Goal: Task Accomplishment & Management: Complete application form

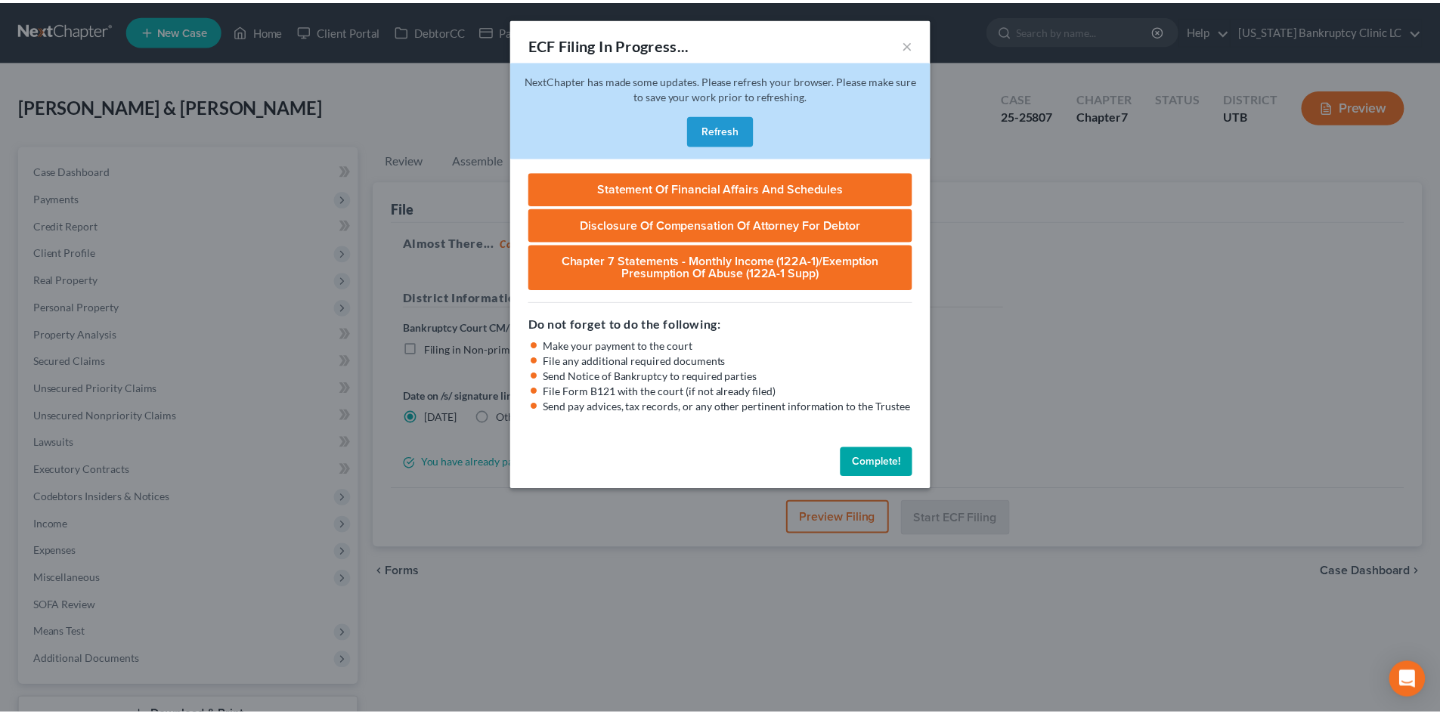
scroll to position [116, 0]
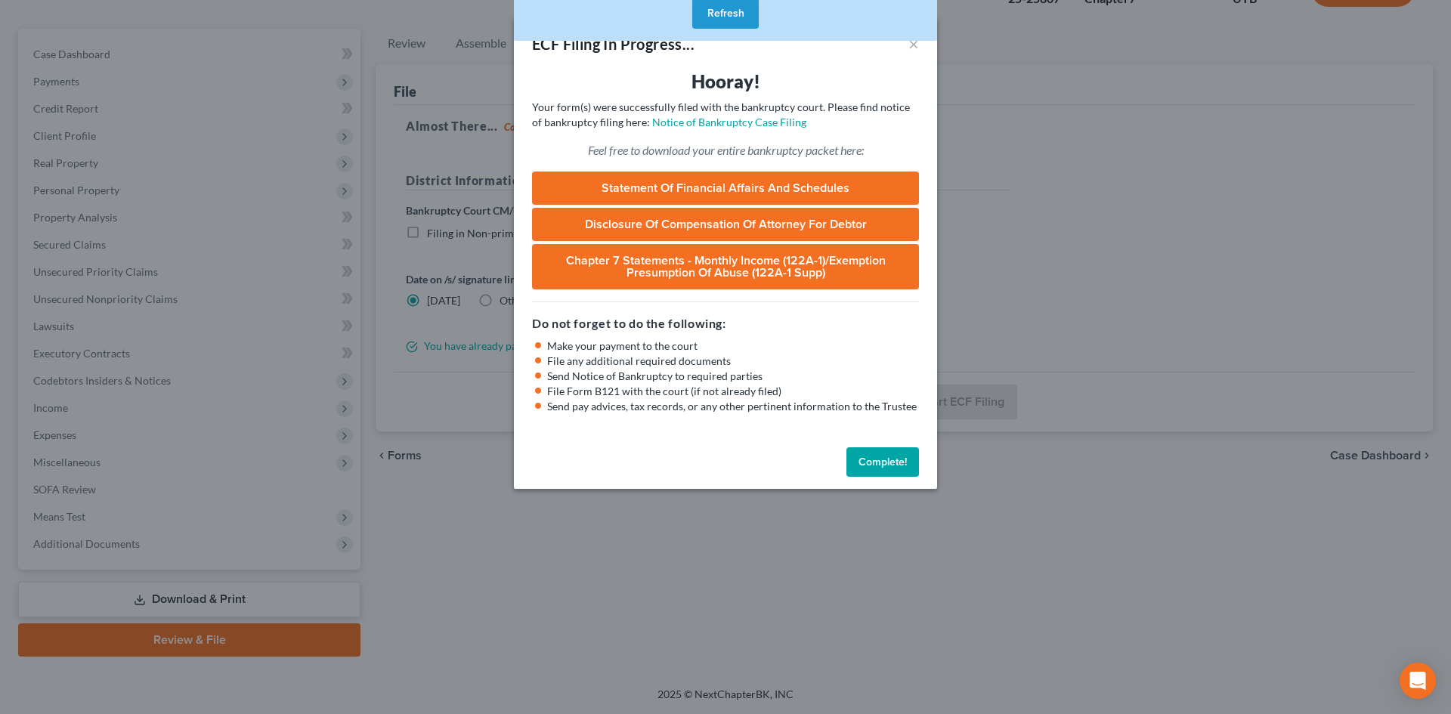
click at [881, 469] on button "Complete!" at bounding box center [883, 462] width 73 height 30
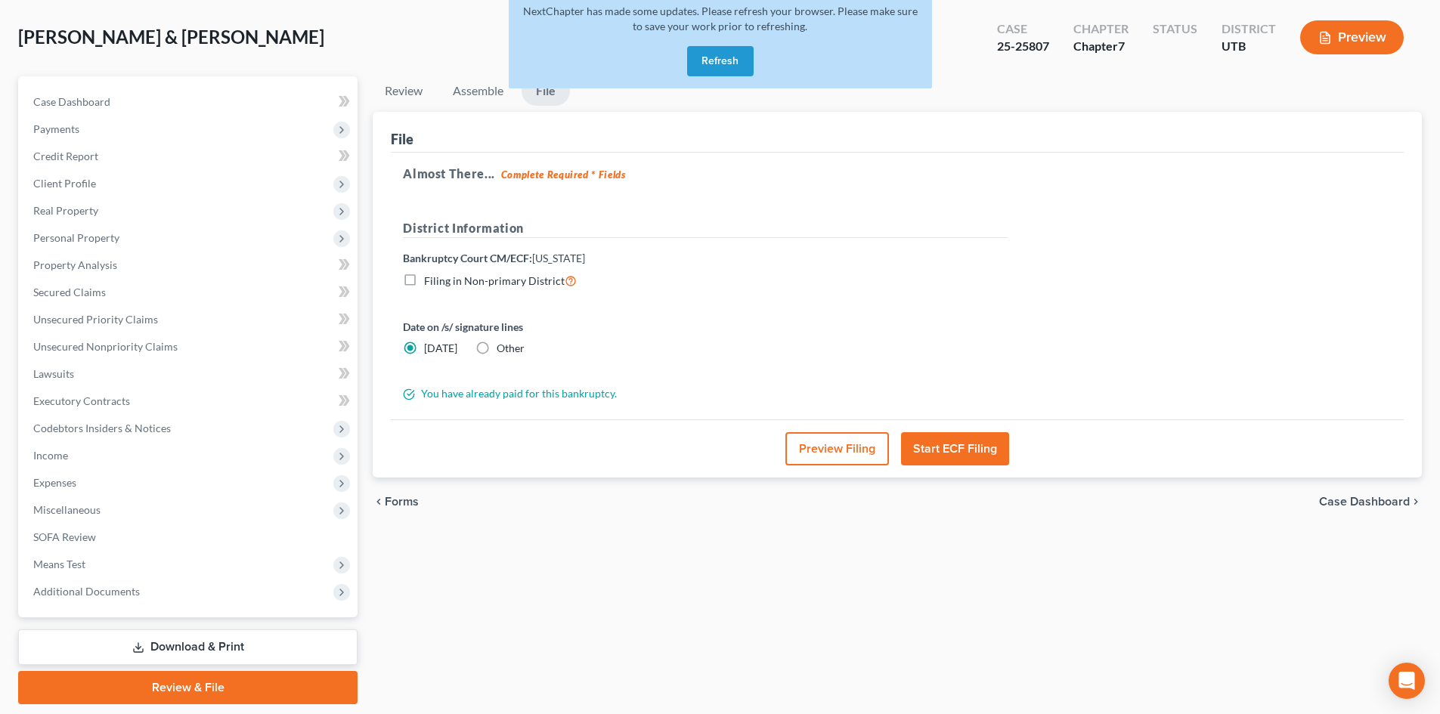
scroll to position [0, 0]
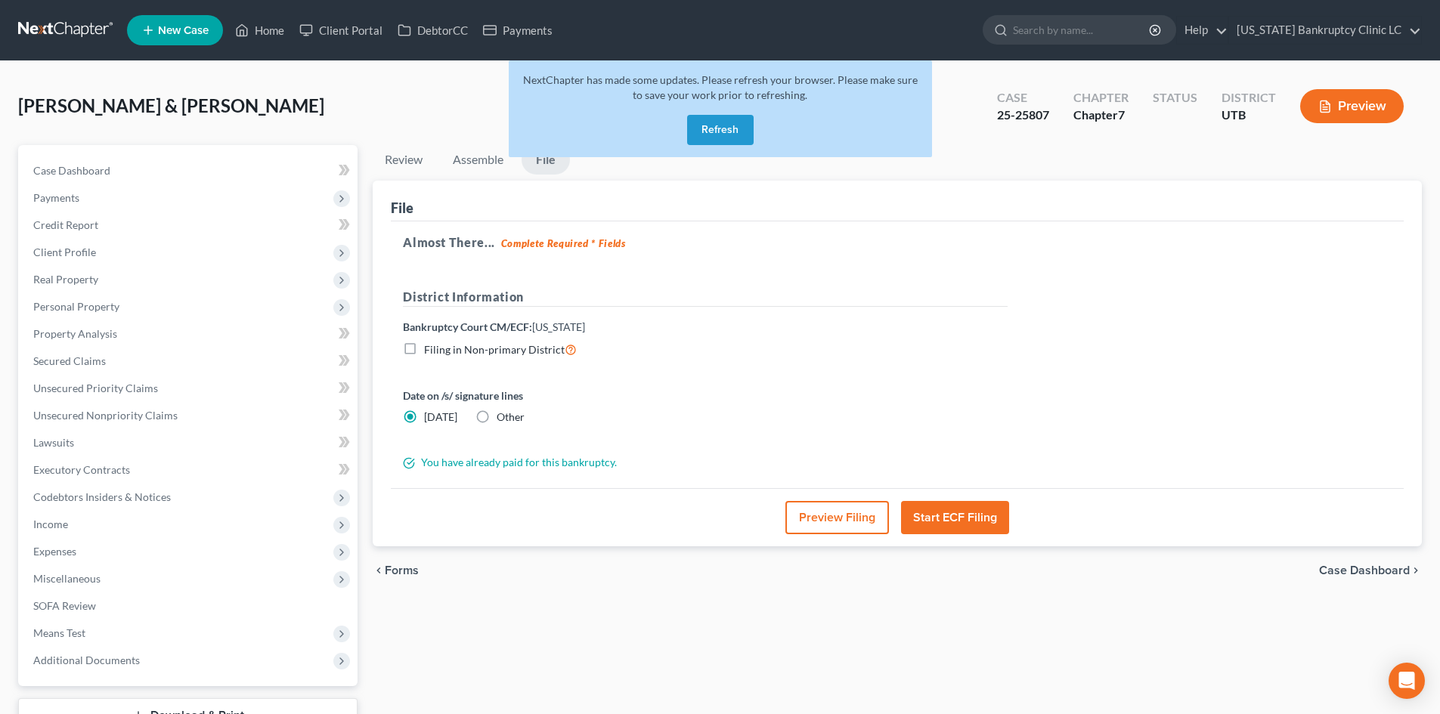
click at [735, 136] on button "Refresh" at bounding box center [720, 130] width 67 height 30
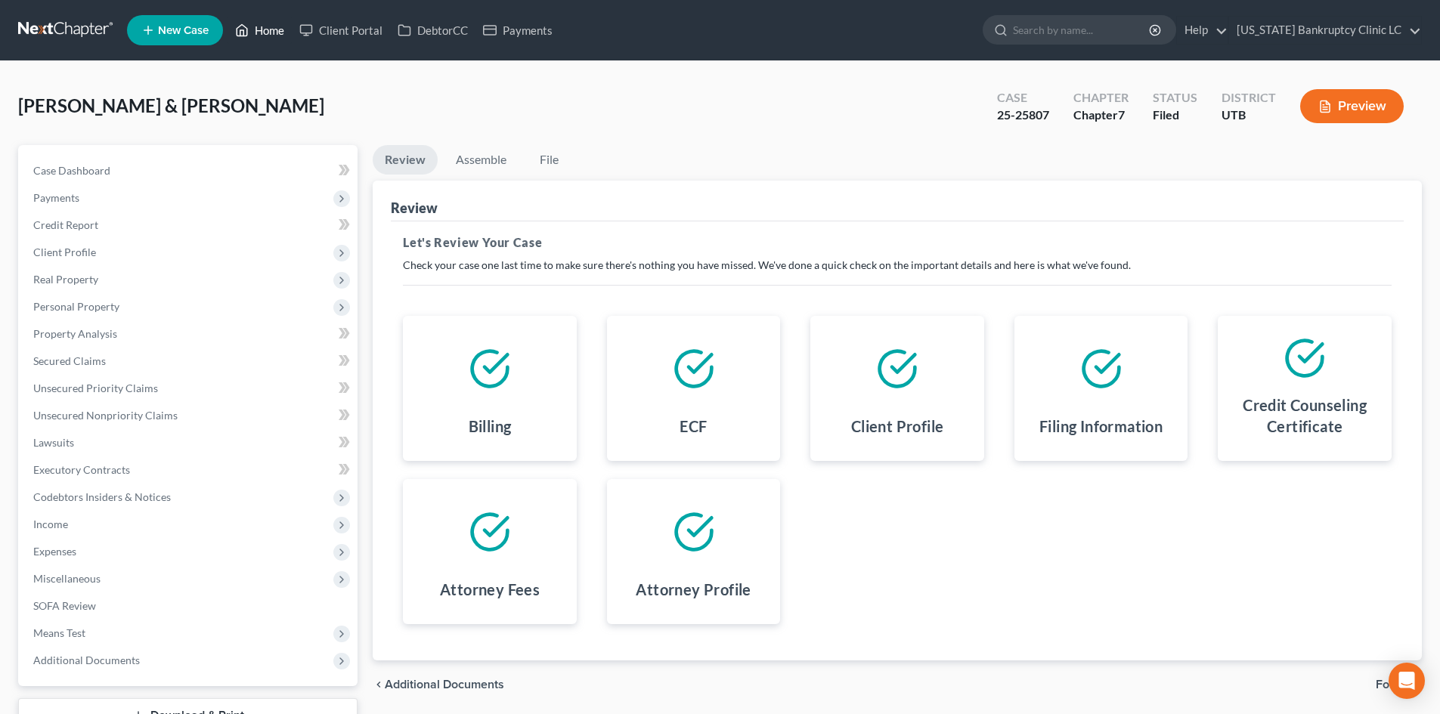
click at [269, 29] on link "Home" at bounding box center [260, 30] width 64 height 27
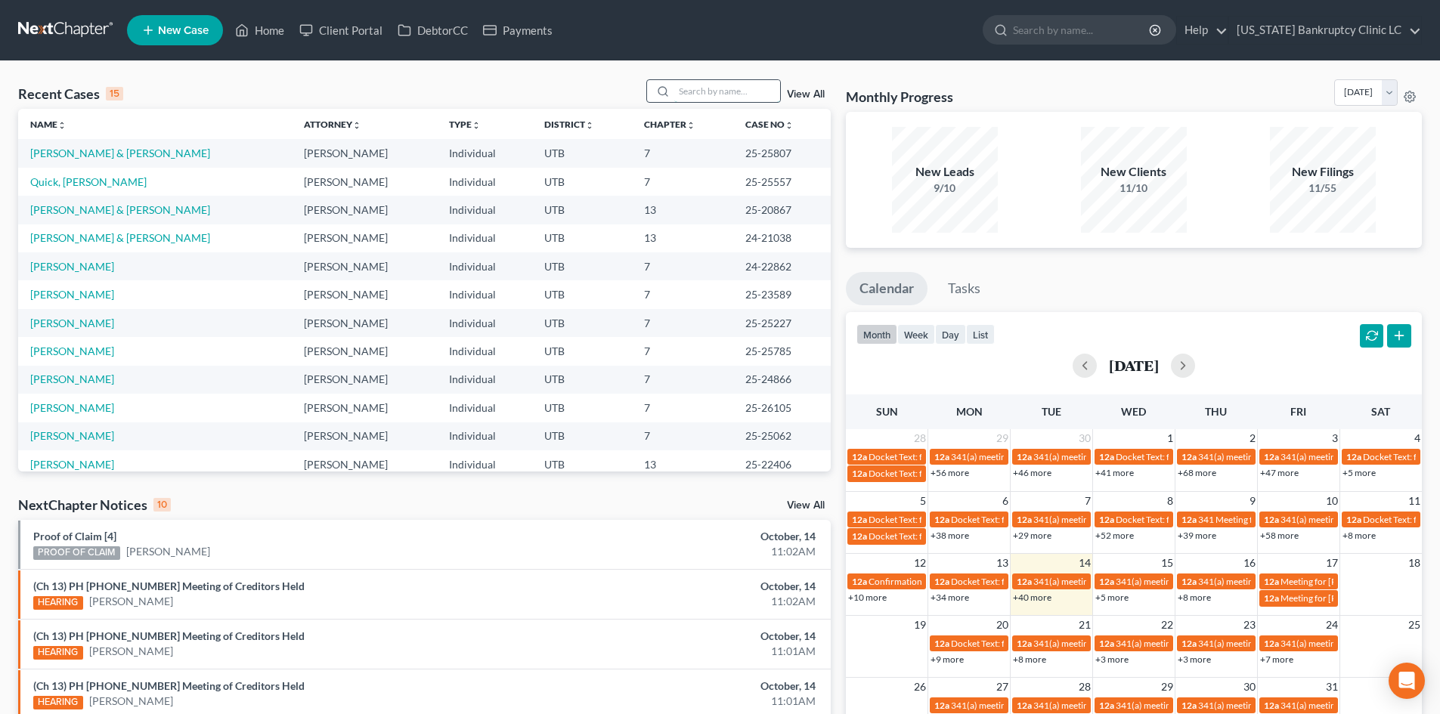
click at [719, 93] on input "search" at bounding box center [727, 91] width 106 height 22
paste input "25-25816"
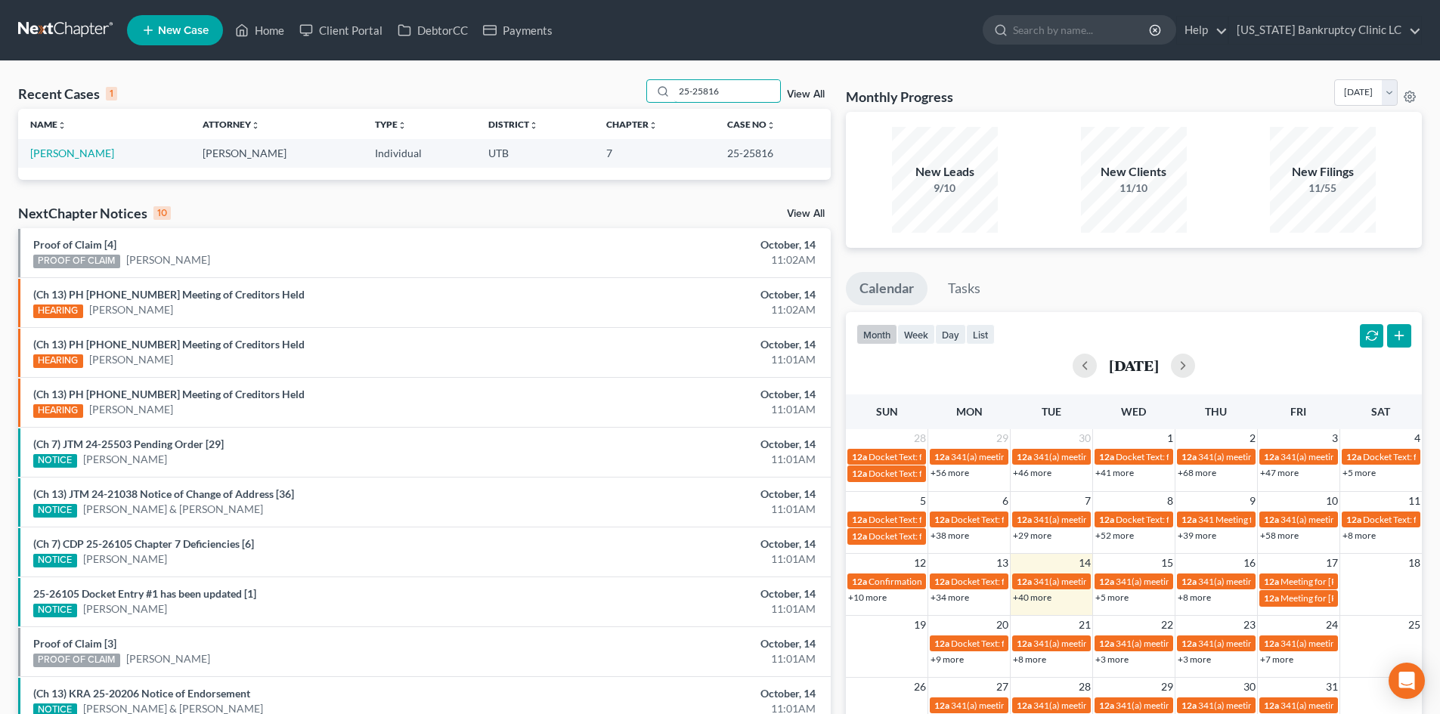
type input "25-25816"
click at [70, 157] on link "[PERSON_NAME]" at bounding box center [72, 153] width 84 height 13
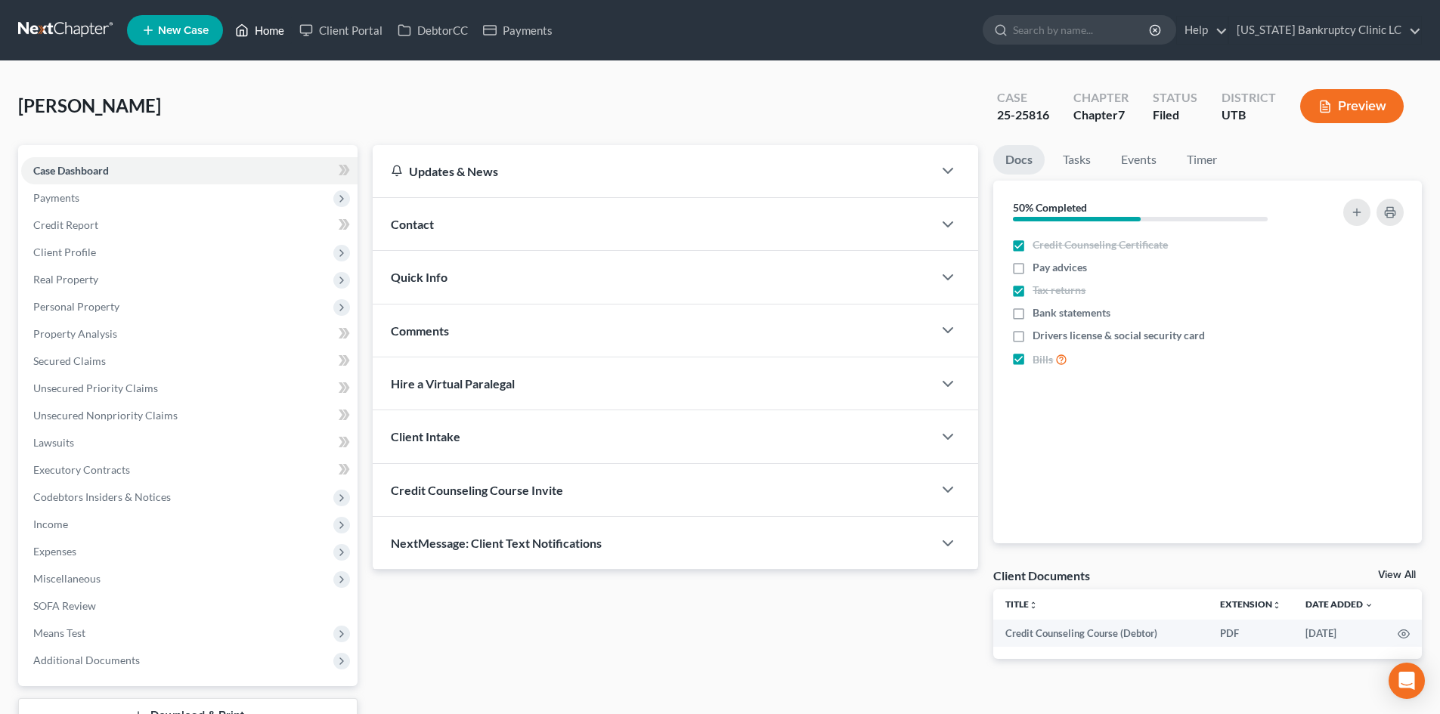
drag, startPoint x: 259, startPoint y: 32, endPoint x: 607, endPoint y: 215, distance: 393.2
click at [259, 32] on link "Home" at bounding box center [260, 30] width 64 height 27
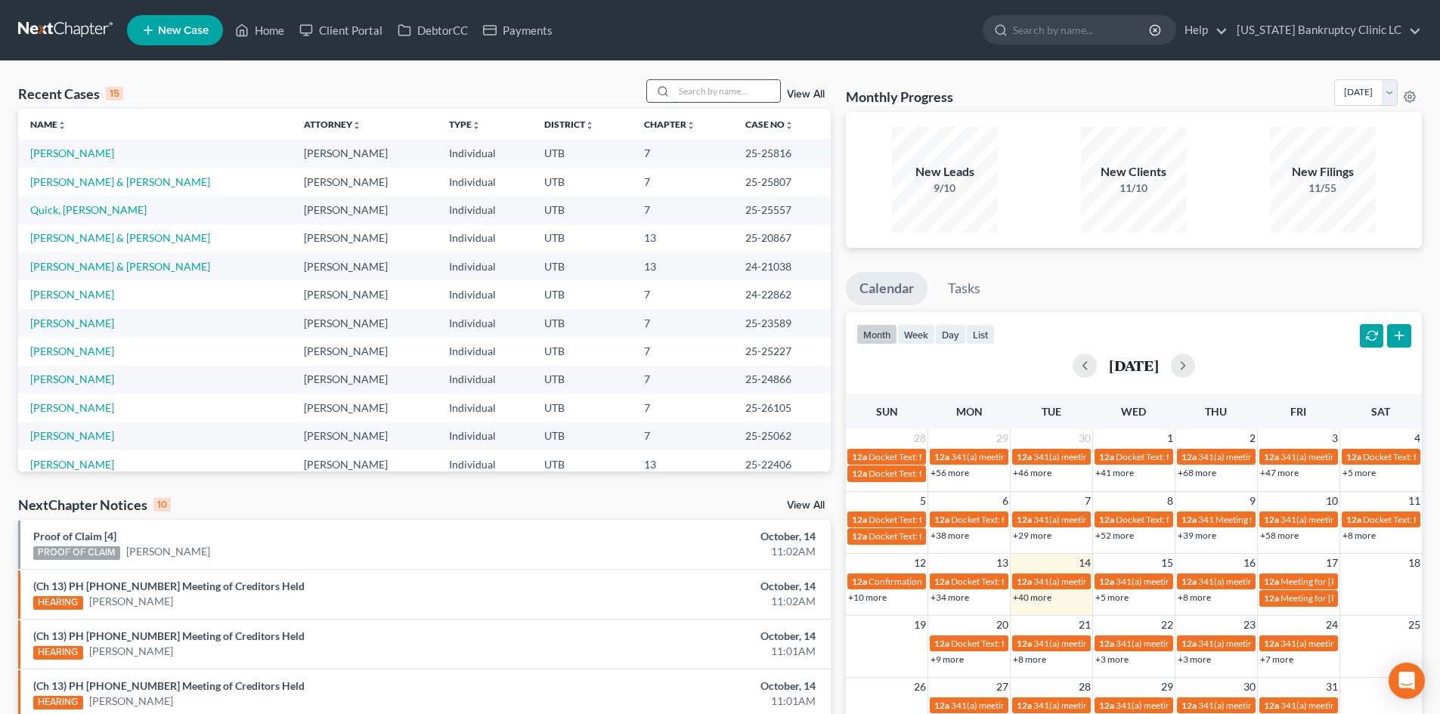
click at [713, 99] on input "search" at bounding box center [727, 91] width 106 height 22
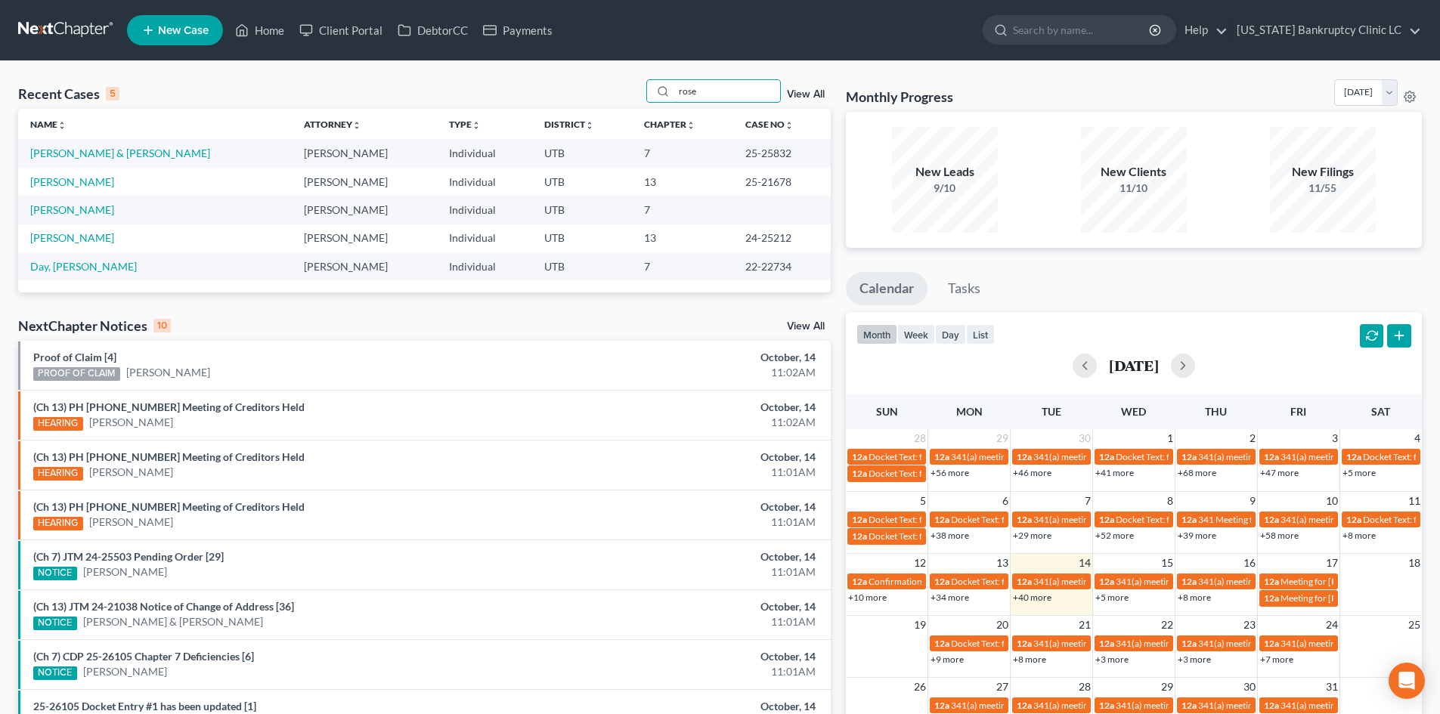
type input "rose"
click at [70, 146] on td "[PERSON_NAME] & [PERSON_NAME]" at bounding box center [155, 153] width 274 height 28
click at [70, 150] on link "[PERSON_NAME] & [PERSON_NAME]" at bounding box center [120, 153] width 180 height 13
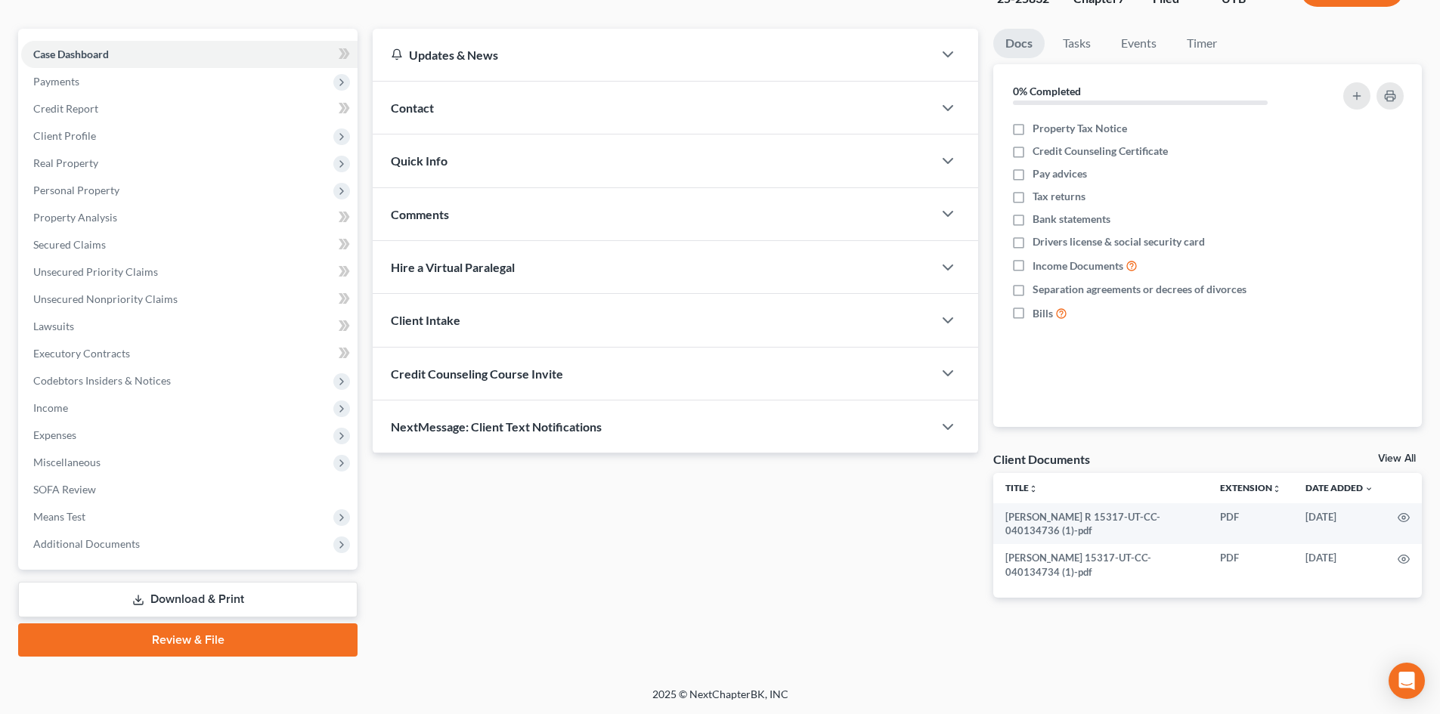
click at [182, 643] on link "Review & File" at bounding box center [187, 640] width 339 height 33
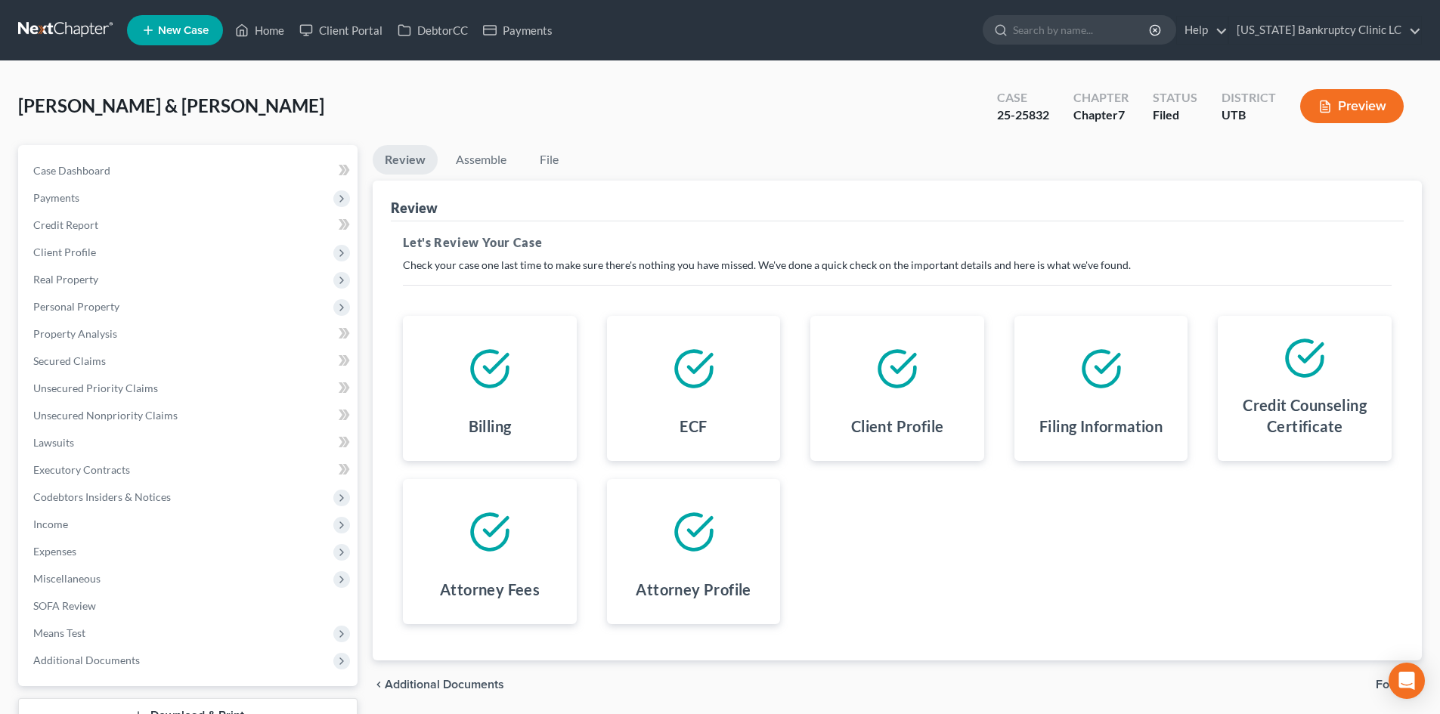
click at [484, 177] on li "Assemble" at bounding box center [481, 163] width 75 height 36
click at [487, 167] on link "Assemble" at bounding box center [481, 159] width 75 height 29
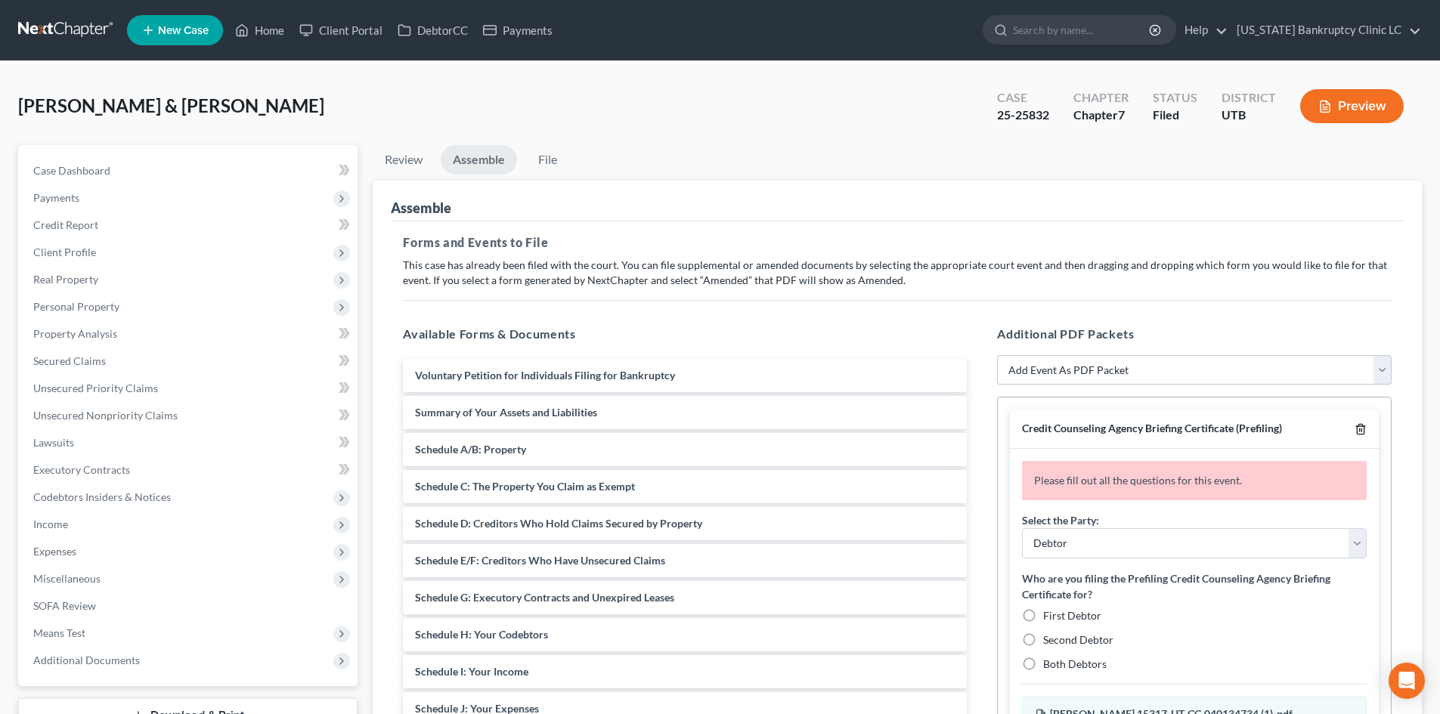
click at [1357, 426] on icon "button" at bounding box center [1360, 430] width 7 height 10
click at [1352, 426] on div at bounding box center [1358, 429] width 18 height 14
click at [1361, 429] on icon "button" at bounding box center [1361, 429] width 12 height 12
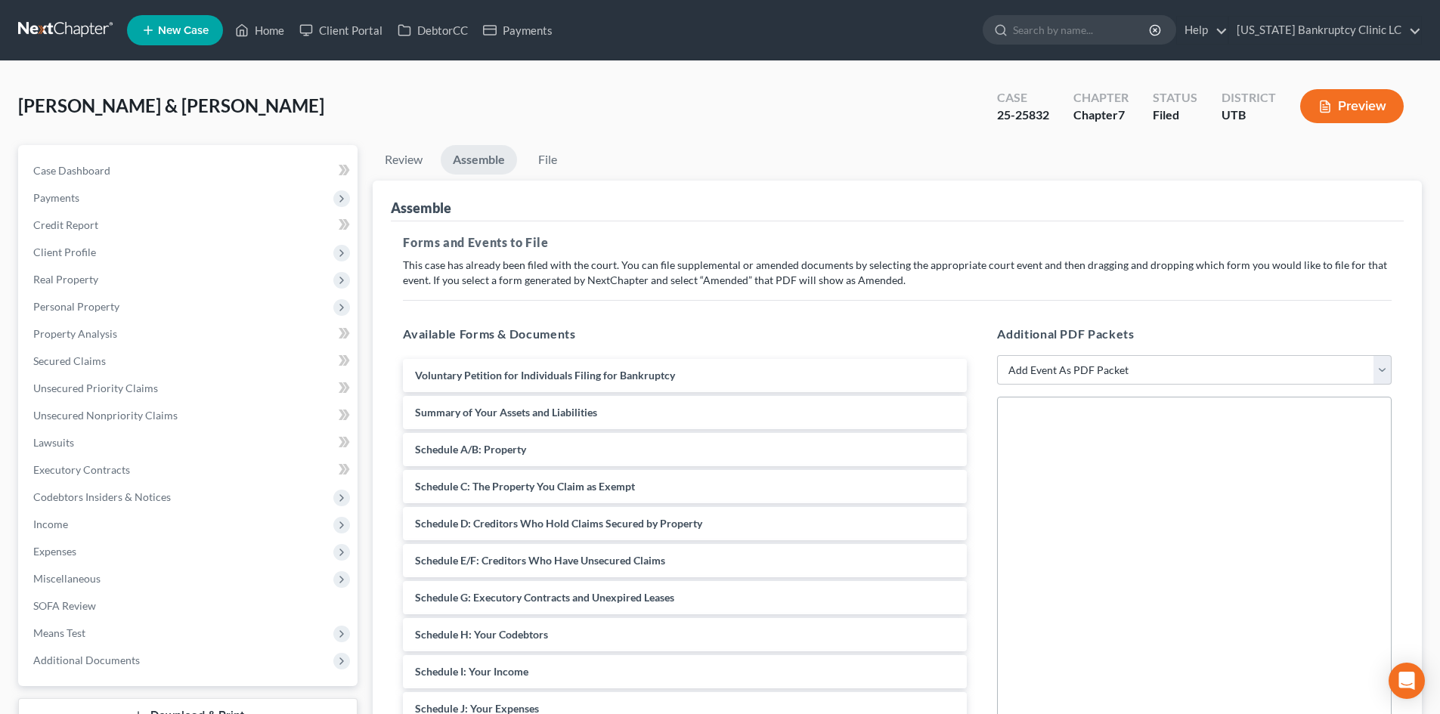
click at [1274, 277] on p "This case has already been filed with the court. You can file supplemental or a…" at bounding box center [897, 273] width 989 height 30
click at [1102, 379] on select "Add Event As PDF Packet Affidavit/Declaration Amended Document Amended Schedule…" at bounding box center [1194, 370] width 395 height 30
select select "11"
click at [997, 355] on select "Add Event As PDF Packet Affidavit/Declaration Amended Document Amended Schedule…" at bounding box center [1194, 370] width 395 height 30
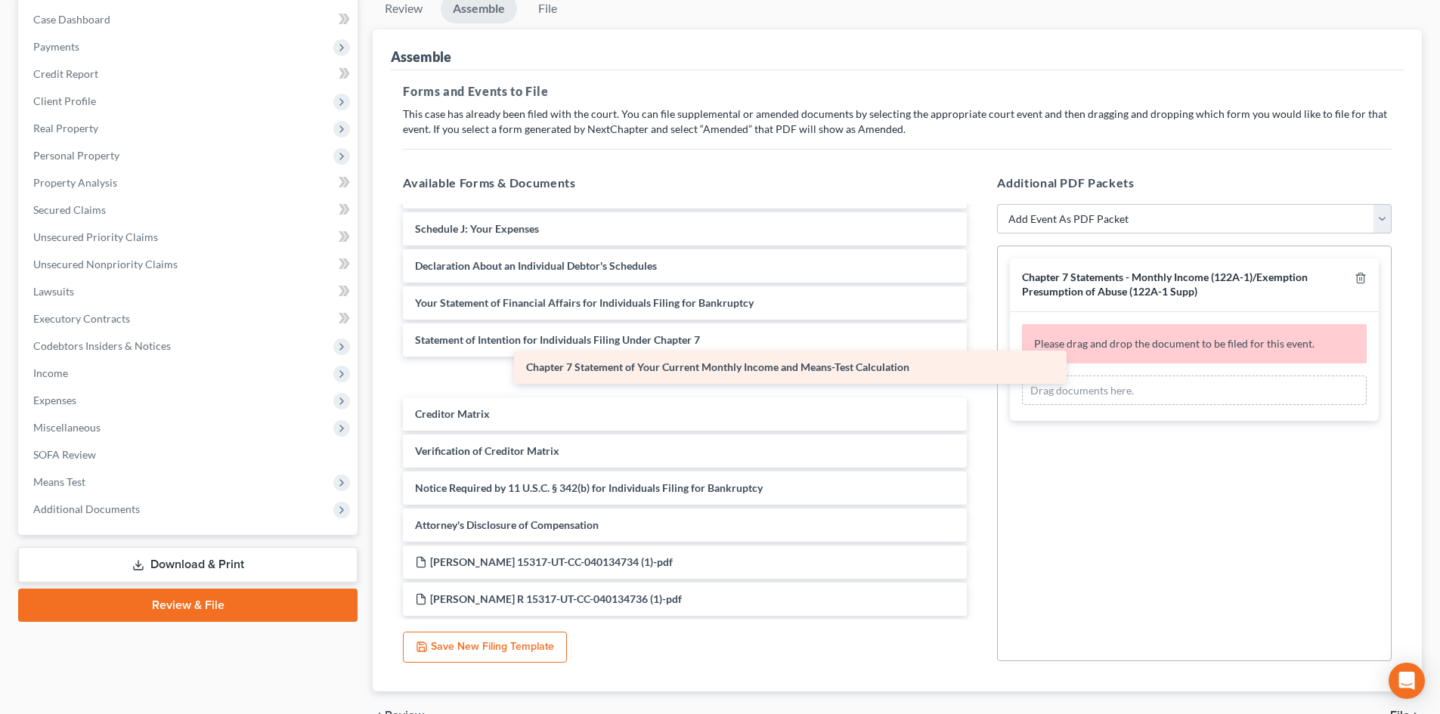
scroll to position [292, 0]
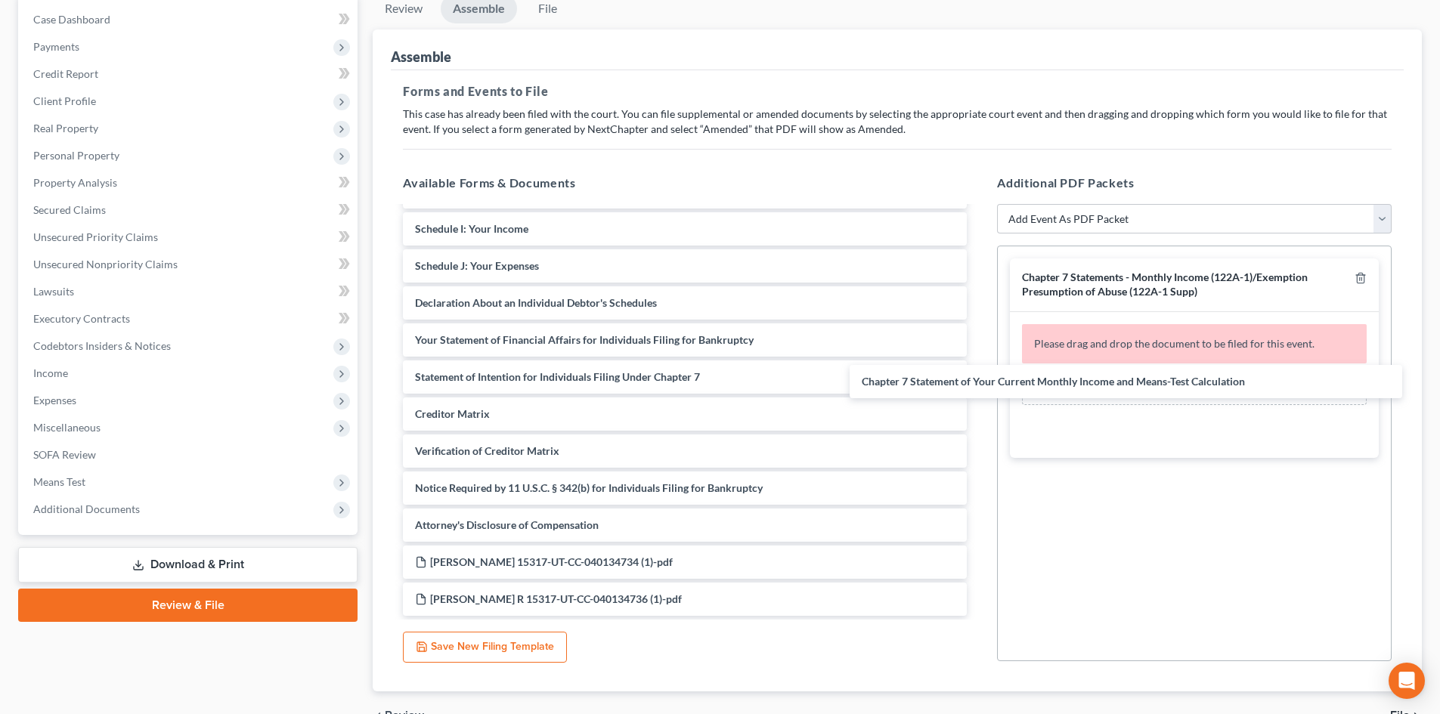
drag, startPoint x: 639, startPoint y: 373, endPoint x: 1090, endPoint y: 370, distance: 450.5
click at [979, 379] on div "Chapter 7 Statement of Your Current Monthly Income and Means-Test Calculation V…" at bounding box center [685, 266] width 588 height 700
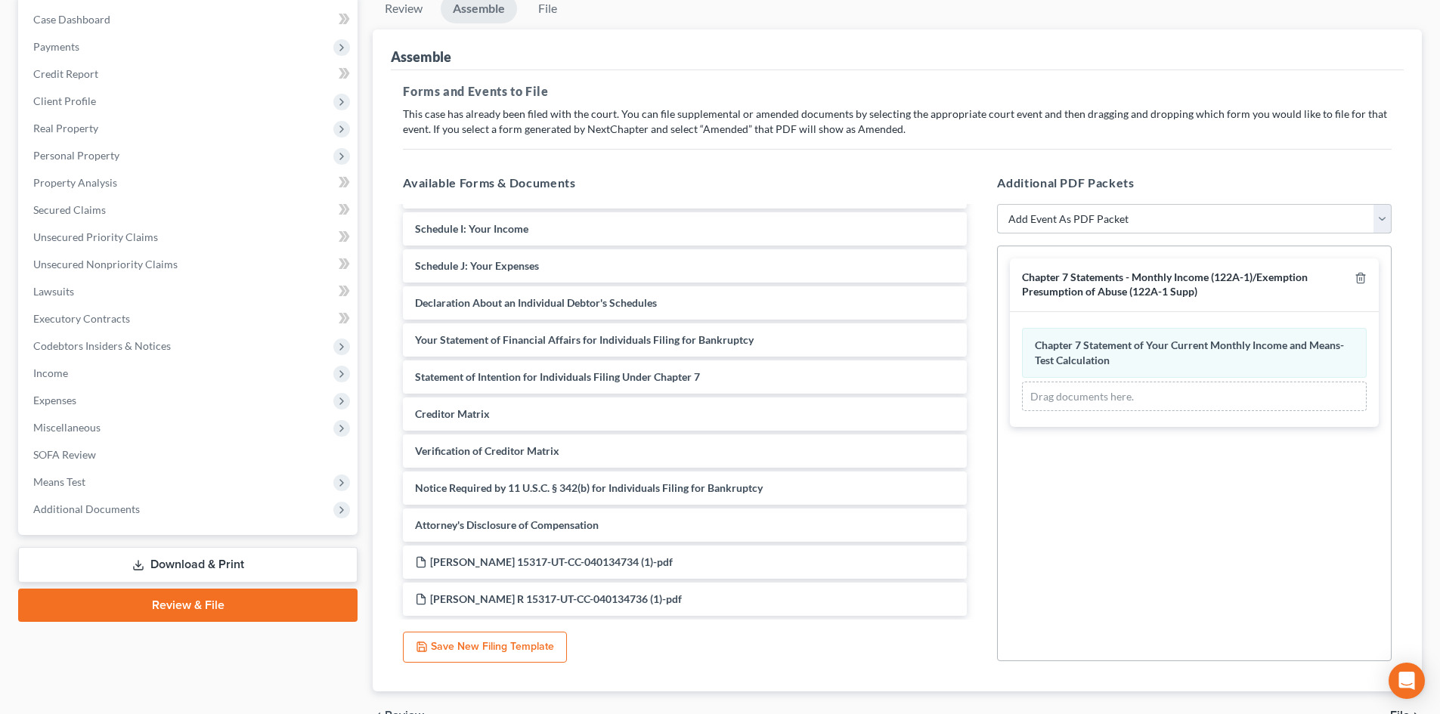
click at [1064, 215] on select "Add Event As PDF Packet Affidavit/Declaration Amended Document Amended Schedule…" at bounding box center [1194, 219] width 395 height 30
select select "19"
click at [997, 204] on select "Add Event As PDF Packet Affidavit/Declaration Amended Document Amended Schedule…" at bounding box center [1194, 219] width 395 height 30
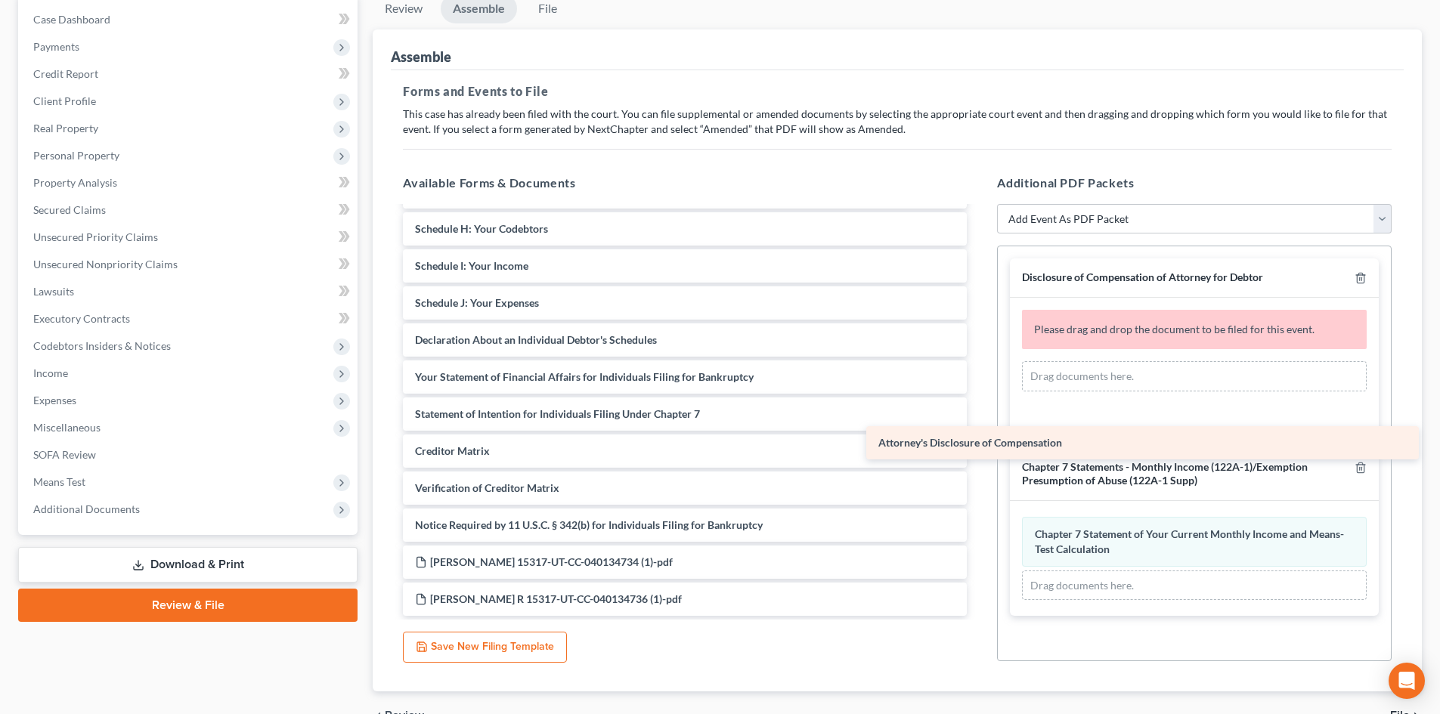
scroll to position [255, 0]
drag, startPoint x: 593, startPoint y: 522, endPoint x: 1107, endPoint y: 395, distance: 529.5
click at [979, 395] on div "Attorney's Disclosure of Compensation Voluntary Petition for Individuals Filing…" at bounding box center [685, 284] width 588 height 663
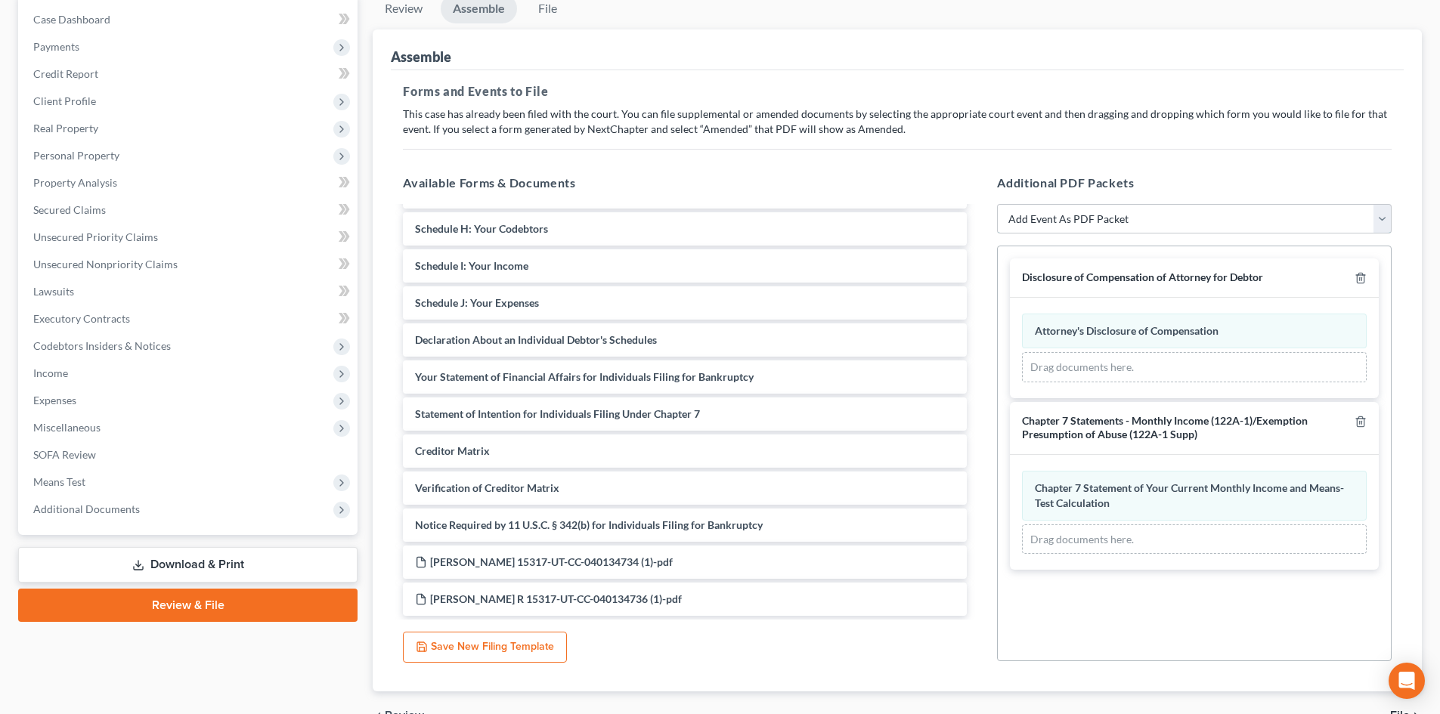
click at [1118, 215] on select "Add Event As PDF Packet Affidavit/Declaration Amended Document Amended Schedule…" at bounding box center [1194, 219] width 395 height 30
select select "47"
click at [997, 204] on select "Add Event As PDF Packet Affidavit/Declaration Amended Document Amended Schedule…" at bounding box center [1194, 219] width 395 height 30
select select
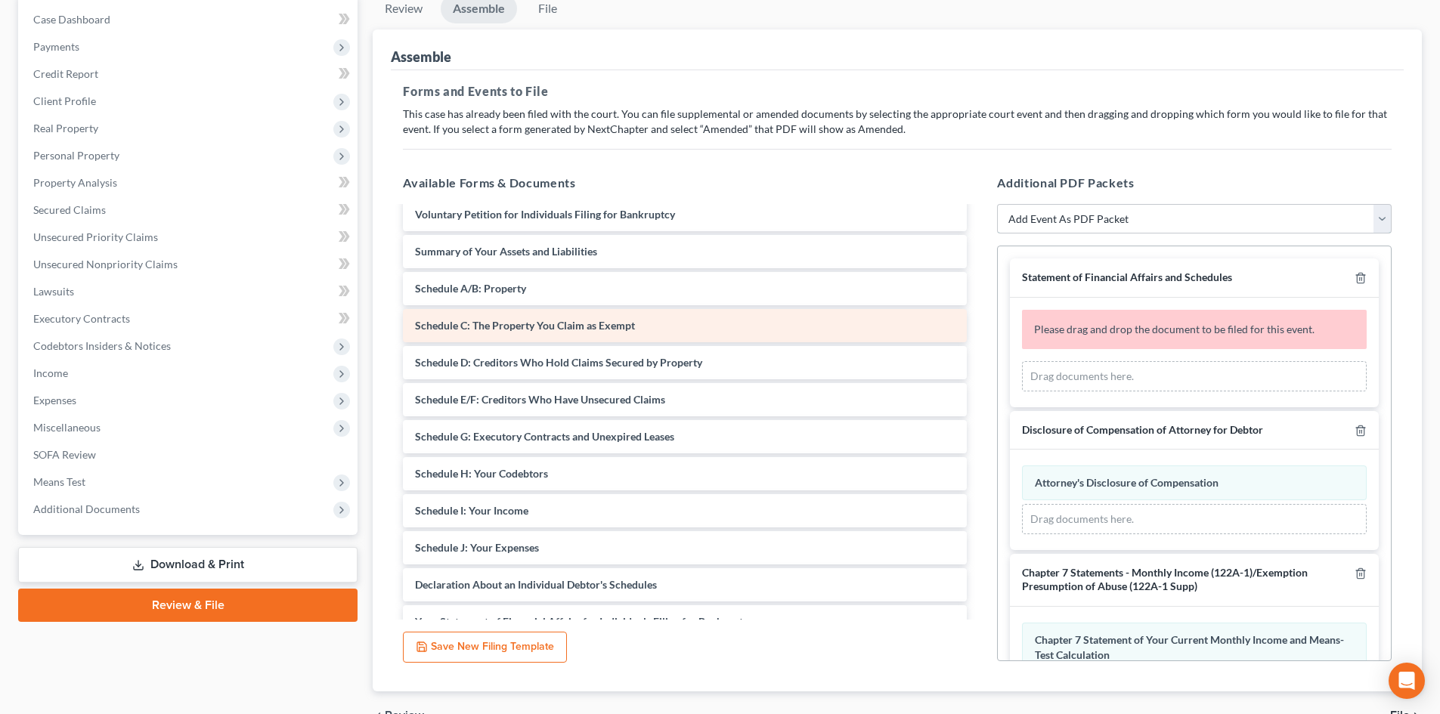
scroll to position [0, 0]
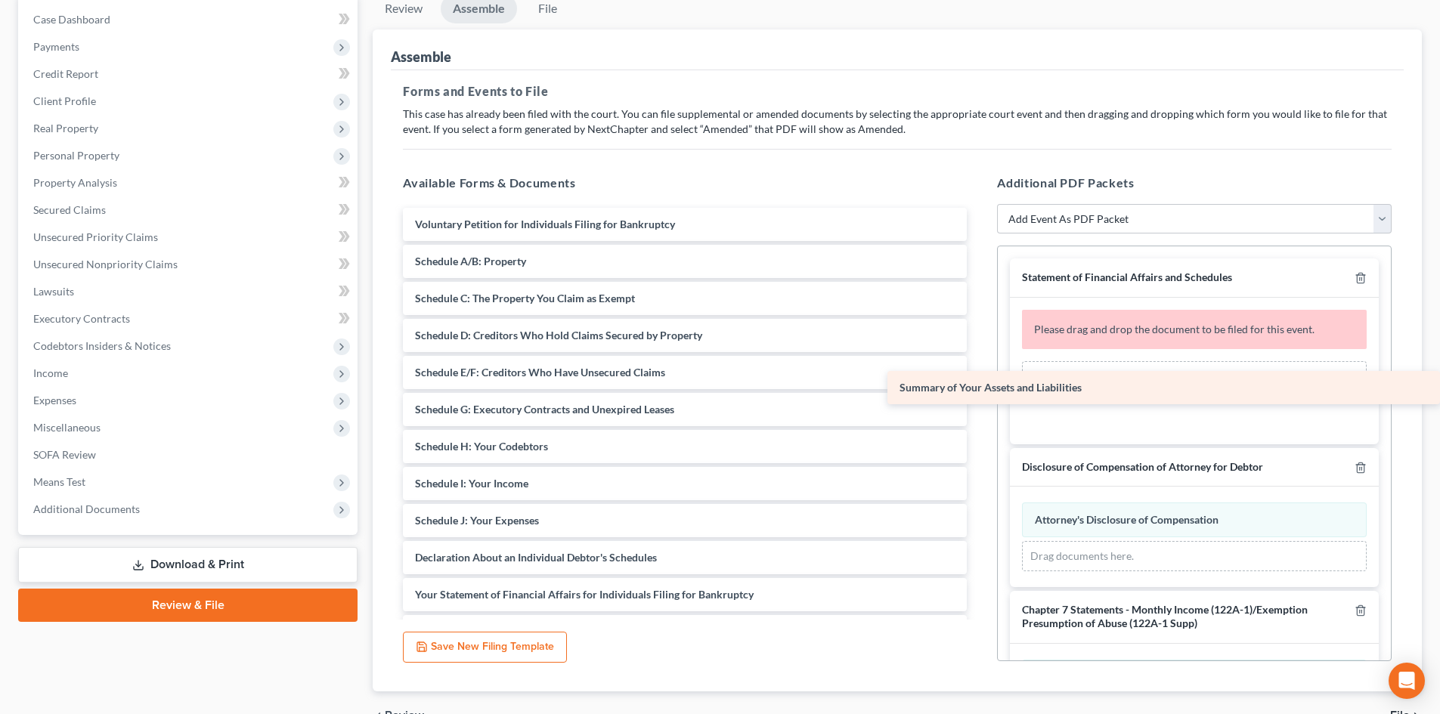
drag, startPoint x: 556, startPoint y: 263, endPoint x: 1064, endPoint y: 389, distance: 523.4
click at [979, 389] on div "Summary of Your Assets and Liabilities Voluntary Petition for Individuals Filin…" at bounding box center [685, 521] width 588 height 626
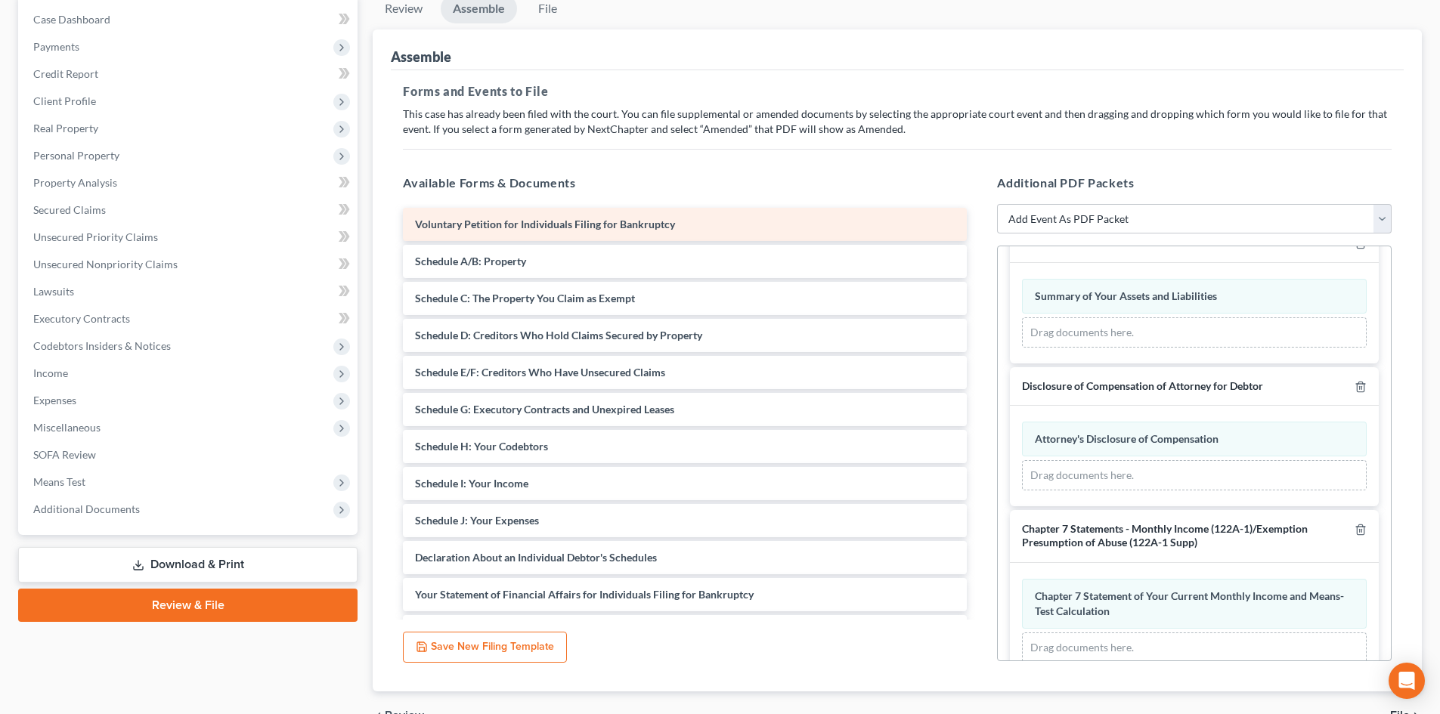
scroll to position [64, 0]
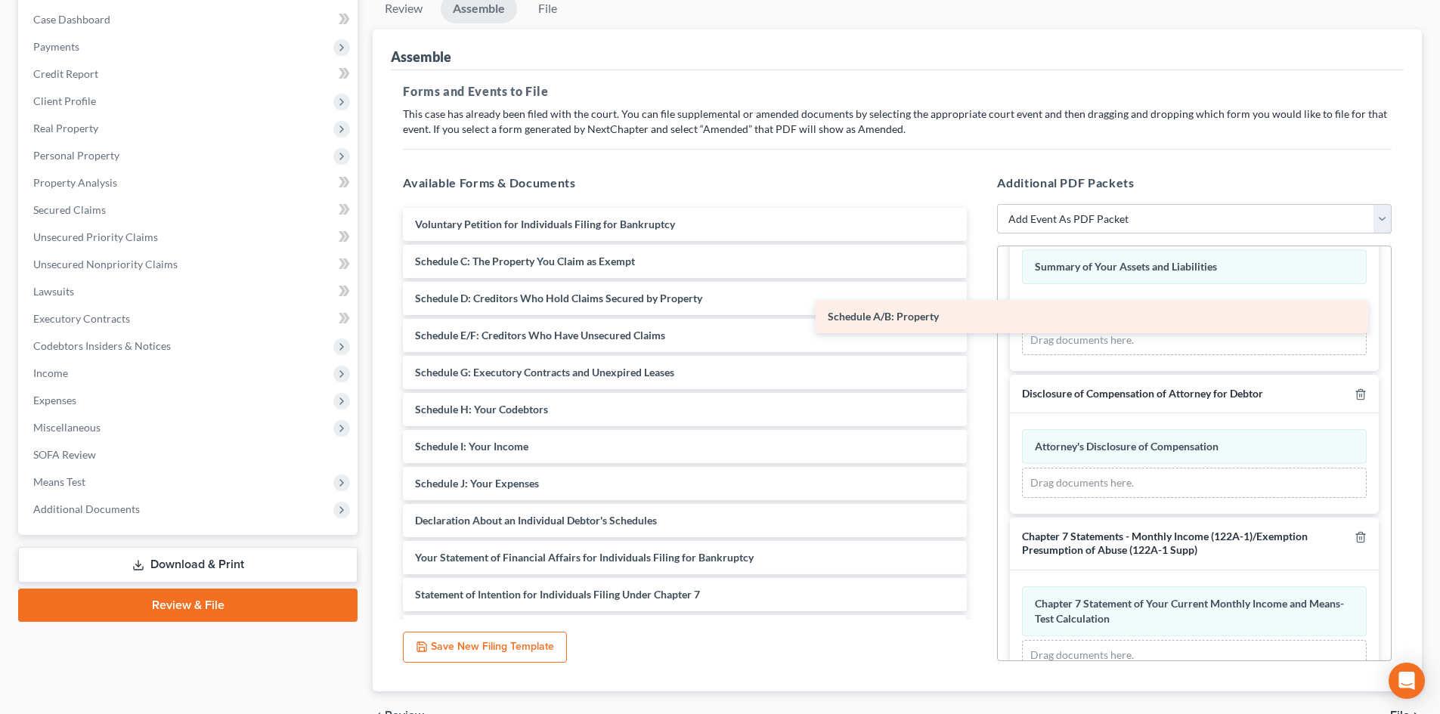
drag, startPoint x: 554, startPoint y: 265, endPoint x: 985, endPoint y: 308, distance: 433.1
click at [979, 308] on div "Schedule A/B: Property Voluntary Petition for Individuals Filing for Bankruptcy…" at bounding box center [685, 502] width 588 height 589
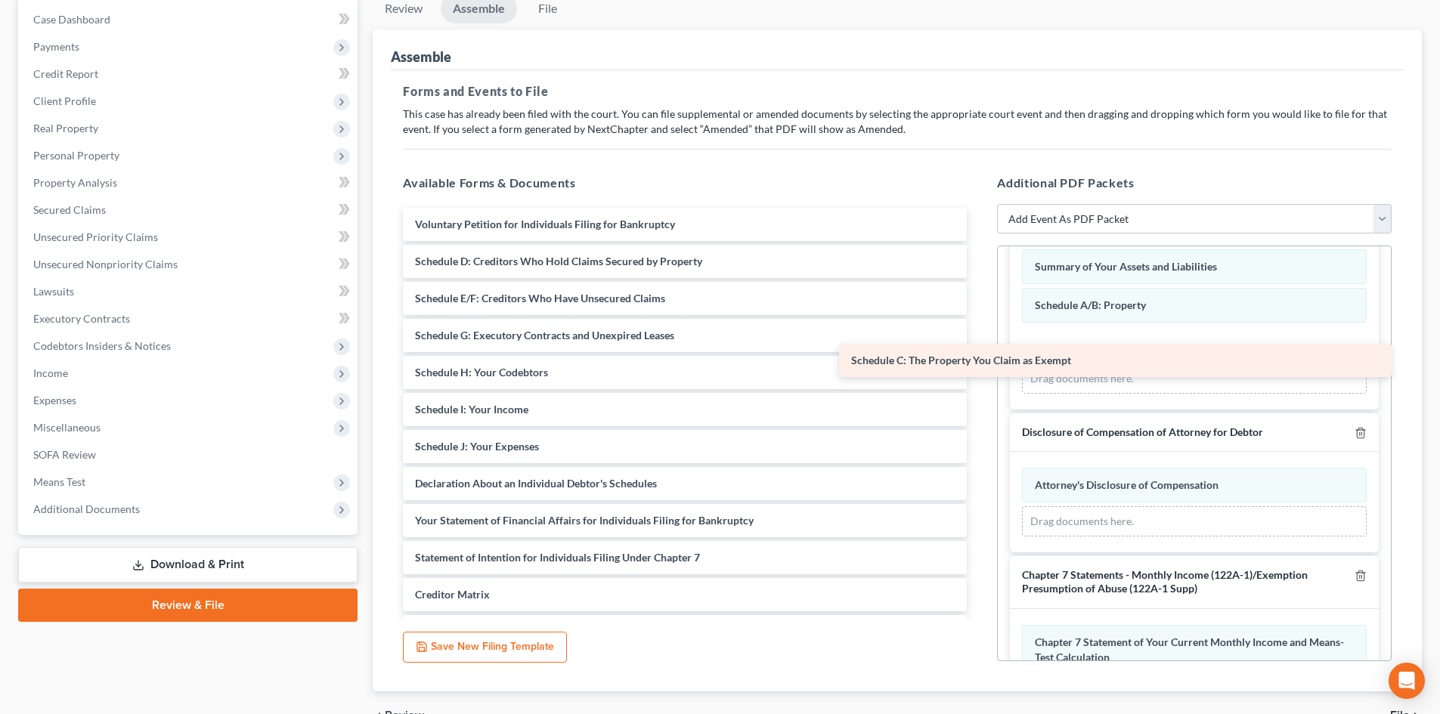
drag, startPoint x: 569, startPoint y: 263, endPoint x: 1085, endPoint y: 348, distance: 523.3
click at [979, 348] on div "Schedule C: The Property You Claim as Exempt Voluntary Petition for Individuals…" at bounding box center [685, 484] width 588 height 552
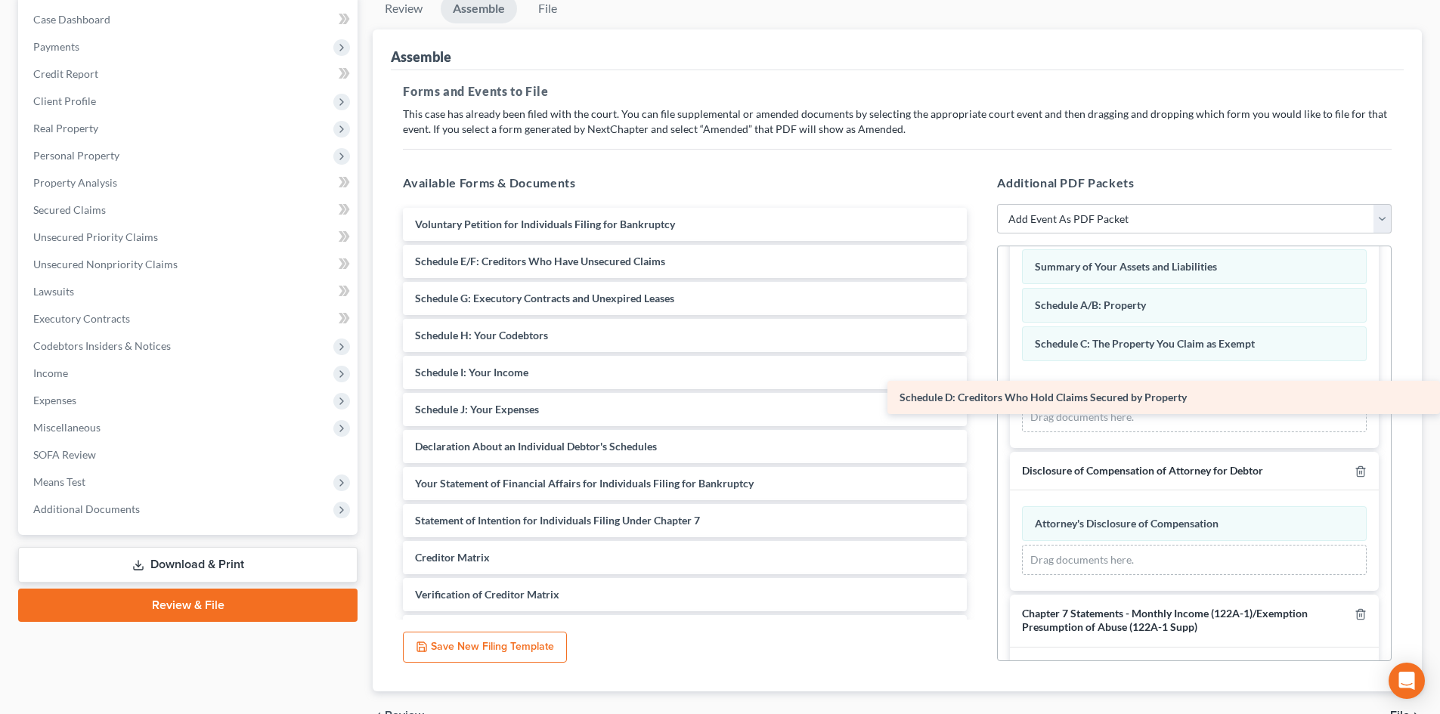
drag, startPoint x: 593, startPoint y: 259, endPoint x: 1242, endPoint y: 395, distance: 663.4
click at [979, 395] on div "Schedule D: Creditors Who Hold Claims Secured by Property Voluntary Petition fo…" at bounding box center [685, 465] width 588 height 515
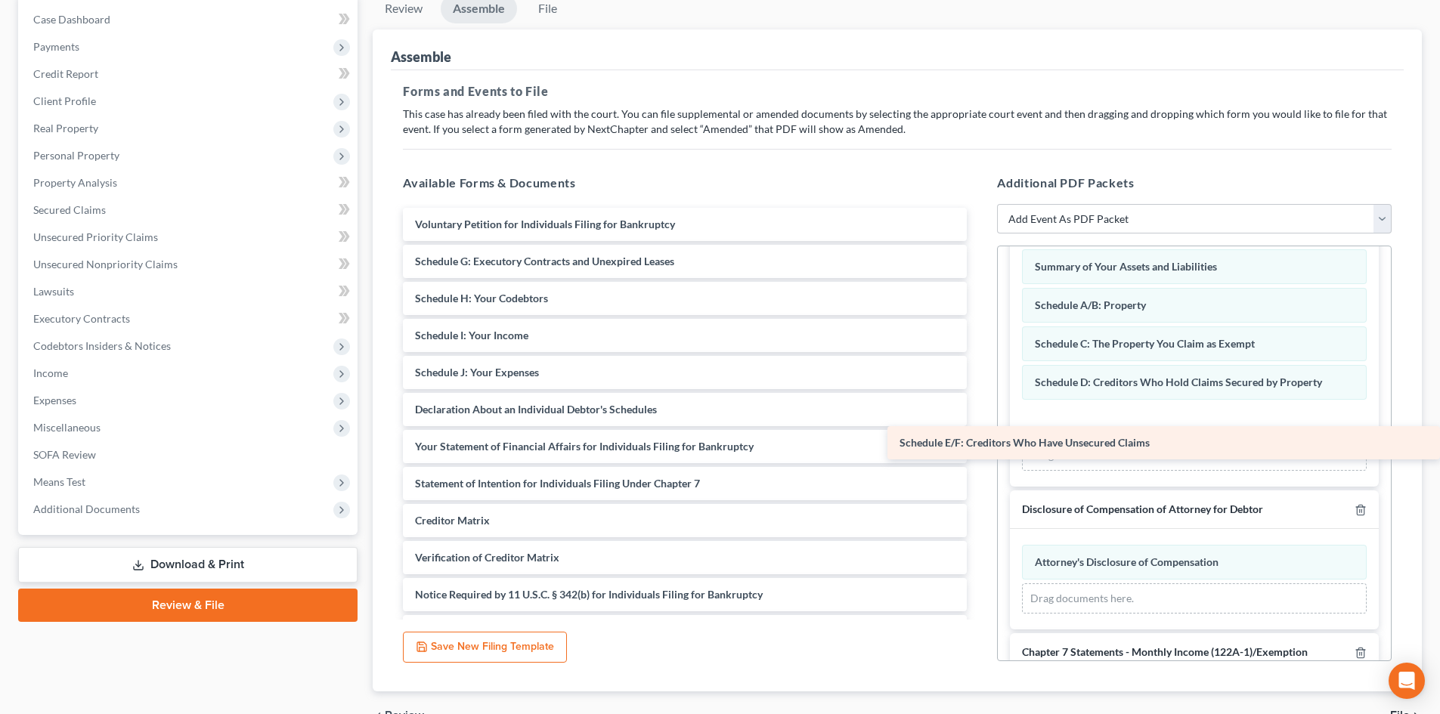
drag, startPoint x: 611, startPoint y: 262, endPoint x: 1101, endPoint y: 444, distance: 523.0
click at [979, 444] on div "Schedule E/F: Creditors Who Have Unsecured Claims Voluntary Petition for Indivi…" at bounding box center [685, 447] width 588 height 478
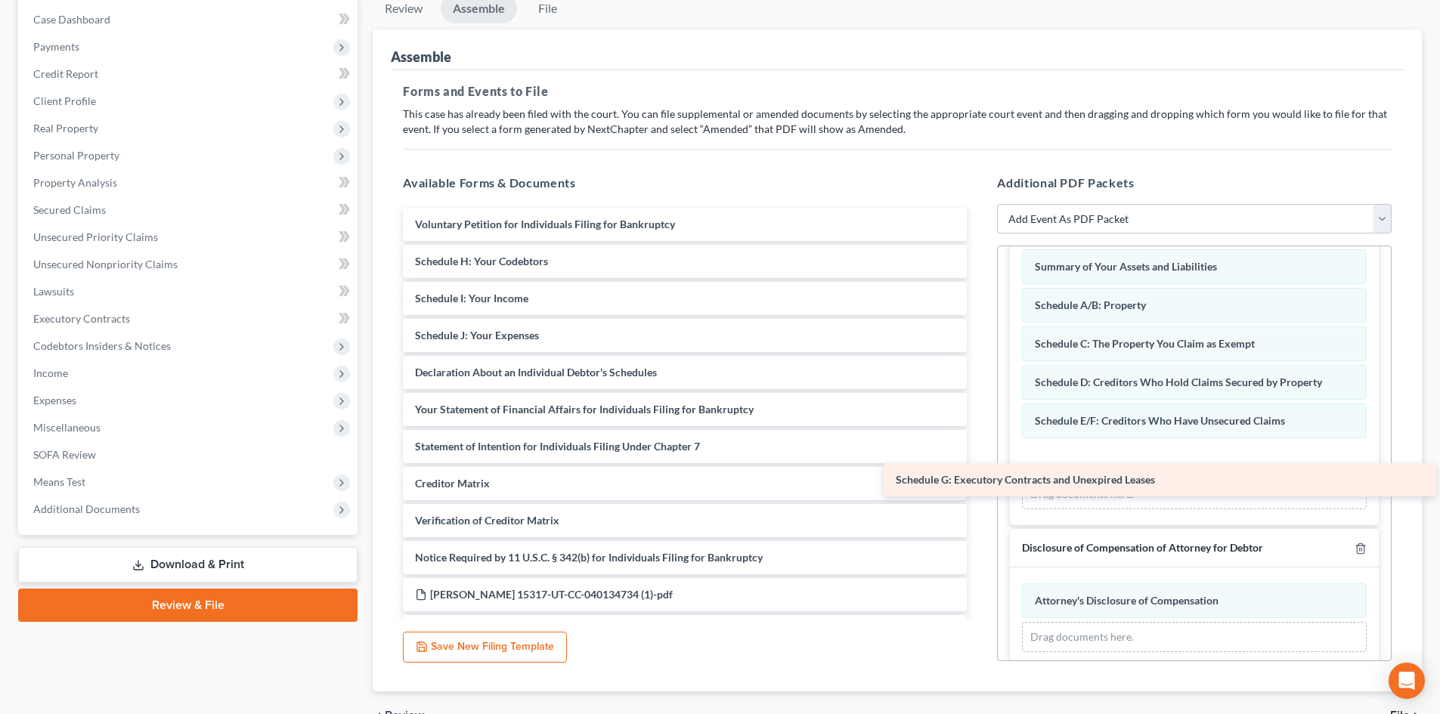
drag, startPoint x: 580, startPoint y: 262, endPoint x: 1061, endPoint y: 480, distance: 528.1
click at [979, 480] on div "Schedule G: Executory Contracts and Unexpired Leases Voluntary Petition for Ind…" at bounding box center [685, 428] width 588 height 441
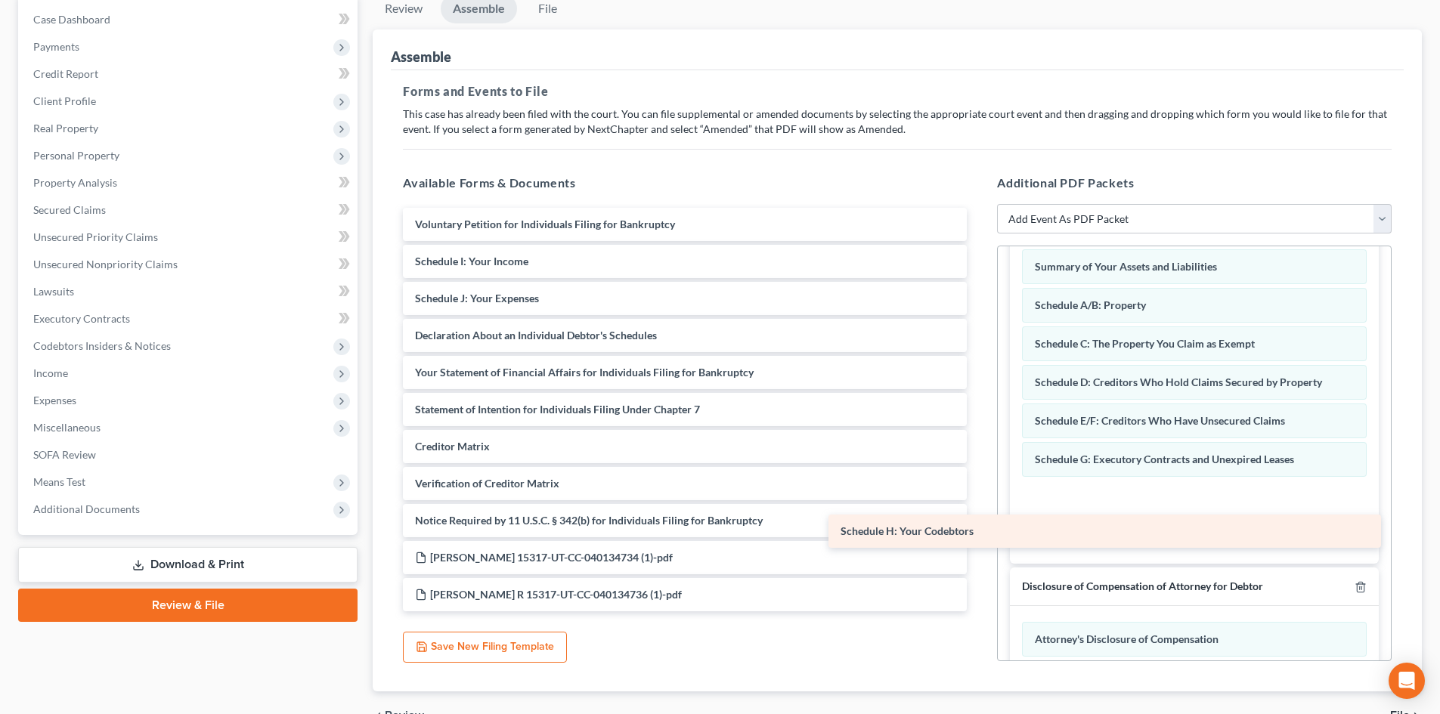
drag, startPoint x: 545, startPoint y: 263, endPoint x: 970, endPoint y: 533, distance: 503.3
click at [970, 533] on div "Schedule H: Your Codebtors Voluntary Petition for Individuals Filing for Bankru…" at bounding box center [685, 410] width 588 height 404
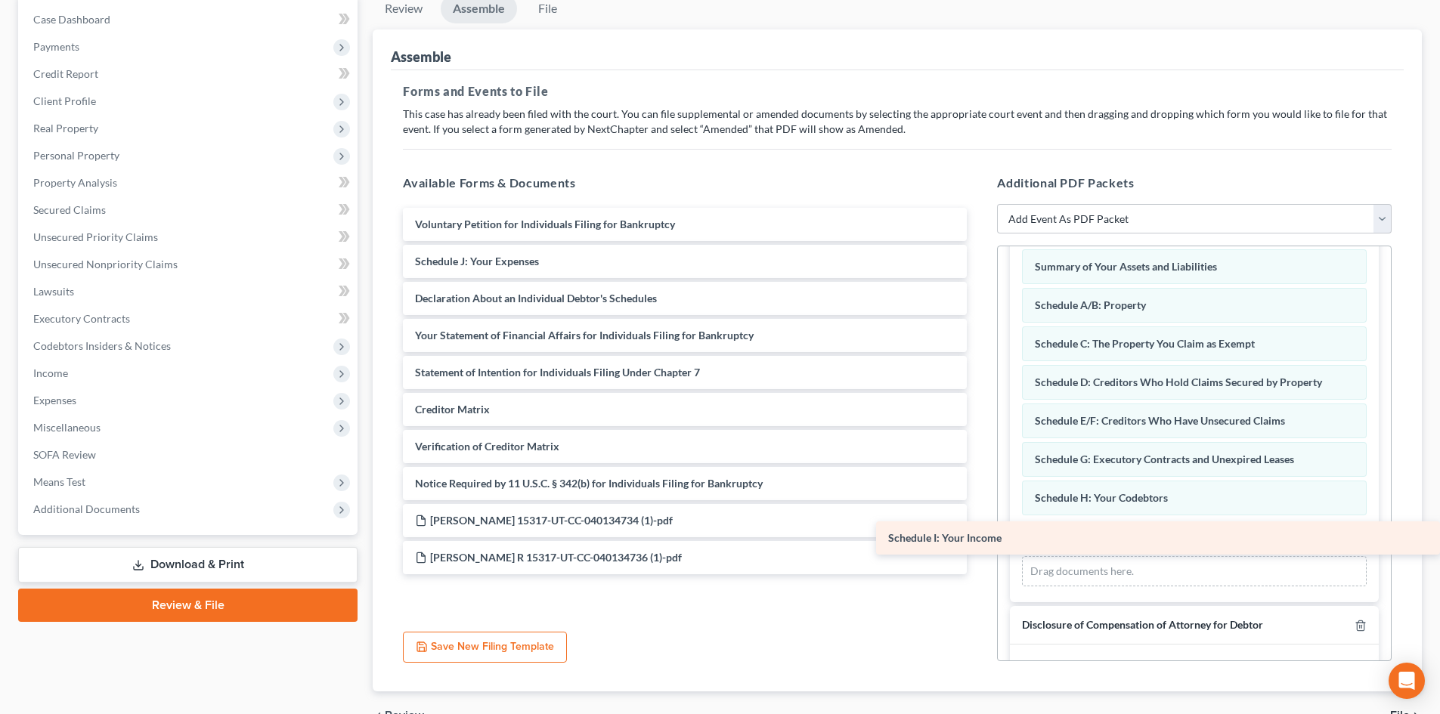
drag, startPoint x: 562, startPoint y: 260, endPoint x: 1039, endPoint y: 537, distance: 551.4
click at [979, 537] on div "Schedule I: Your Income Voluntary Petition for Individuals Filing for Bankruptc…" at bounding box center [685, 391] width 588 height 367
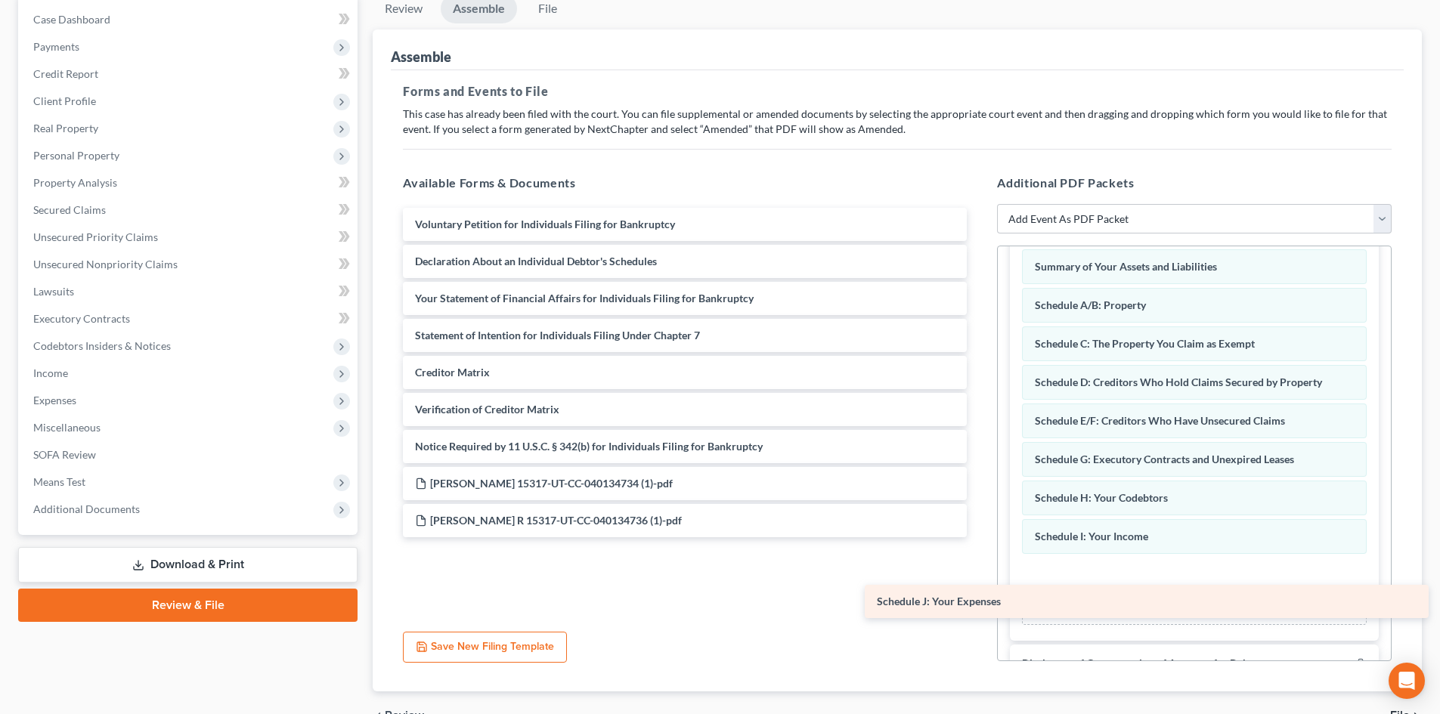
drag, startPoint x: 529, startPoint y: 262, endPoint x: 991, endPoint y: 602, distance: 573.6
click at [979, 537] on div "Schedule J: Your Expenses Voluntary Petition for Individuals Filing for Bankrup…" at bounding box center [685, 373] width 588 height 330
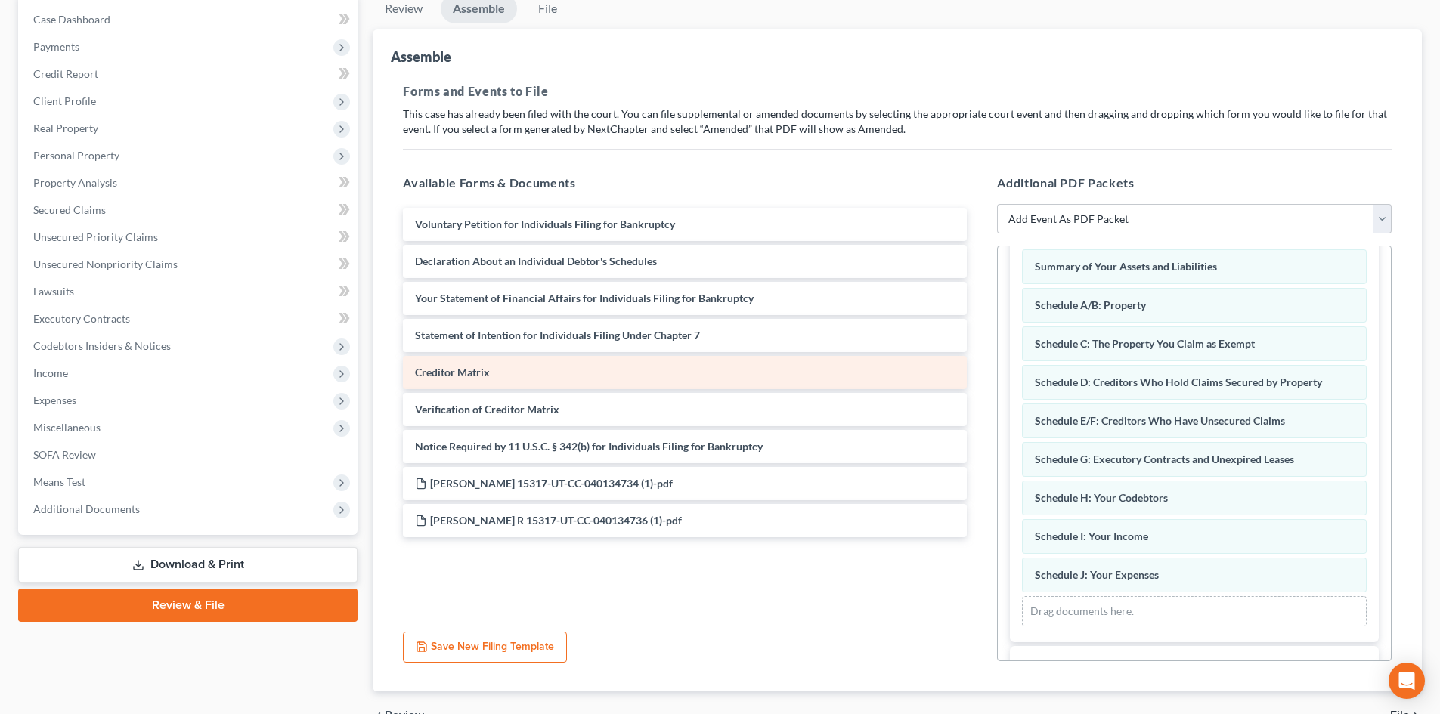
scroll to position [140, 0]
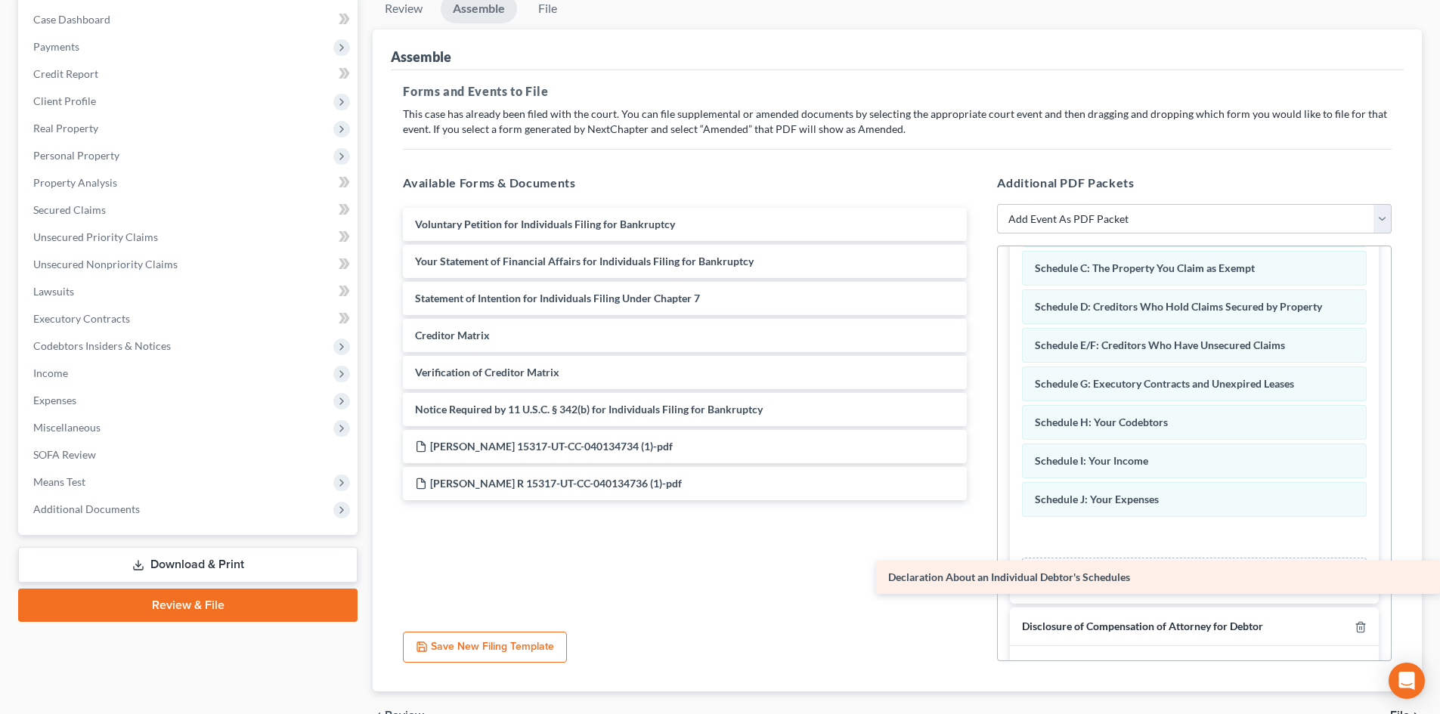
drag, startPoint x: 507, startPoint y: 262, endPoint x: 999, endPoint y: 578, distance: 584.8
click at [979, 500] on div "Declaration About an Individual Debtor's Schedules Voluntary Petition for Indiv…" at bounding box center [685, 354] width 588 height 293
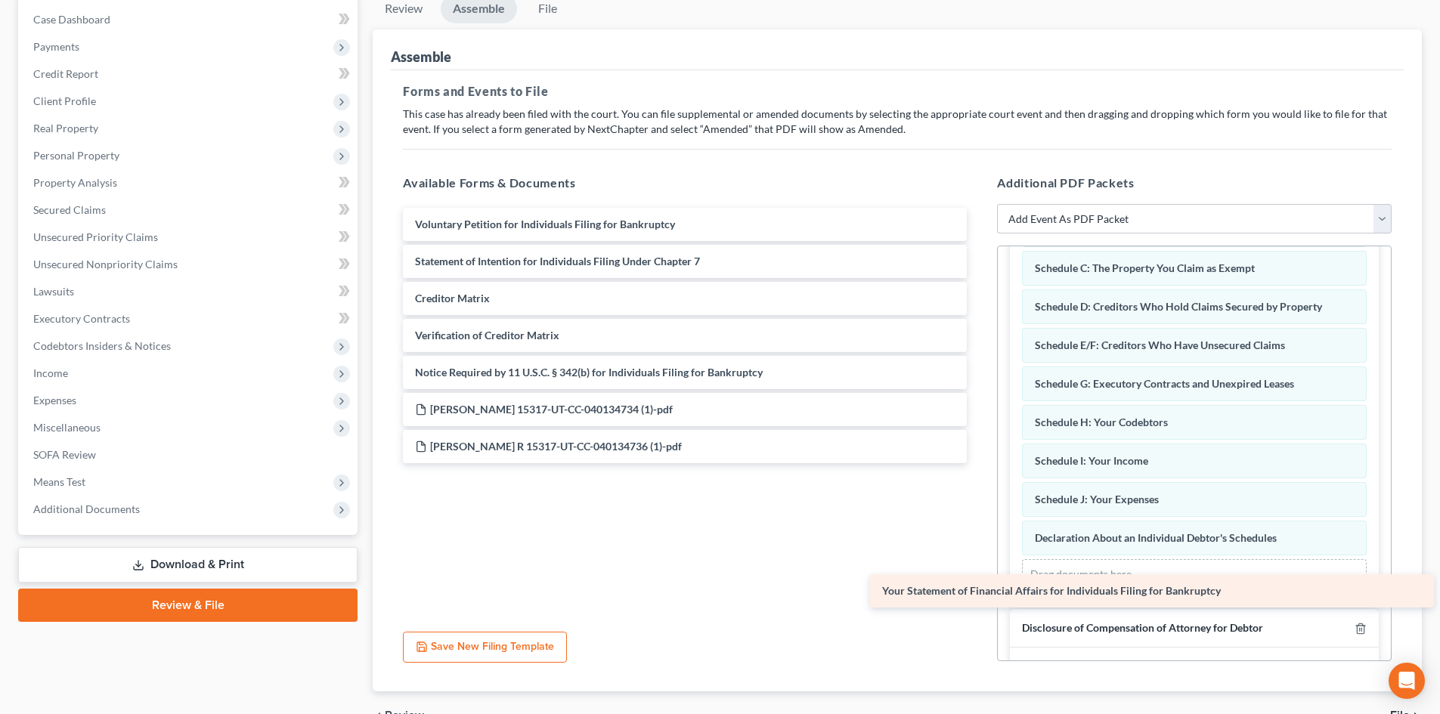
drag, startPoint x: 458, startPoint y: 271, endPoint x: 928, endPoint y: 601, distance: 574.2
click at [930, 500] on div "Your Statement of Financial Affairs for Individuals Filing for Bankruptcy Volun…" at bounding box center [685, 354] width 588 height 293
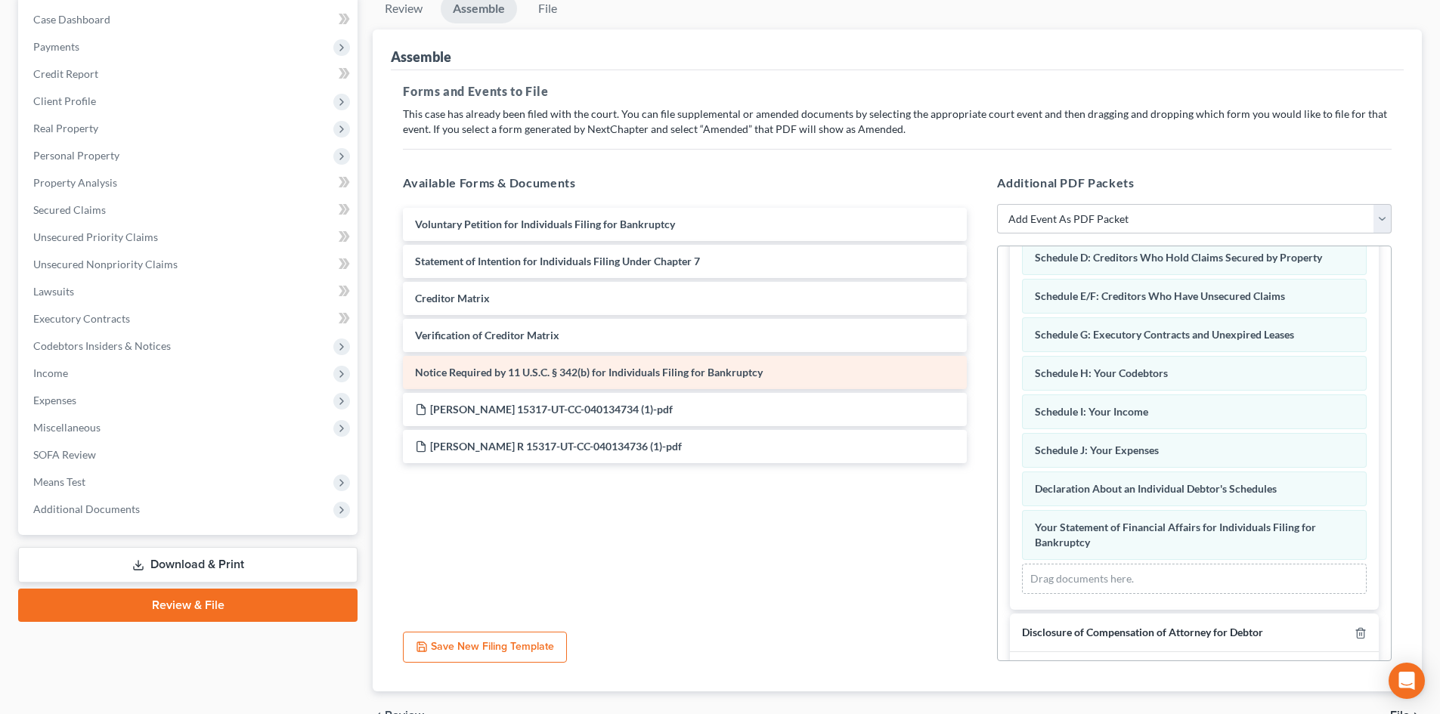
scroll to position [215, 0]
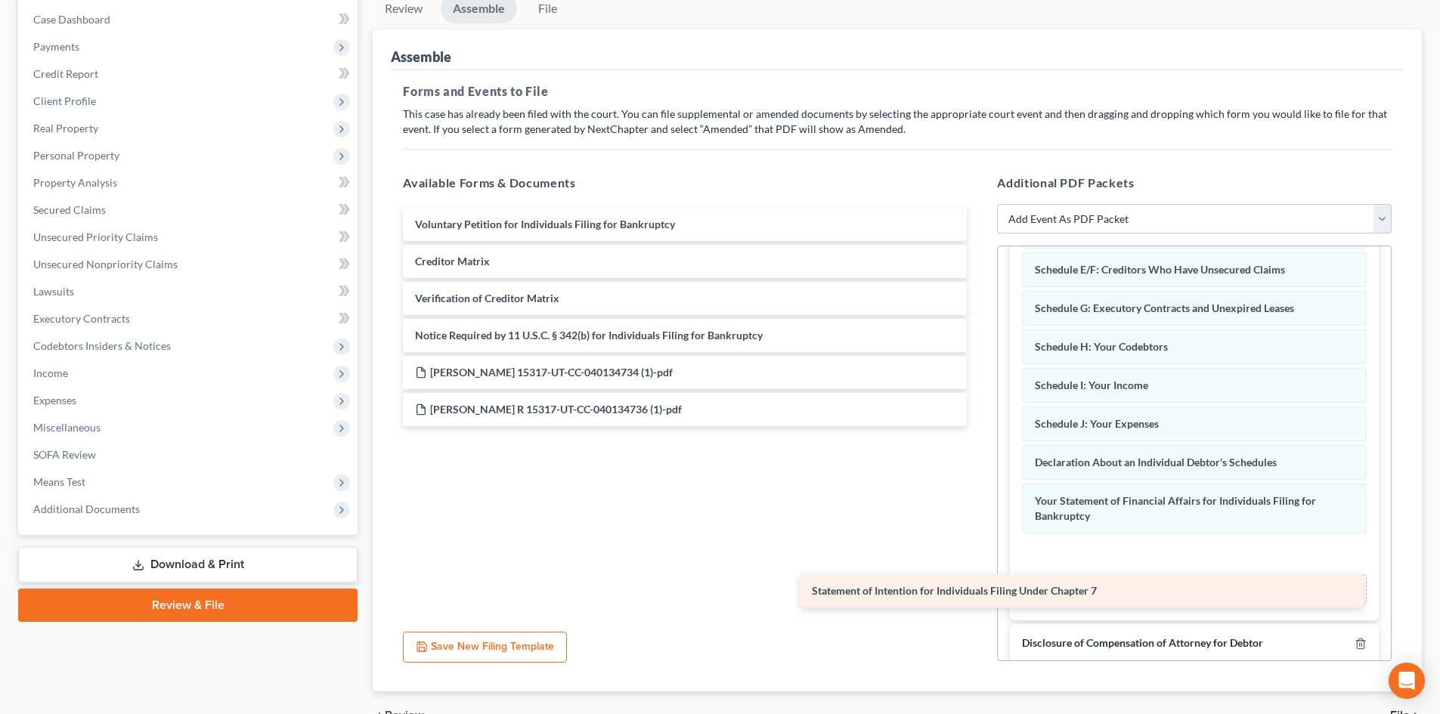
drag, startPoint x: 566, startPoint y: 267, endPoint x: 963, endPoint y: 596, distance: 515.8
click at [963, 426] on div "Statement of Intention for Individuals Filing Under Chapter 7 Voluntary Petitio…" at bounding box center [685, 317] width 588 height 218
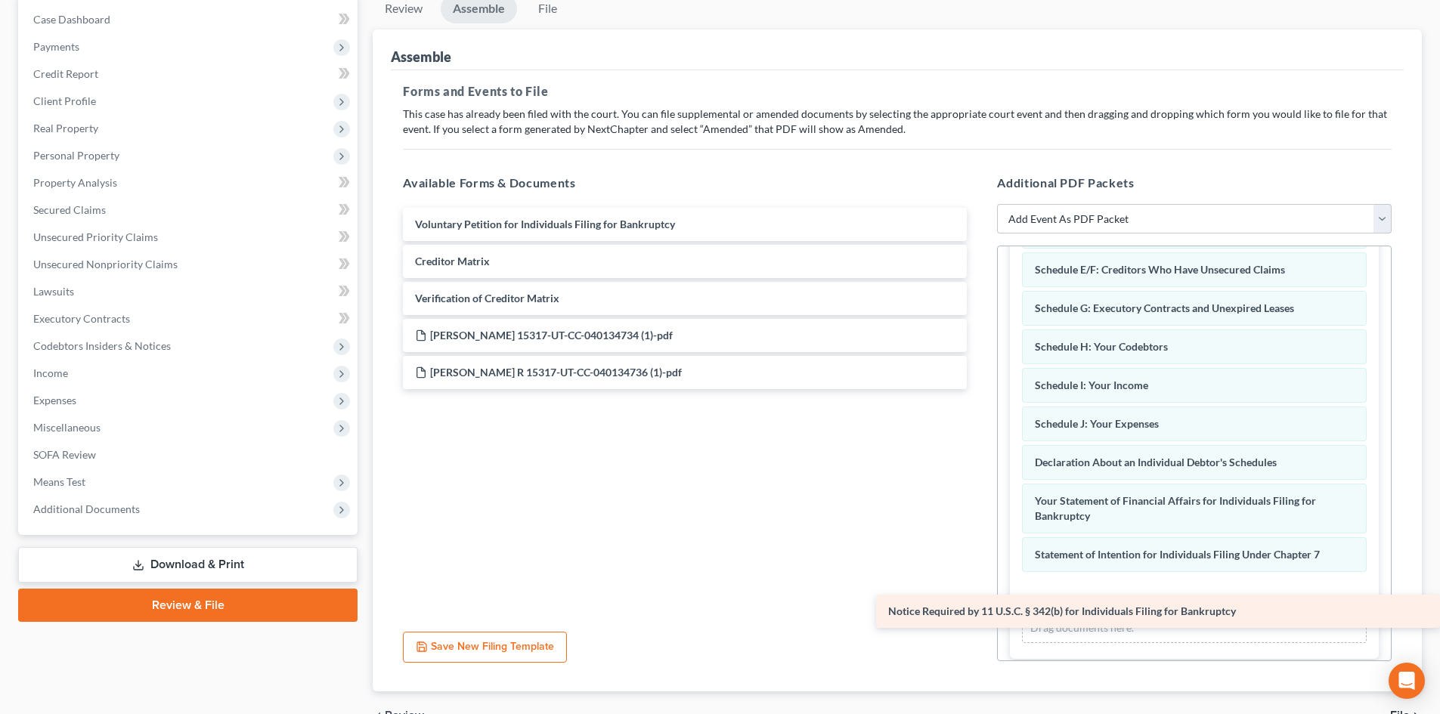
drag, startPoint x: 478, startPoint y: 321, endPoint x: 1019, endPoint y: 597, distance: 606.8
click at [979, 389] on div "Notice Required by 11 U.S.C. § 342(b) for Individuals Filing for Bankruptcy Vol…" at bounding box center [685, 298] width 588 height 181
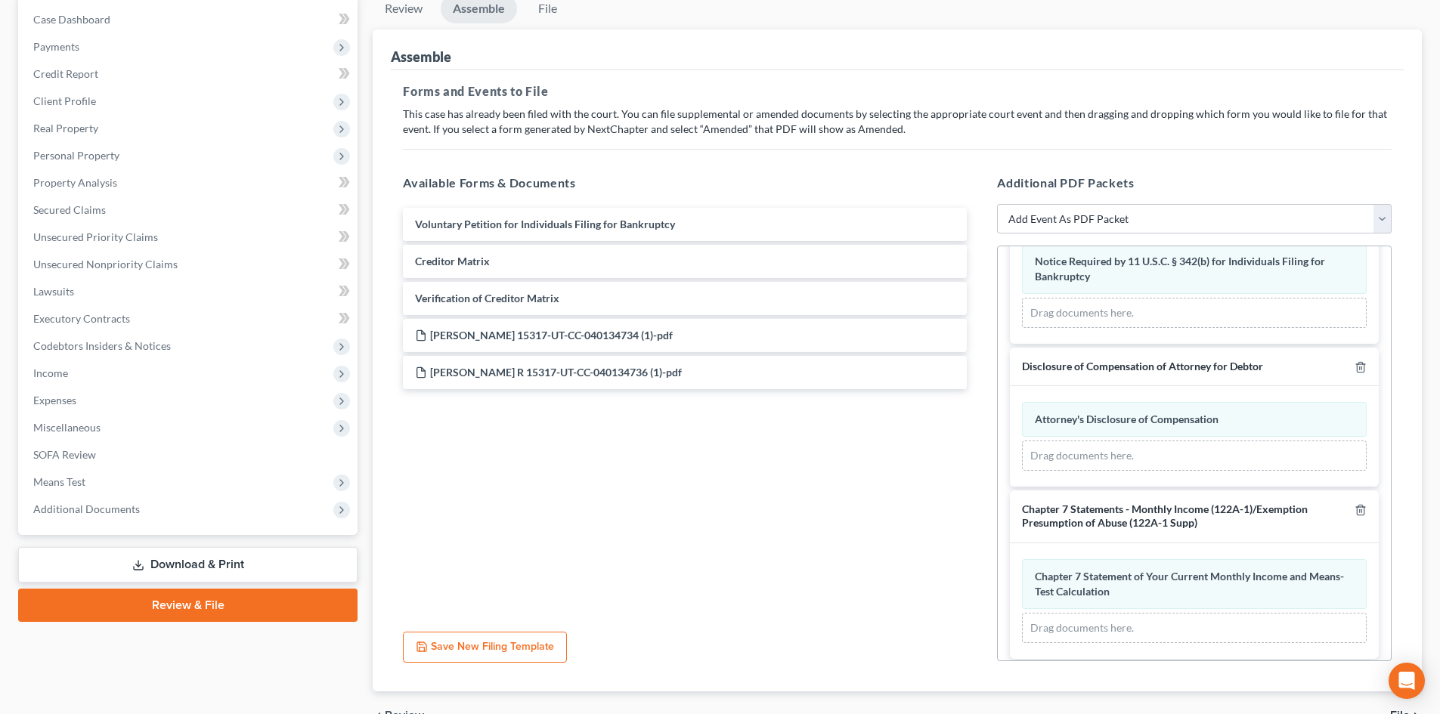
scroll to position [557, 0]
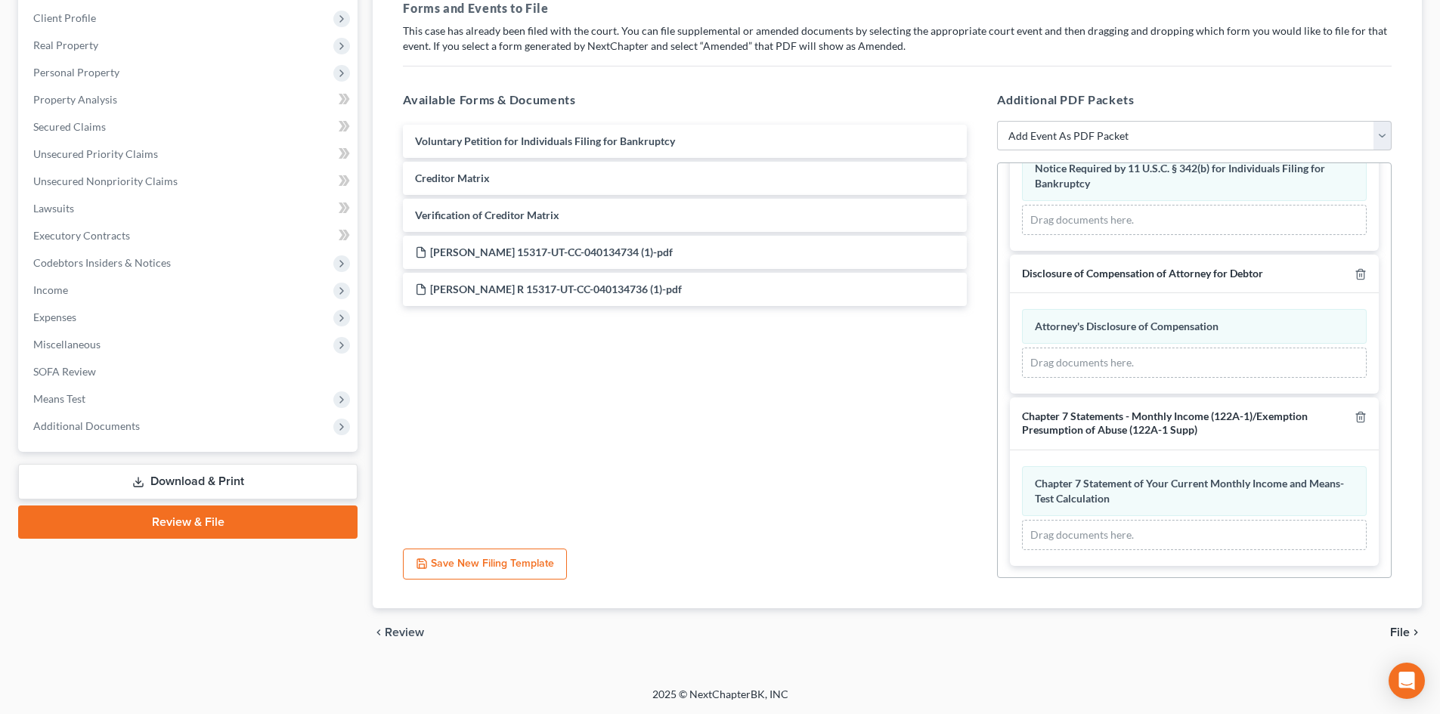
click at [1394, 632] on span "File" at bounding box center [1400, 633] width 20 height 12
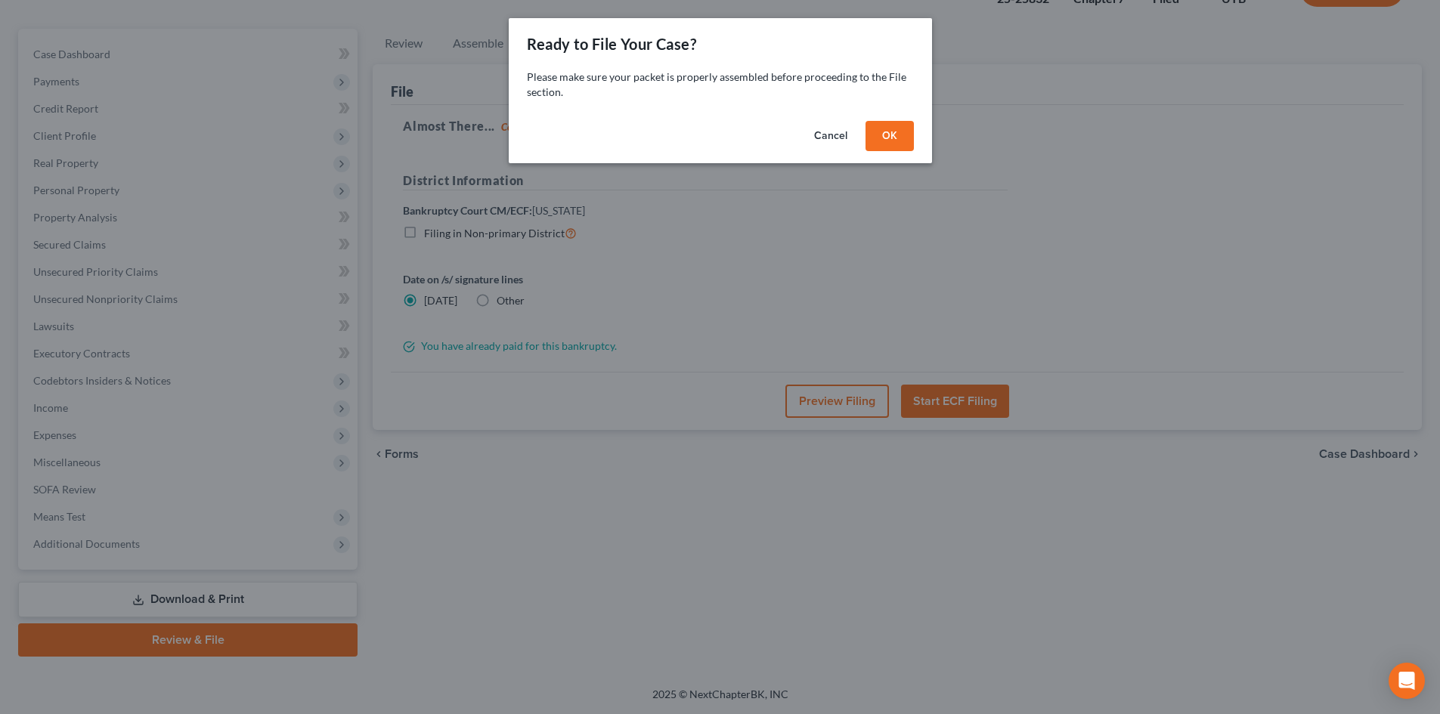
scroll to position [116, 0]
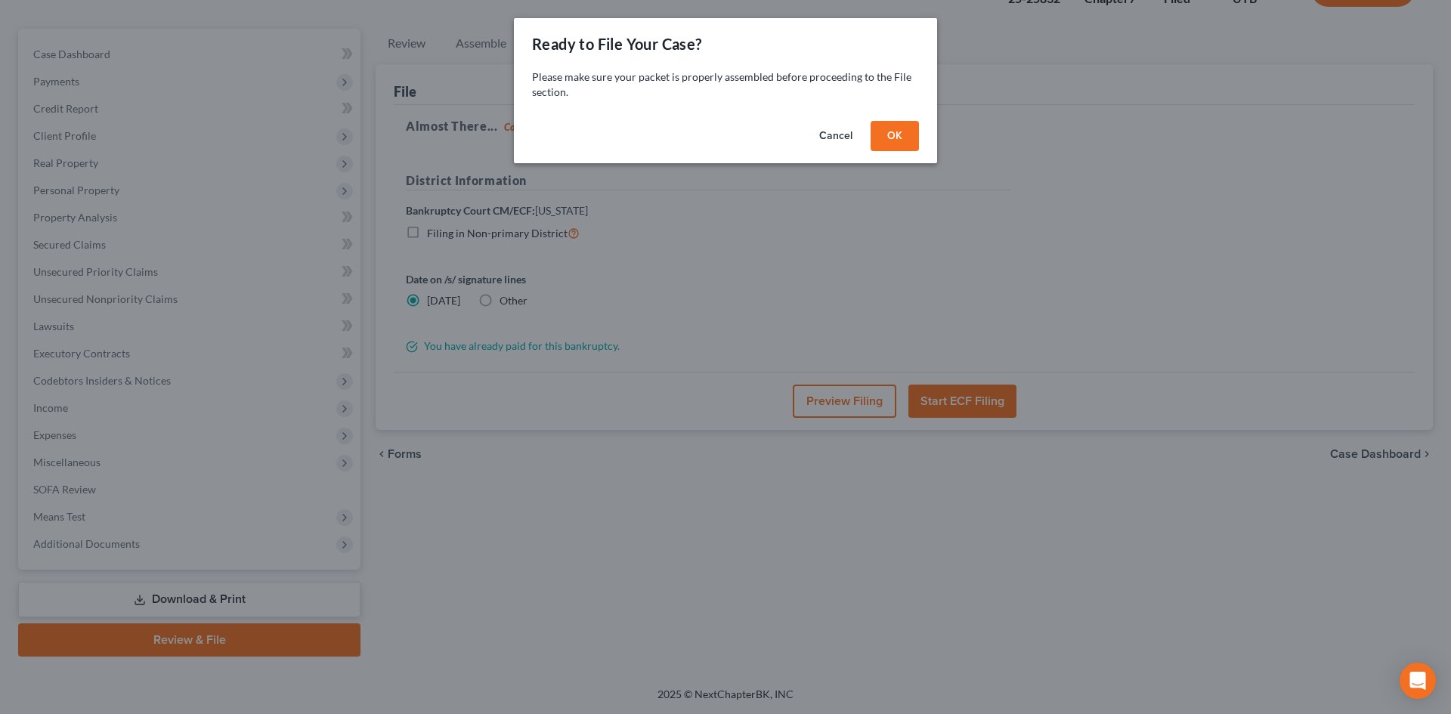
click at [900, 136] on button "OK" at bounding box center [895, 136] width 48 height 30
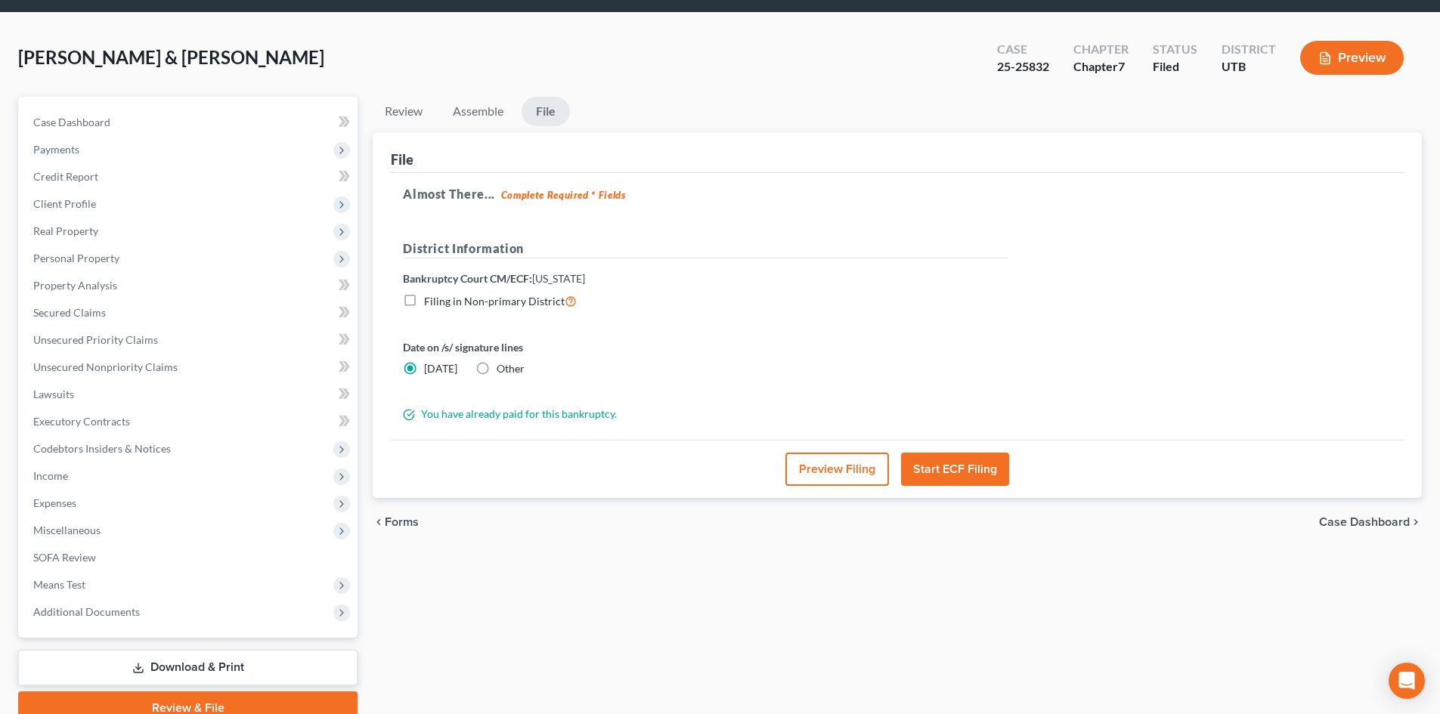
scroll to position [0, 0]
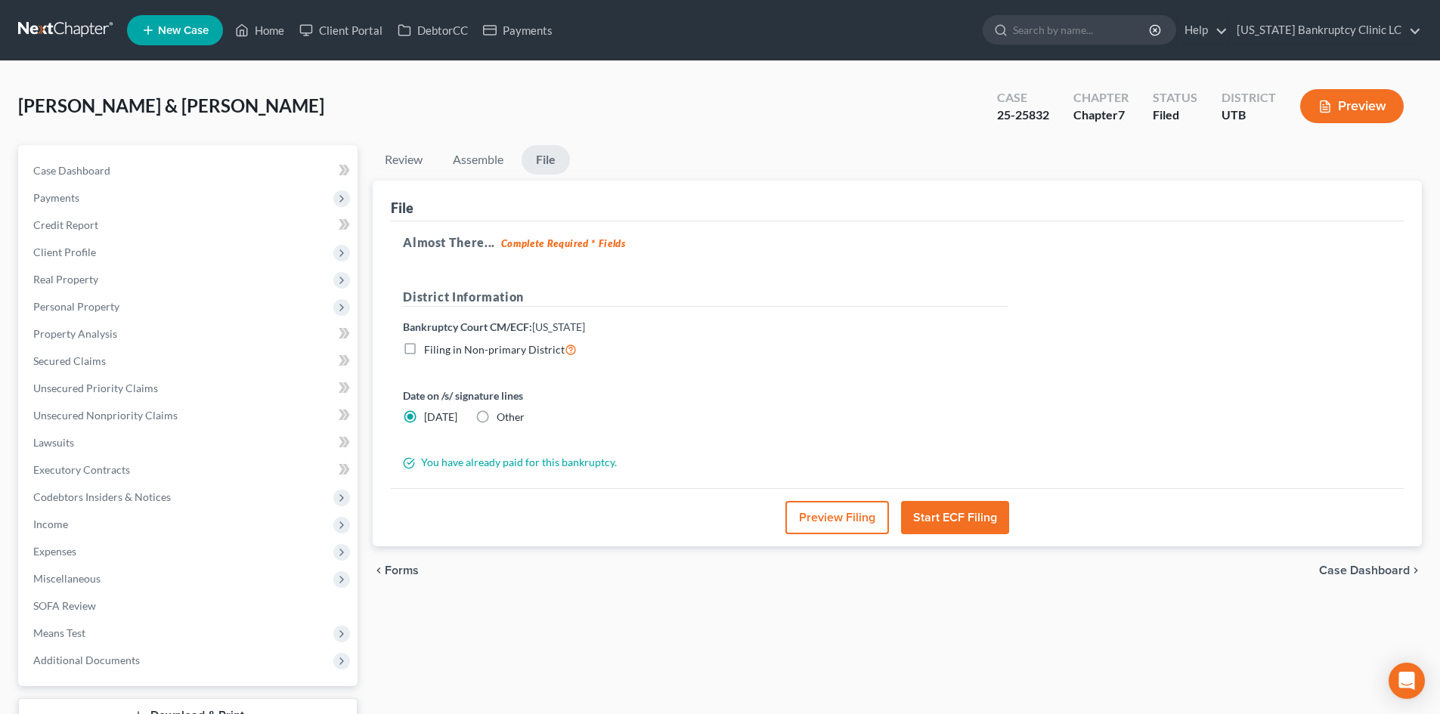
click at [964, 516] on button "Start ECF Filing" at bounding box center [955, 517] width 108 height 33
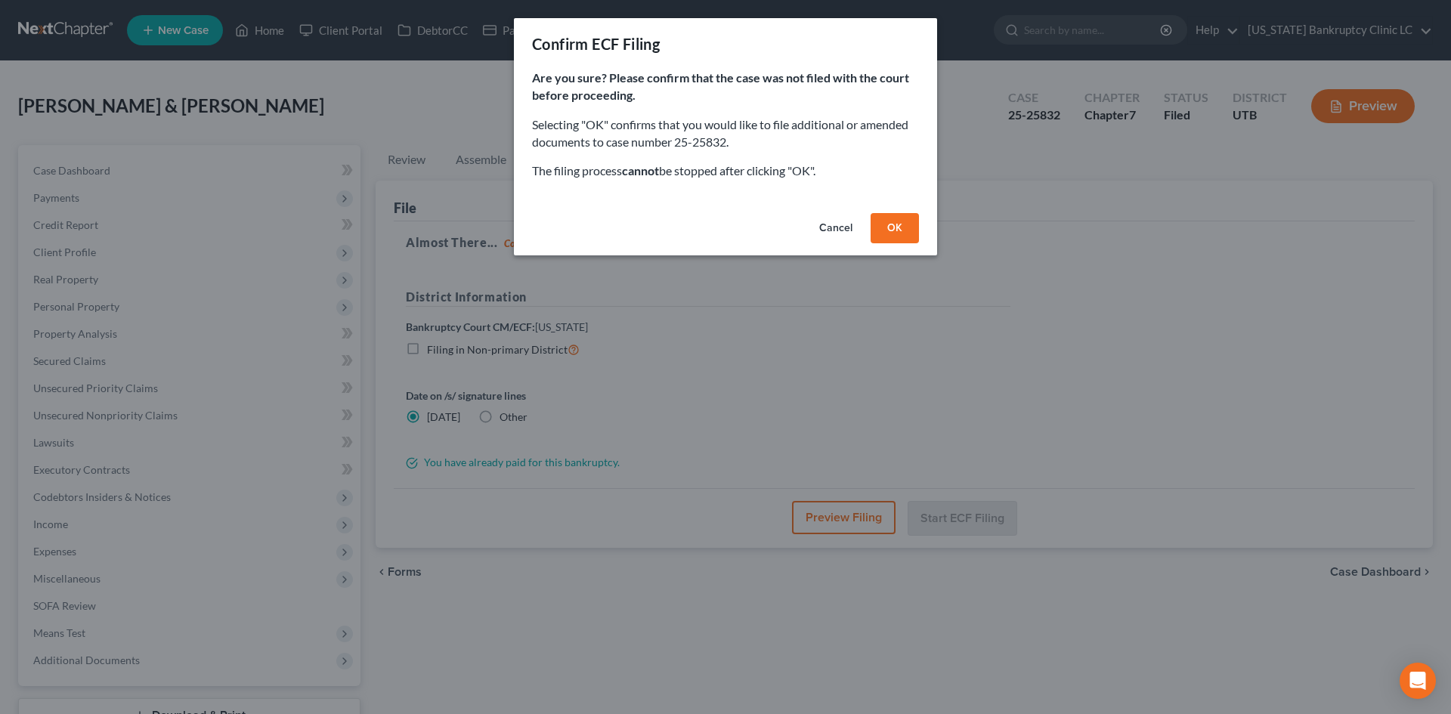
click at [903, 231] on button "OK" at bounding box center [895, 228] width 48 height 30
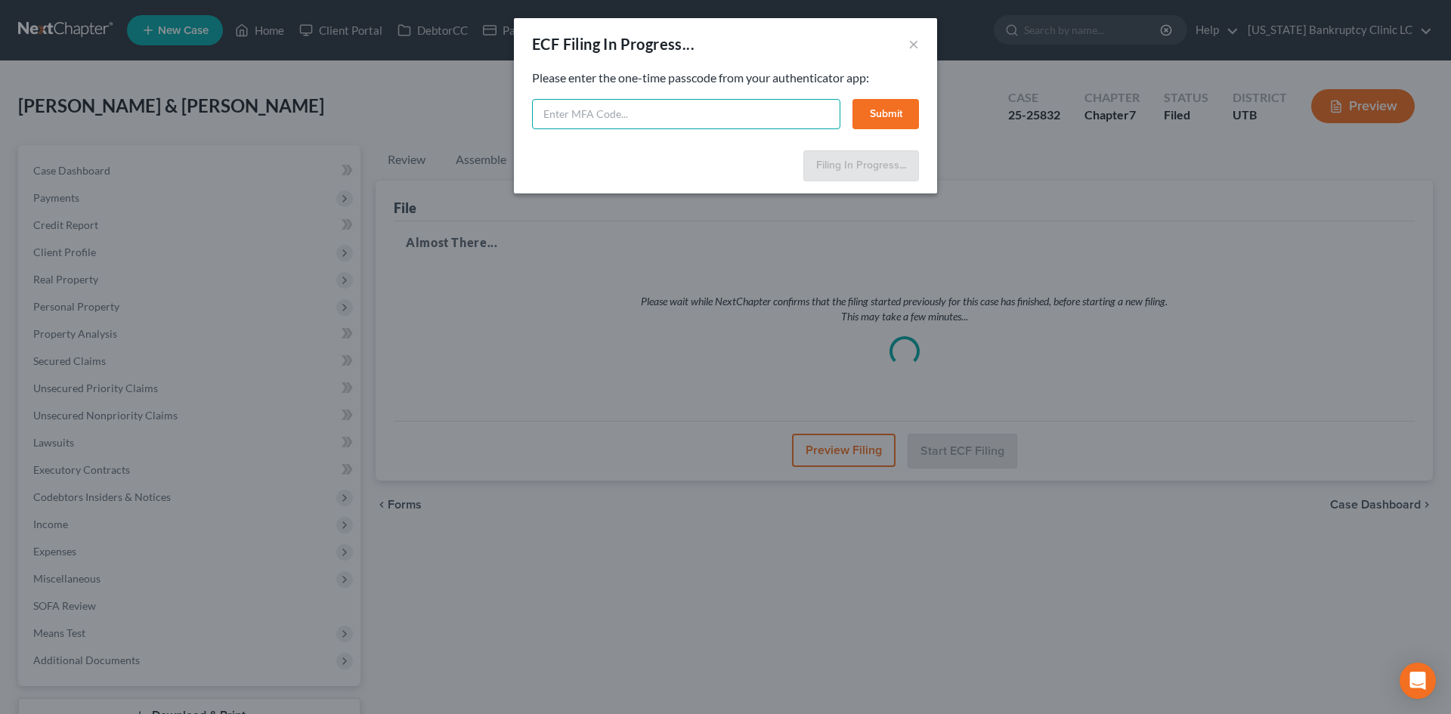
click at [747, 110] on input "text" at bounding box center [686, 114] width 308 height 30
type input "674253"
click at [892, 119] on button "Submit" at bounding box center [886, 114] width 67 height 30
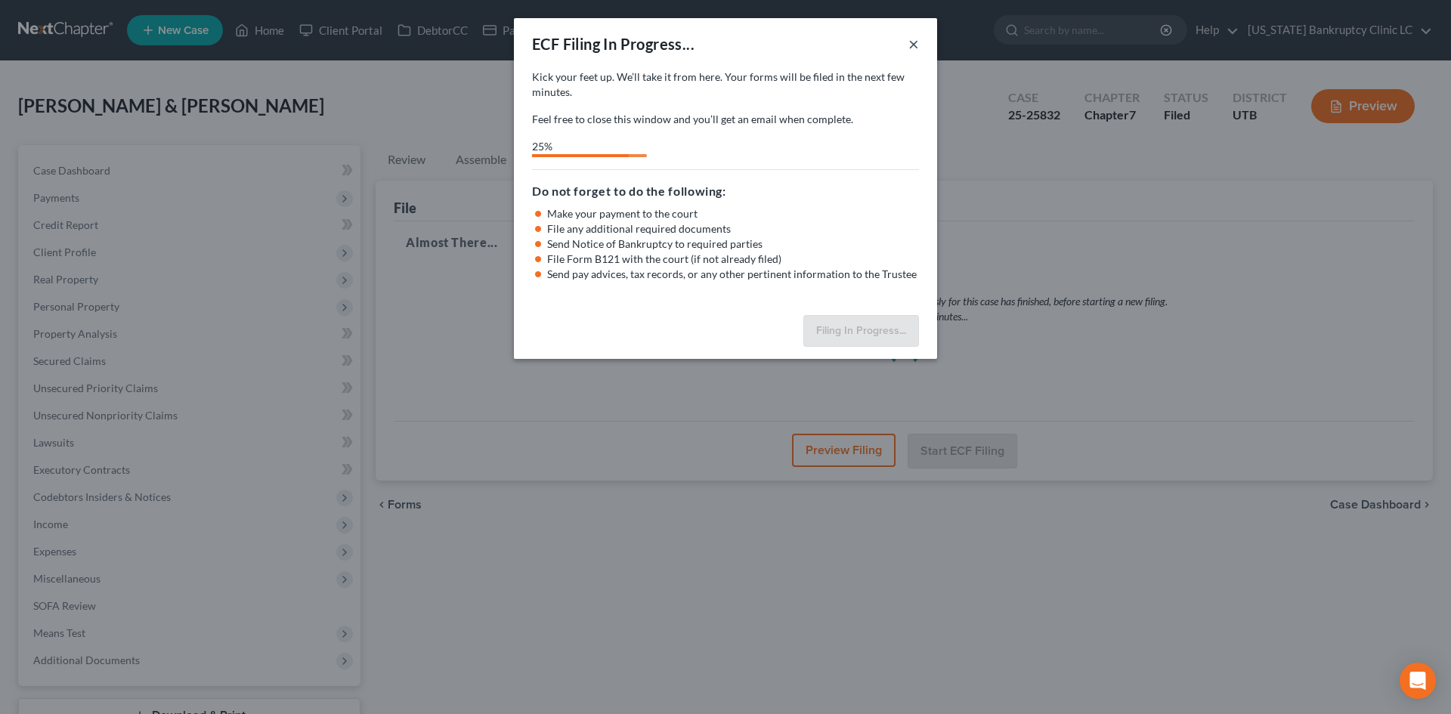
click at [915, 46] on button "×" at bounding box center [914, 44] width 11 height 18
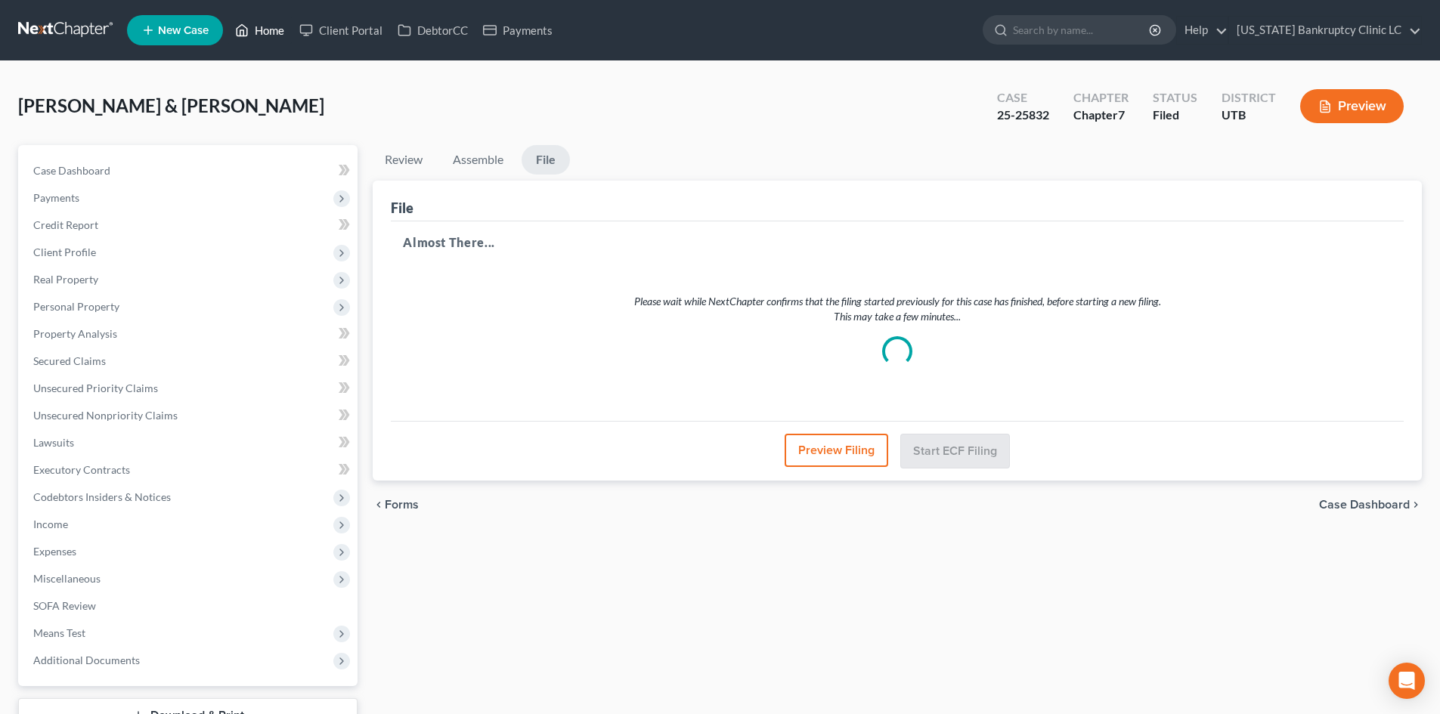
click at [249, 29] on icon at bounding box center [242, 30] width 14 height 18
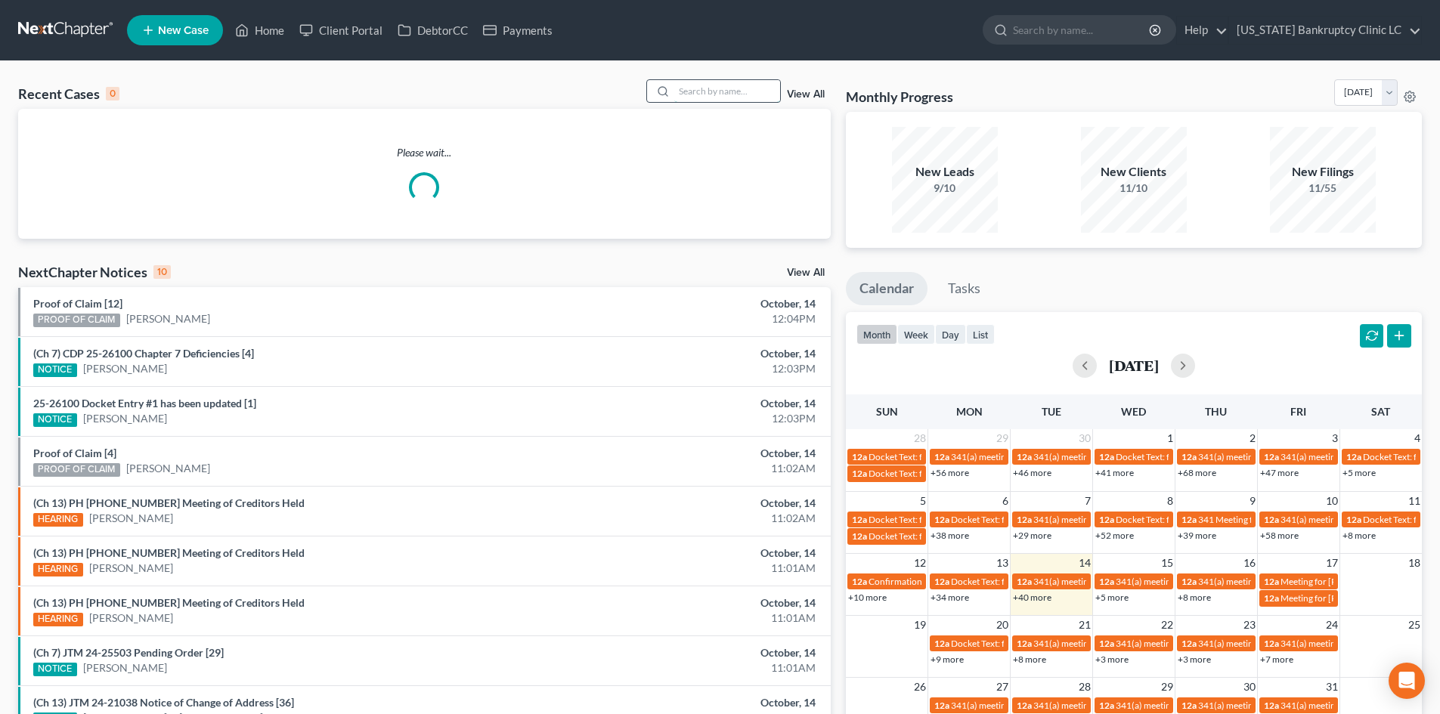
click at [714, 93] on input "search" at bounding box center [727, 91] width 106 height 22
paste input "25-25816"
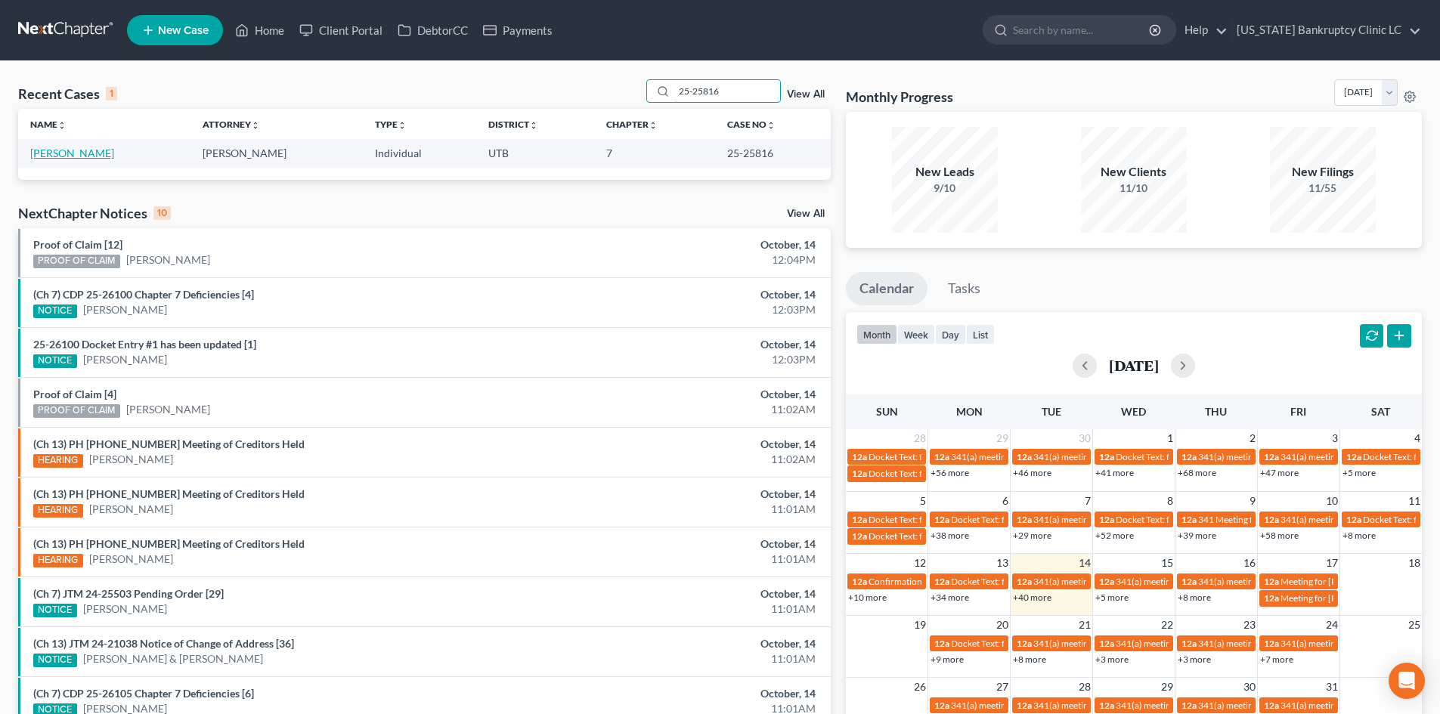
type input "25-25816"
click at [84, 156] on link "[PERSON_NAME]" at bounding box center [72, 153] width 84 height 13
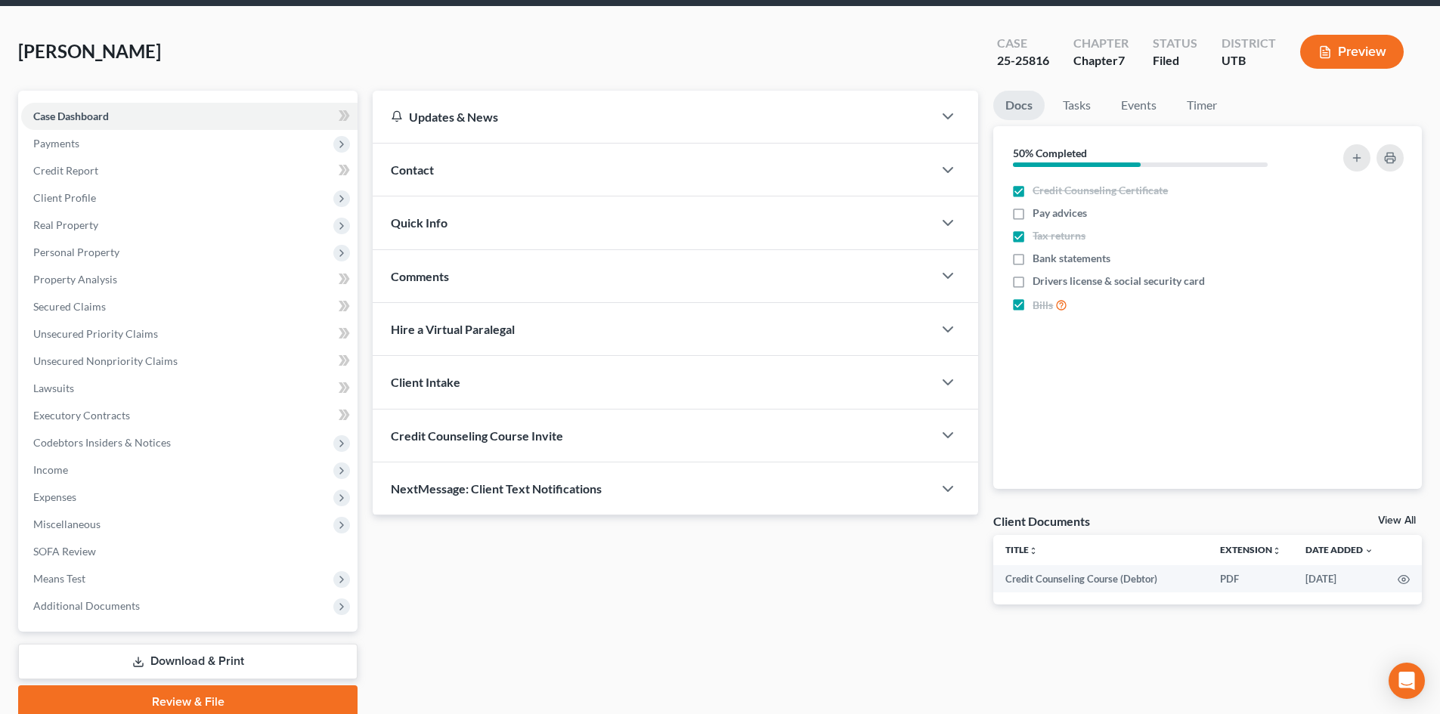
scroll to position [116, 0]
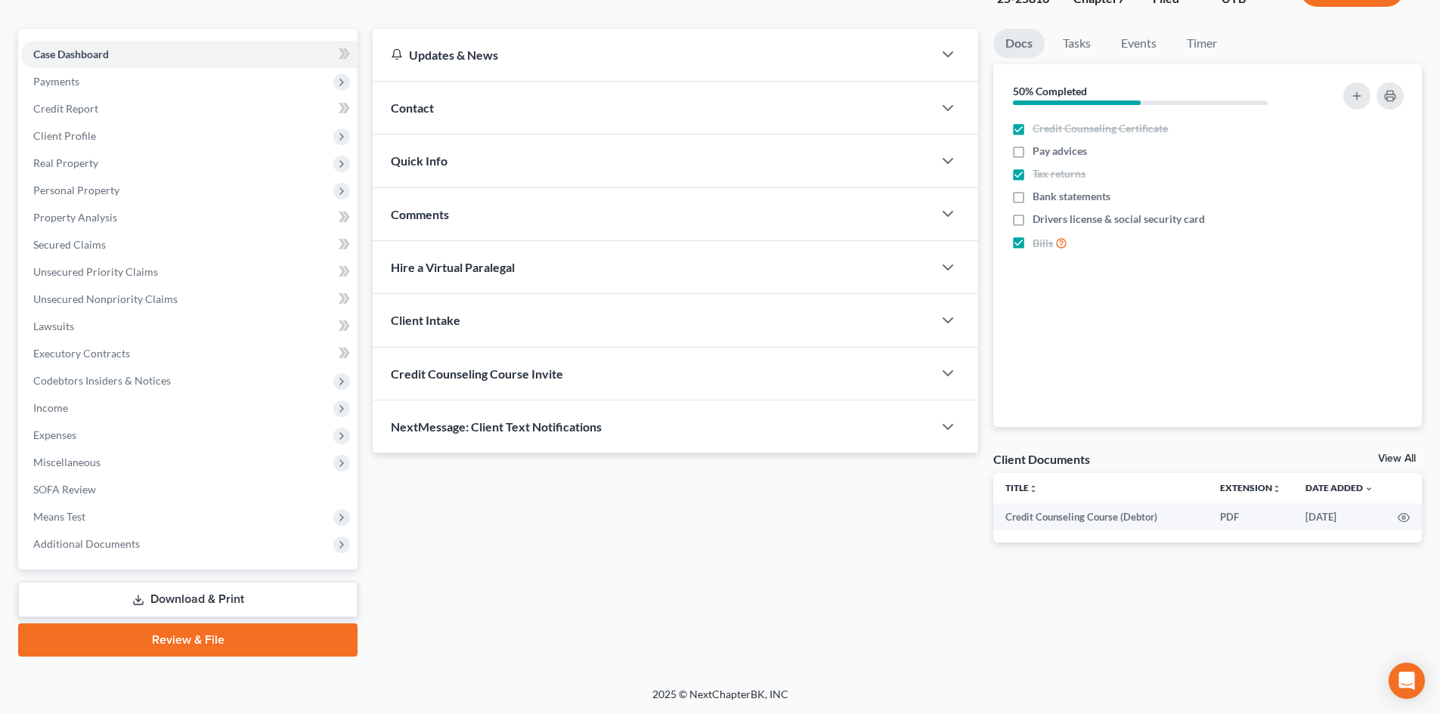
click at [147, 559] on div "Case Dashboard Payments Invoices Payments Payments Credit Report Client Profile…" at bounding box center [187, 299] width 339 height 541
click at [147, 544] on span "Additional Documents" at bounding box center [189, 544] width 336 height 27
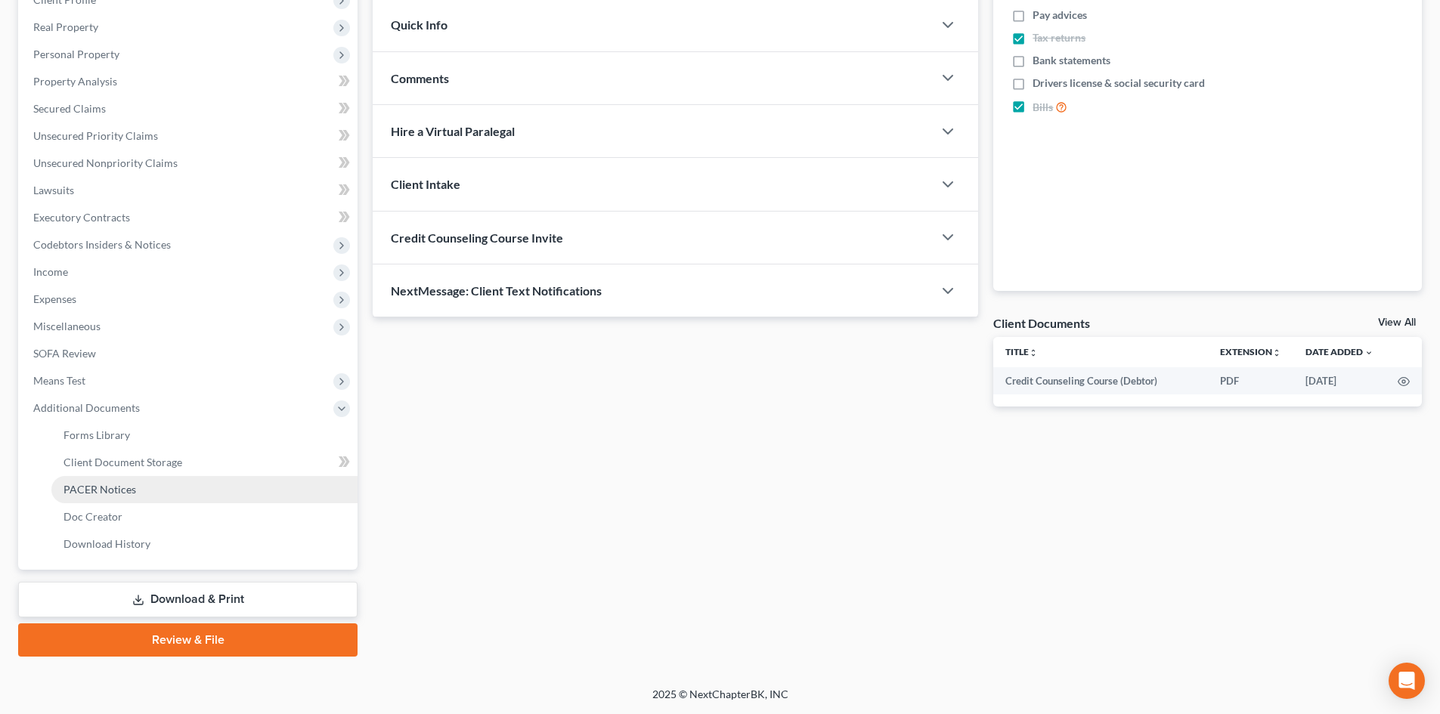
click at [153, 482] on link "PACER Notices" at bounding box center [204, 489] width 306 height 27
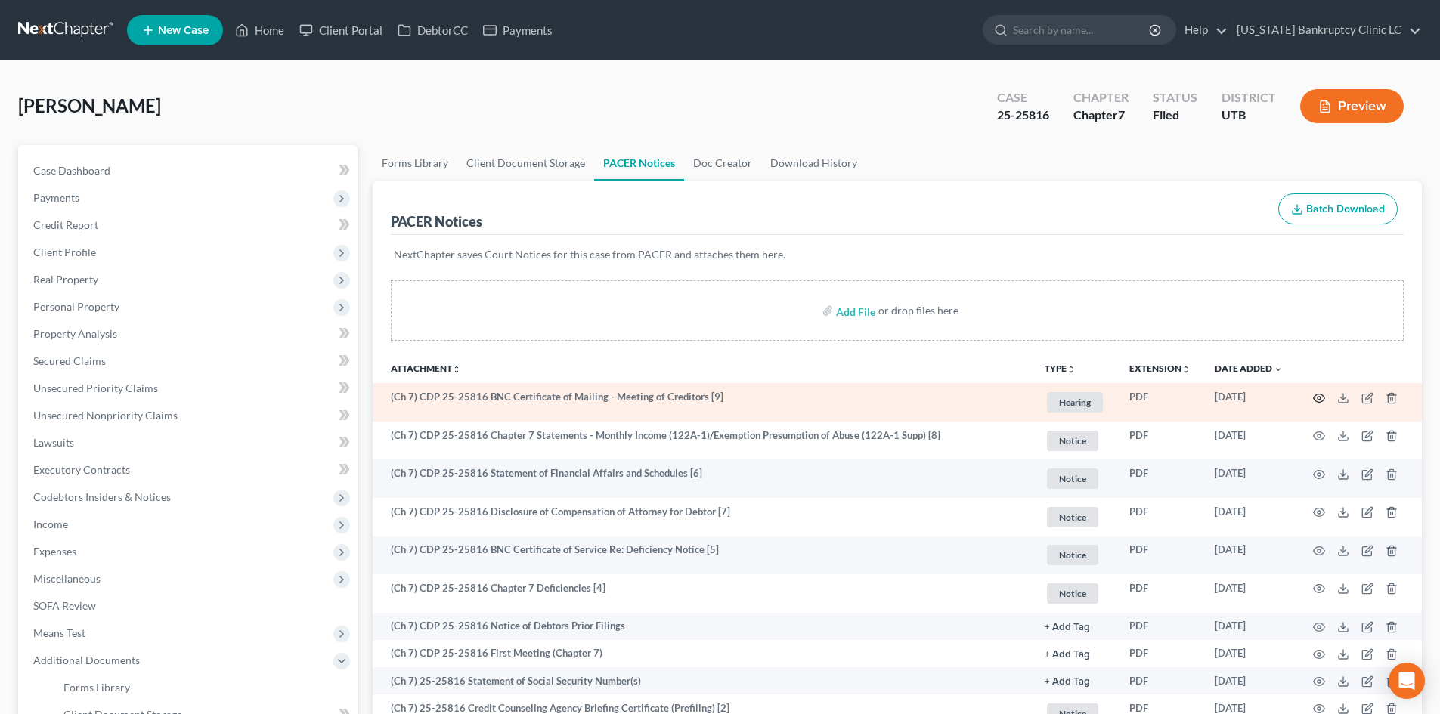
click at [1314, 401] on icon "button" at bounding box center [1319, 398] width 12 height 12
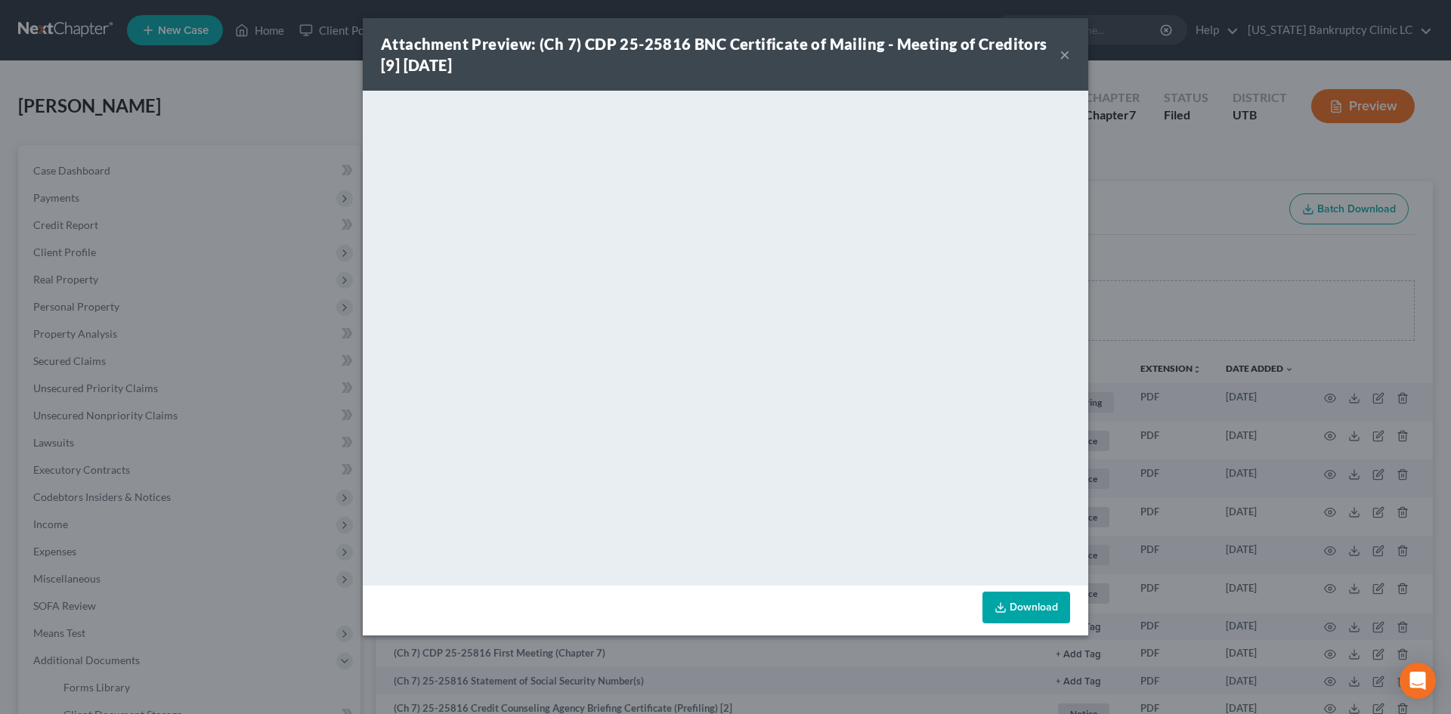
click at [1064, 54] on button "×" at bounding box center [1065, 54] width 11 height 18
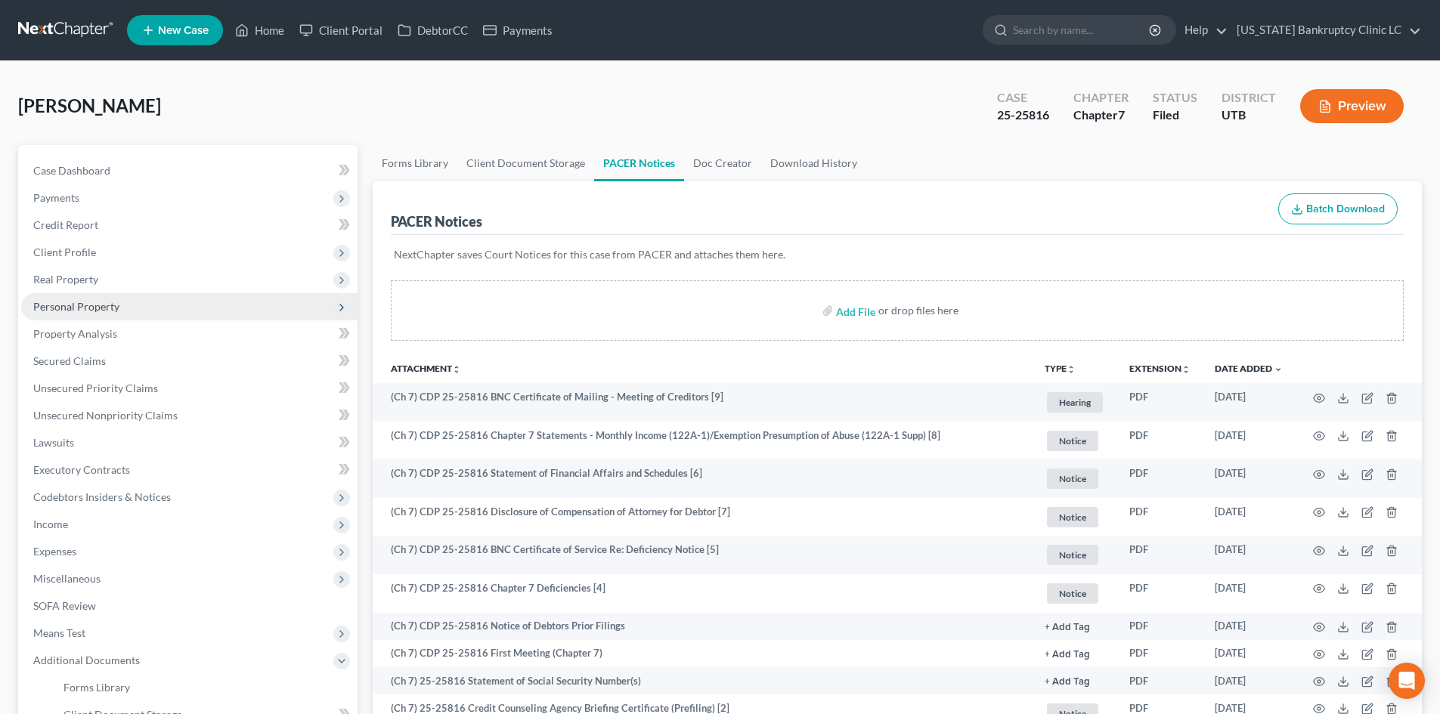
click at [80, 302] on span "Personal Property" at bounding box center [76, 306] width 86 height 13
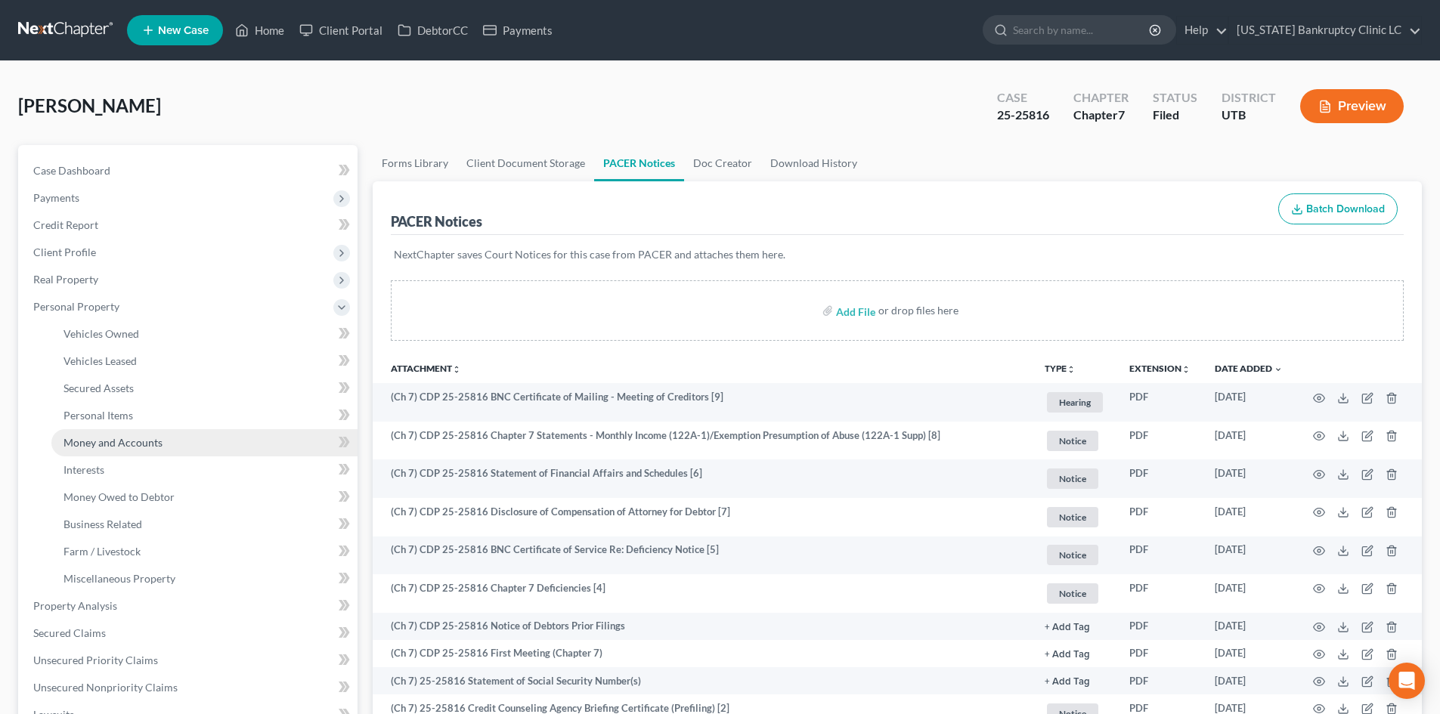
click at [133, 447] on span "Money and Accounts" at bounding box center [112, 442] width 99 height 13
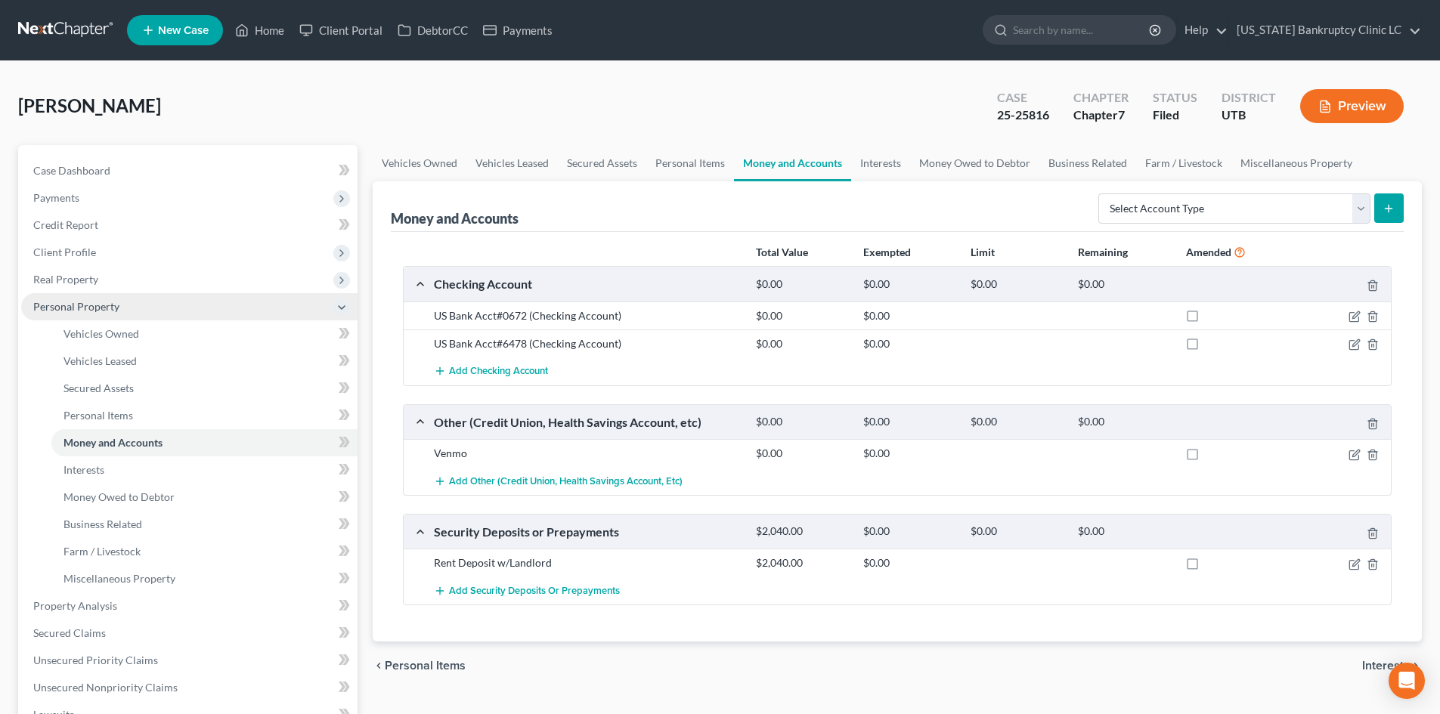
click at [131, 307] on span "Personal Property" at bounding box center [189, 306] width 336 height 27
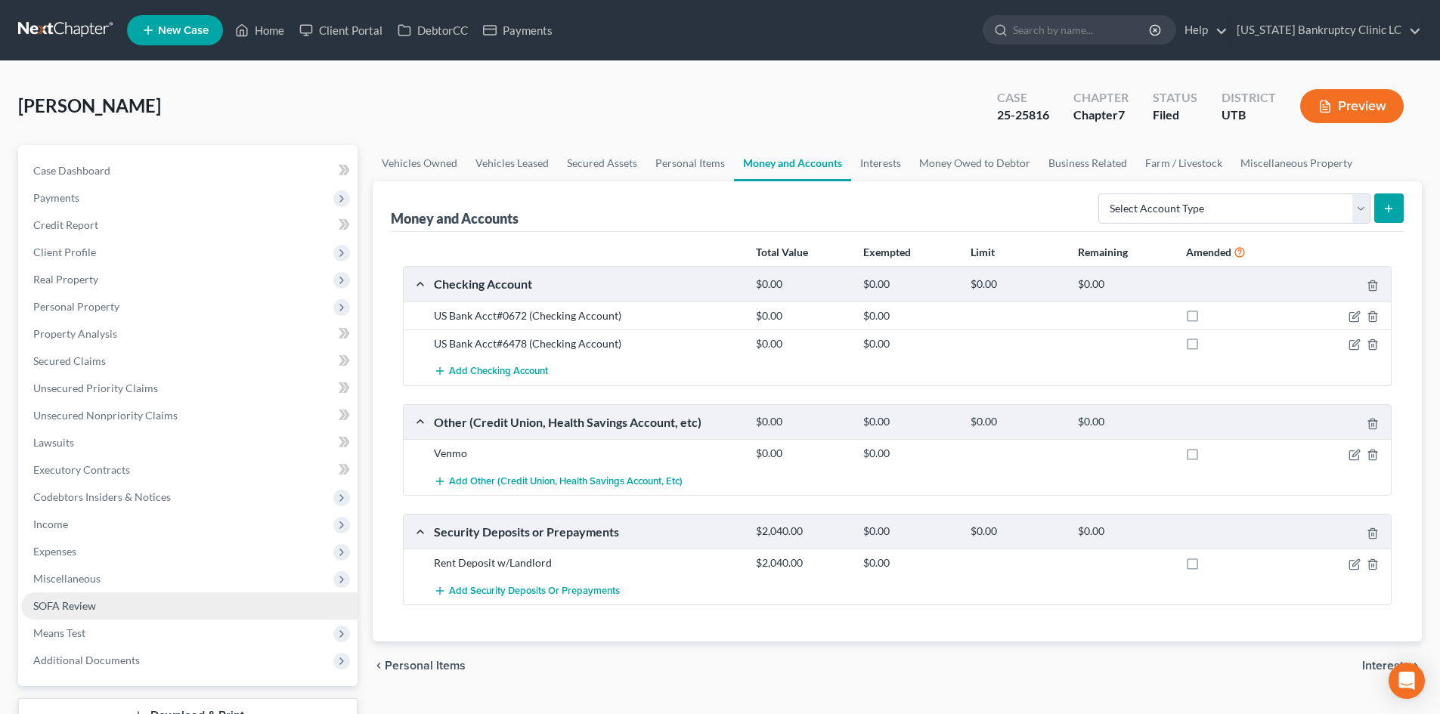
scroll to position [76, 0]
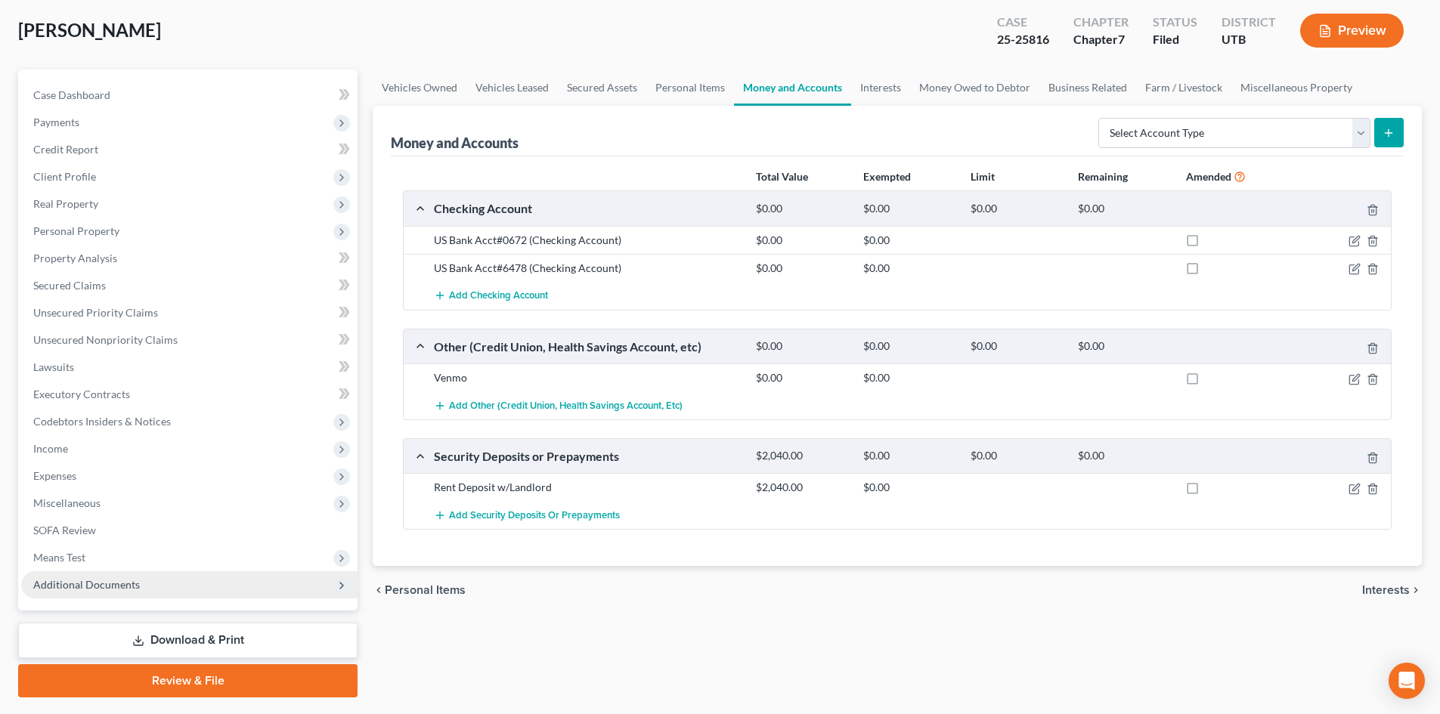
click at [133, 587] on span "Additional Documents" at bounding box center [86, 584] width 107 height 13
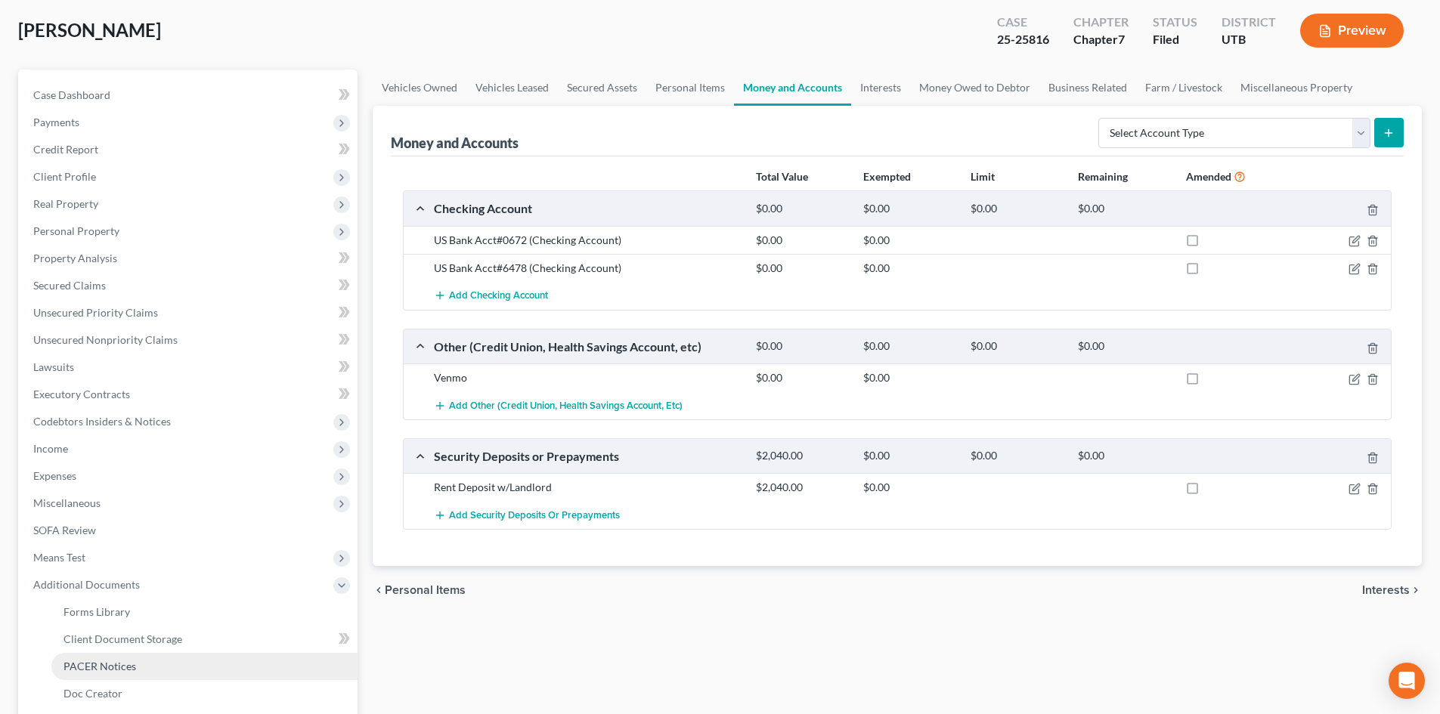
click at [112, 662] on span "PACER Notices" at bounding box center [99, 666] width 73 height 13
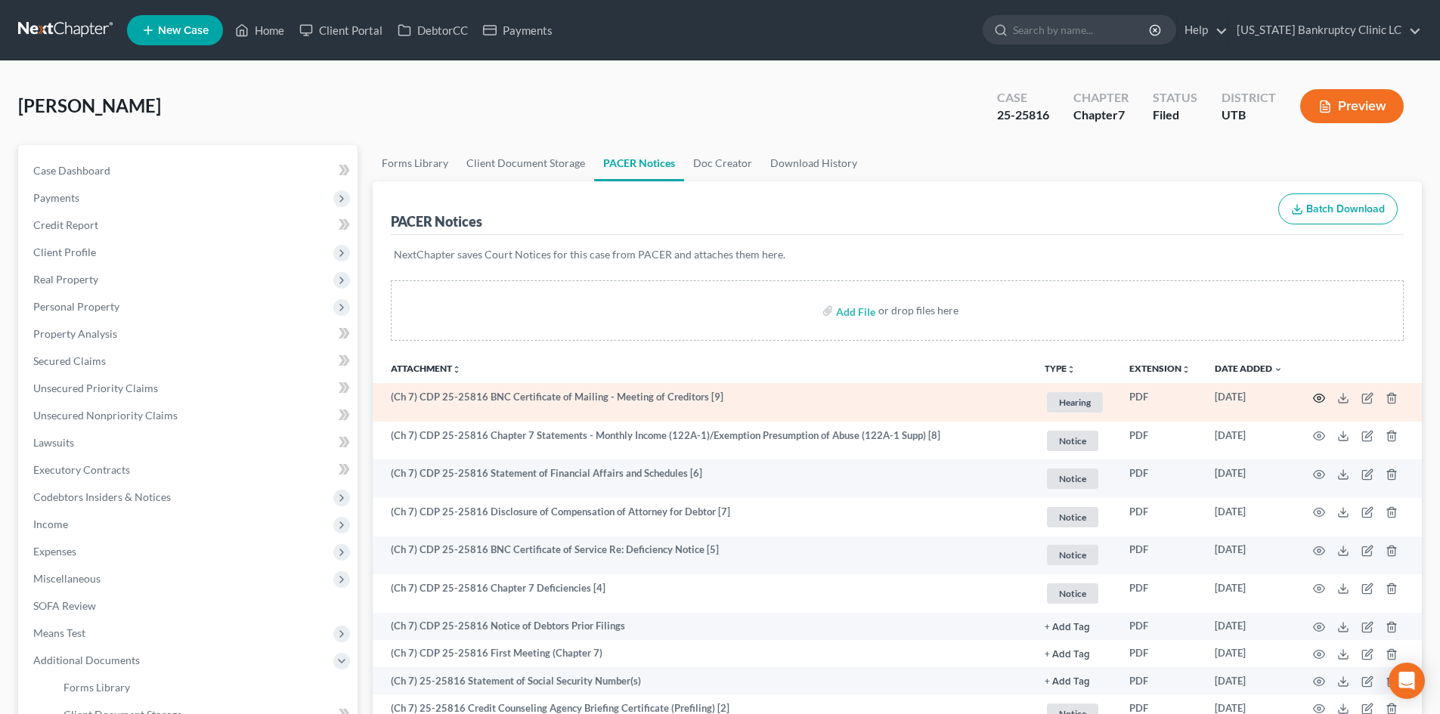
click at [1320, 401] on icon "button" at bounding box center [1319, 398] width 12 height 12
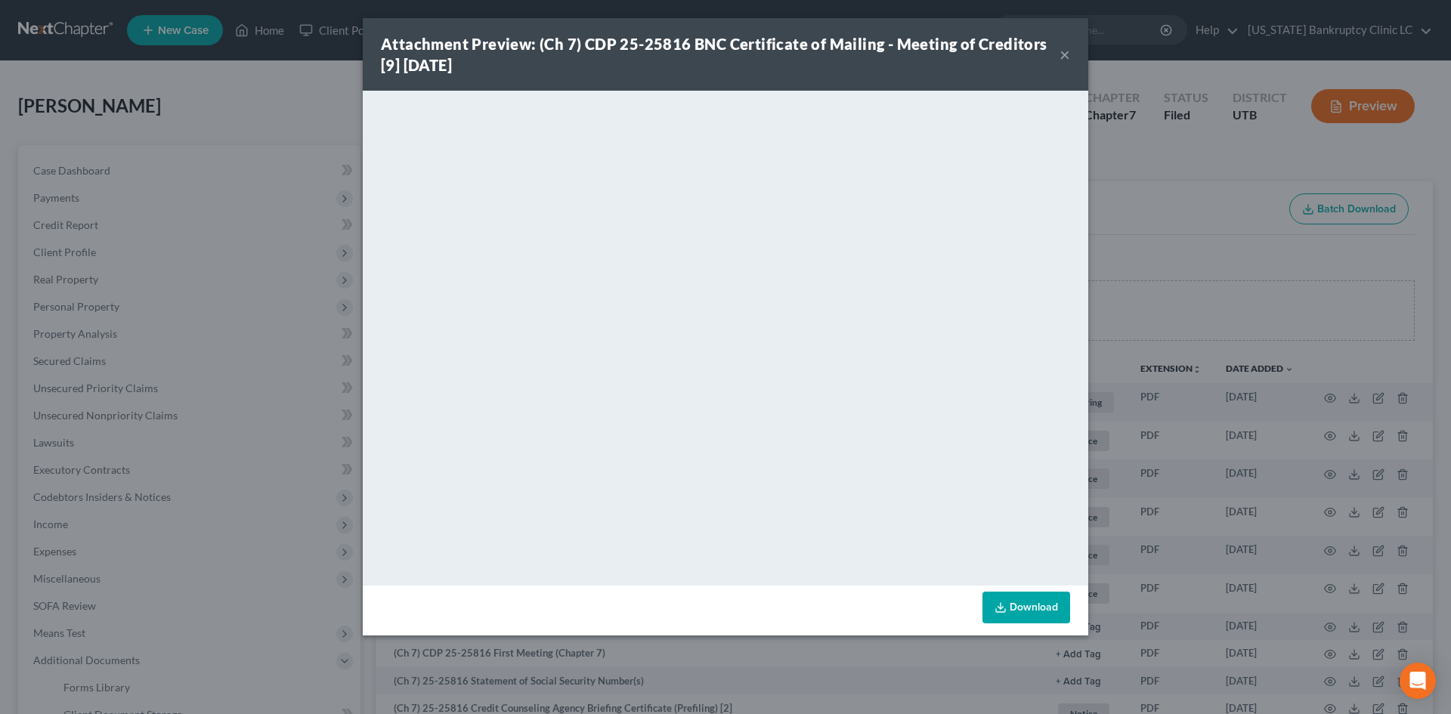
click at [639, 64] on div "Attachment Preview: (Ch 7) CDP 25-25816 BNC Certificate of Mailing - Meeting of…" at bounding box center [720, 54] width 679 height 42
click at [1067, 47] on button "×" at bounding box center [1065, 54] width 11 height 18
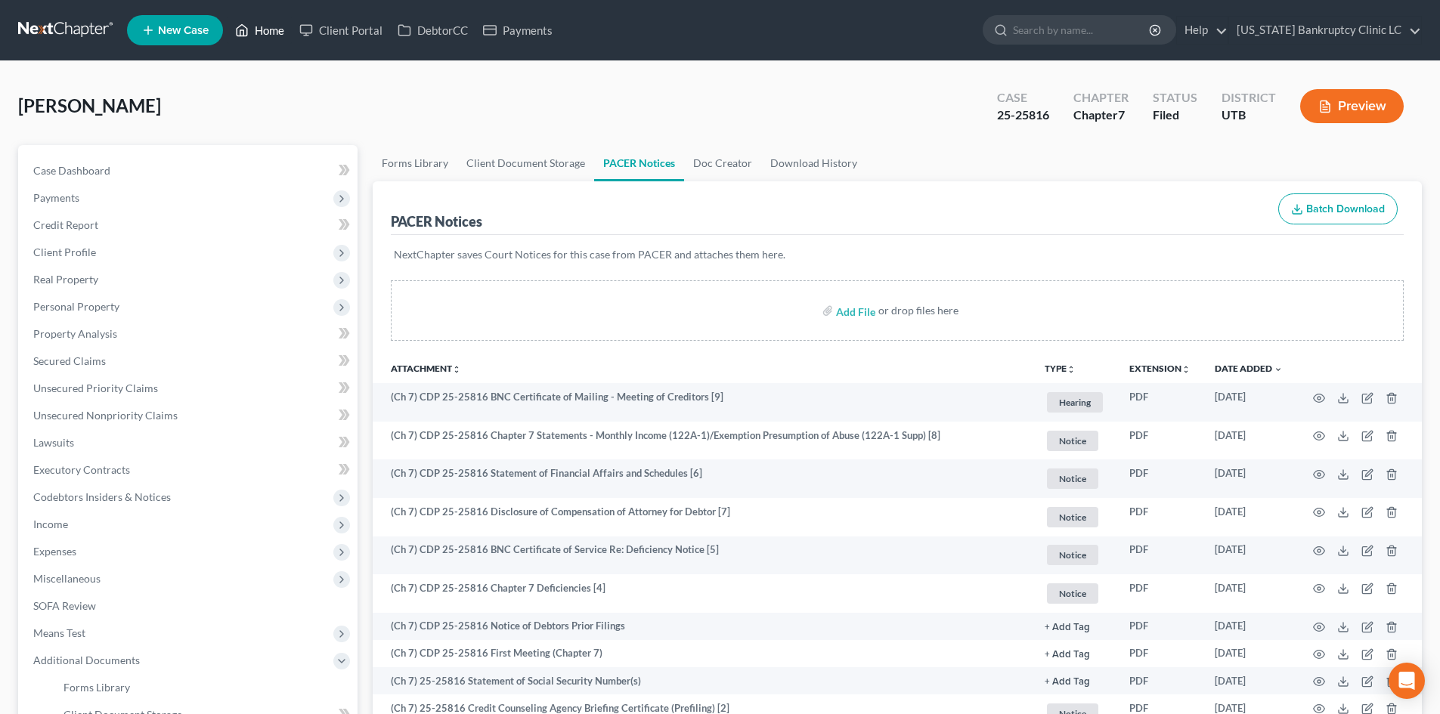
click at [253, 29] on link "Home" at bounding box center [260, 30] width 64 height 27
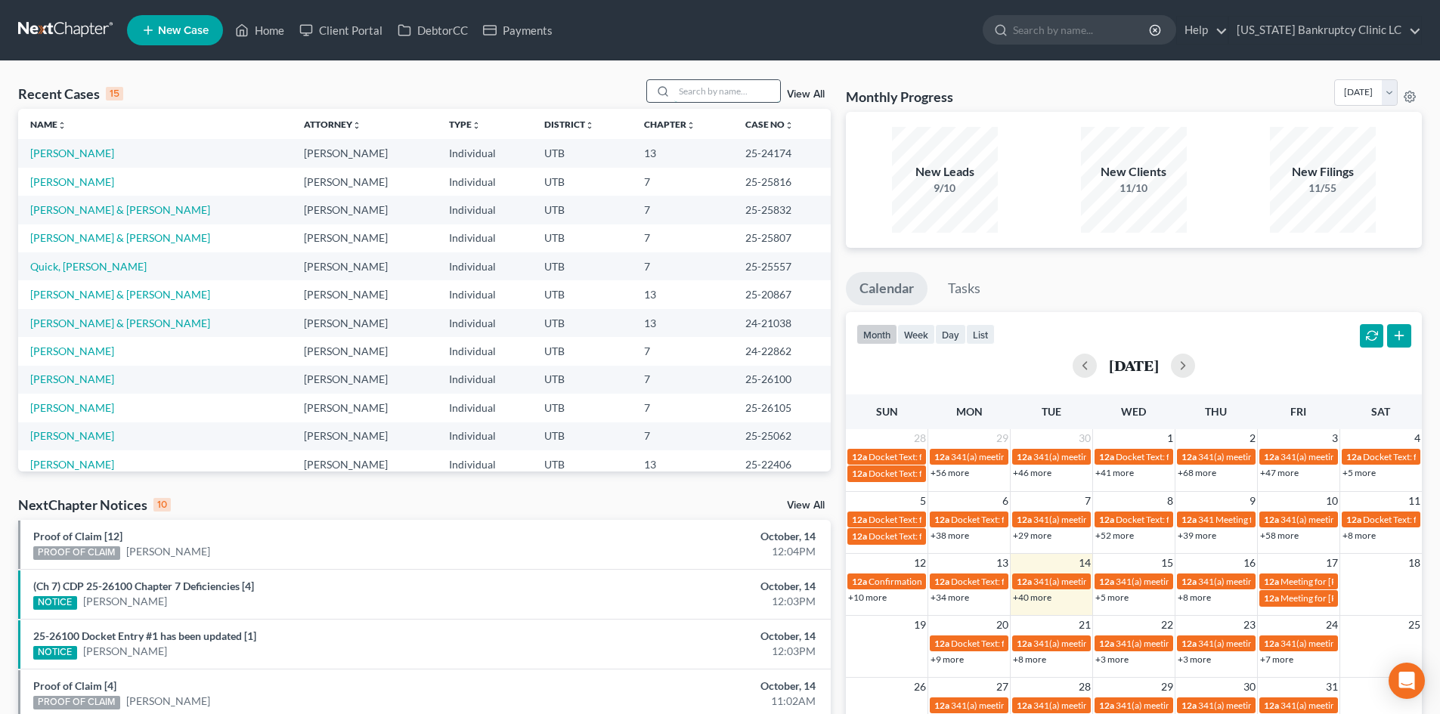
click at [726, 94] on input "search" at bounding box center [727, 91] width 106 height 22
paste input "25-25860"
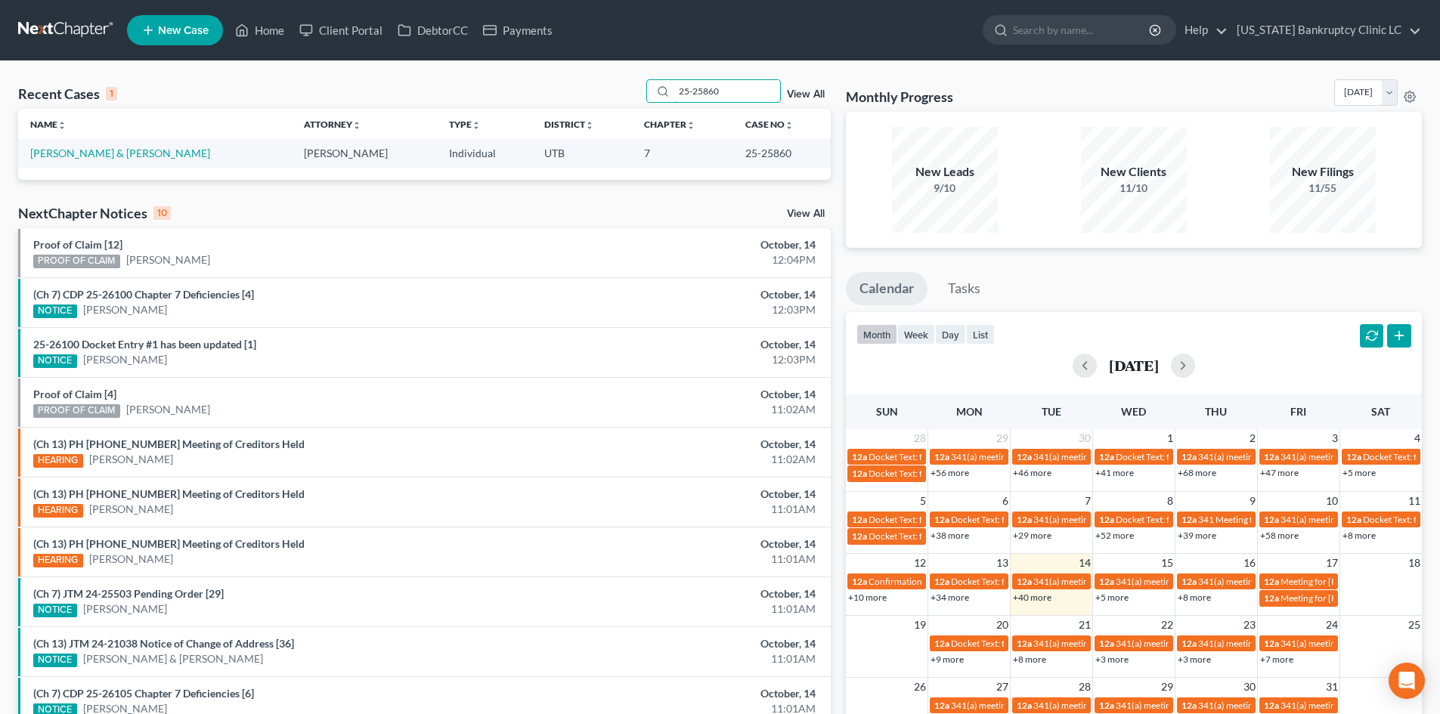
drag, startPoint x: 728, startPoint y: 94, endPoint x: 599, endPoint y: 98, distance: 128.5
click at [602, 98] on div "Recent Cases 1 25-25860 View All" at bounding box center [424, 93] width 813 height 29
paste input "07"
type input "25-25807"
click at [112, 154] on link "[PERSON_NAME] & [PERSON_NAME]" at bounding box center [120, 153] width 180 height 13
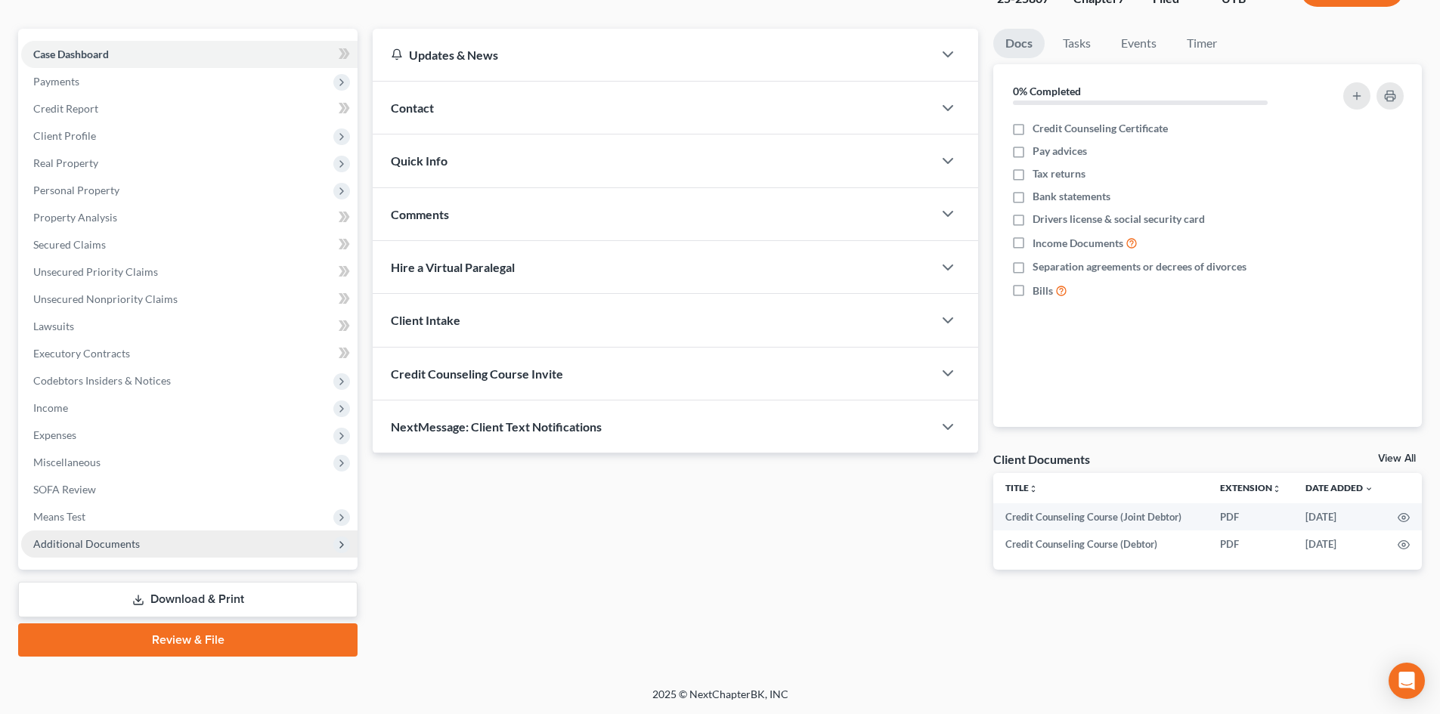
click at [151, 552] on span "Additional Documents" at bounding box center [189, 544] width 336 height 27
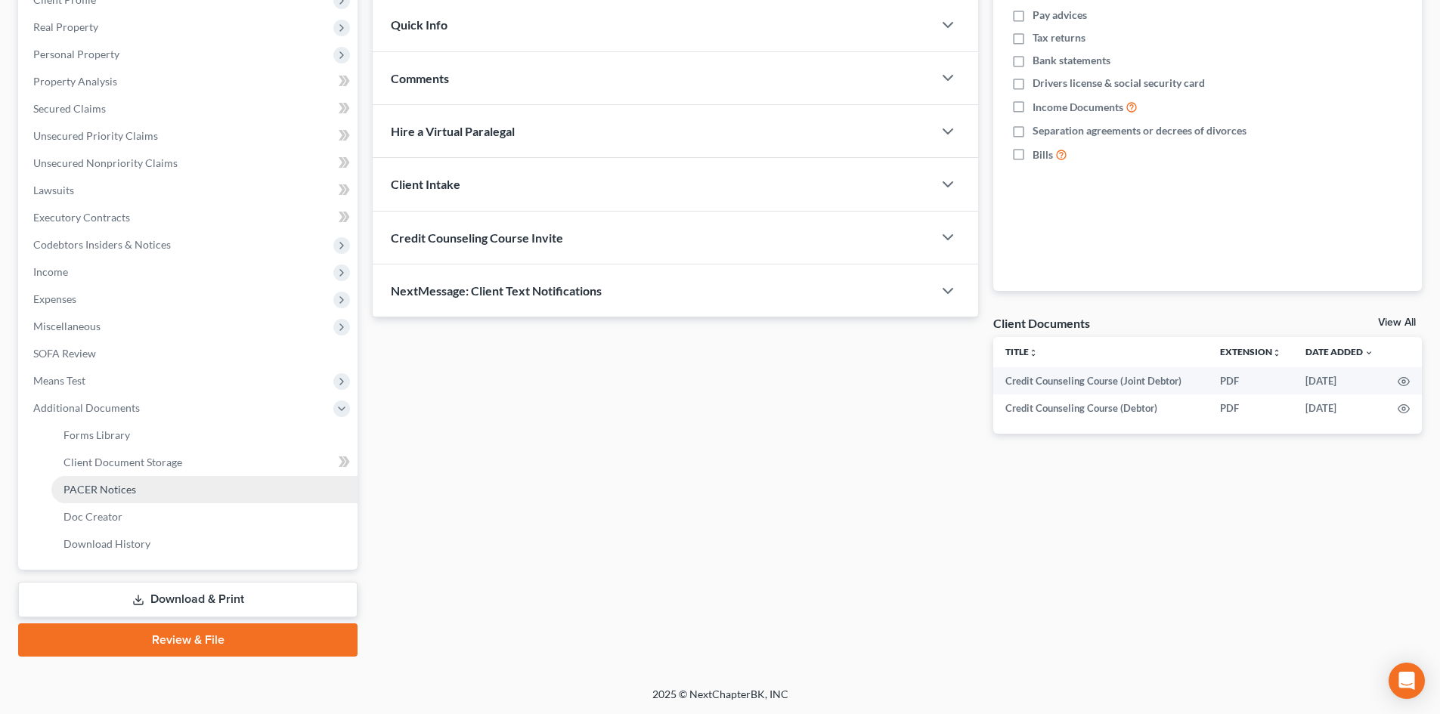
click at [138, 494] on link "PACER Notices" at bounding box center [204, 489] width 306 height 27
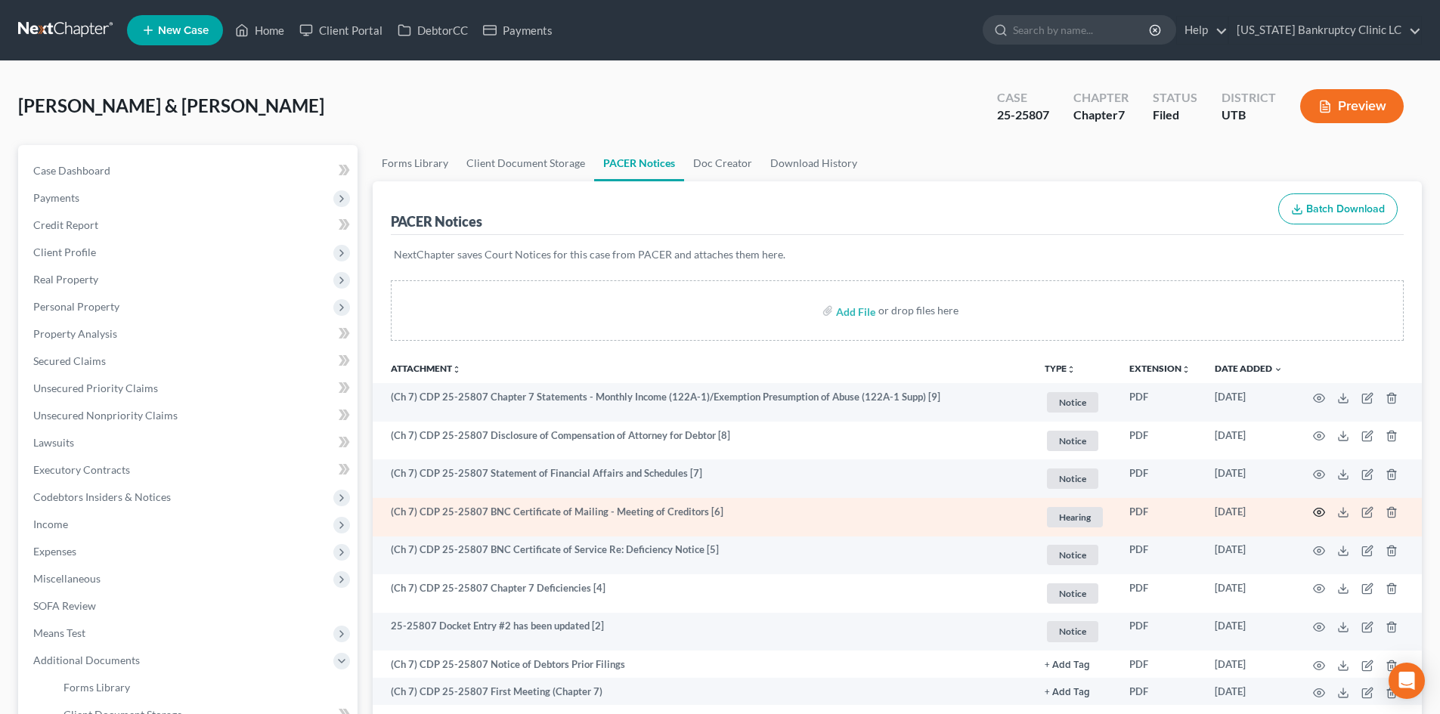
click at [1319, 511] on circle "button" at bounding box center [1319, 512] width 3 height 3
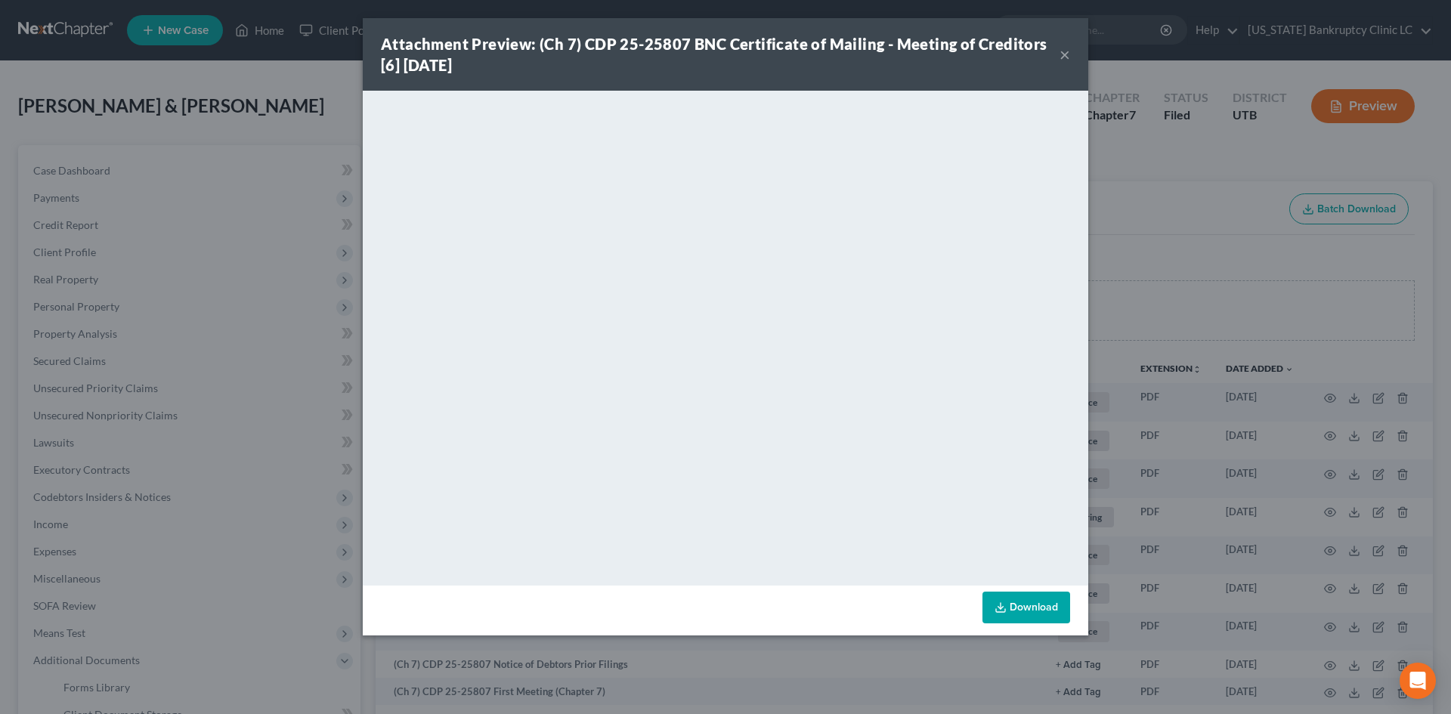
drag, startPoint x: 1063, startPoint y: 49, endPoint x: 1071, endPoint y: 50, distance: 8.3
click at [1063, 49] on button "×" at bounding box center [1065, 54] width 11 height 18
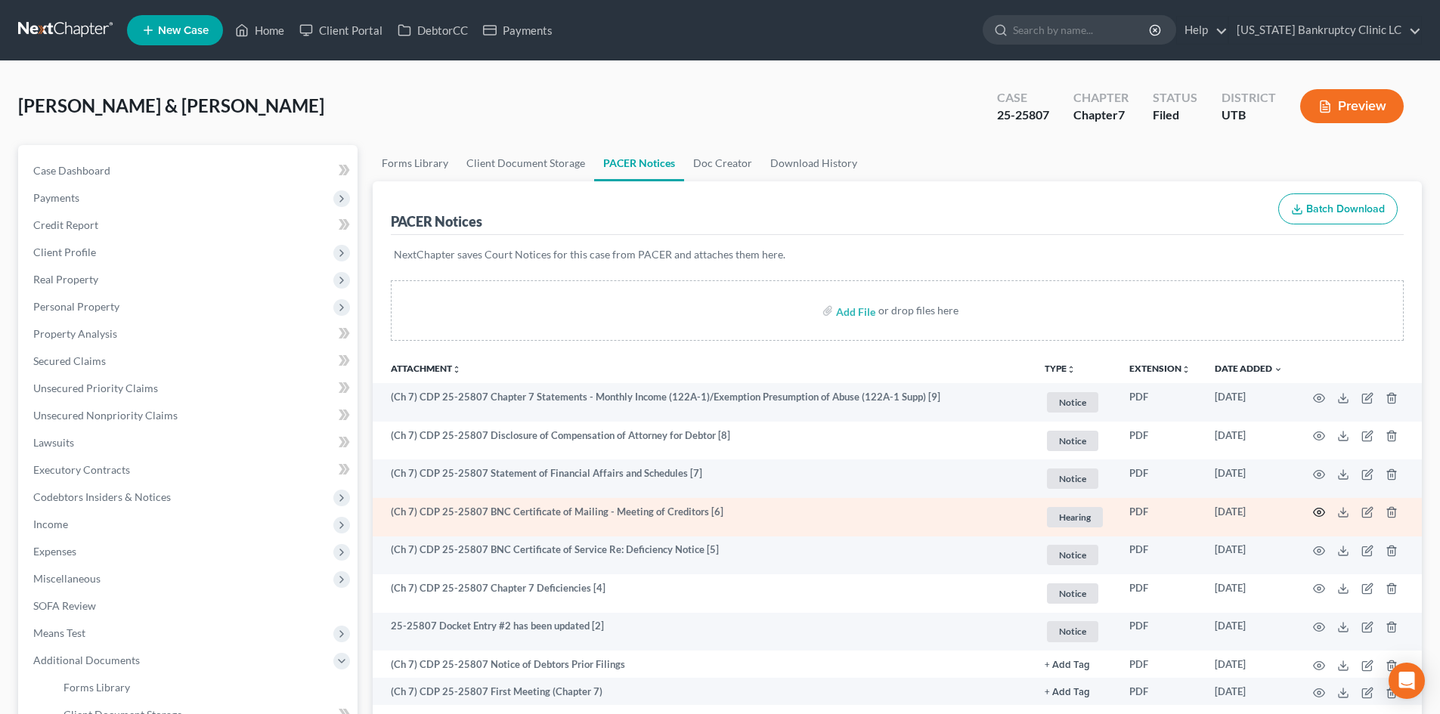
click at [1318, 513] on circle "button" at bounding box center [1319, 512] width 3 height 3
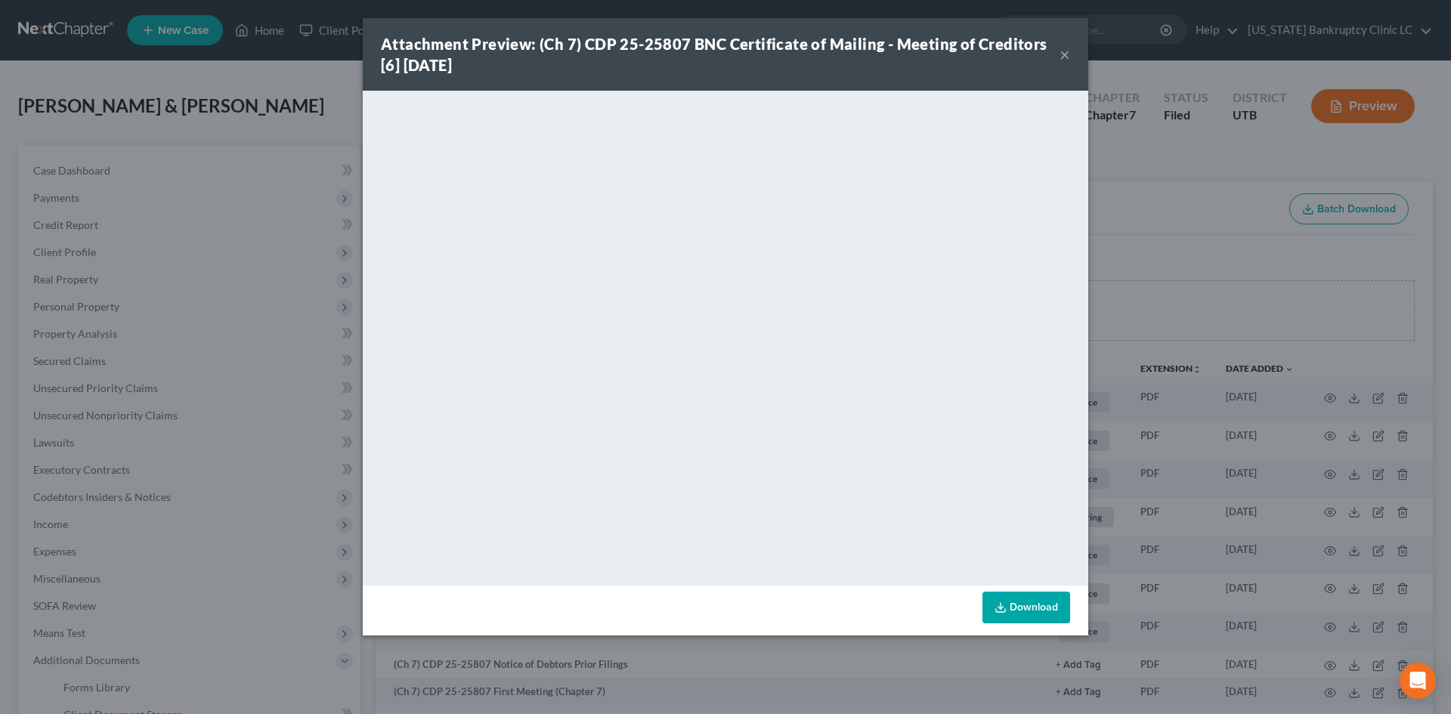
drag, startPoint x: 878, startPoint y: 34, endPoint x: 1107, endPoint y: 50, distance: 230.3
click at [878, 34] on div "Attachment Preview: (Ch 7) CDP 25-25807 BNC Certificate of Mailing - Meeting of…" at bounding box center [720, 54] width 679 height 42
click at [1058, 63] on div "Attachment Preview: (Ch 7) CDP 25-25807 BNC Certificate of Mailing - Meeting of…" at bounding box center [720, 54] width 679 height 42
click at [1070, 53] on div "Attachment Preview: (Ch 7) CDP 25-25807 BNC Certificate of Mailing - Meeting of…" at bounding box center [726, 54] width 726 height 73
click at [1063, 55] on button "×" at bounding box center [1065, 54] width 11 height 18
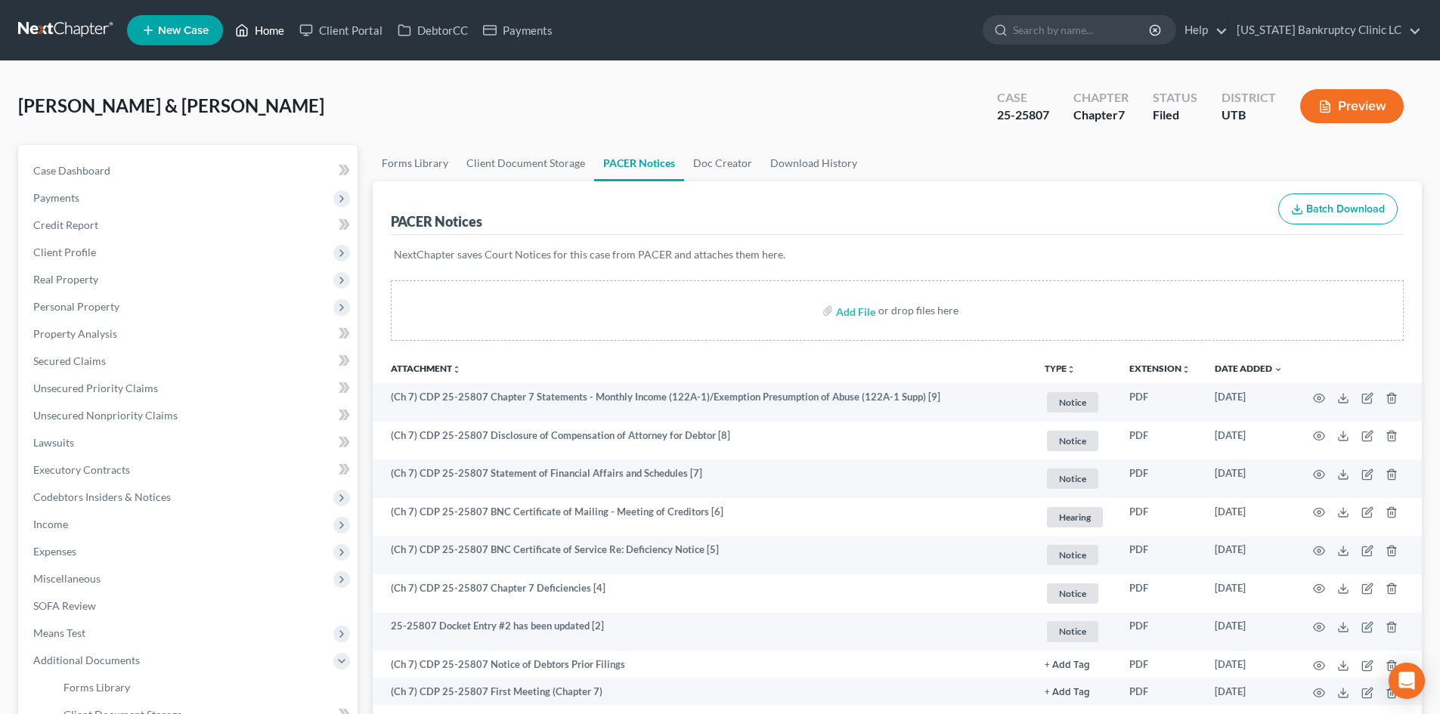
click at [262, 27] on link "Home" at bounding box center [260, 30] width 64 height 27
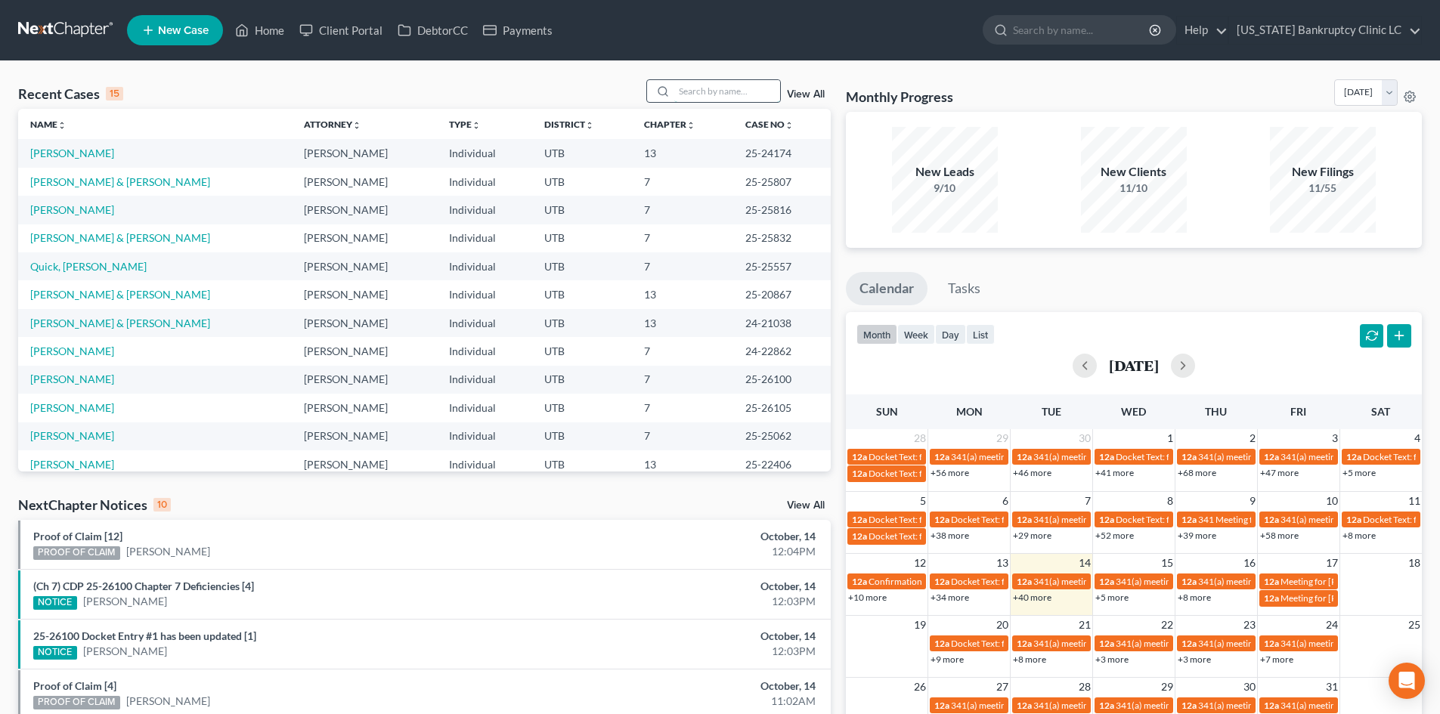
click at [711, 101] on input "search" at bounding box center [727, 91] width 106 height 22
paste input "25-25908"
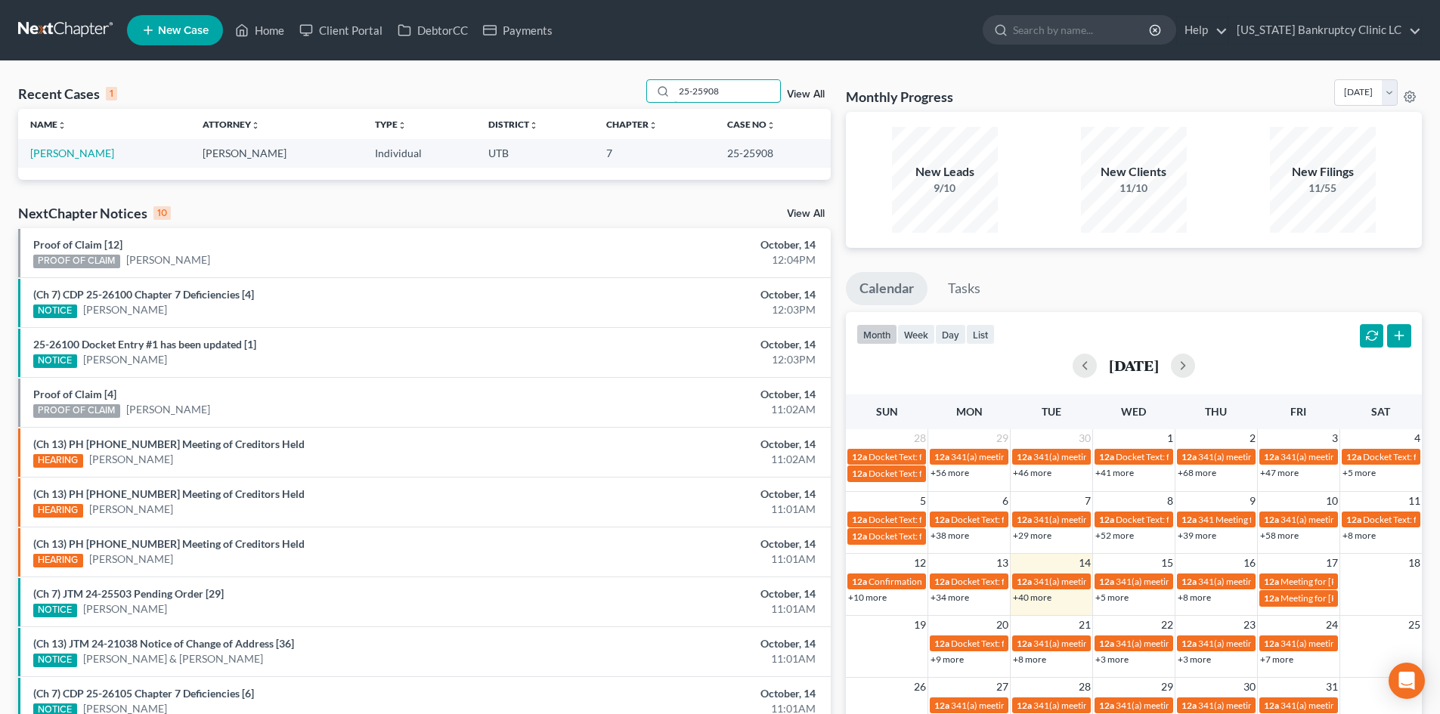
type input "25-25908"
click at [39, 159] on link "[PERSON_NAME]" at bounding box center [72, 153] width 84 height 13
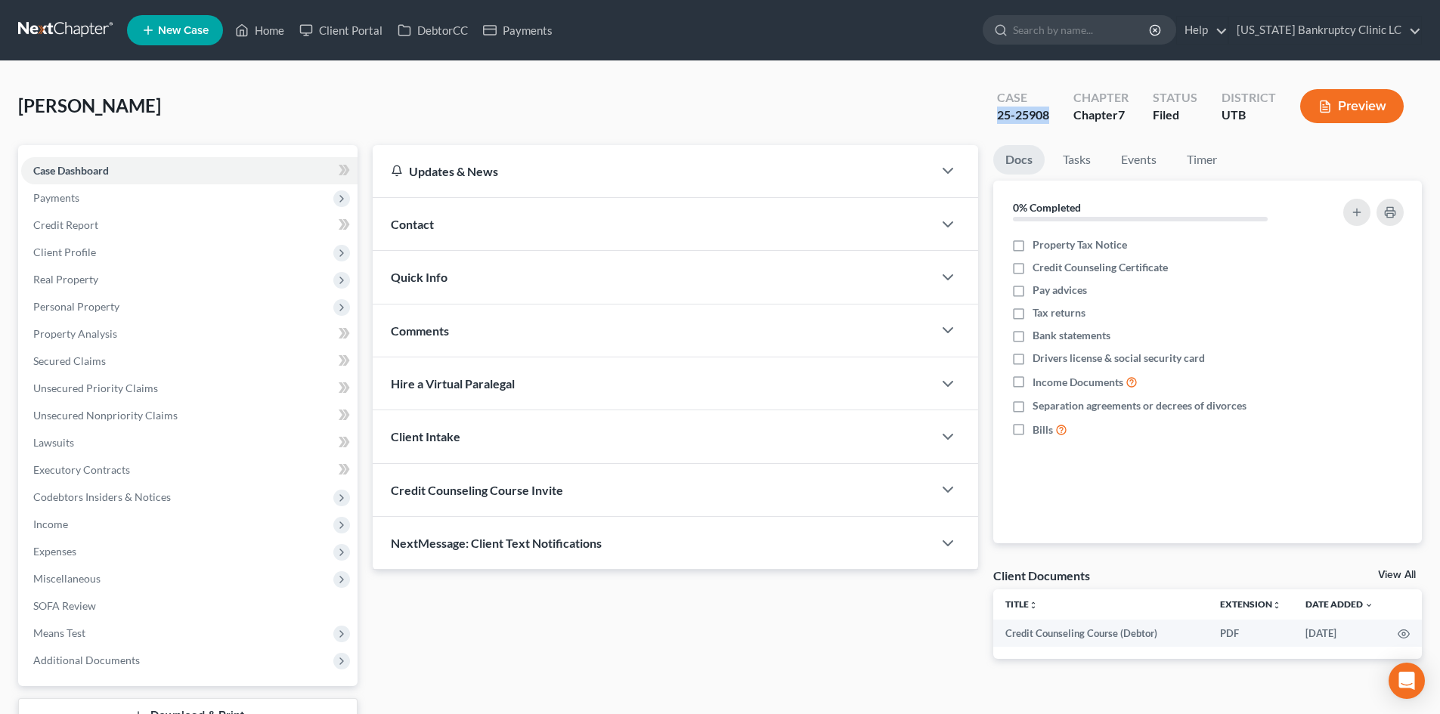
drag, startPoint x: 997, startPoint y: 114, endPoint x: 1051, endPoint y: 113, distance: 54.4
click at [1051, 113] on div "Case 25-25908" at bounding box center [1023, 107] width 76 height 45
copy div "25-25908"
click at [100, 654] on span "Additional Documents" at bounding box center [86, 660] width 107 height 13
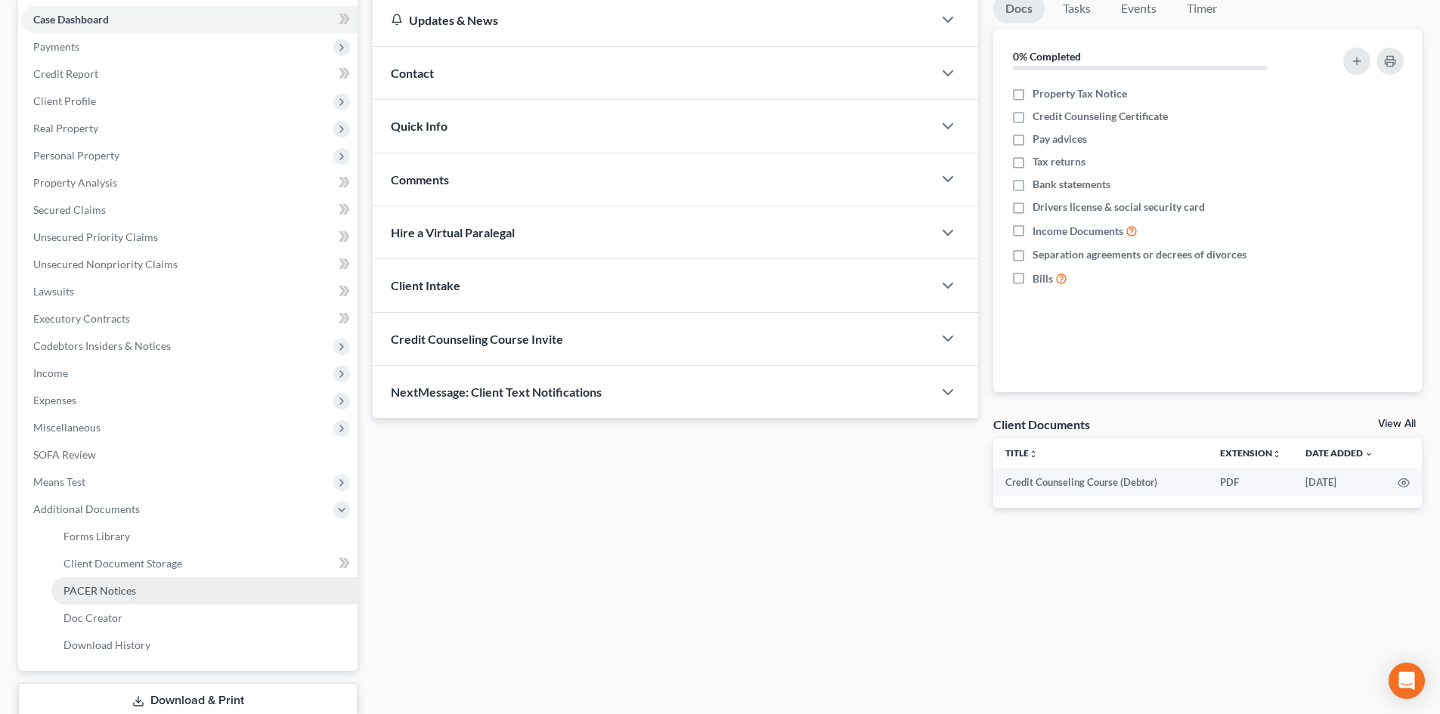
click at [160, 596] on link "PACER Notices" at bounding box center [204, 591] width 306 height 27
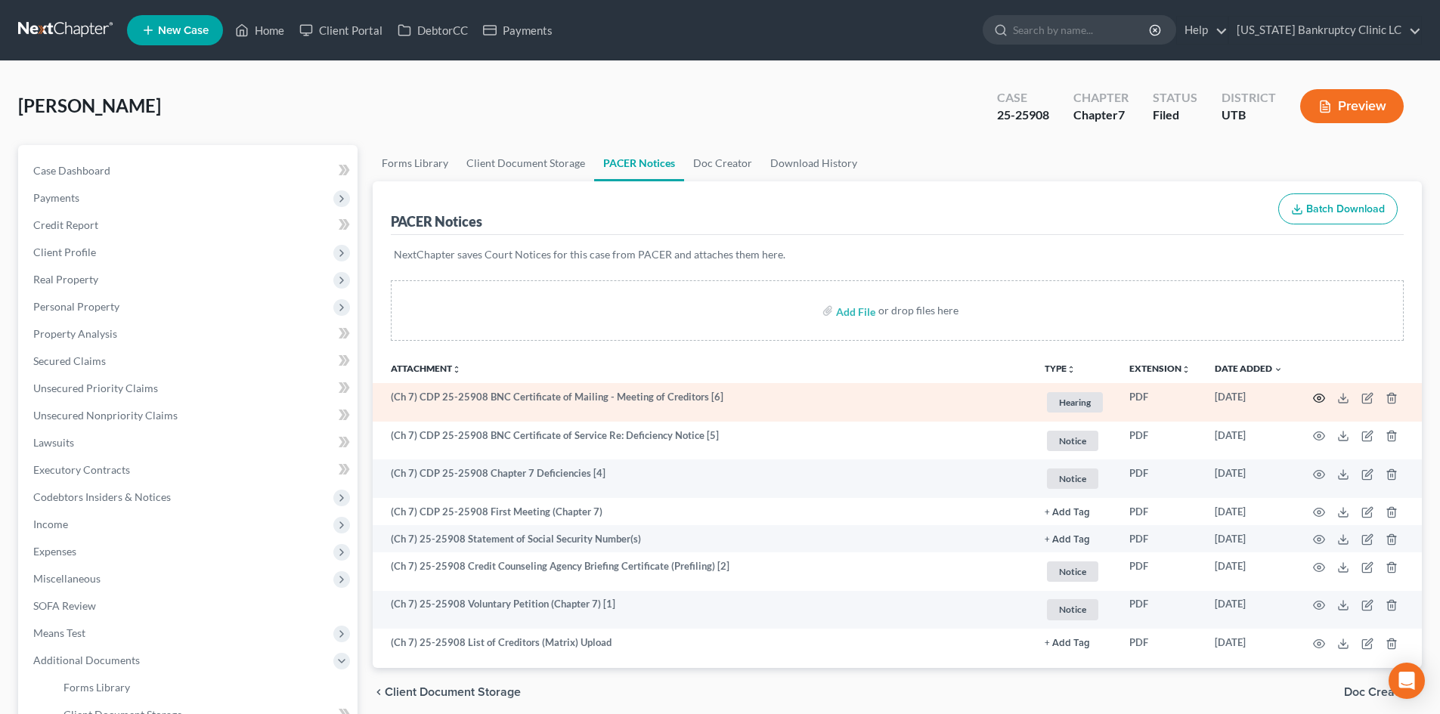
click at [1318, 395] on icon "button" at bounding box center [1319, 398] width 12 height 12
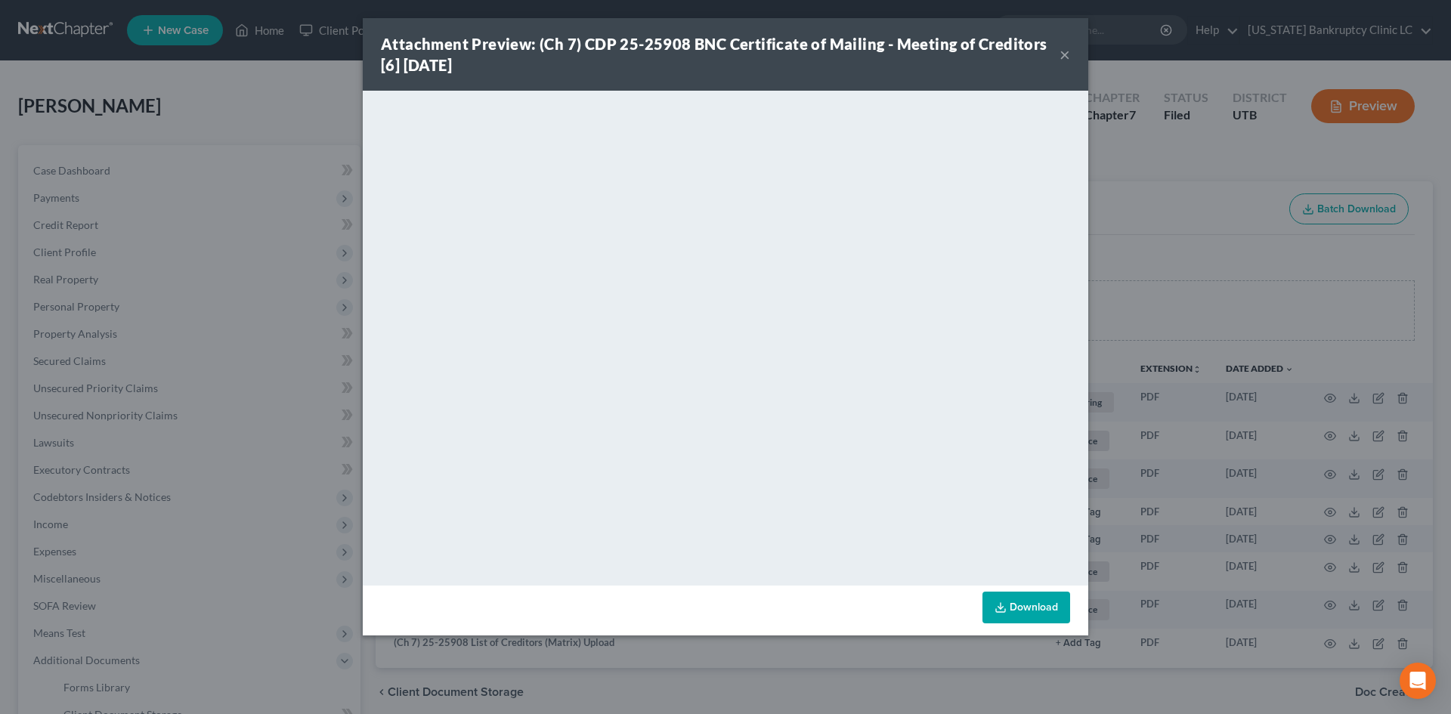
click at [1068, 52] on button "×" at bounding box center [1065, 54] width 11 height 18
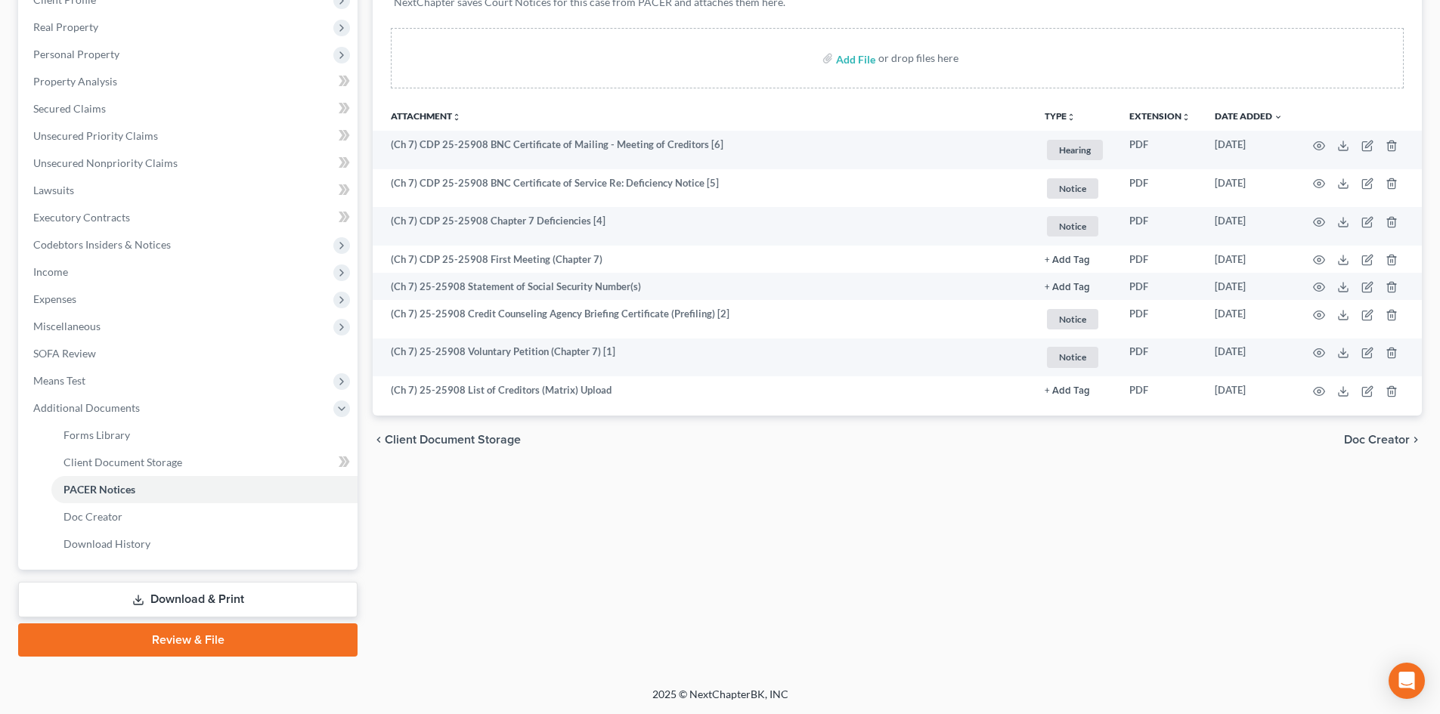
click at [202, 624] on link "Review & File" at bounding box center [187, 640] width 339 height 33
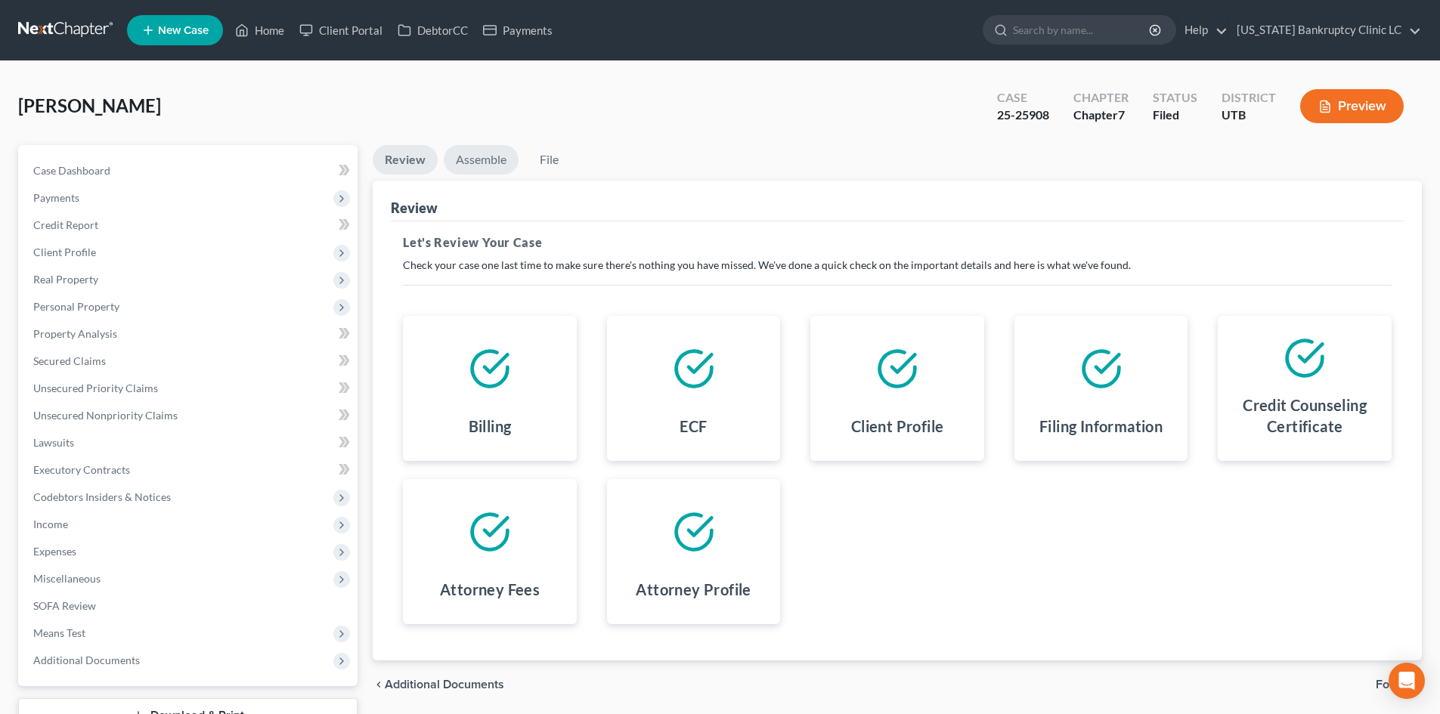
click at [473, 159] on link "Assemble" at bounding box center [481, 159] width 75 height 29
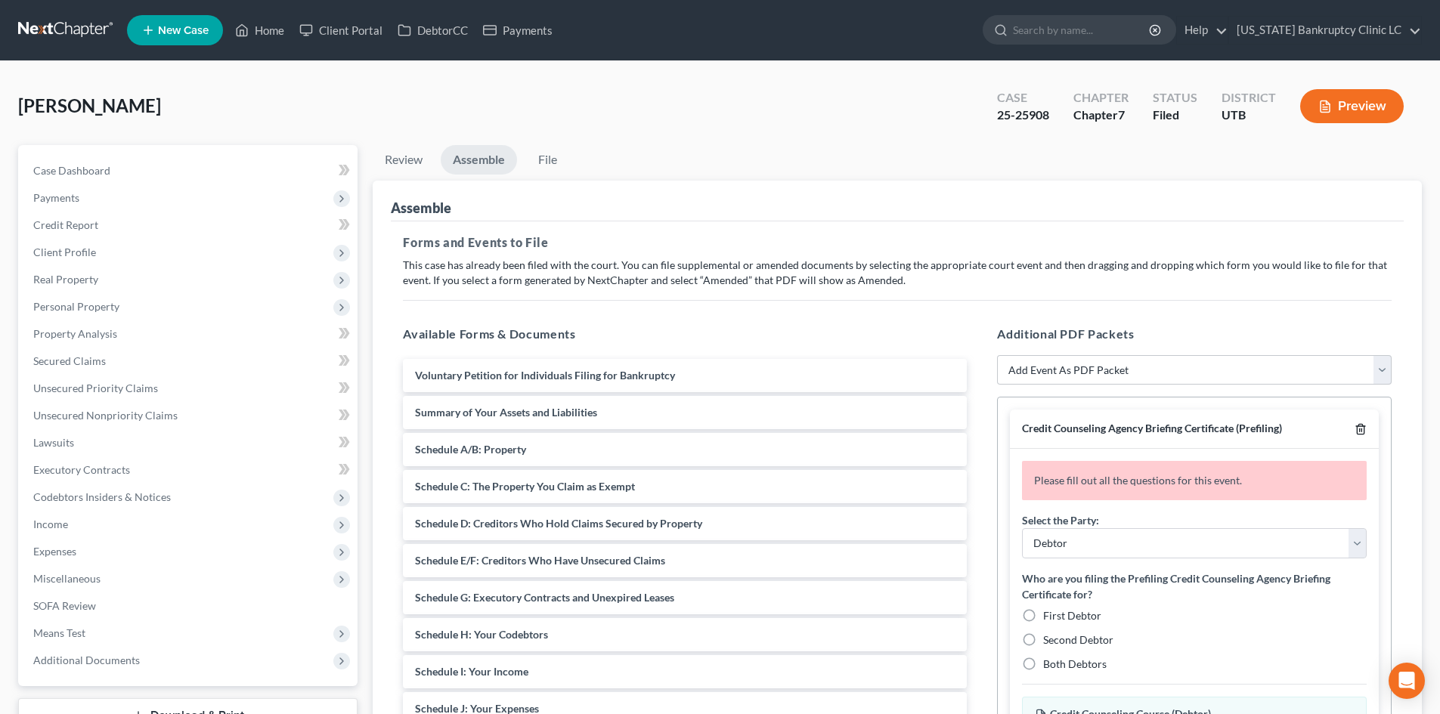
click at [1361, 429] on icon "button" at bounding box center [1361, 429] width 12 height 12
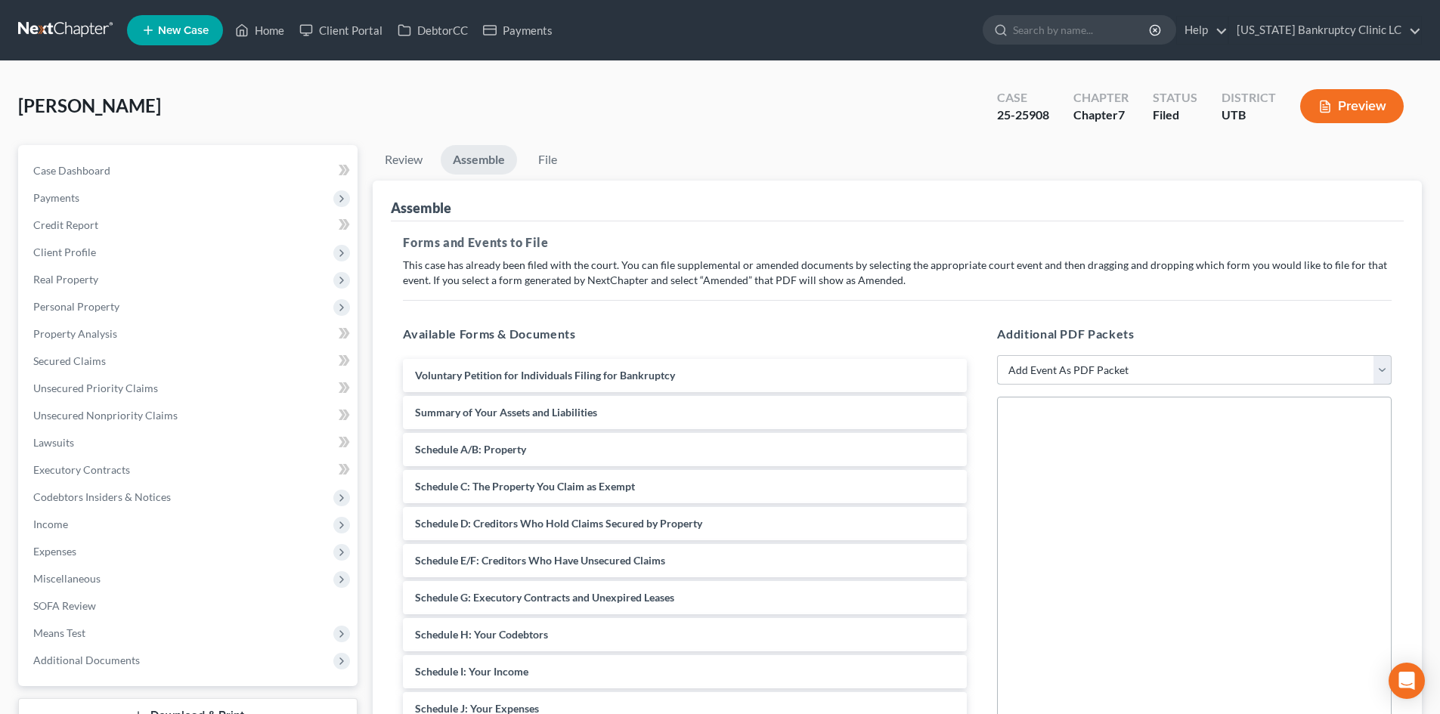
click at [1057, 368] on select "Add Event As PDF Packet Affidavit/Declaration Amended Document Amended Schedule…" at bounding box center [1194, 370] width 395 height 30
select select "11"
click at [997, 355] on select "Add Event As PDF Packet Affidavit/Declaration Amended Document Amended Schedule…" at bounding box center [1194, 370] width 395 height 30
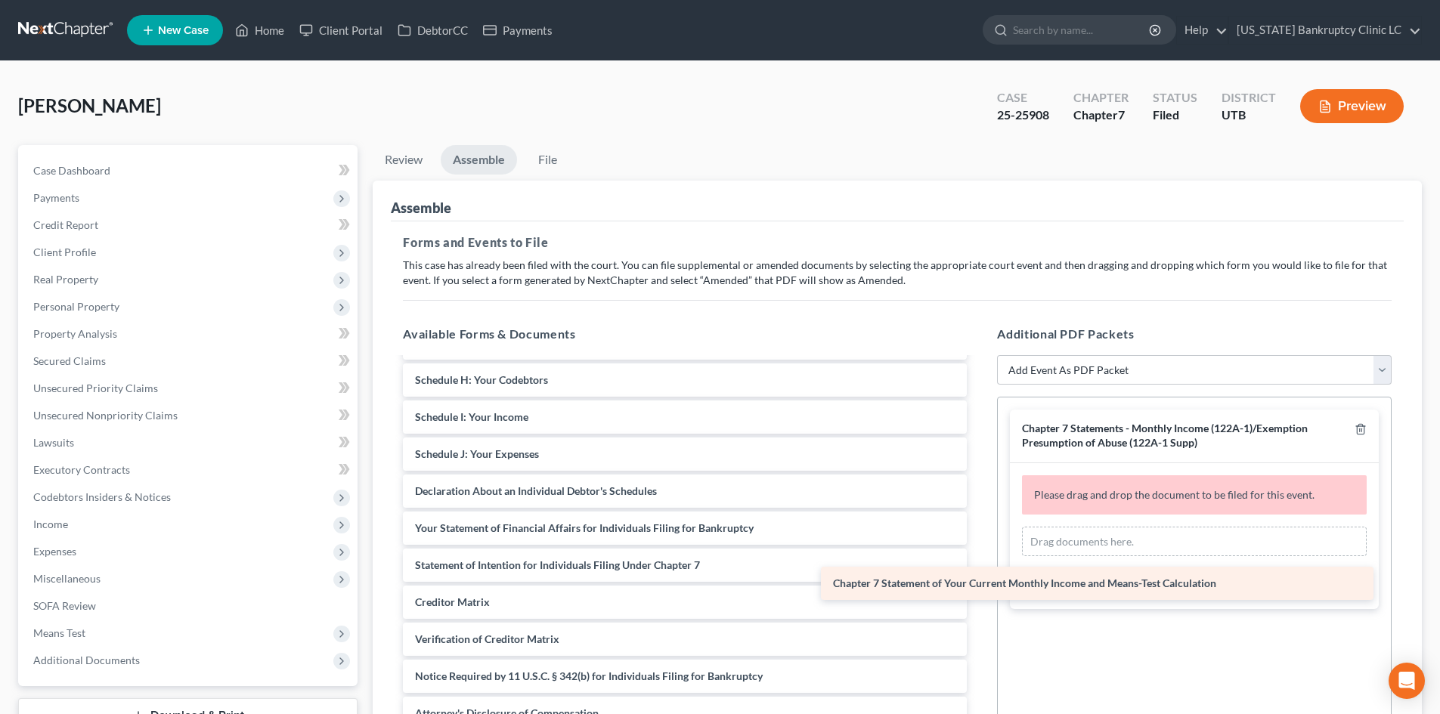
scroll to position [255, 0]
drag, startPoint x: 681, startPoint y: 566, endPoint x: 1171, endPoint y: 562, distance: 489.8
click at [979, 562] on div "Chapter 7 Statement of Your Current Monthly Income and Means-Test Calculation V…" at bounding box center [685, 435] width 588 height 663
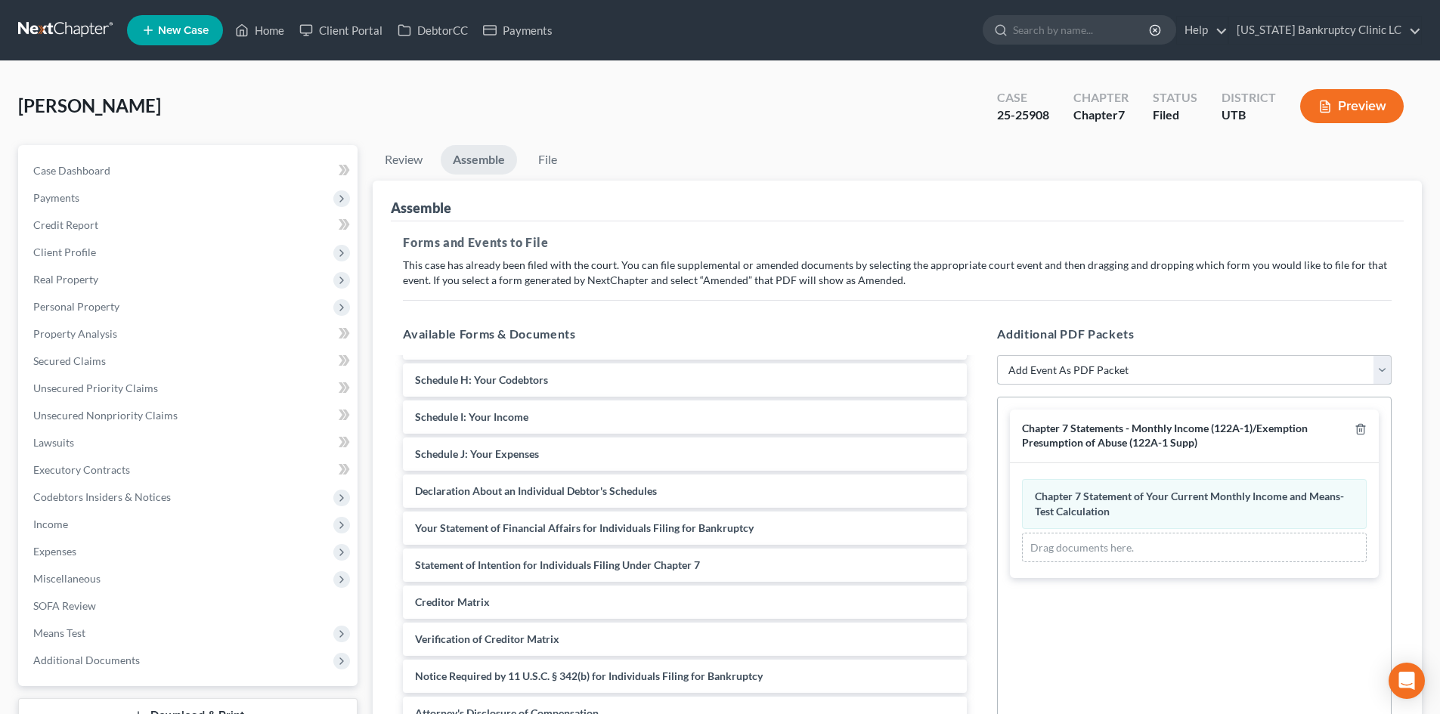
click at [1141, 366] on select "Add Event As PDF Packet Affidavit/Declaration Amended Document Amended Schedule…" at bounding box center [1194, 370] width 395 height 30
select select "19"
click at [997, 355] on select "Add Event As PDF Packet Affidavit/Declaration Amended Document Amended Schedule…" at bounding box center [1194, 370] width 395 height 30
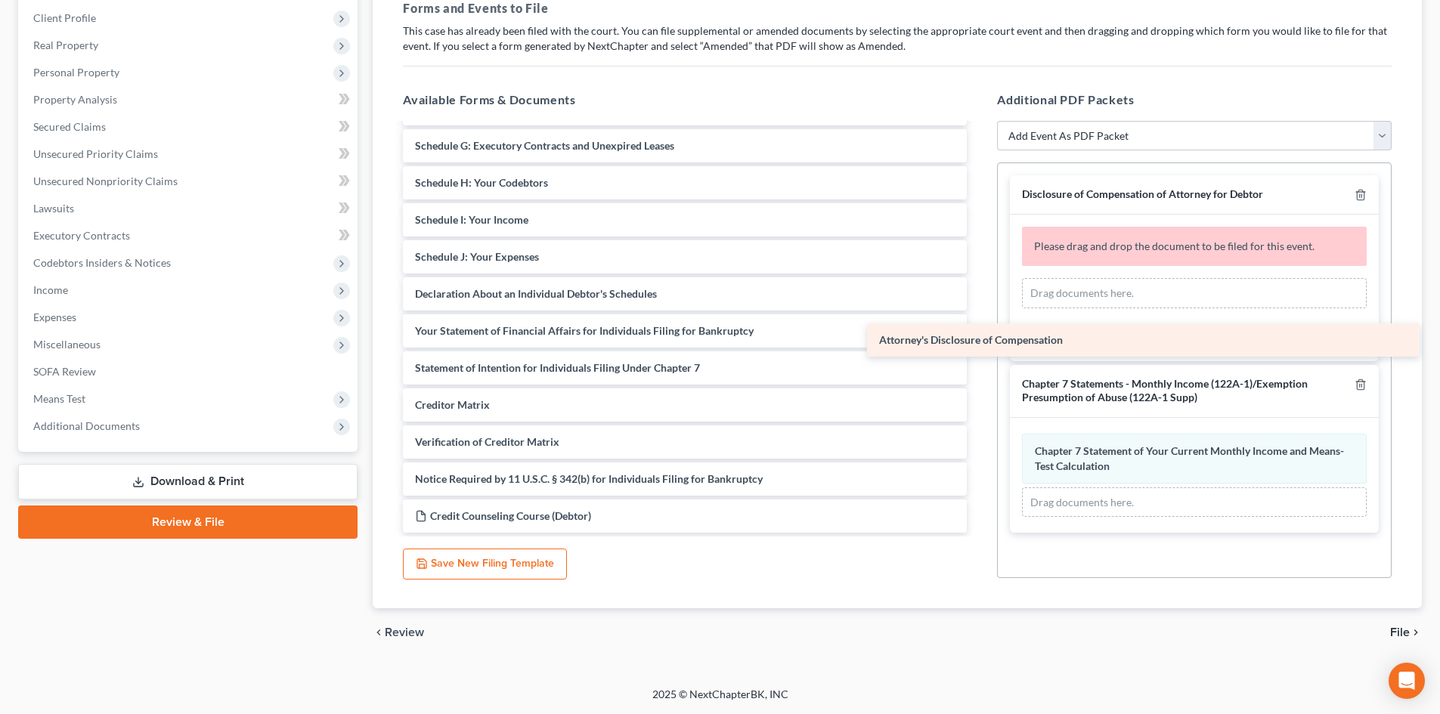
scroll to position [218, 0]
drag, startPoint x: 630, startPoint y: 486, endPoint x: 1161, endPoint y: 306, distance: 561.0
click at [979, 306] on div "Attorney's Disclosure of Compensation Voluntary Petition for Individuals Filing…" at bounding box center [685, 220] width 588 height 626
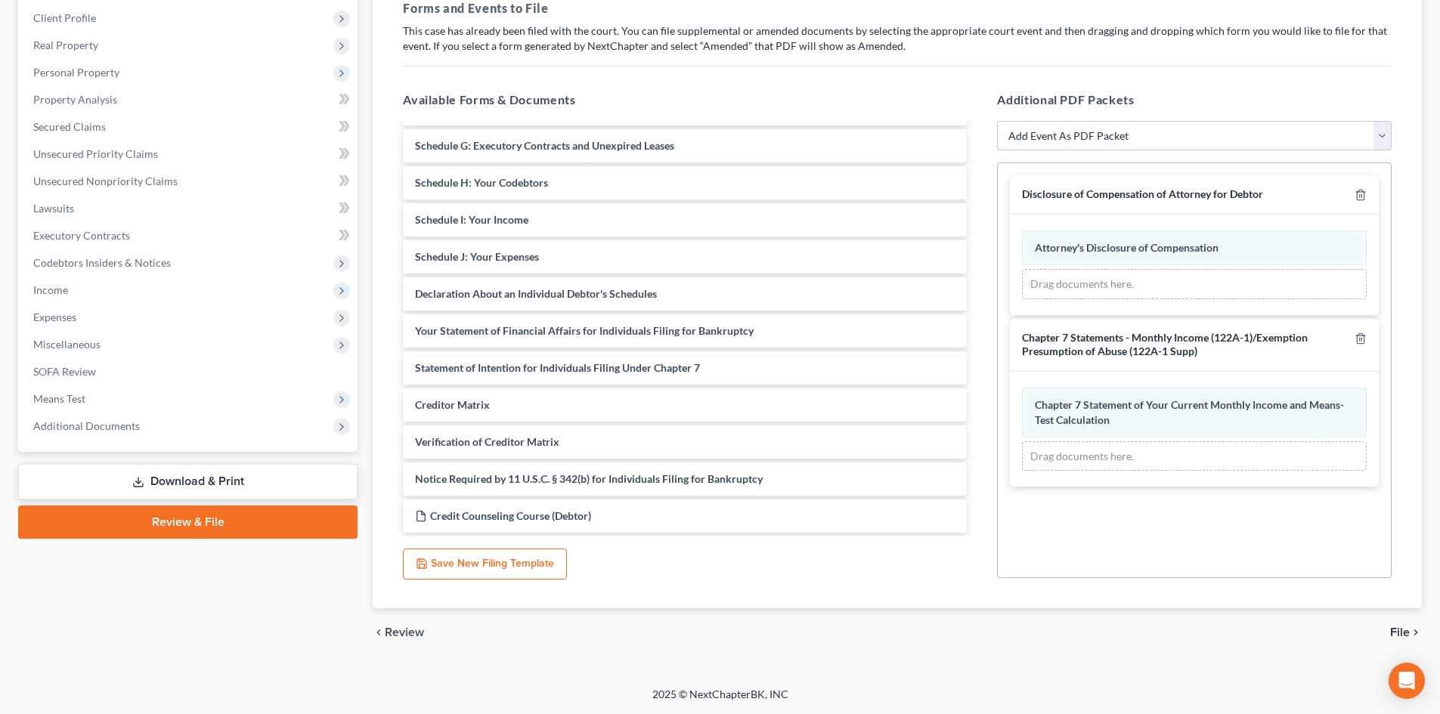
drag, startPoint x: 1129, startPoint y: 141, endPoint x: 1126, endPoint y: 150, distance: 9.6
click at [1129, 141] on select "Add Event As PDF Packet Affidavit/Declaration Amended Document Amended Schedule…" at bounding box center [1194, 136] width 395 height 30
select select "47"
click at [997, 121] on select "Add Event As PDF Packet Affidavit/Declaration Amended Document Amended Schedule…" at bounding box center [1194, 136] width 395 height 30
select select
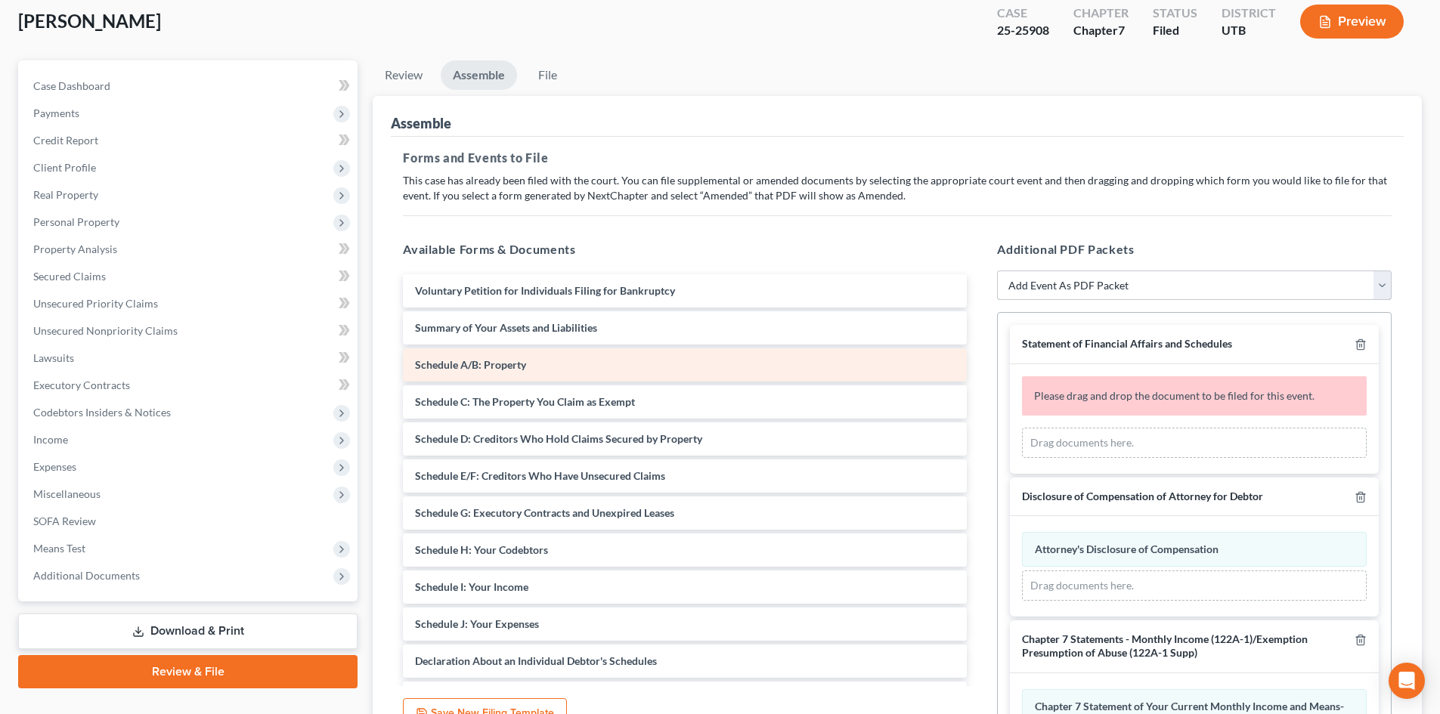
scroll to position [83, 0]
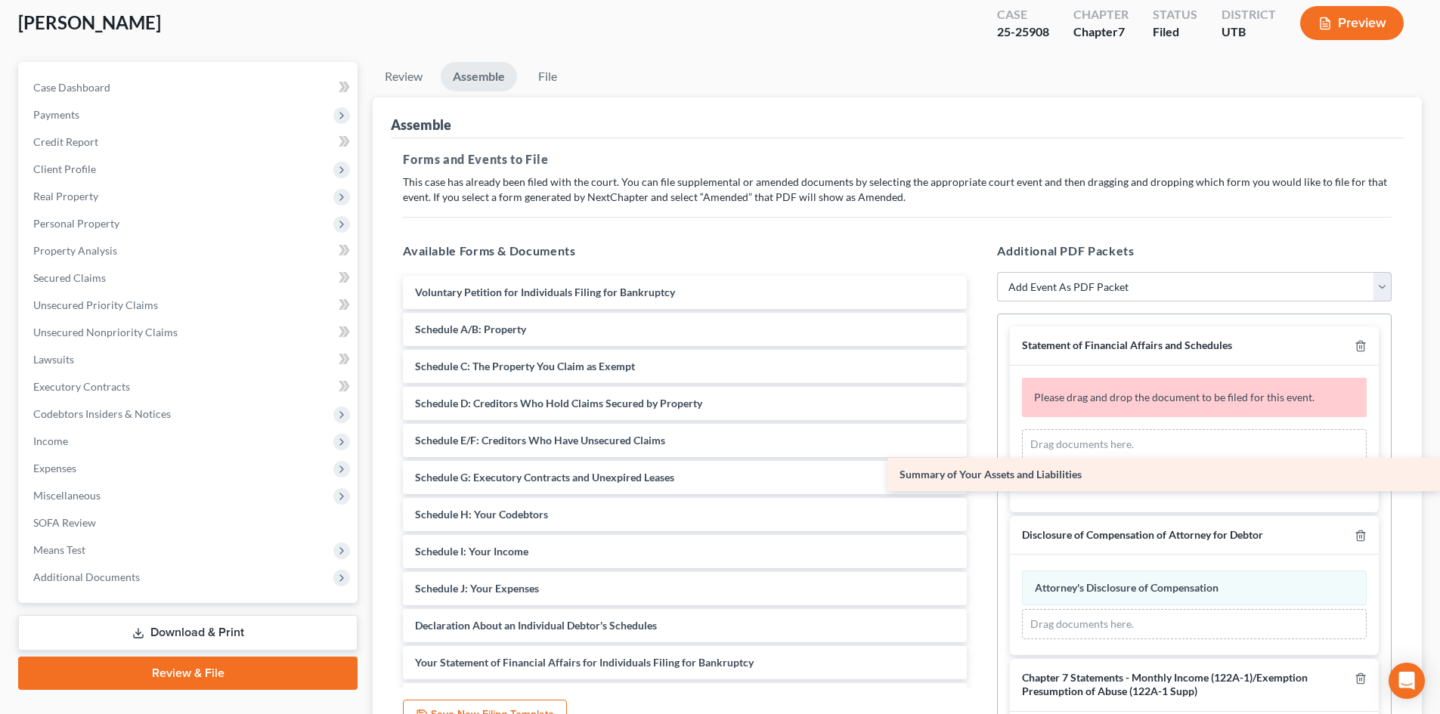
drag, startPoint x: 604, startPoint y: 317, endPoint x: 1125, endPoint y: 463, distance: 540.7
click at [979, 463] on div "Summary of Your Assets and Liabilities Voluntary Petition for Individuals Filin…" at bounding box center [685, 570] width 588 height 589
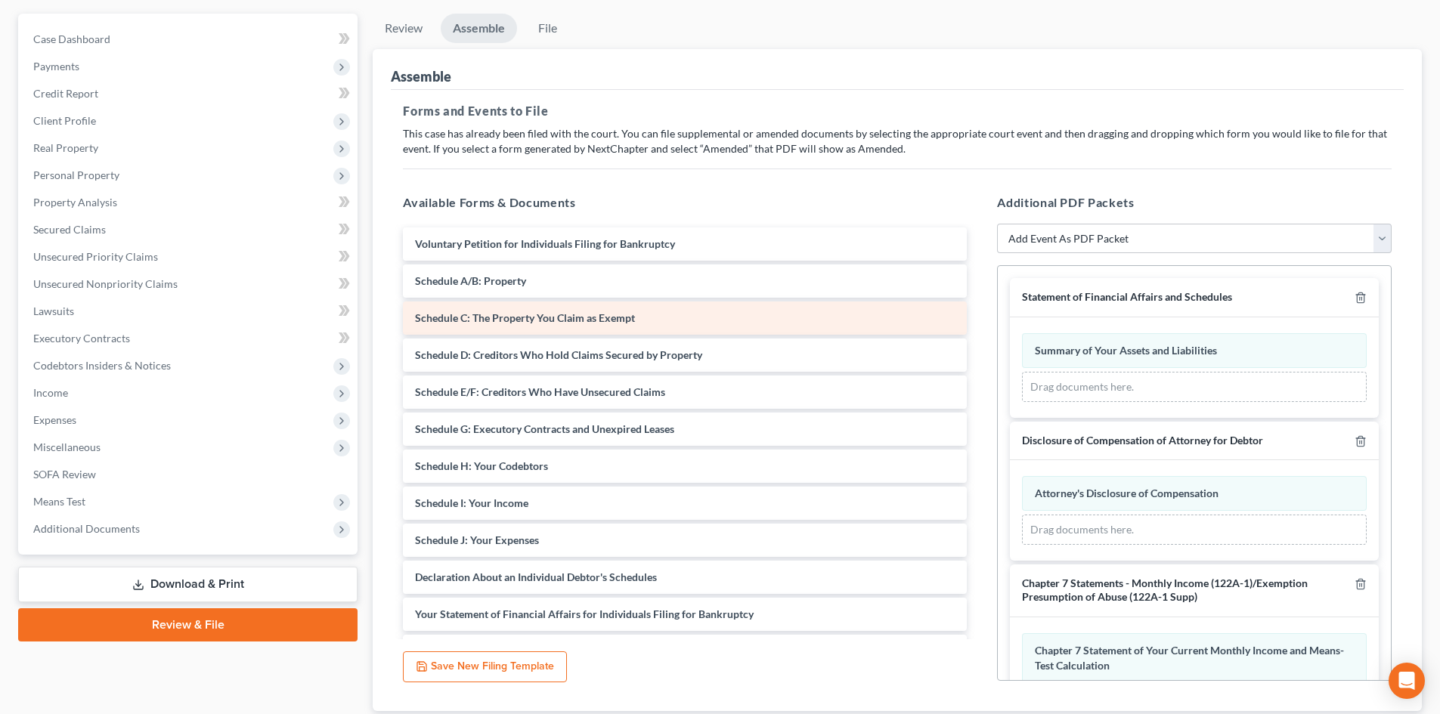
scroll to position [159, 0]
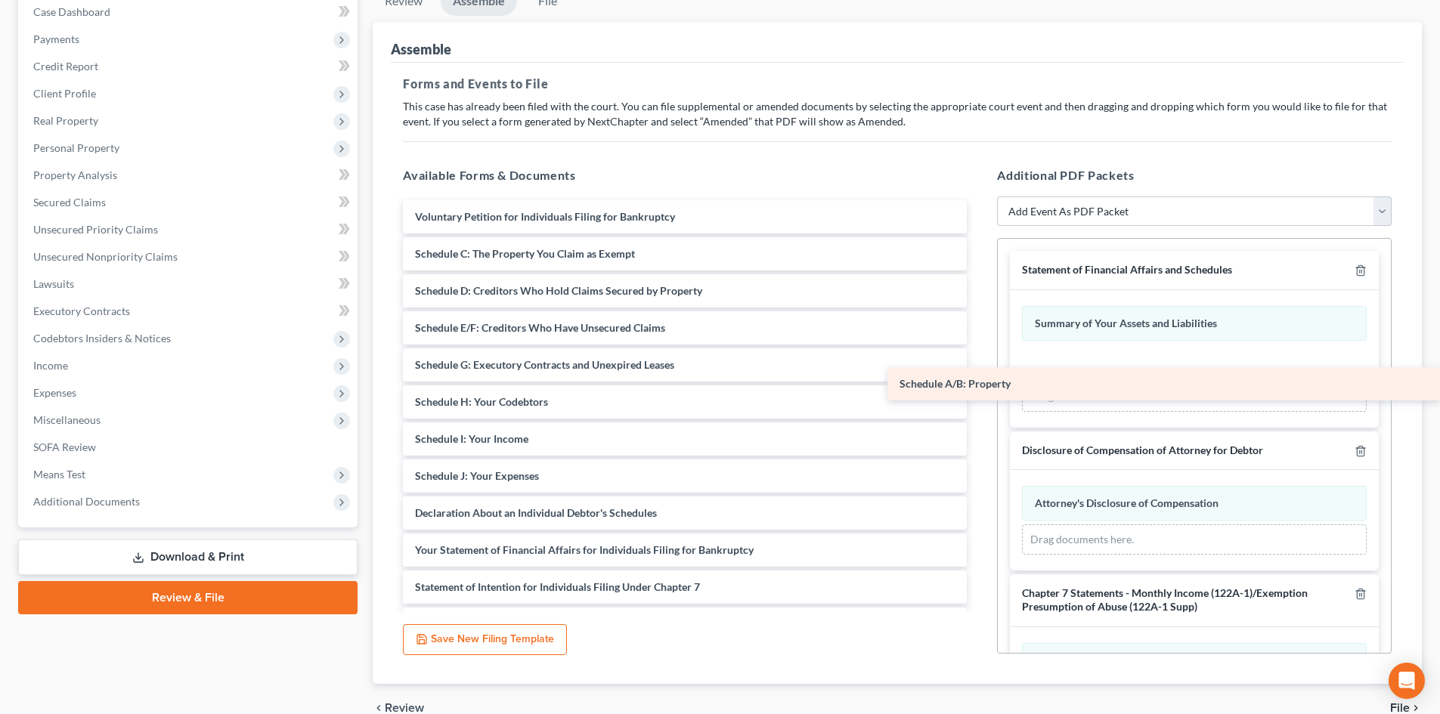
drag, startPoint x: 479, startPoint y: 246, endPoint x: 1173, endPoint y: 367, distance: 704.4
click at [979, 367] on div "Schedule A/B: Property Voluntary Petition for Individuals Filing for Bankruptcy…" at bounding box center [685, 476] width 588 height 552
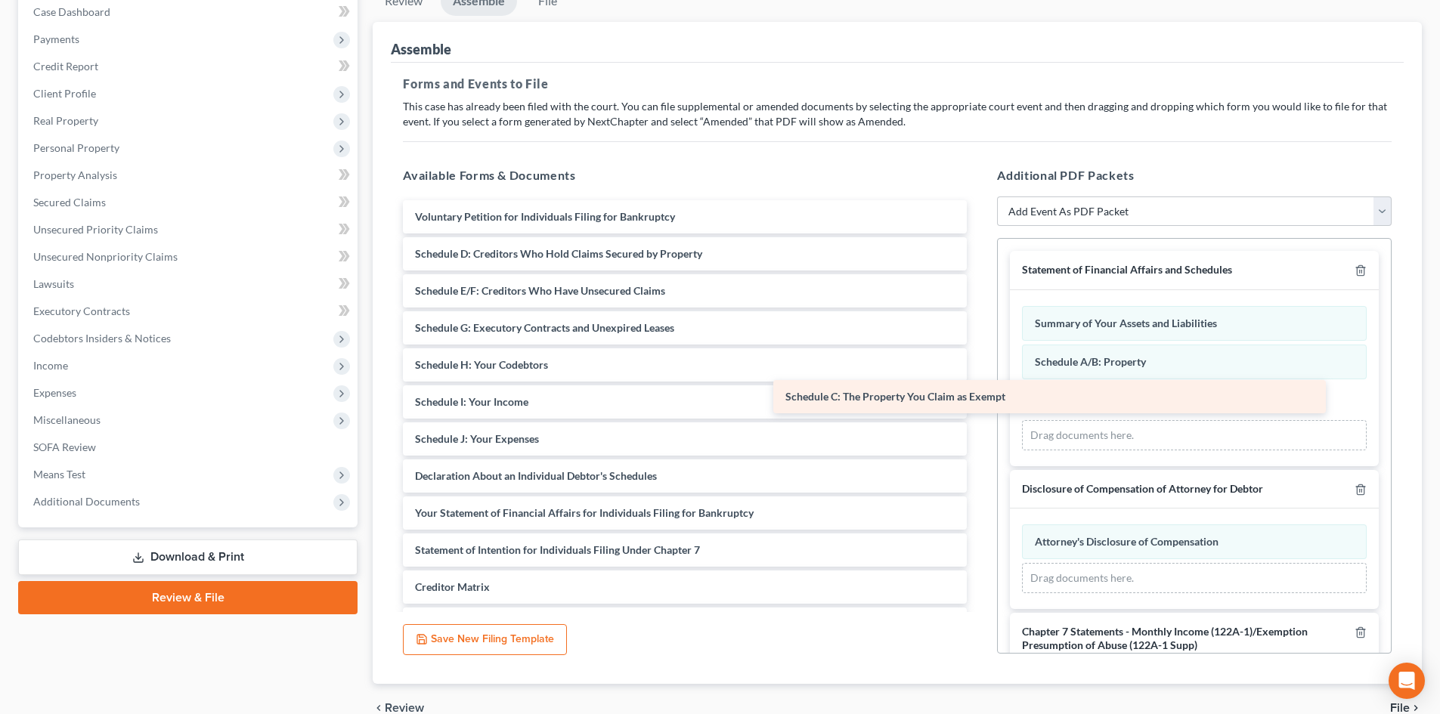
drag, startPoint x: 670, startPoint y: 250, endPoint x: 1040, endPoint y: 393, distance: 397.0
click at [979, 393] on div "Schedule C: The Property You Claim as Exempt Voluntary Petition for Individuals…" at bounding box center [685, 457] width 588 height 515
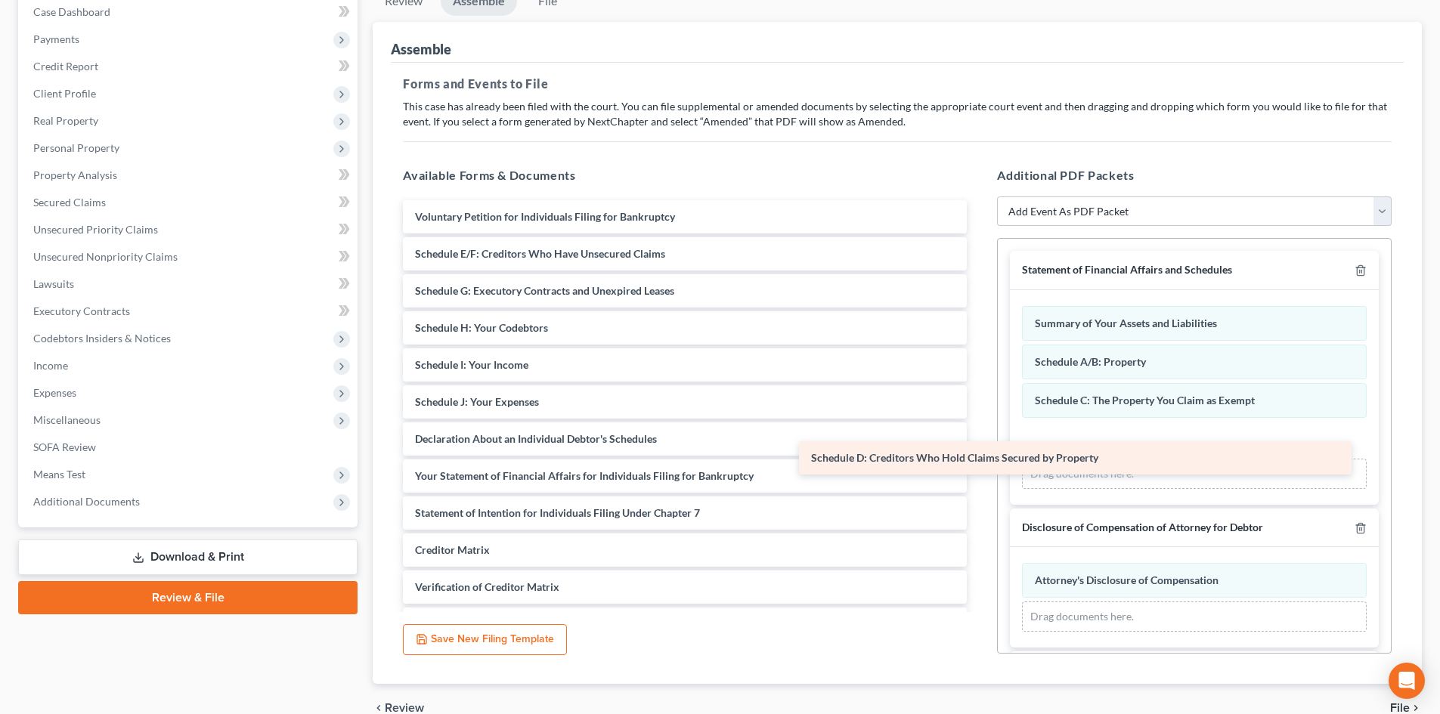
drag, startPoint x: 612, startPoint y: 246, endPoint x: 1008, endPoint y: 451, distance: 445.6
click at [979, 451] on div "Schedule D: Creditors Who Hold Claims Secured by Property Voluntary Petition fo…" at bounding box center [685, 439] width 588 height 478
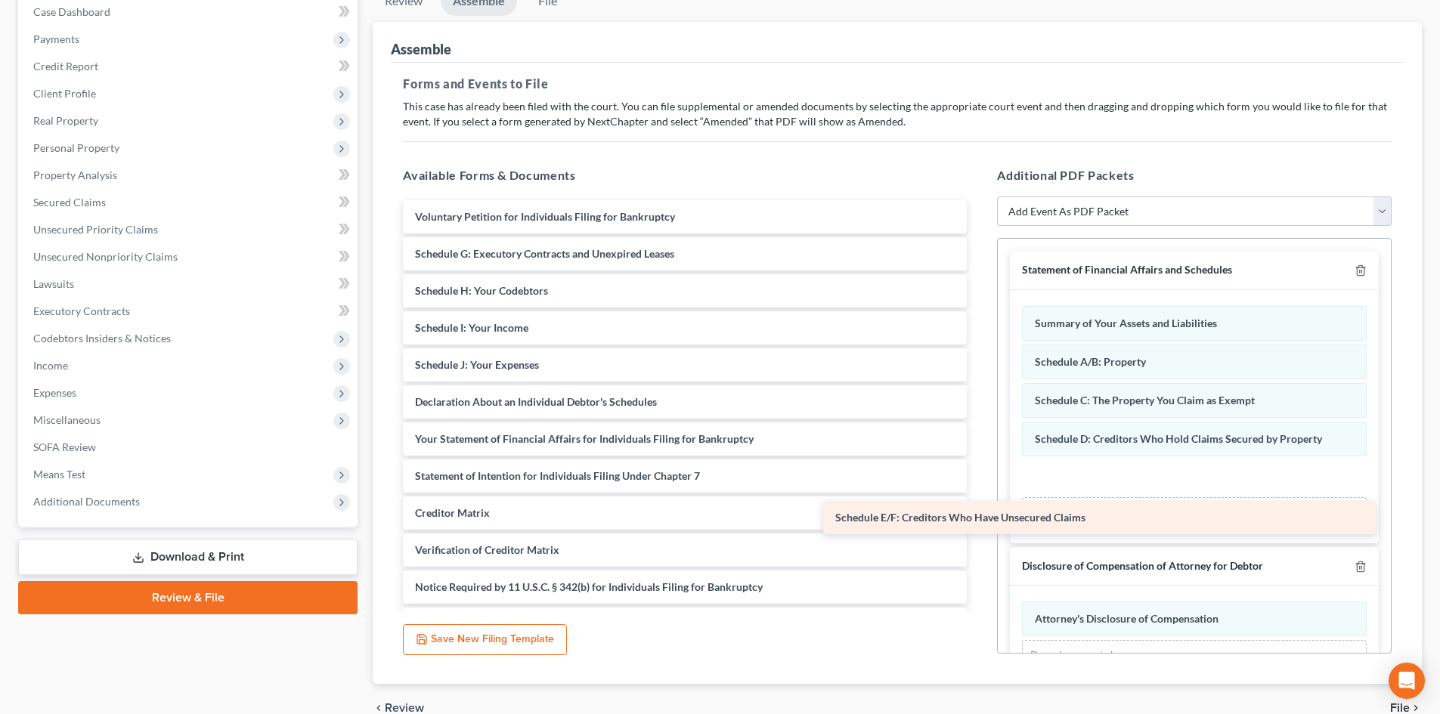
drag, startPoint x: 584, startPoint y: 253, endPoint x: 1002, endPoint y: 509, distance: 489.3
click at [979, 513] on div "Schedule E/F: Creditors Who Have Unsecured Claims Voluntary Petition for Indivi…" at bounding box center [685, 420] width 588 height 441
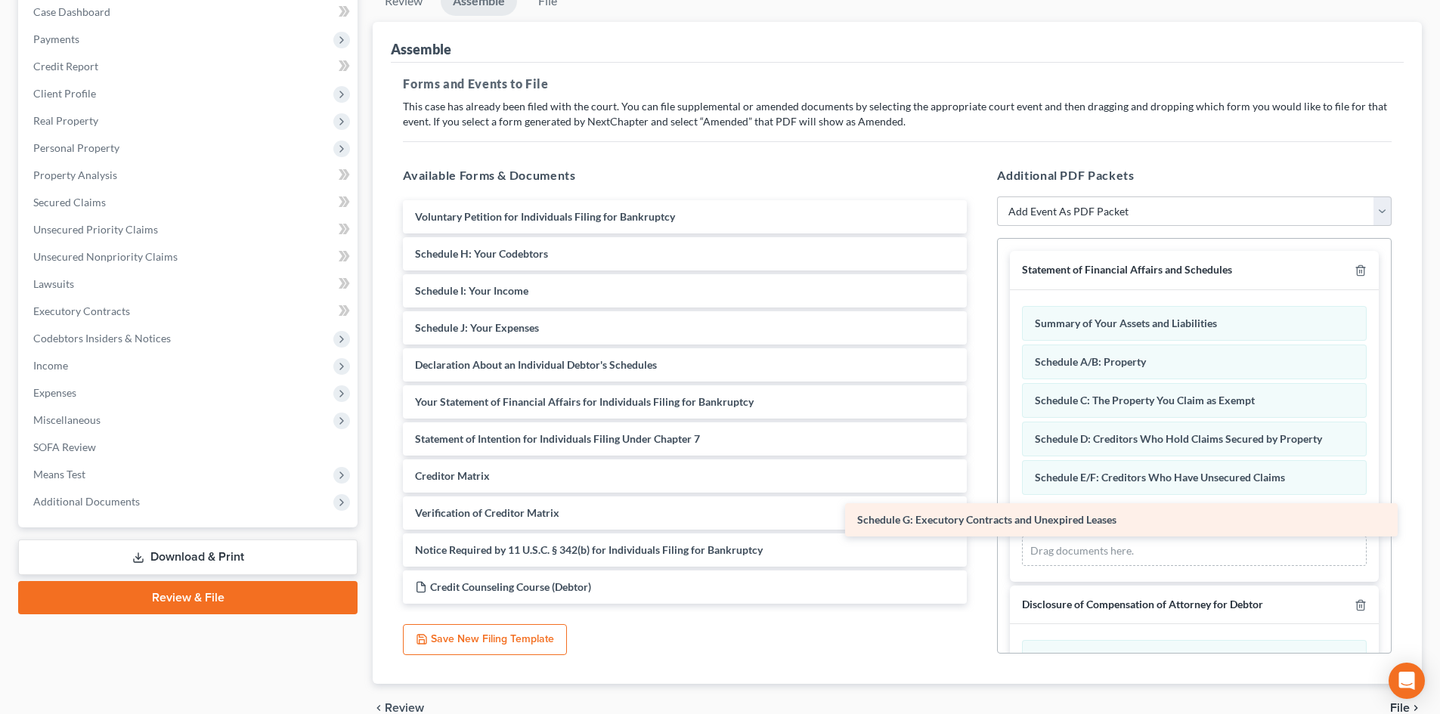
drag, startPoint x: 576, startPoint y: 265, endPoint x: 1019, endPoint y: 531, distance: 516.7
click at [979, 531] on div "Schedule G: Executory Contracts and Unexpired Leases Voluntary Petition for Ind…" at bounding box center [685, 402] width 588 height 404
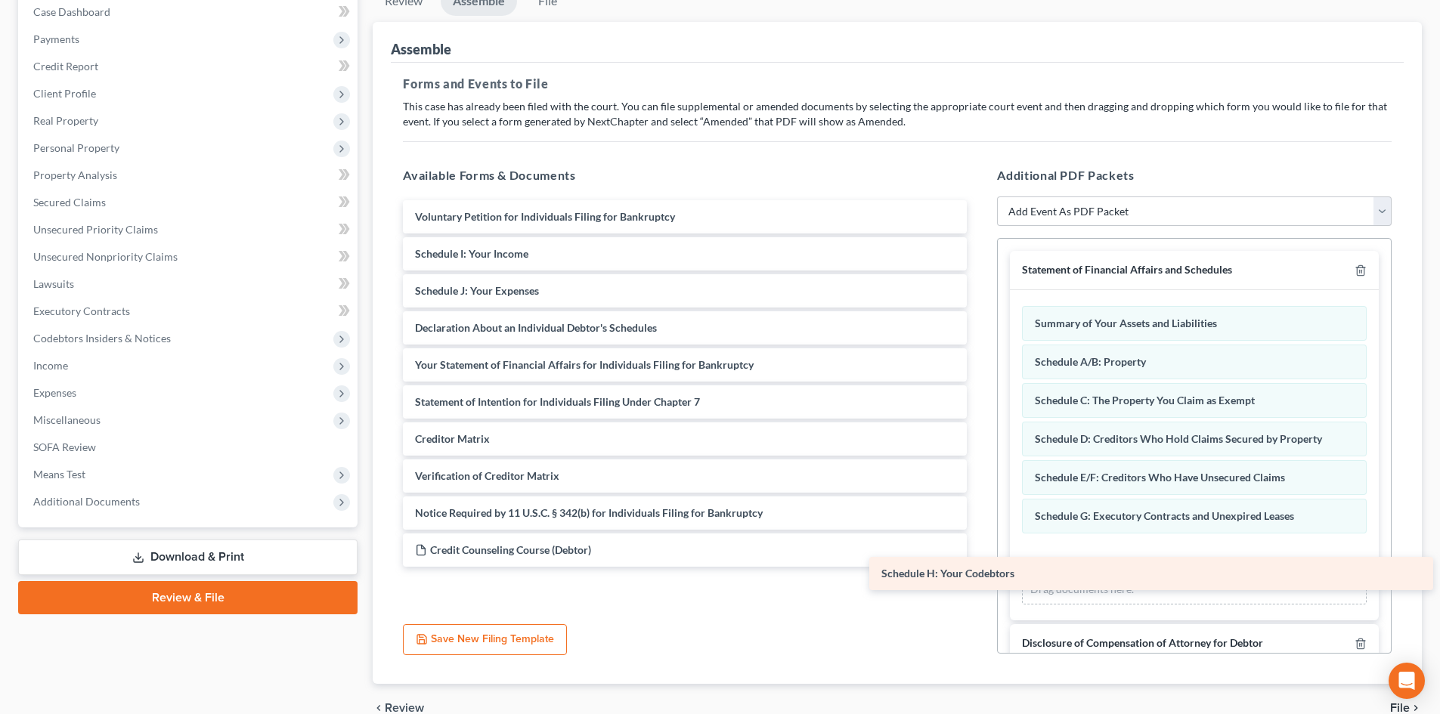
drag, startPoint x: 579, startPoint y: 252, endPoint x: 1045, endPoint y: 571, distance: 565.5
click at [979, 567] on div "Schedule H: Your Codebtors Voluntary Petition for Individuals Filing for Bankru…" at bounding box center [685, 383] width 588 height 367
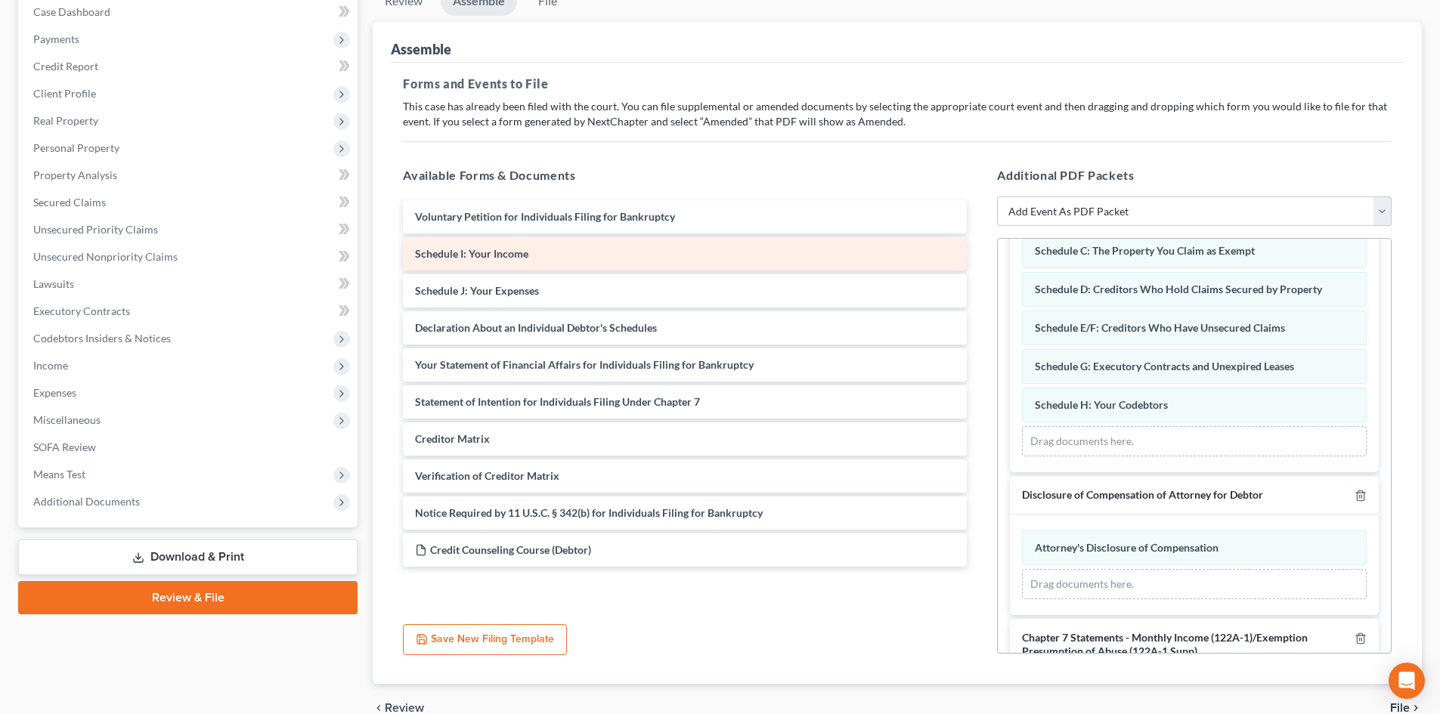
scroll to position [151, 0]
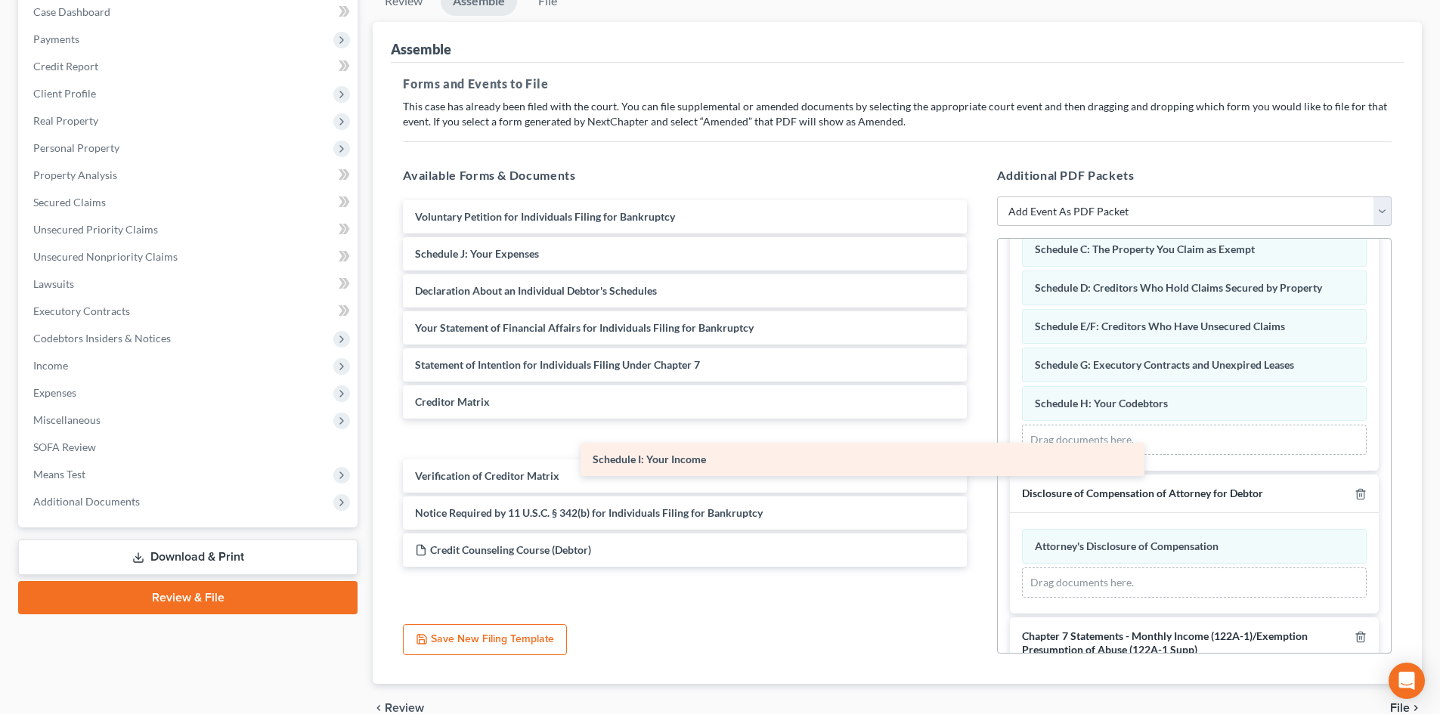
drag, startPoint x: 575, startPoint y: 251, endPoint x: 1057, endPoint y: 508, distance: 546.5
click at [979, 519] on div "Schedule I: Your Income Voluntary Petition for Individuals Filing for Bankruptc…" at bounding box center [685, 383] width 588 height 367
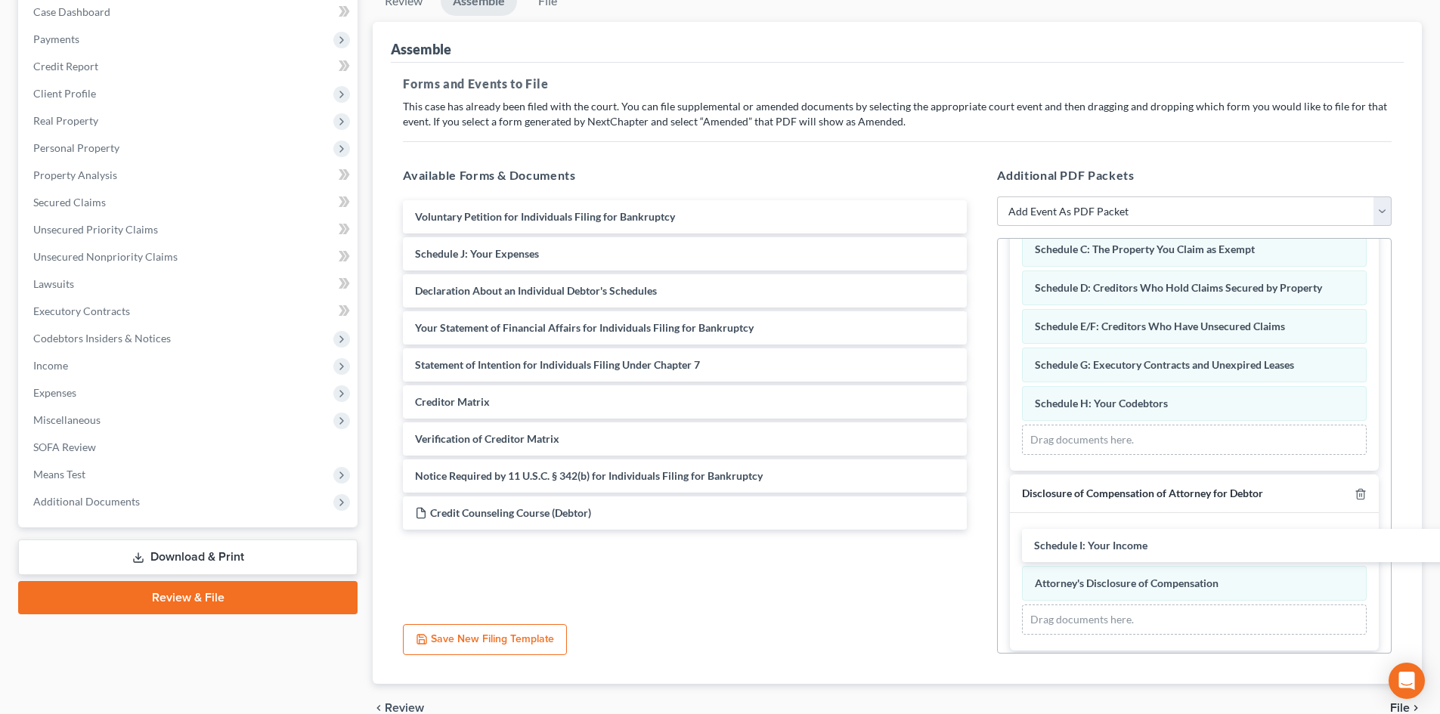
click at [1083, 497] on span "Disclosure of Compensation of Attorney for Debtor" at bounding box center [1142, 493] width 241 height 13
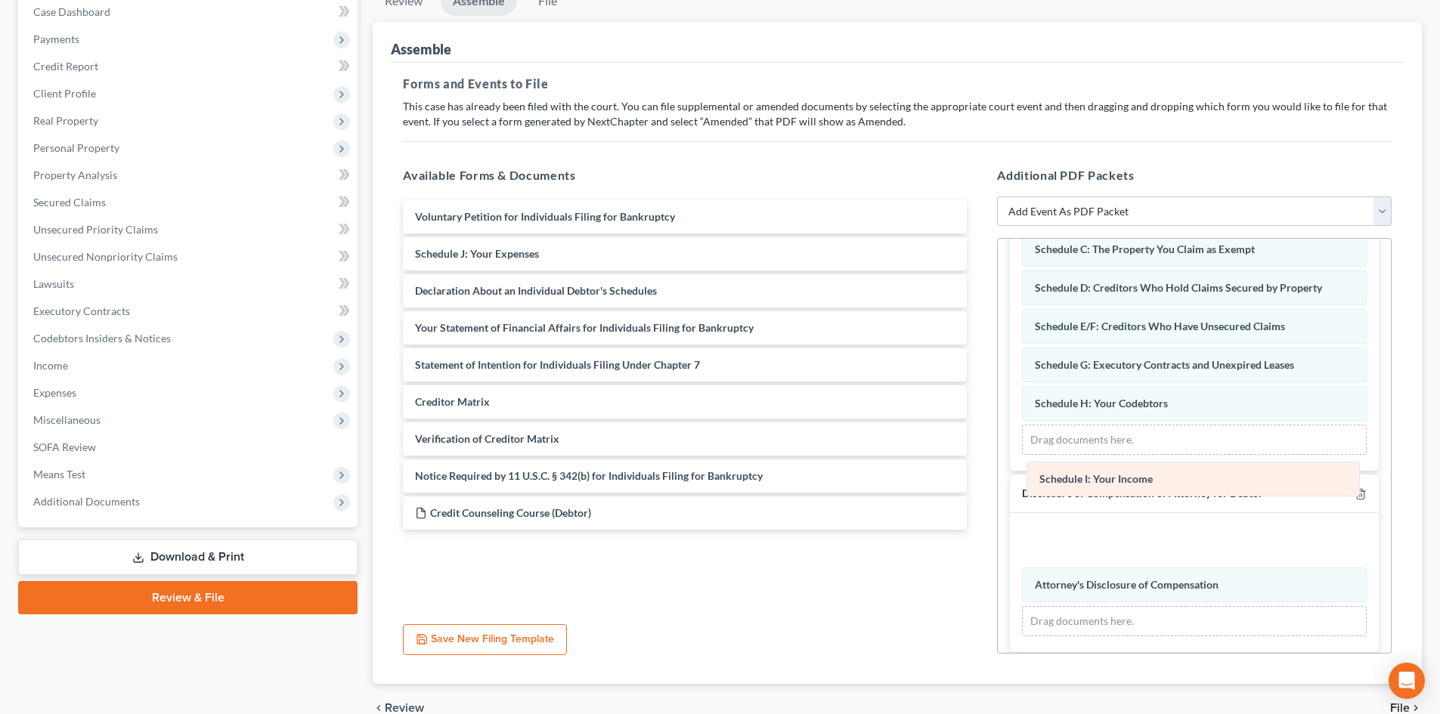
drag, startPoint x: 1092, startPoint y: 544, endPoint x: 1095, endPoint y: 438, distance: 105.9
click at [1095, 529] on div "Schedule I: Your Income Amended Schedule I: Your Income Schedule I: Your Income…" at bounding box center [1194, 582] width 345 height 107
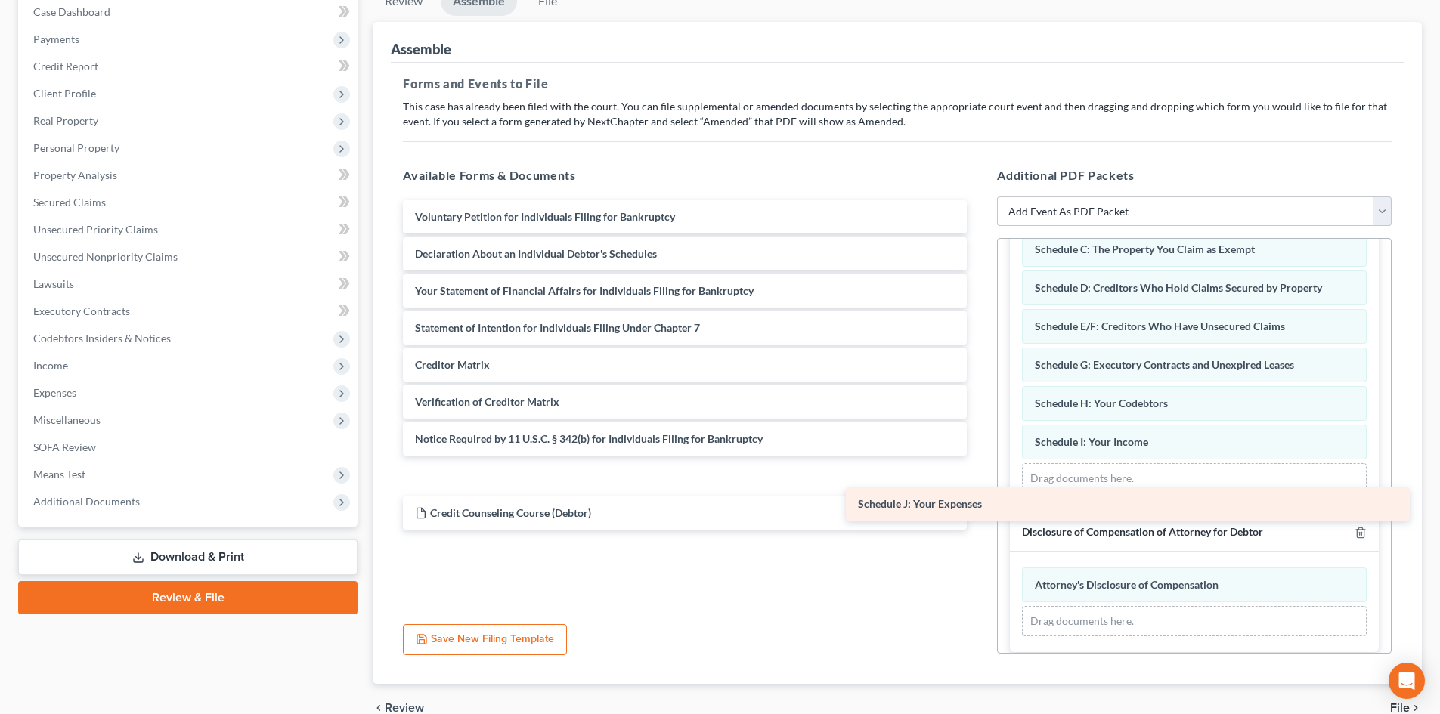
drag, startPoint x: 495, startPoint y: 249, endPoint x: 1035, endPoint y: 503, distance: 596.5
click at [979, 503] on div "Schedule J: Your Expenses Voluntary Petition for Individuals Filing for Bankrup…" at bounding box center [685, 365] width 588 height 330
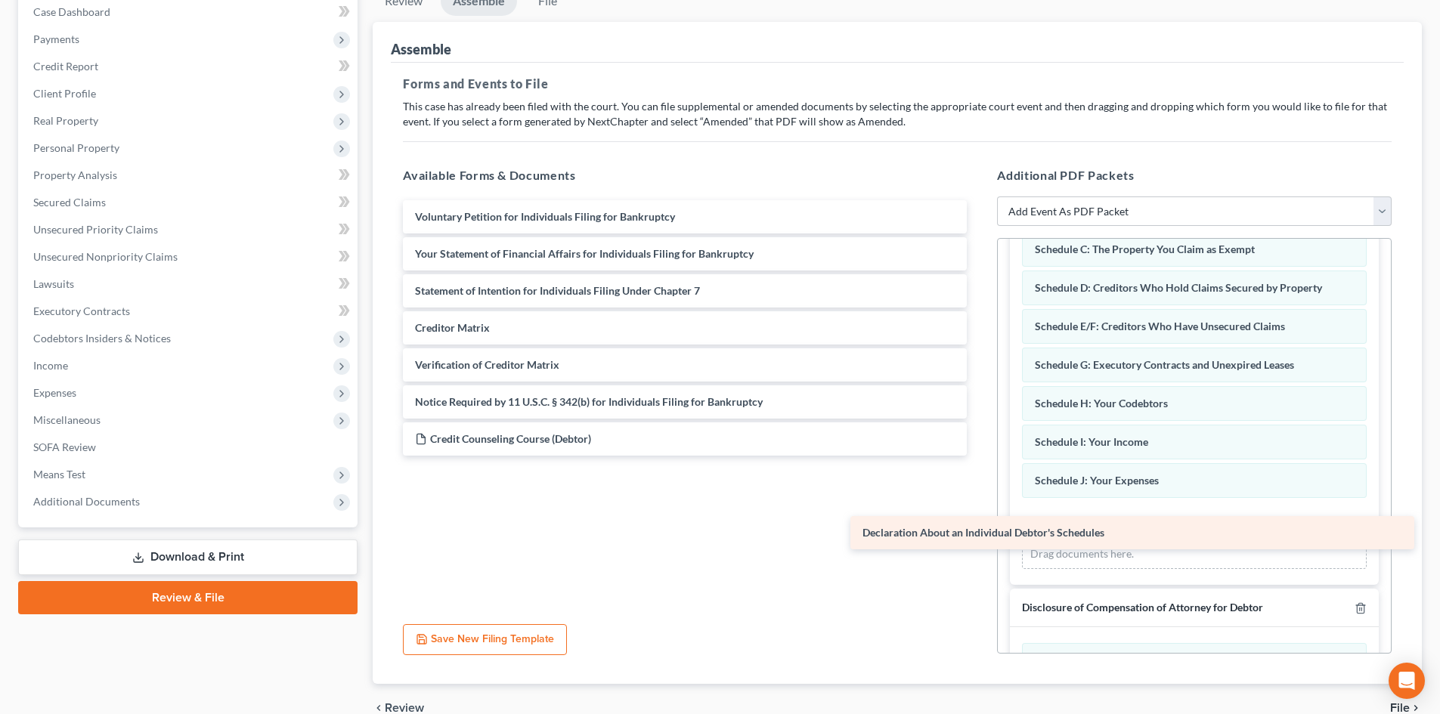
drag, startPoint x: 578, startPoint y: 257, endPoint x: 1030, endPoint y: 538, distance: 531.7
click at [979, 456] on div "Declaration About an Individual Debtor's Schedules Voluntary Petition for Indiv…" at bounding box center [685, 327] width 588 height 255
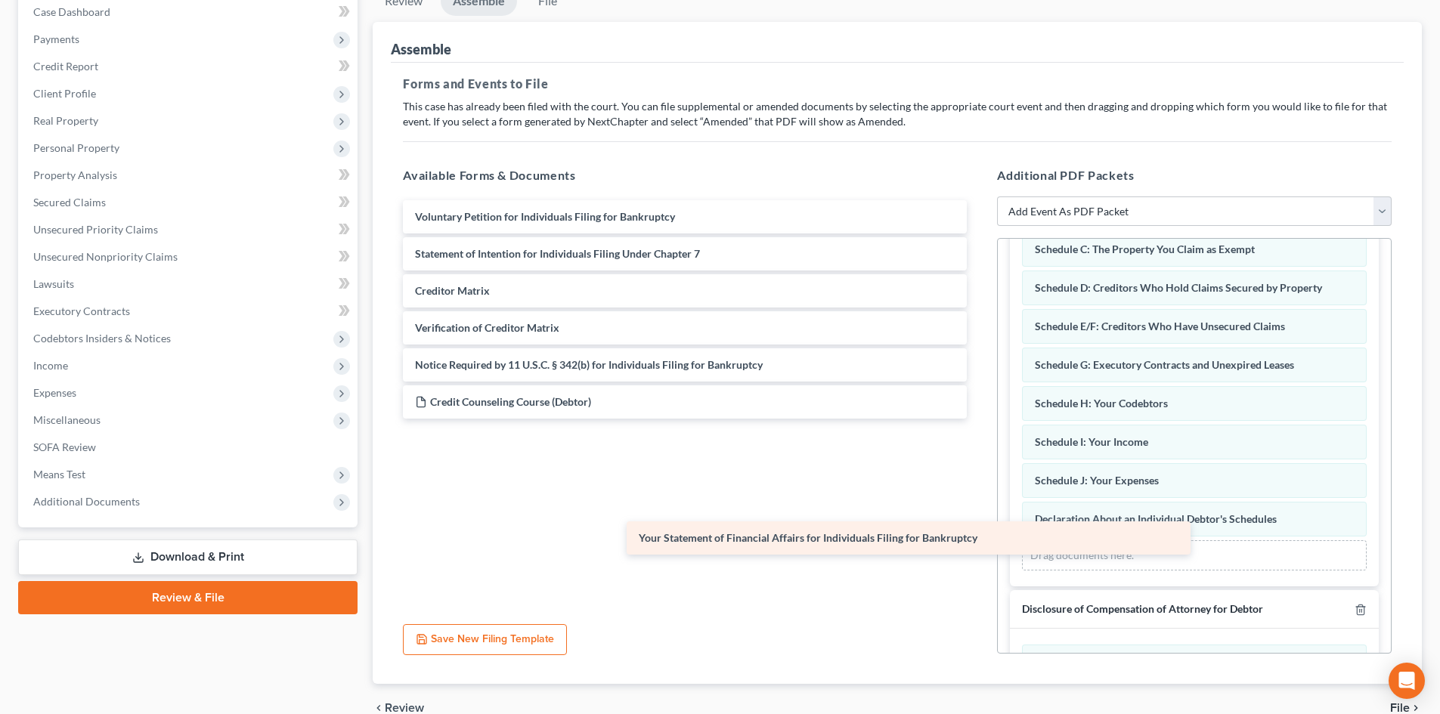
drag, startPoint x: 462, startPoint y: 253, endPoint x: 898, endPoint y: 578, distance: 543.5
click at [898, 456] on div "Your Statement of Financial Affairs for Individuals Filing for Bankruptcy Volun…" at bounding box center [685, 327] width 588 height 255
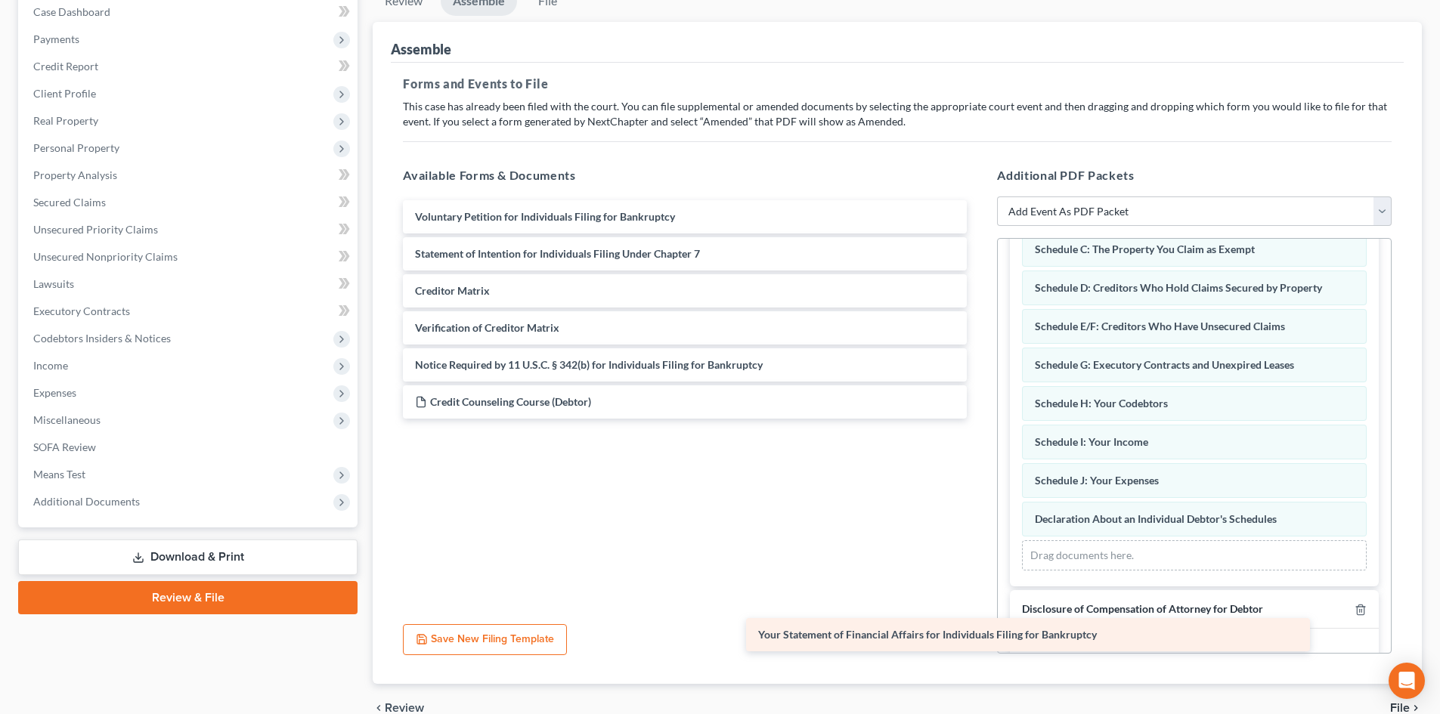
drag, startPoint x: 663, startPoint y: 432, endPoint x: 1149, endPoint y: 613, distance: 518.8
click at [979, 419] on div "Your Statement of Financial Affairs for Individuals Filing for Bankruptcy Volun…" at bounding box center [685, 309] width 588 height 218
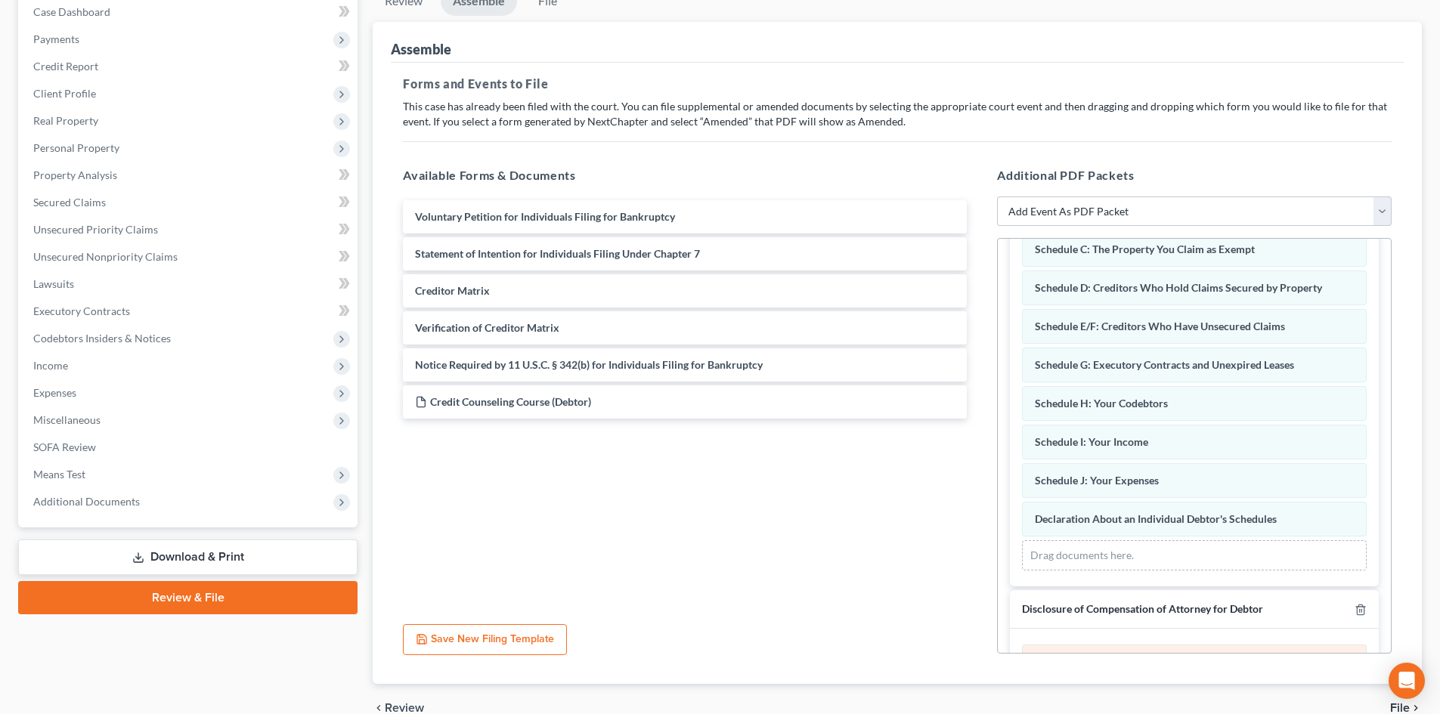
scroll to position [227, 0]
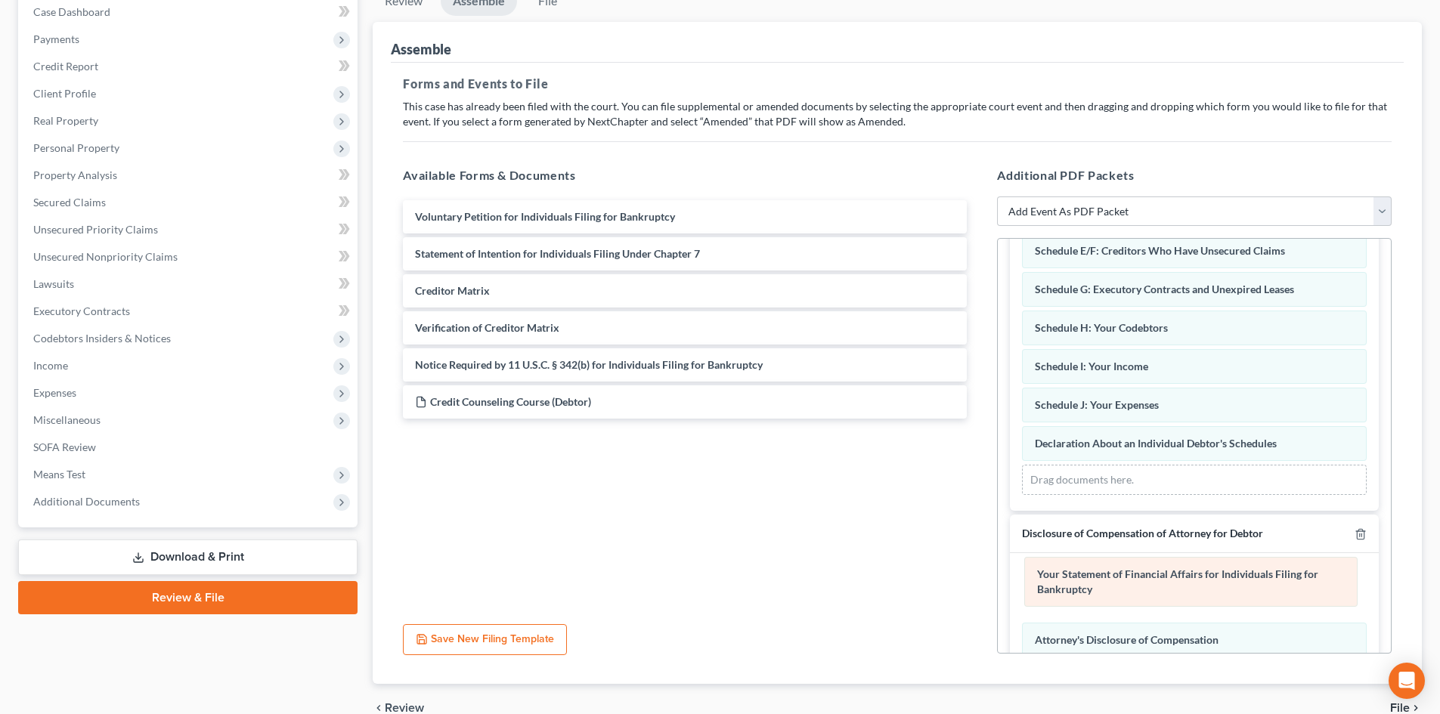
drag, startPoint x: 1089, startPoint y: 592, endPoint x: 1088, endPoint y: 493, distance: 99.0
click at [1088, 569] on div "Your Statement of Financial Affairs for Individuals Filing for Bankruptcy Amend…" at bounding box center [1194, 630] width 345 height 122
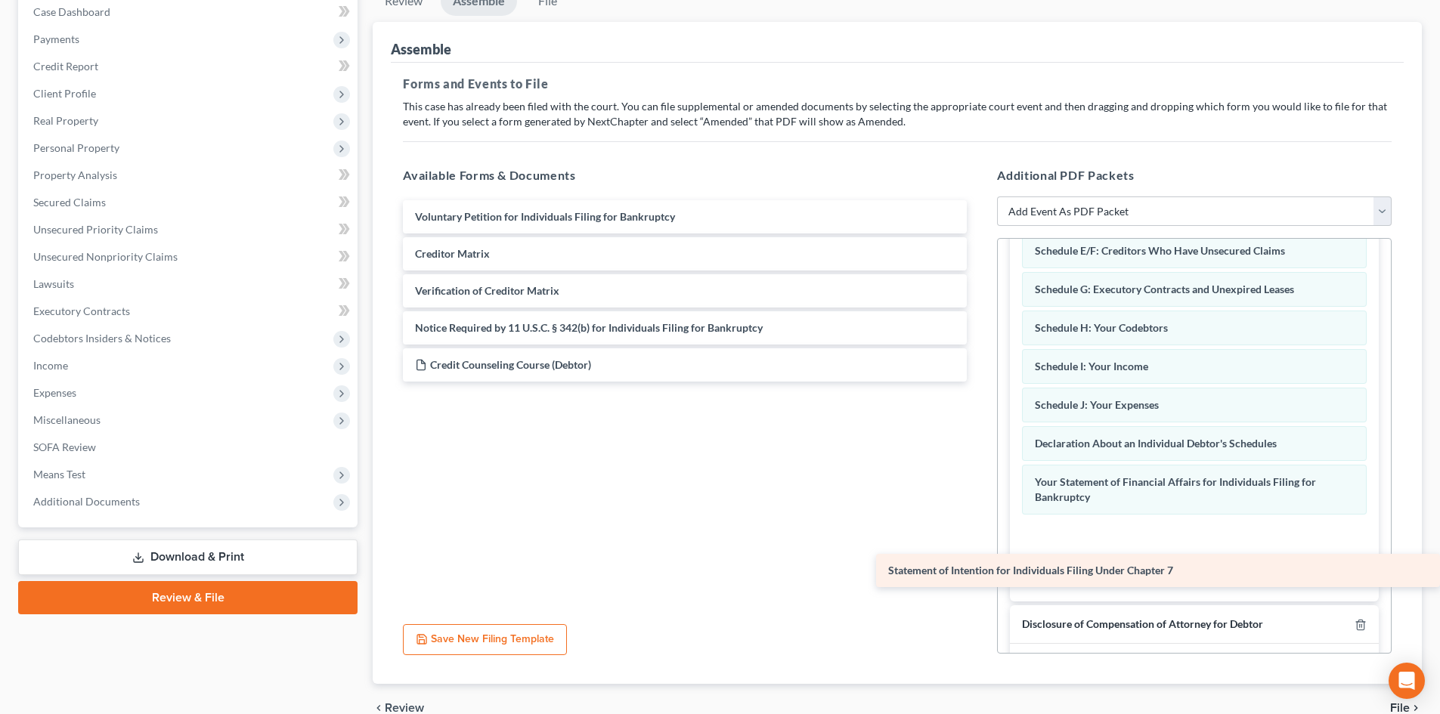
drag, startPoint x: 534, startPoint y: 255, endPoint x: 1066, endPoint y: 571, distance: 618.2
click at [979, 382] on div "Statement of Intention for Individuals Filing Under Chapter 7 Voluntary Petitio…" at bounding box center [685, 290] width 588 height 181
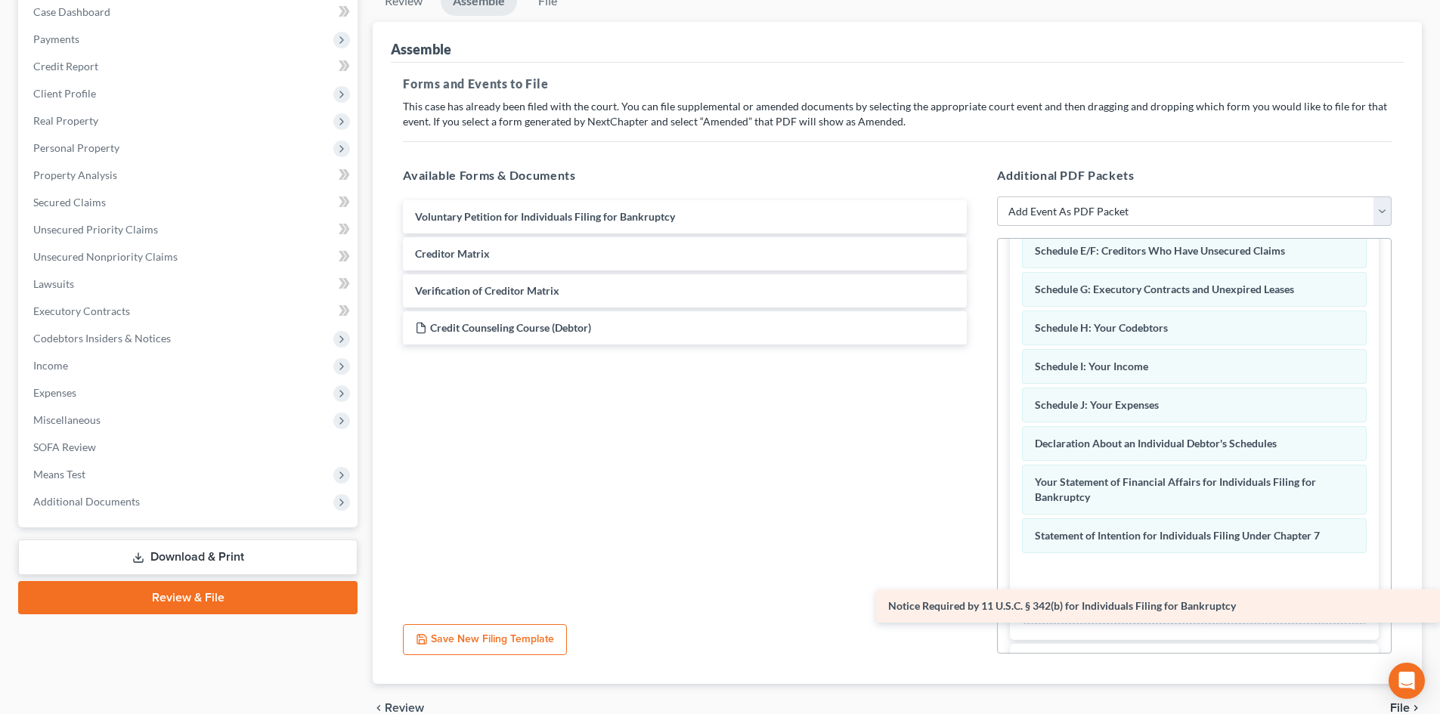
drag, startPoint x: 566, startPoint y: 325, endPoint x: 1048, endPoint y: 604, distance: 557.1
click at [979, 345] on div "Notice Required by 11 U.S.C. § 342(b) for Individuals Filing for Bankruptcy Vol…" at bounding box center [685, 272] width 588 height 144
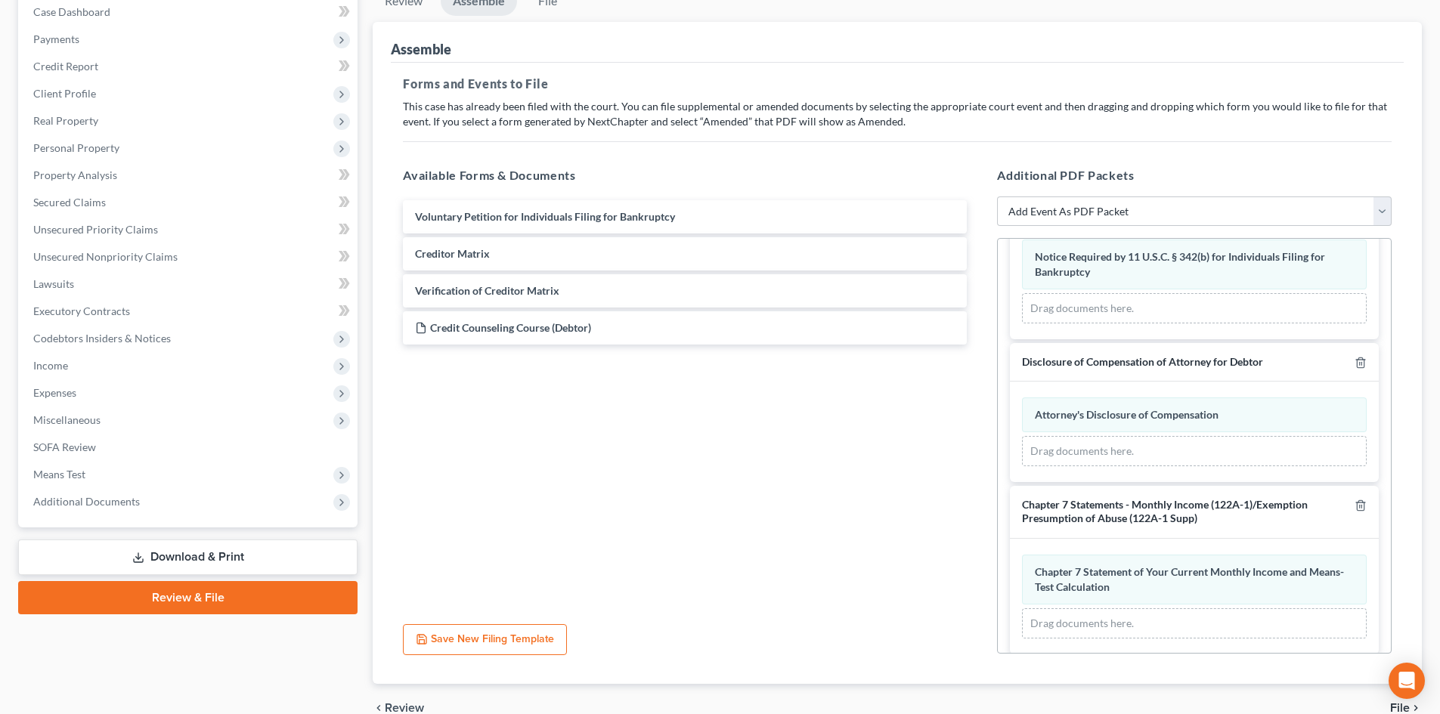
scroll to position [557, 0]
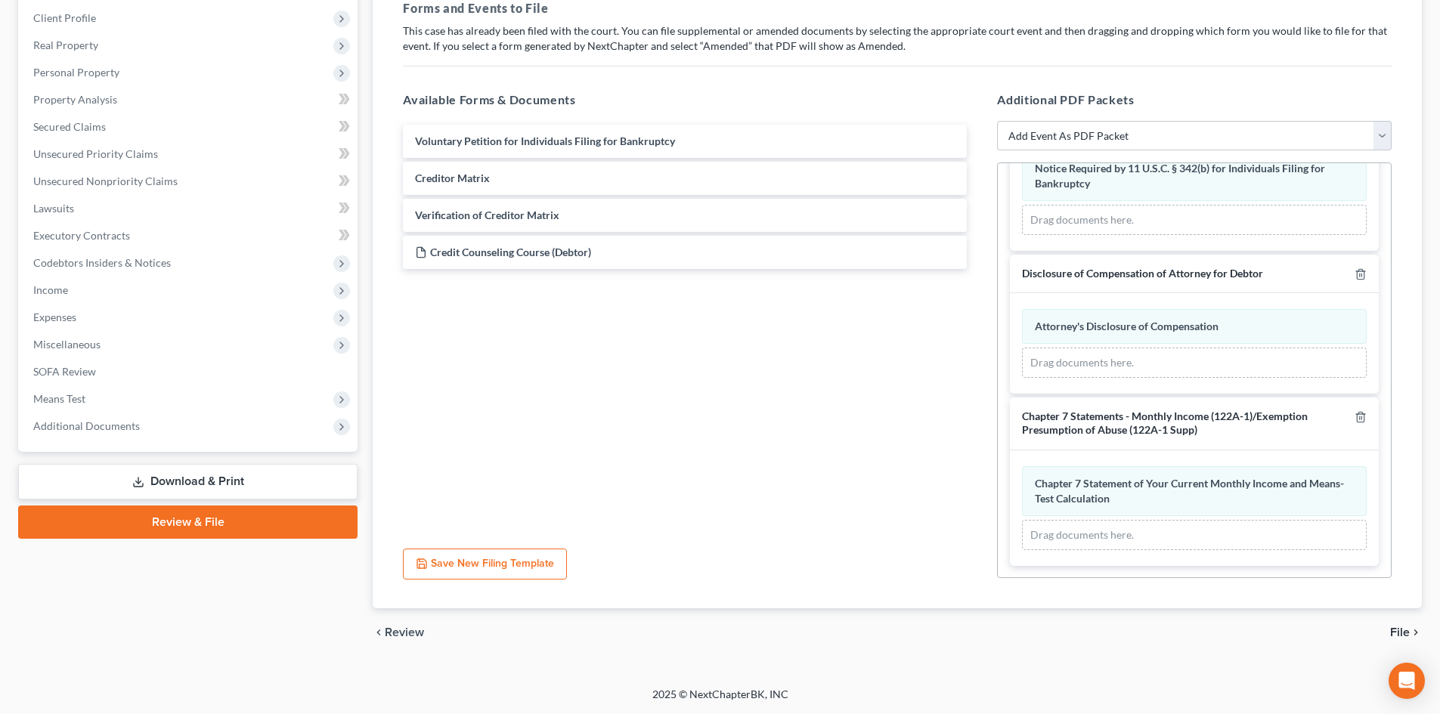
click at [1398, 630] on span "File" at bounding box center [1400, 633] width 20 height 12
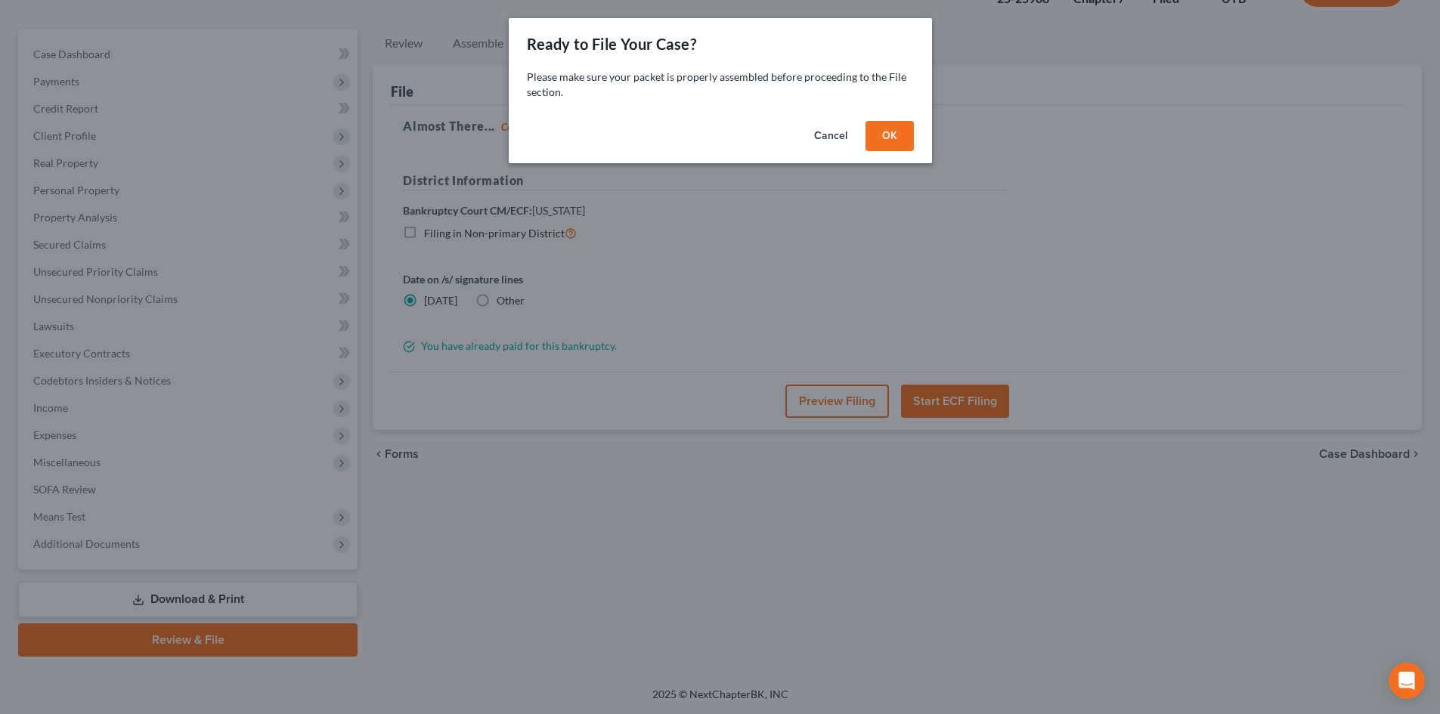
scroll to position [116, 0]
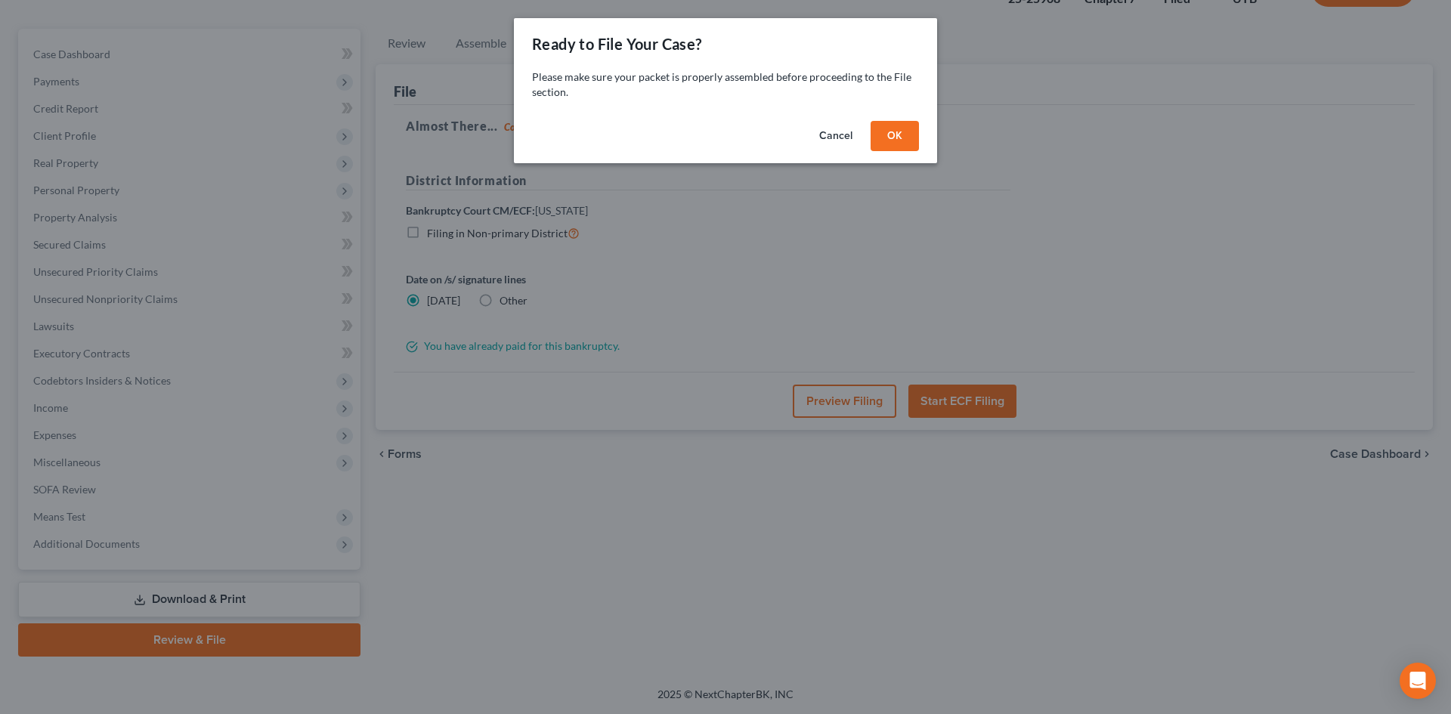
click at [896, 144] on button "OK" at bounding box center [895, 136] width 48 height 30
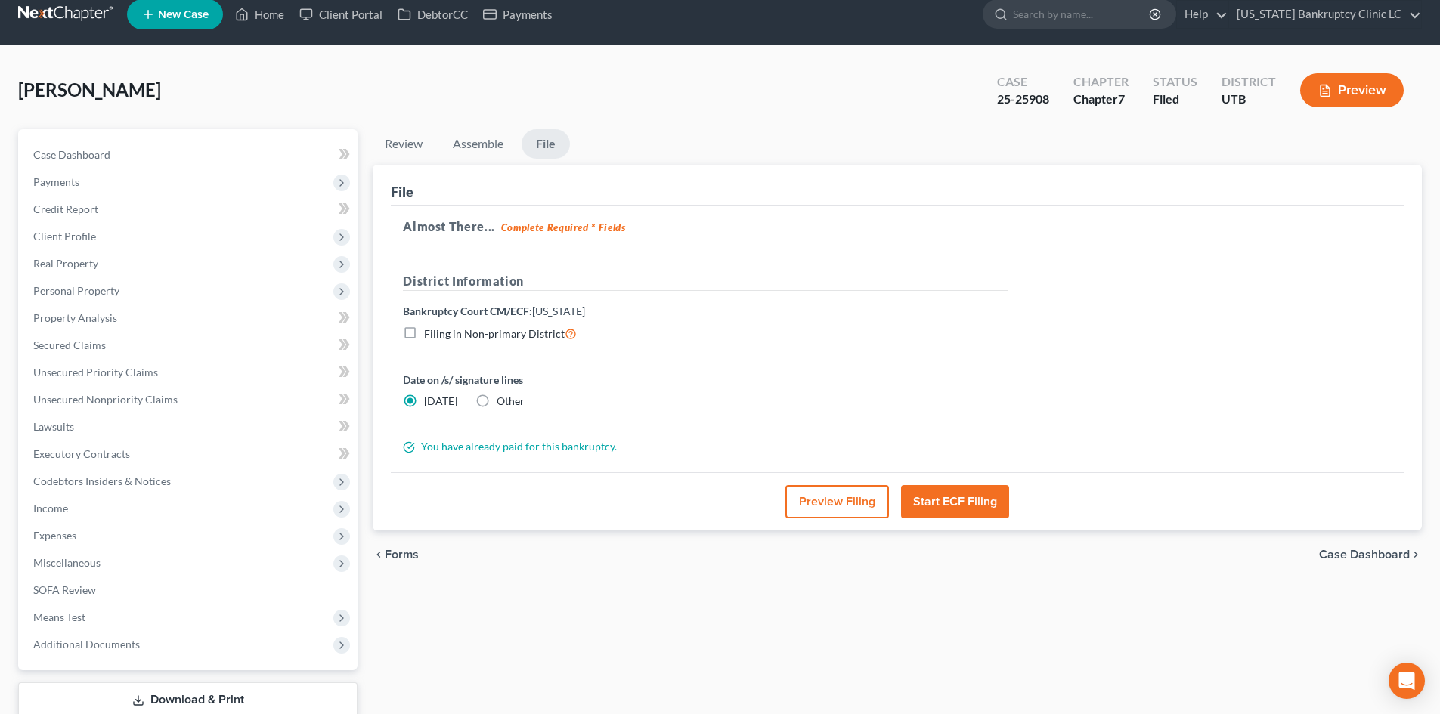
scroll to position [0, 0]
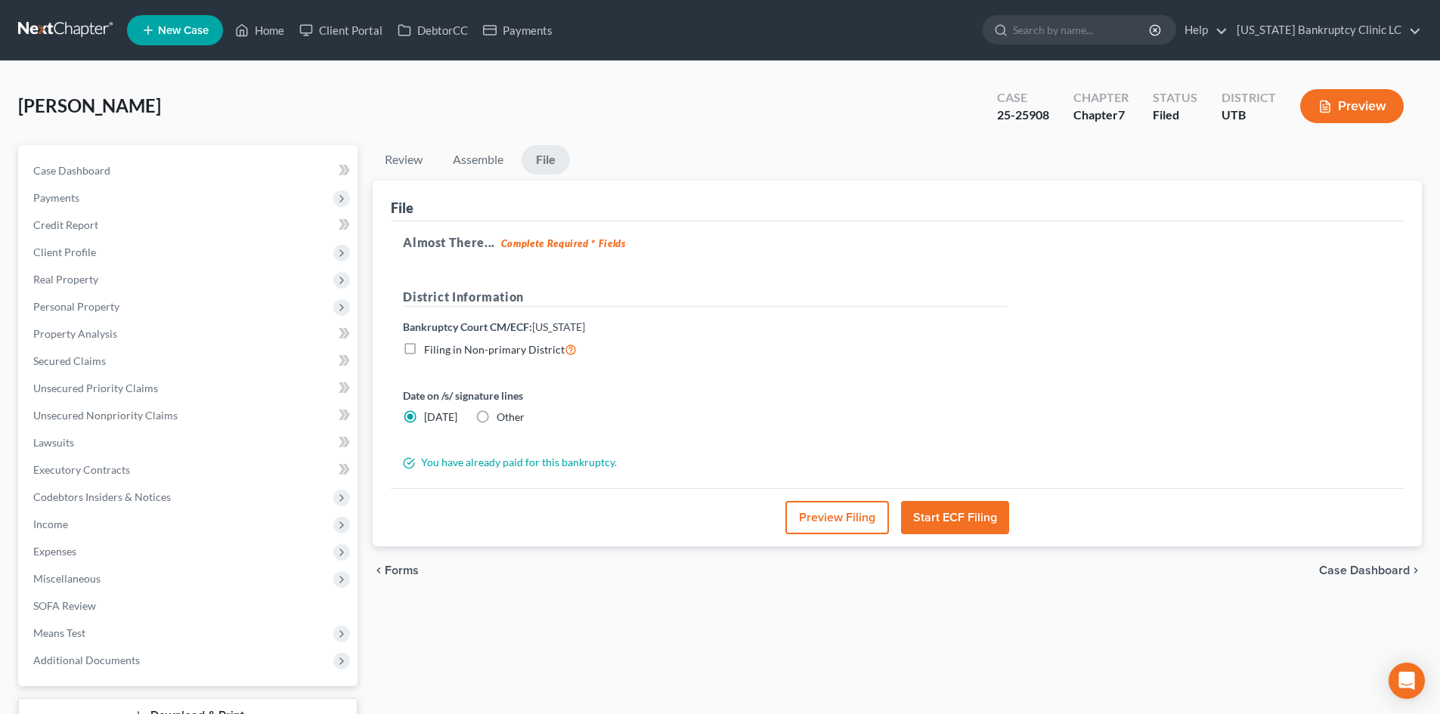
click at [990, 520] on button "Start ECF Filing" at bounding box center [955, 517] width 108 height 33
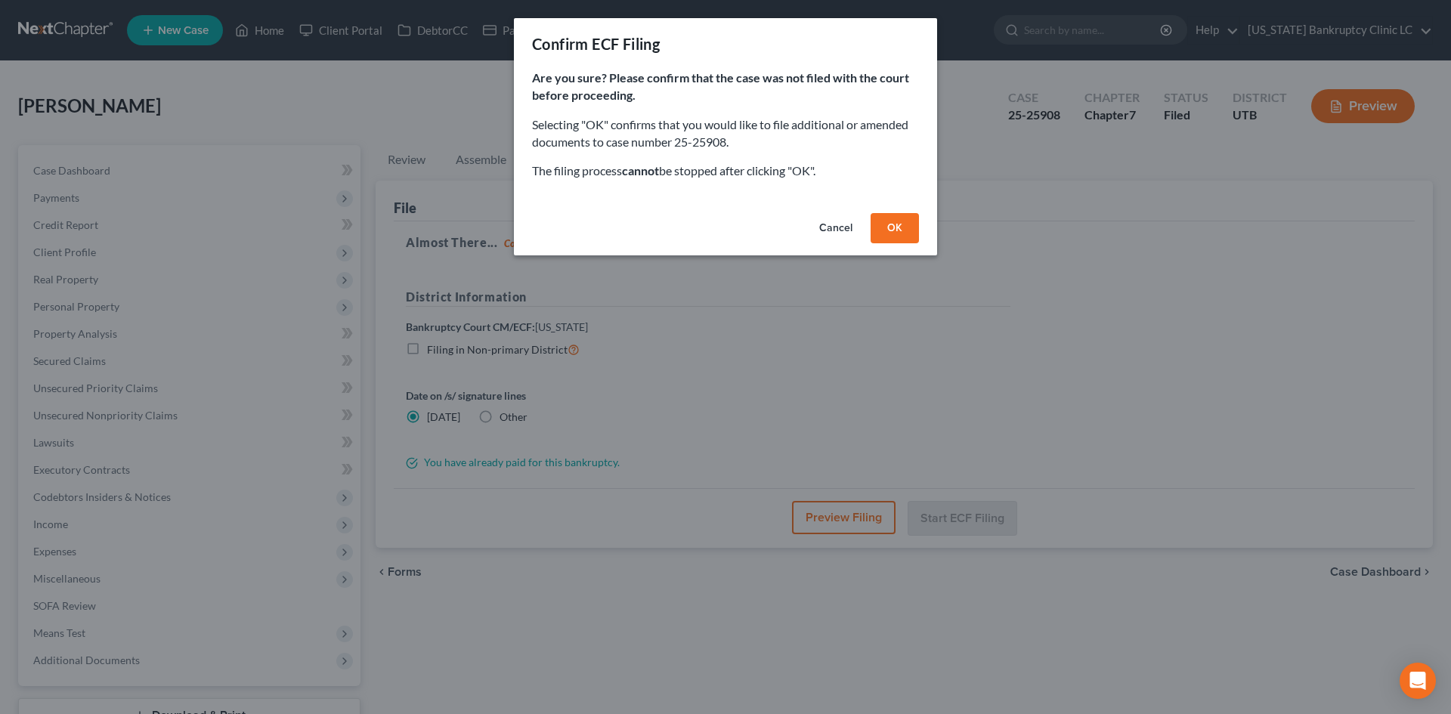
click at [889, 222] on button "OK" at bounding box center [895, 228] width 48 height 30
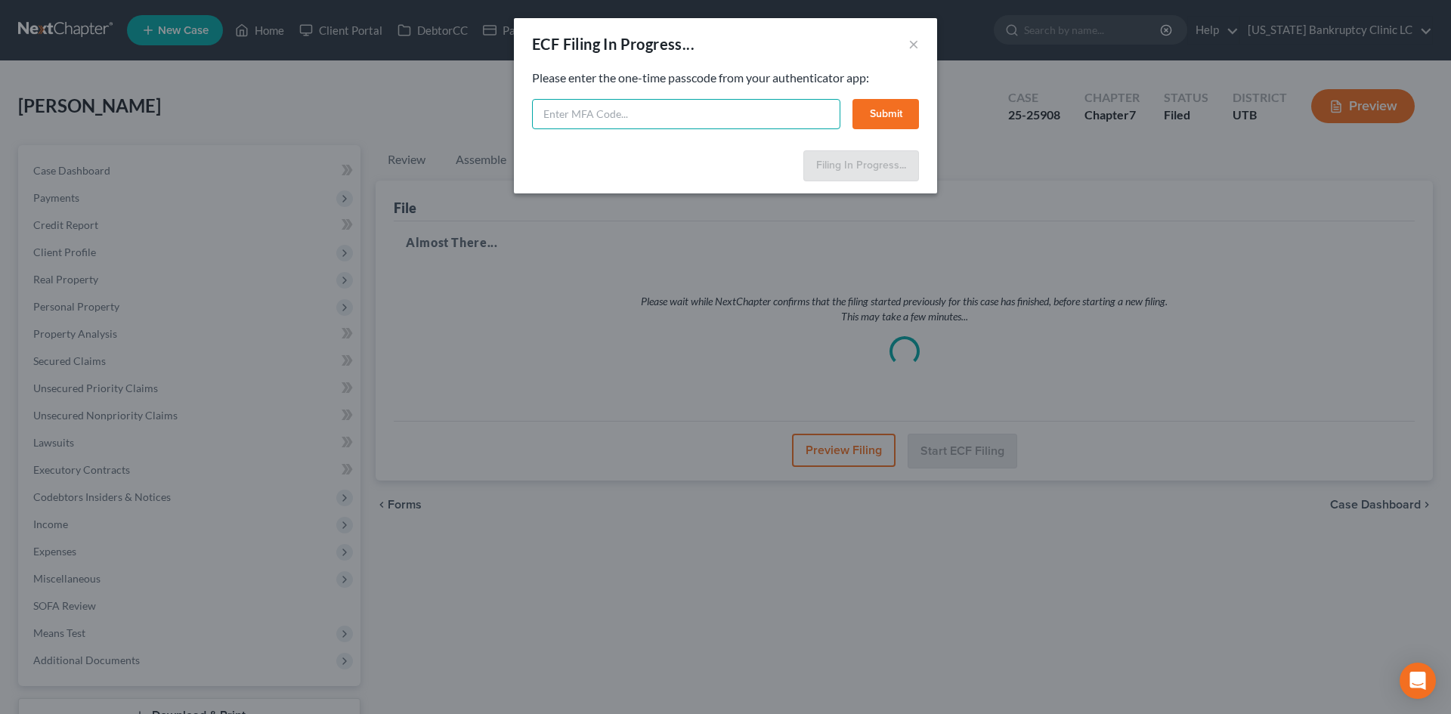
click at [668, 105] on input "text" at bounding box center [686, 114] width 308 height 30
type input "906866"
click at [900, 111] on button "Submit" at bounding box center [886, 114] width 67 height 30
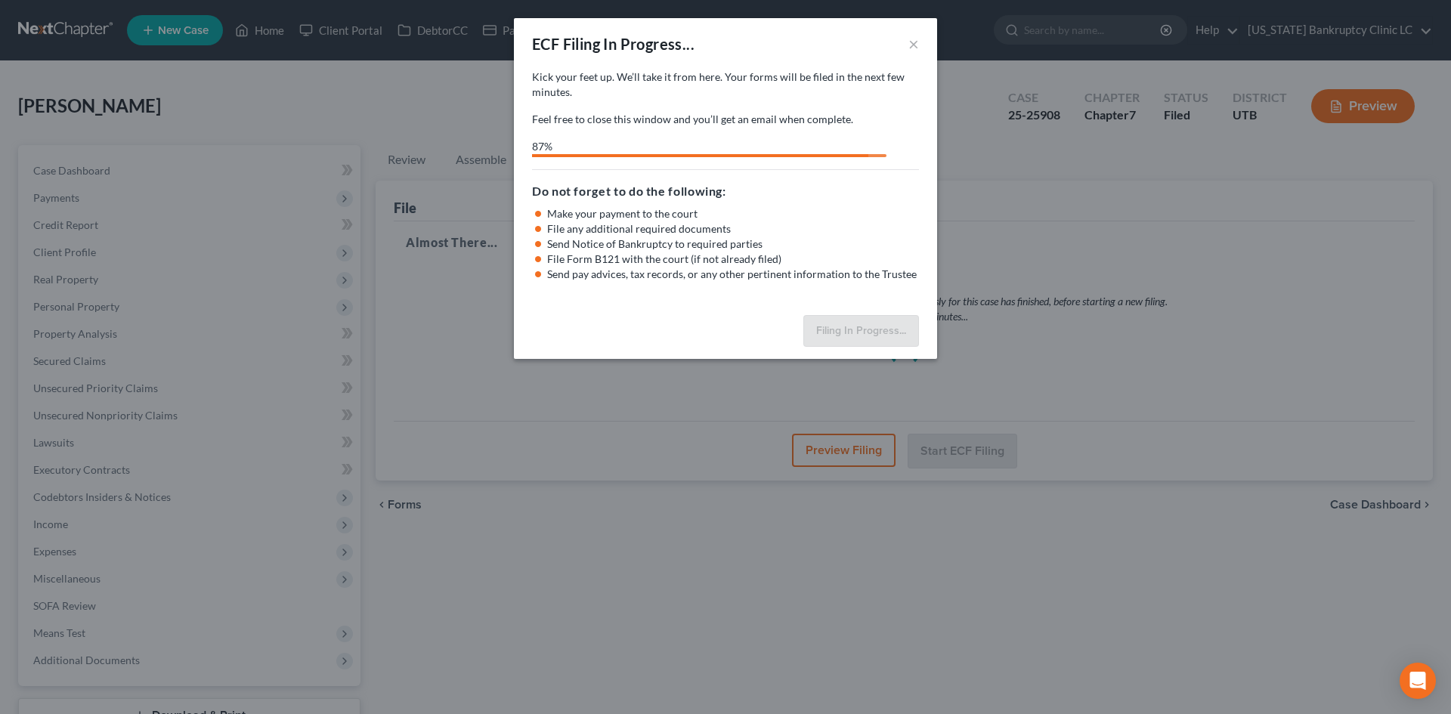
drag, startPoint x: 574, startPoint y: 43, endPoint x: 700, endPoint y: 52, distance: 126.6
click at [574, 43] on div "ECF Filing In Progress..." at bounding box center [613, 43] width 163 height 21
click at [907, 44] on div "ECF Filing In Progress... ×" at bounding box center [725, 43] width 423 height 51
click at [918, 42] on button "×" at bounding box center [914, 44] width 11 height 18
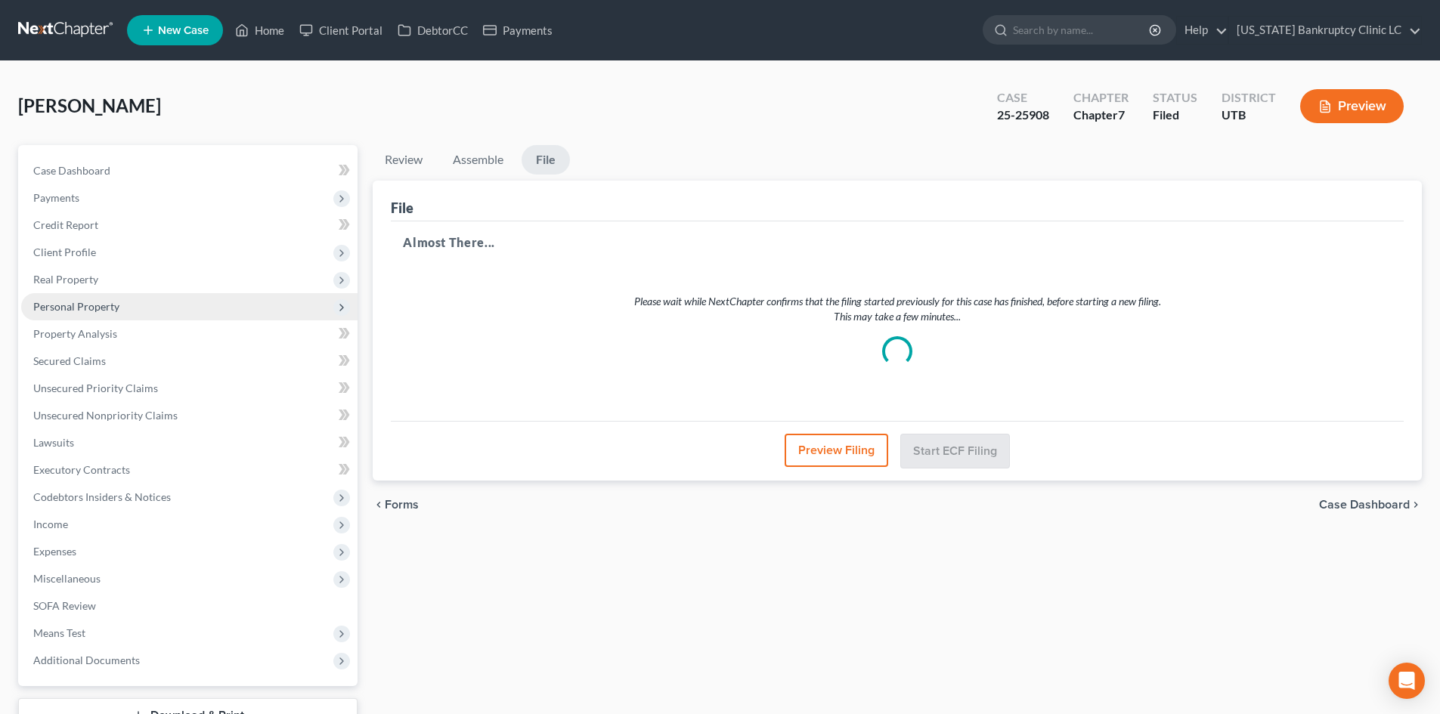
click at [103, 305] on span "Personal Property" at bounding box center [76, 306] width 86 height 13
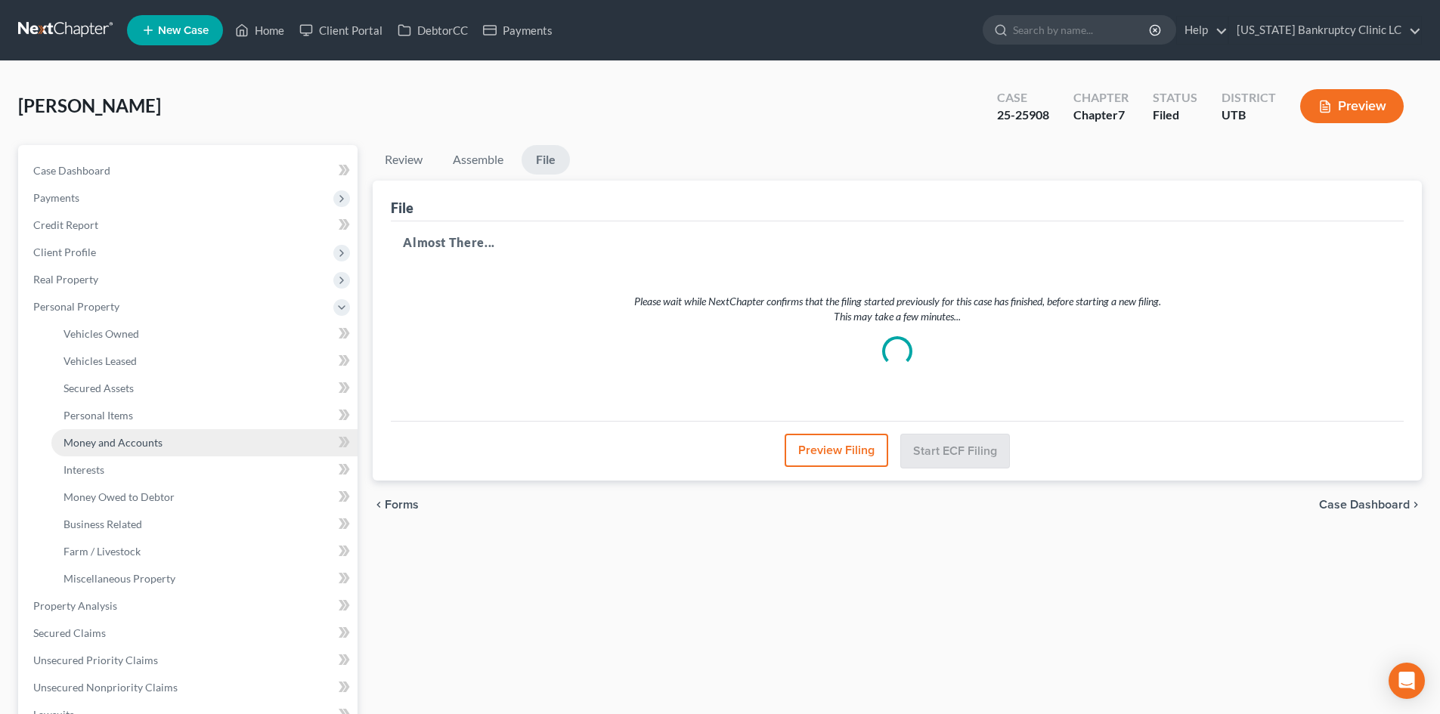
click at [130, 436] on span "Money and Accounts" at bounding box center [112, 442] width 99 height 13
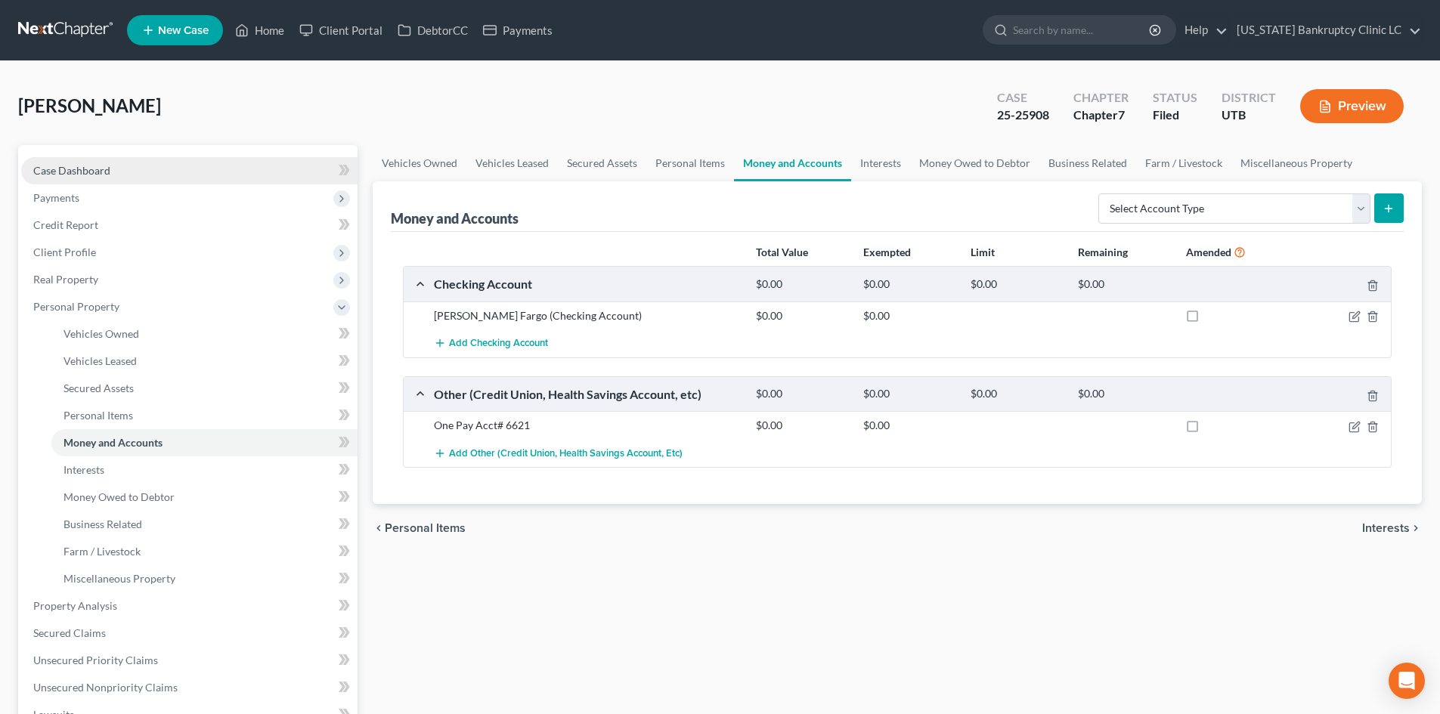
click at [147, 166] on link "Case Dashboard" at bounding box center [189, 170] width 336 height 27
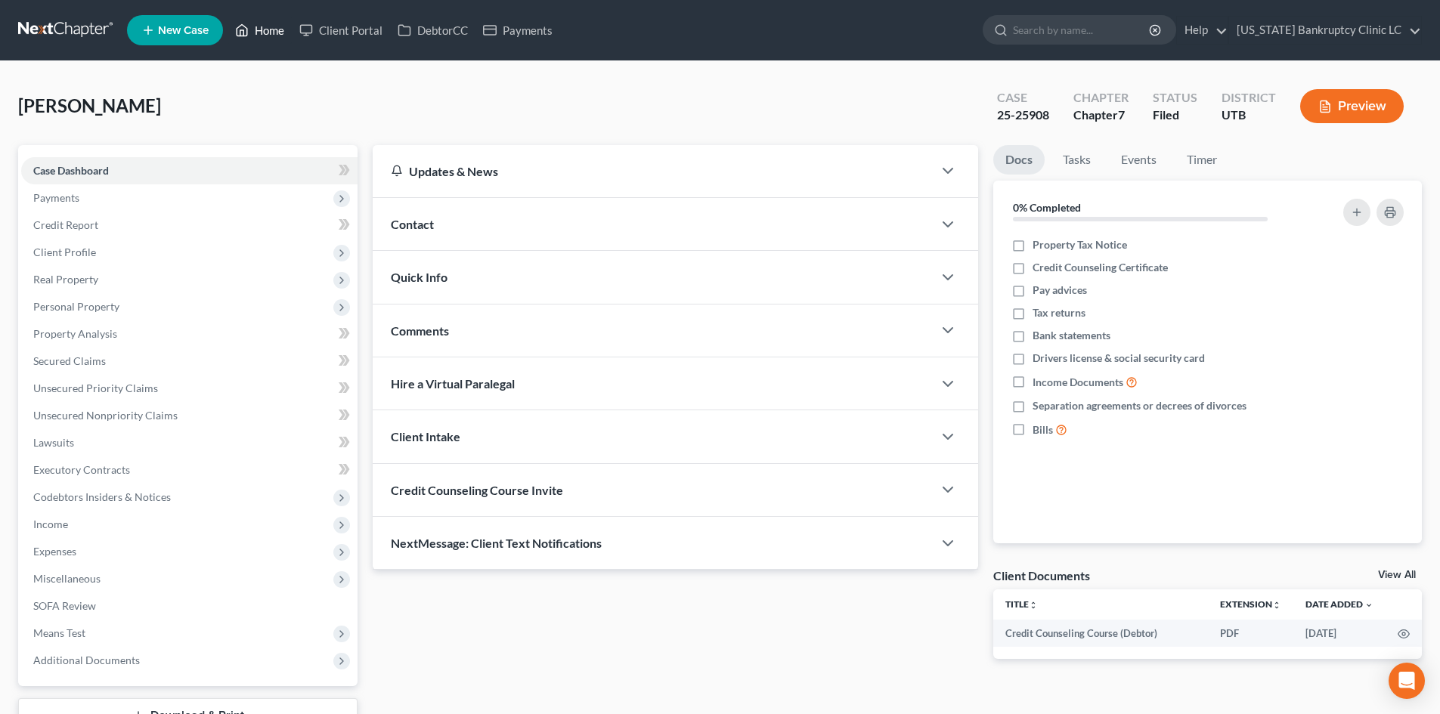
click at [252, 36] on link "Home" at bounding box center [260, 30] width 64 height 27
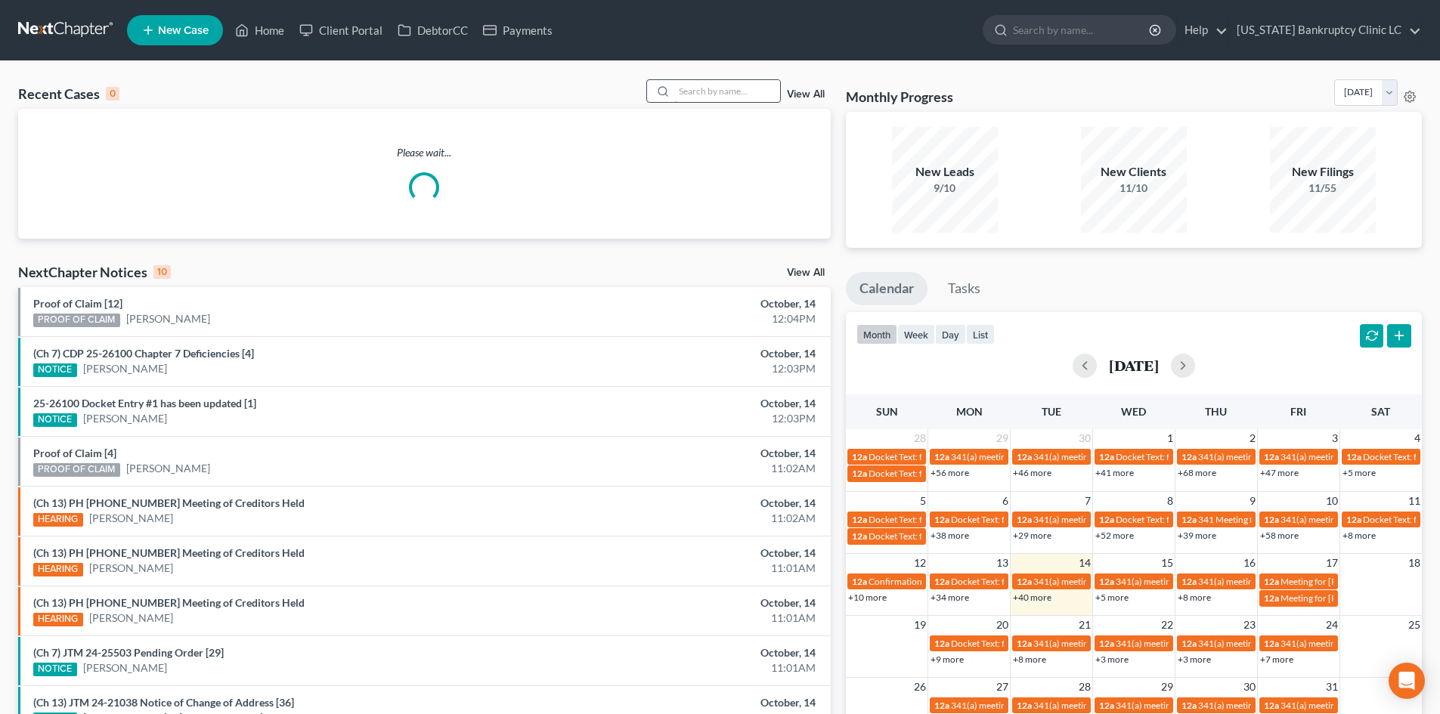
click at [742, 92] on input "search" at bounding box center [727, 91] width 106 height 22
paste input "25-25836"
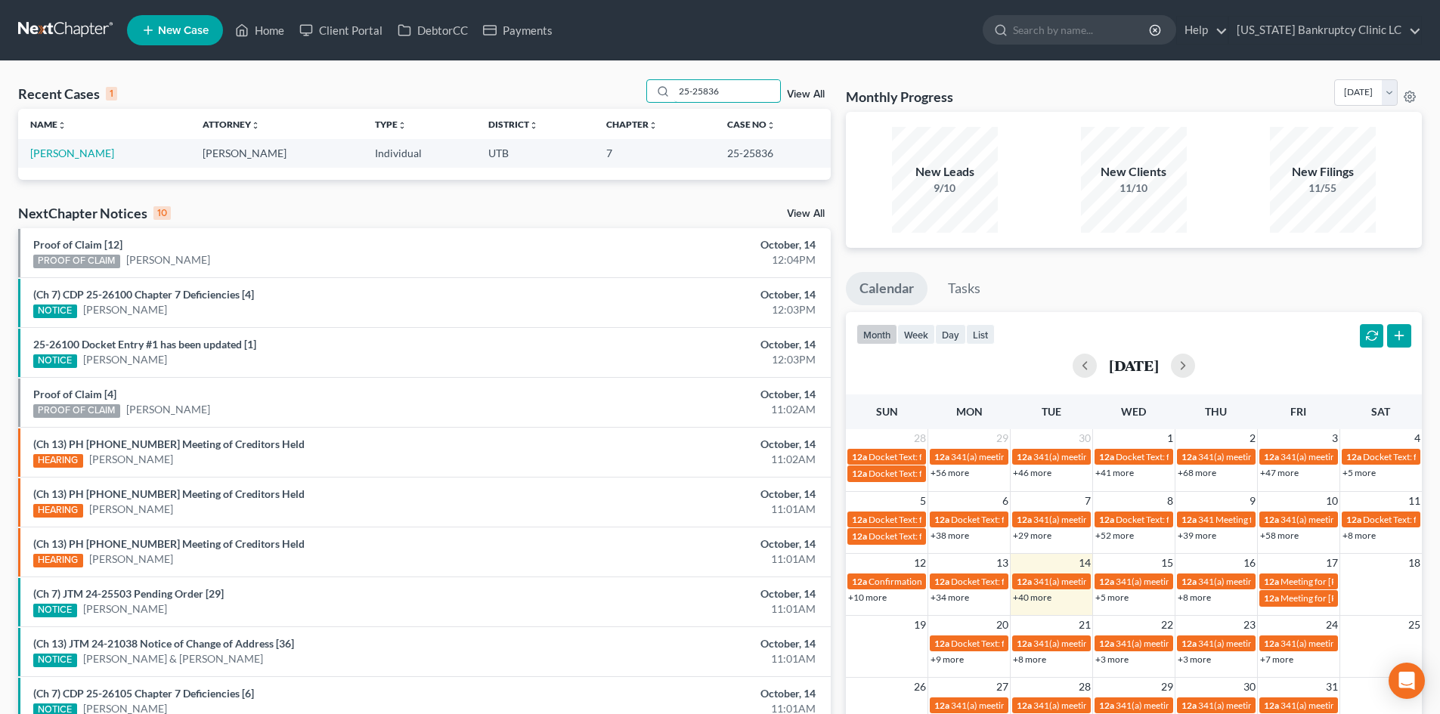
type input "25-25836"
click at [66, 151] on link "[PERSON_NAME]" at bounding box center [72, 153] width 84 height 13
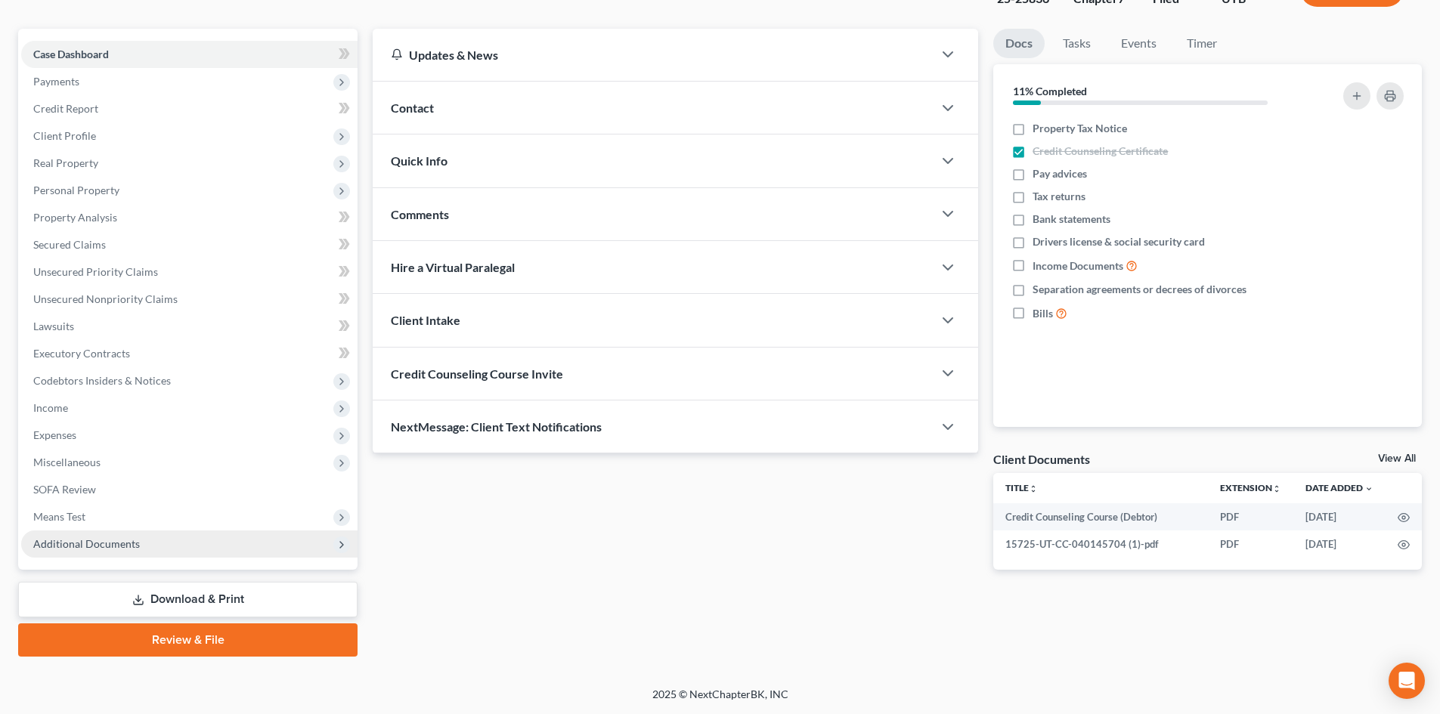
click at [128, 541] on span "Additional Documents" at bounding box center [86, 543] width 107 height 13
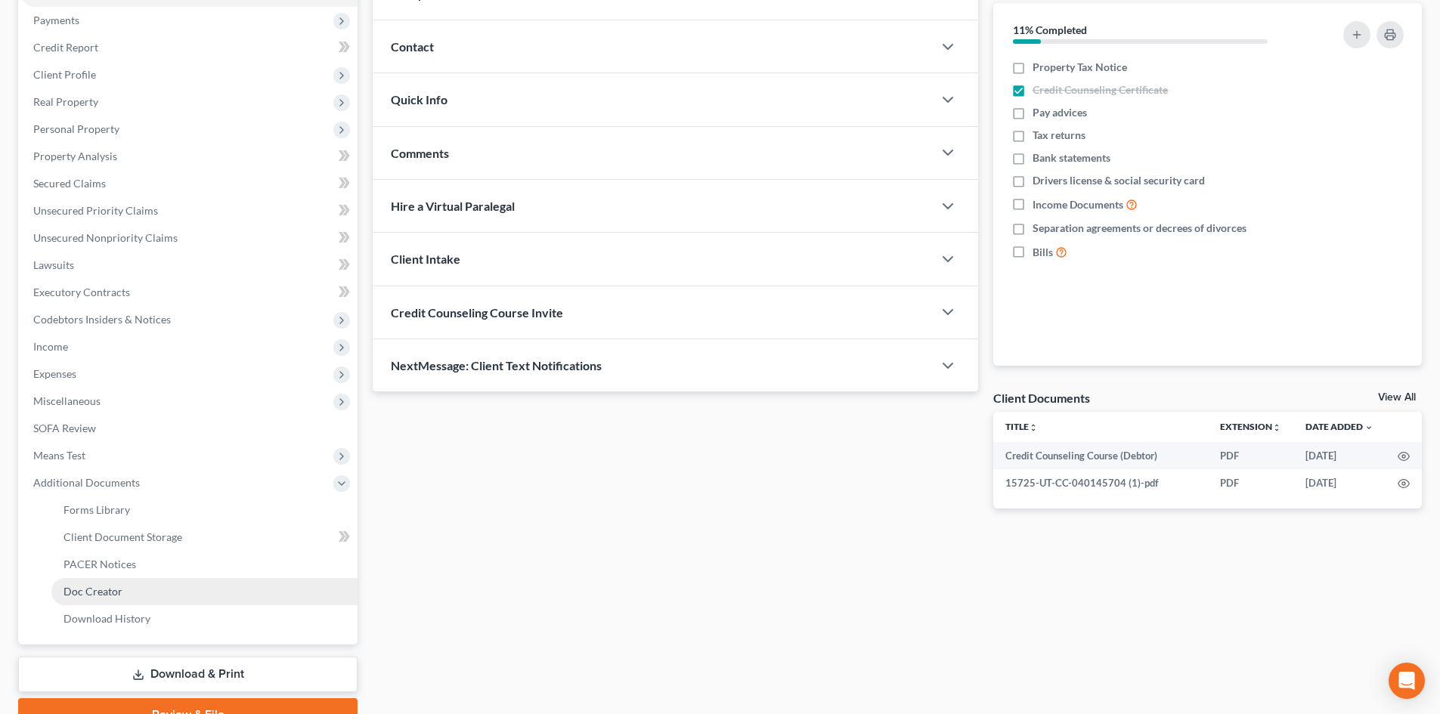
scroll to position [252, 0]
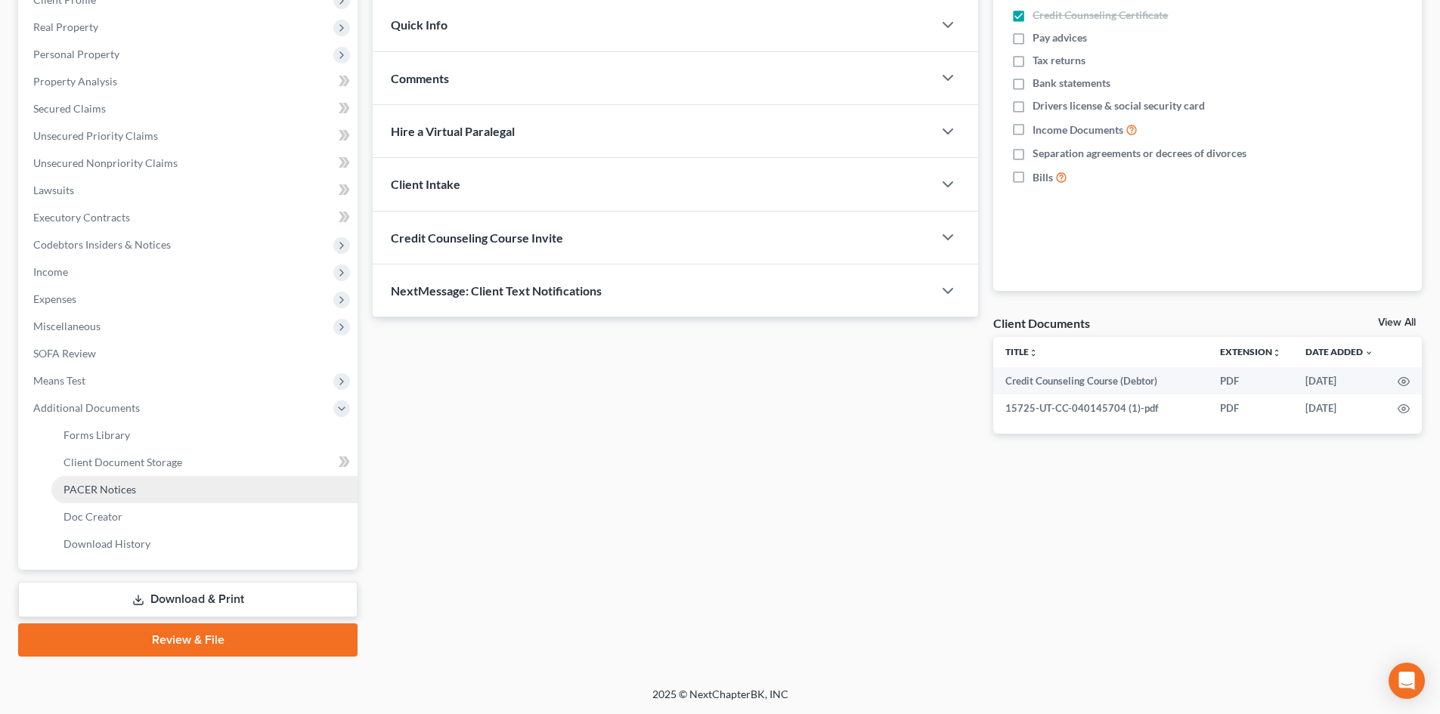
click at [147, 491] on link "PACER Notices" at bounding box center [204, 489] width 306 height 27
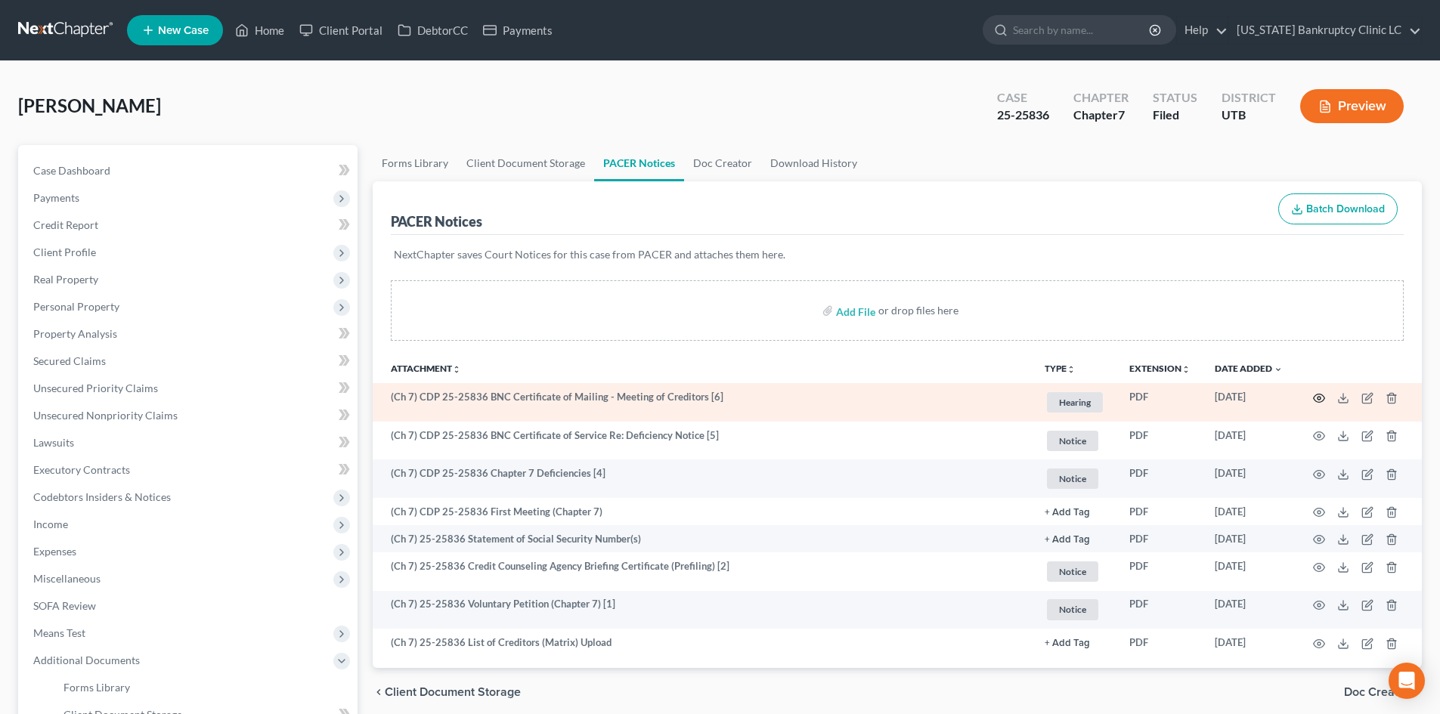
click at [1324, 402] on icon "button" at bounding box center [1319, 398] width 12 height 12
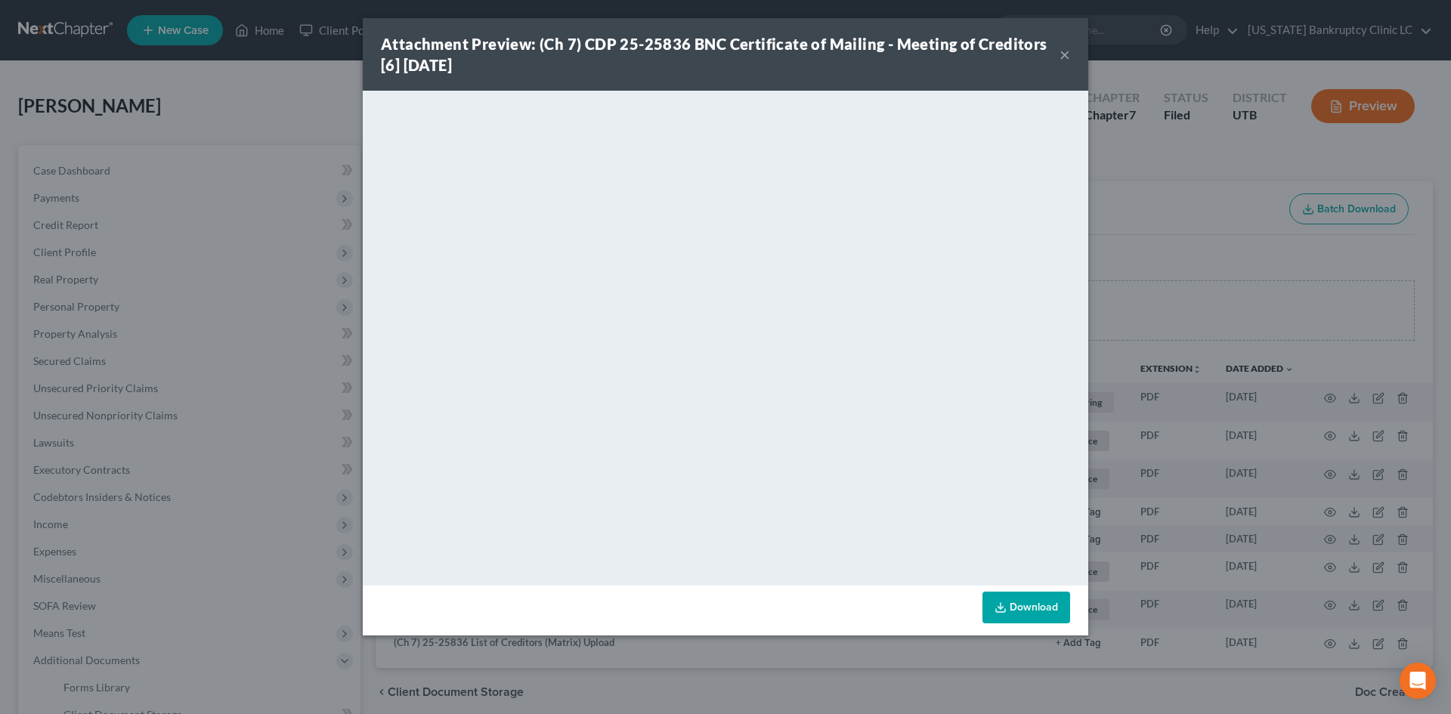
click at [573, 35] on strong "Attachment Preview: (Ch 7) CDP 25-25836 BNC Certificate of Mailing - Meeting of…" at bounding box center [714, 54] width 667 height 39
click at [1071, 60] on div "Attachment Preview: (Ch 7) CDP 25-25836 BNC Certificate of Mailing - Meeting of…" at bounding box center [726, 54] width 726 height 73
click at [1066, 54] on button "×" at bounding box center [1065, 54] width 11 height 18
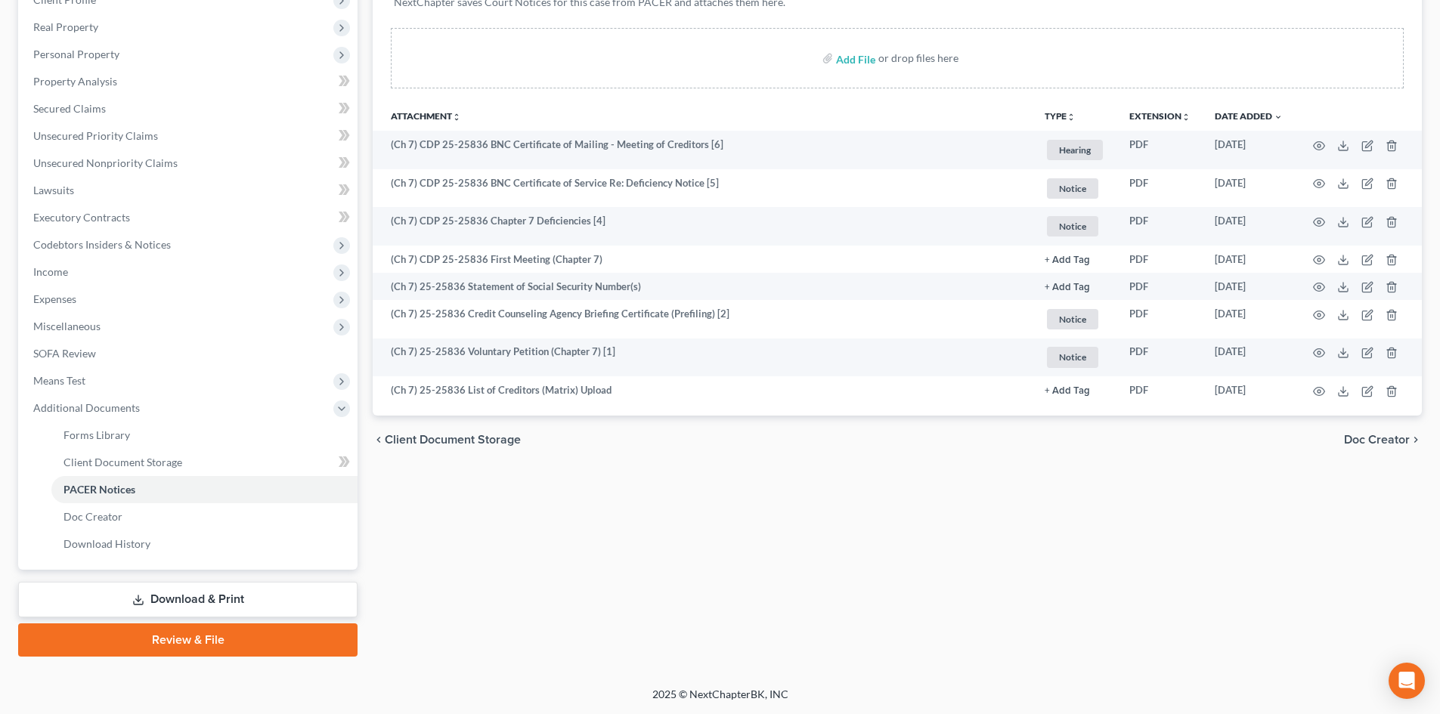
click at [110, 628] on link "Review & File" at bounding box center [187, 640] width 339 height 33
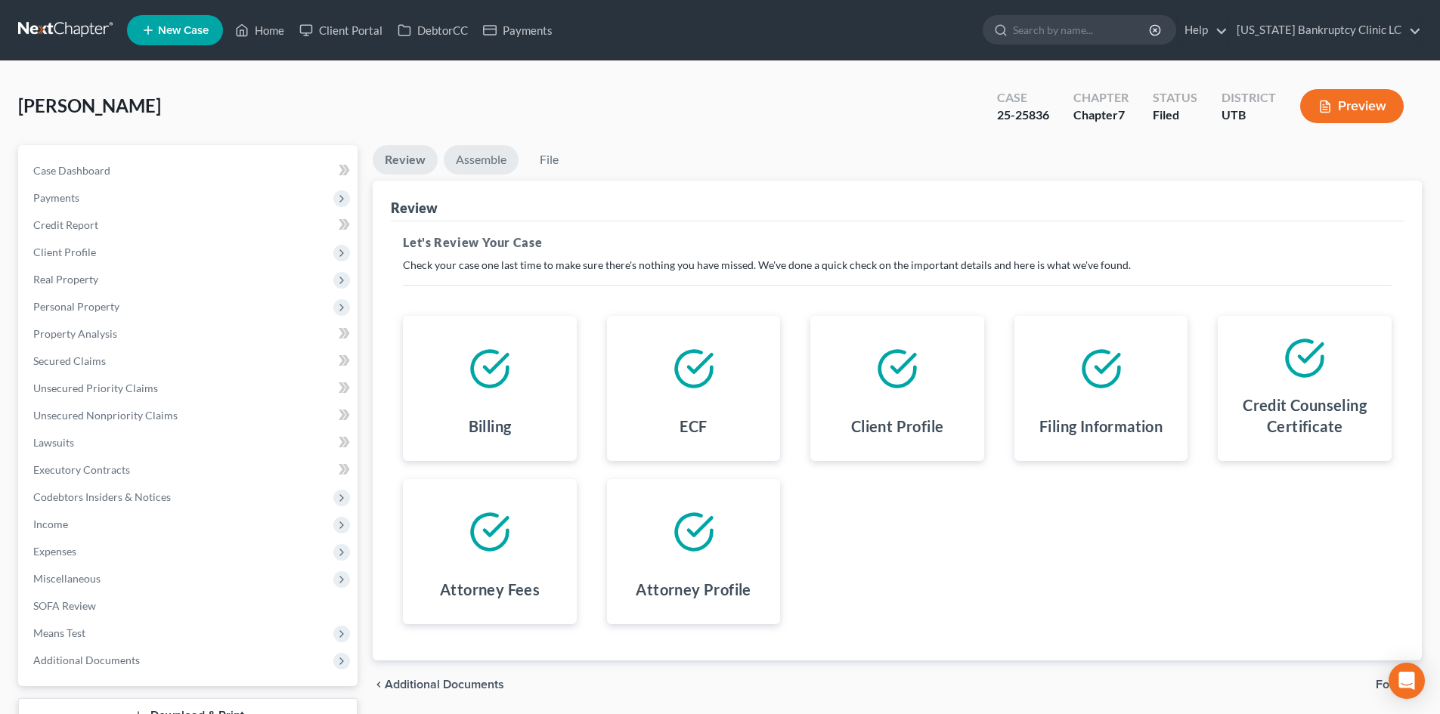
click at [487, 147] on link "Assemble" at bounding box center [481, 159] width 75 height 29
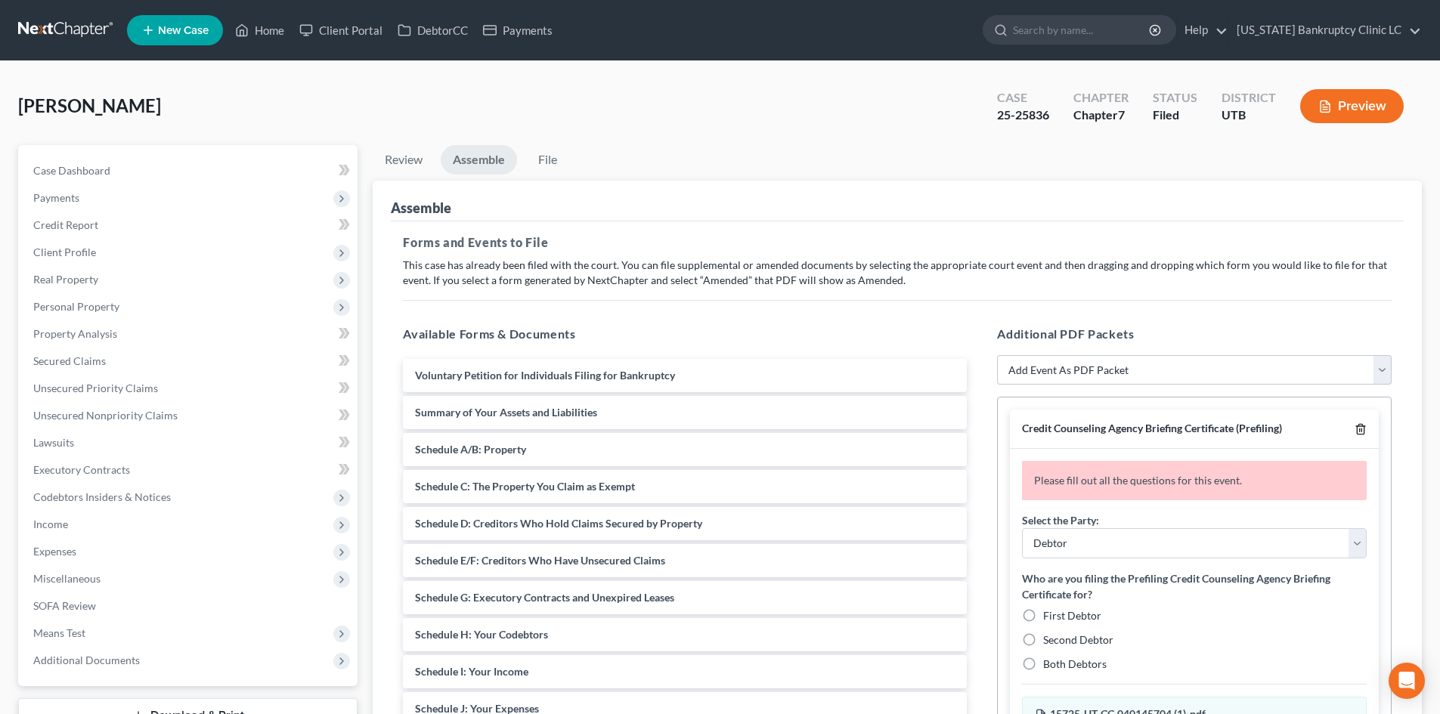
click at [1357, 429] on icon "button" at bounding box center [1360, 430] width 7 height 10
click at [1368, 423] on div "Credit Counseling Agency Briefing Certificate (Prefiling)" at bounding box center [1194, 429] width 369 height 39
click at [1365, 426] on icon "button" at bounding box center [1361, 429] width 12 height 12
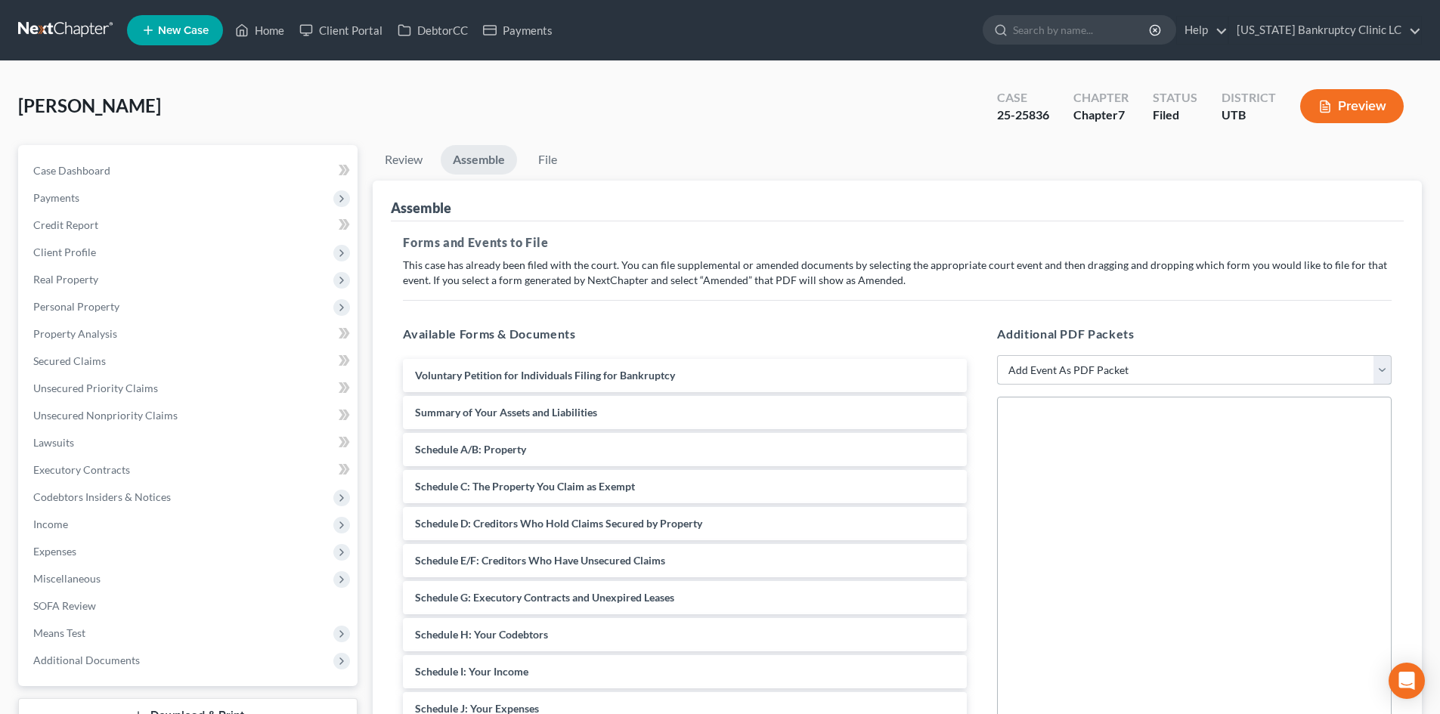
click at [1058, 366] on select "Add Event As PDF Packet Affidavit/Declaration Amended Document Amended Schedule…" at bounding box center [1194, 370] width 395 height 30
select select "11"
click at [997, 355] on select "Add Event As PDF Packet Affidavit/Declaration Amended Document Amended Schedule…" at bounding box center [1194, 370] width 395 height 30
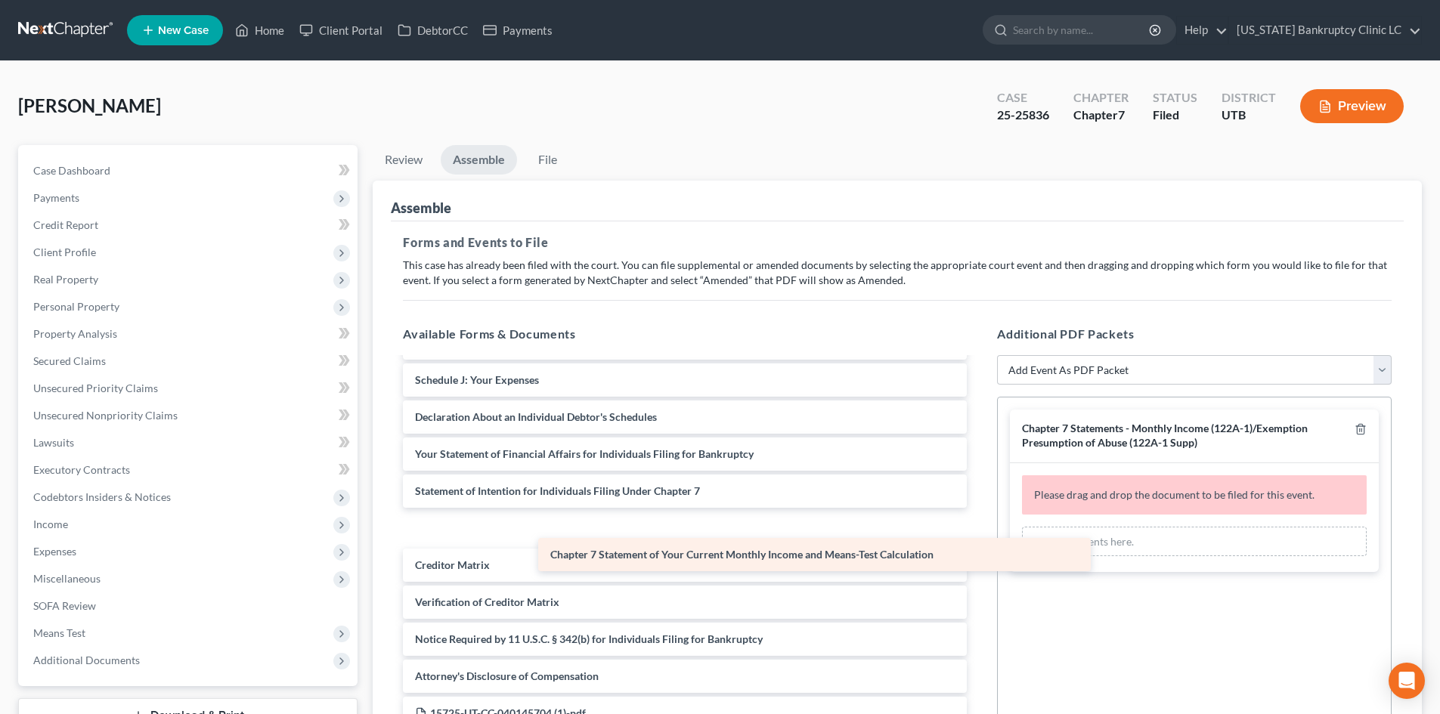
scroll to position [292, 0]
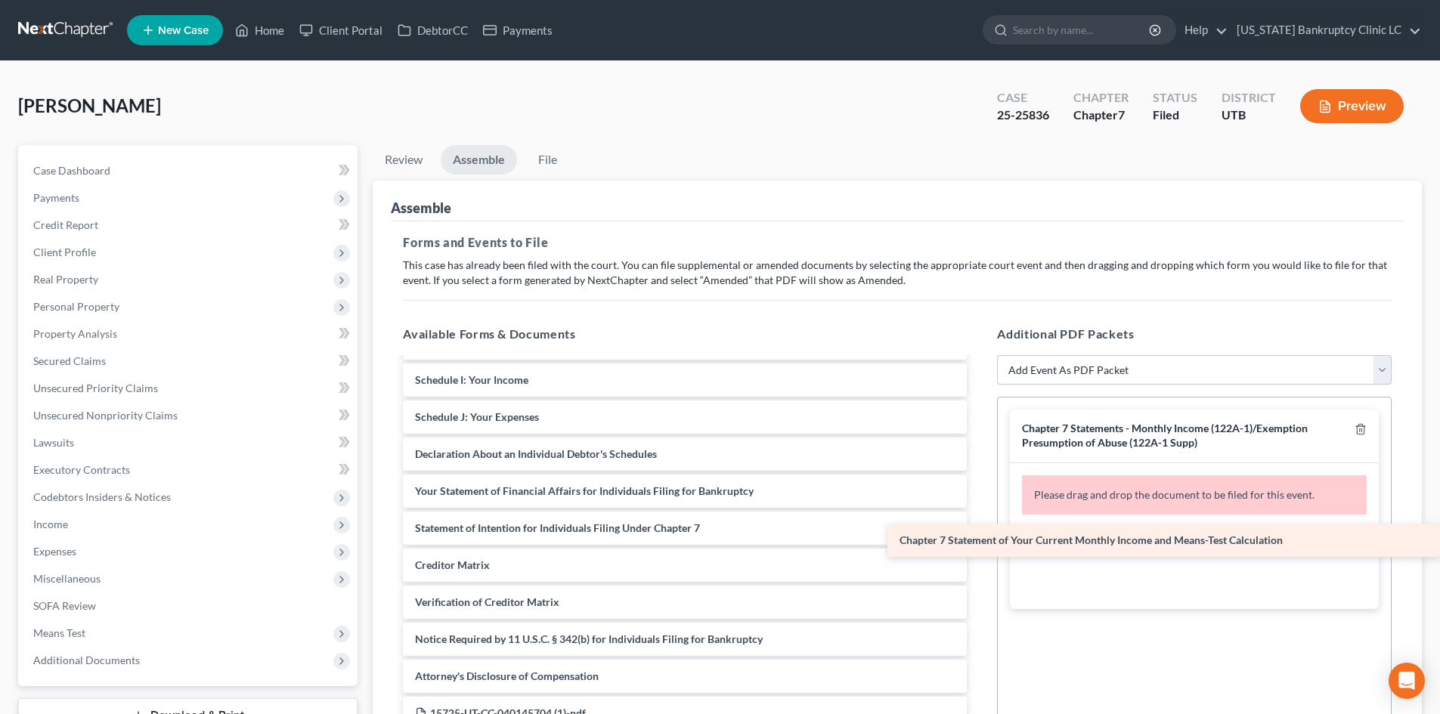
drag, startPoint x: 684, startPoint y: 531, endPoint x: 1203, endPoint y: 543, distance: 518.7
click at [979, 543] on div "Chapter 7 Statement of Your Current Monthly Income and Means-Test Calculation V…" at bounding box center [685, 417] width 588 height 700
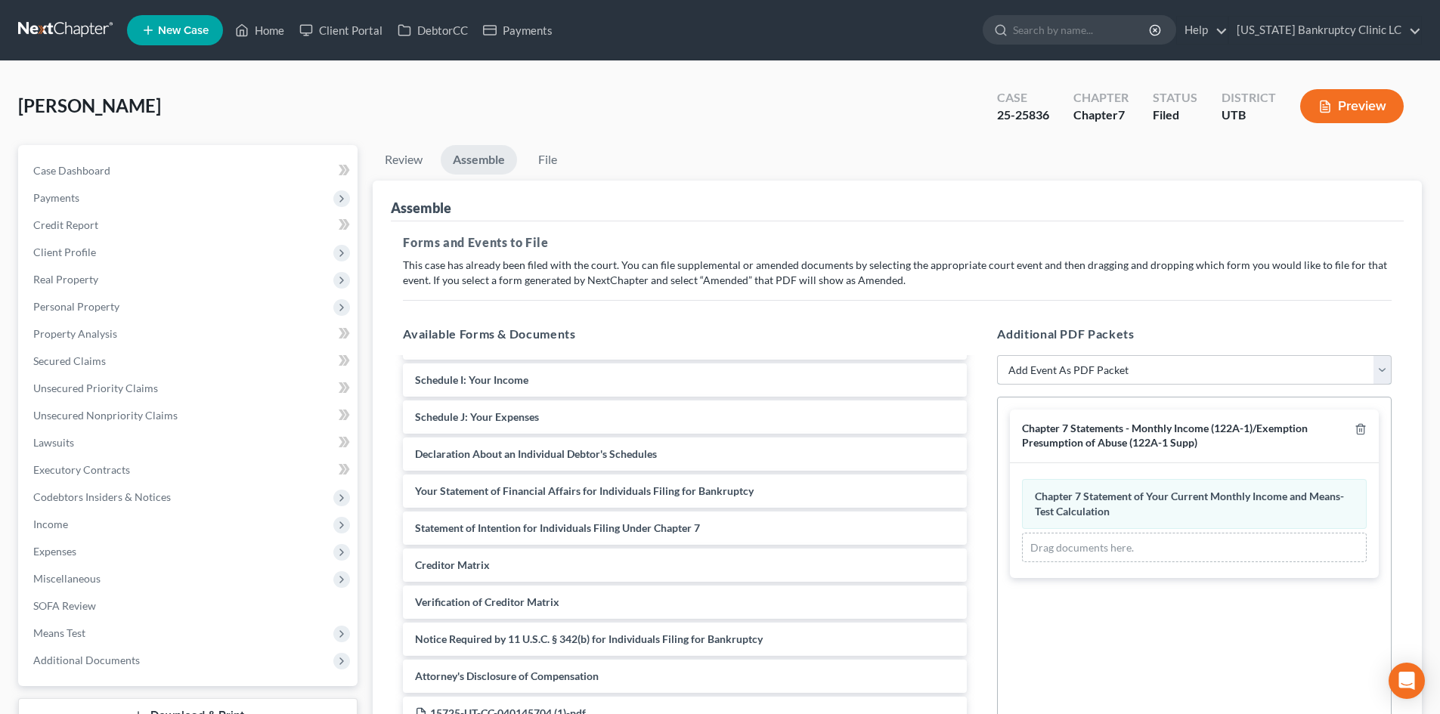
click at [1119, 371] on select "Add Event As PDF Packet Affidavit/Declaration Amended Document Amended Schedule…" at bounding box center [1194, 370] width 395 height 30
select select "19"
click at [997, 355] on select "Add Event As PDF Packet Affidavit/Declaration Amended Document Amended Schedule…" at bounding box center [1194, 370] width 395 height 30
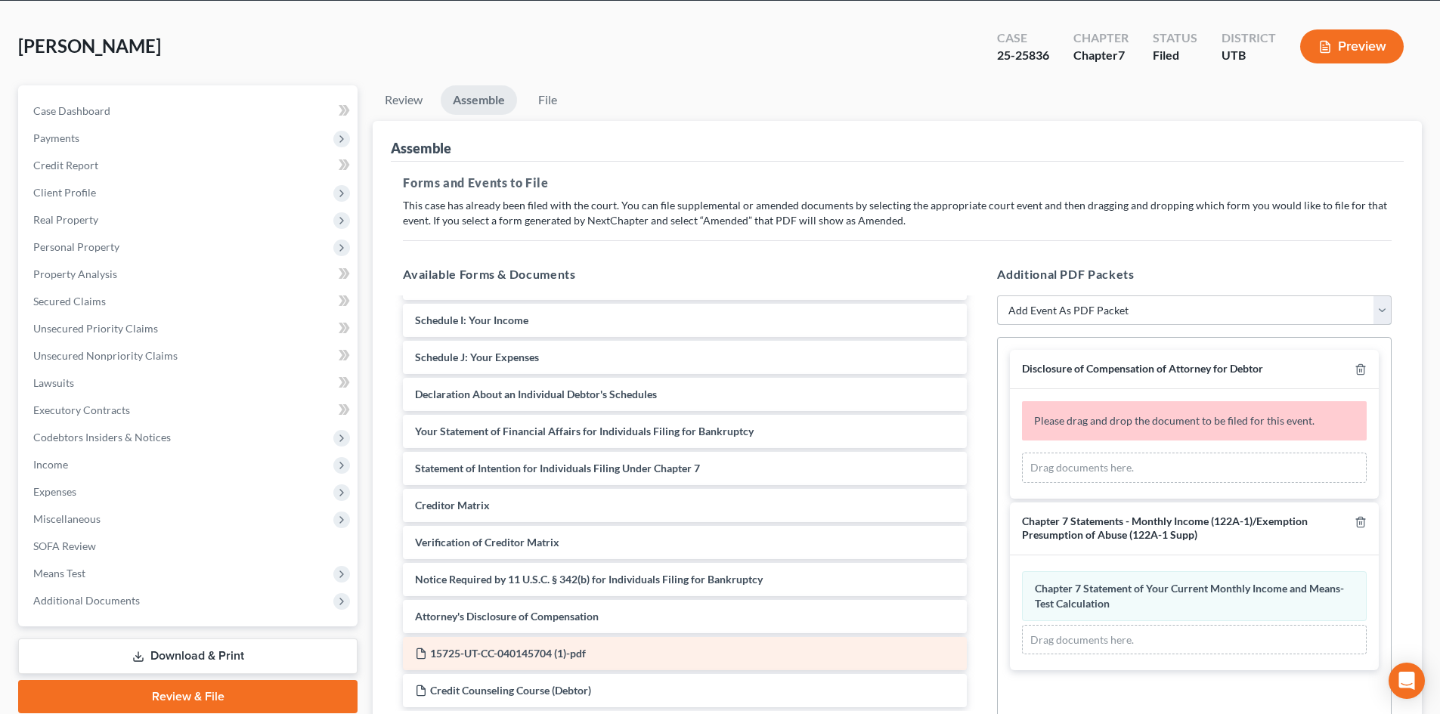
scroll to position [151, 0]
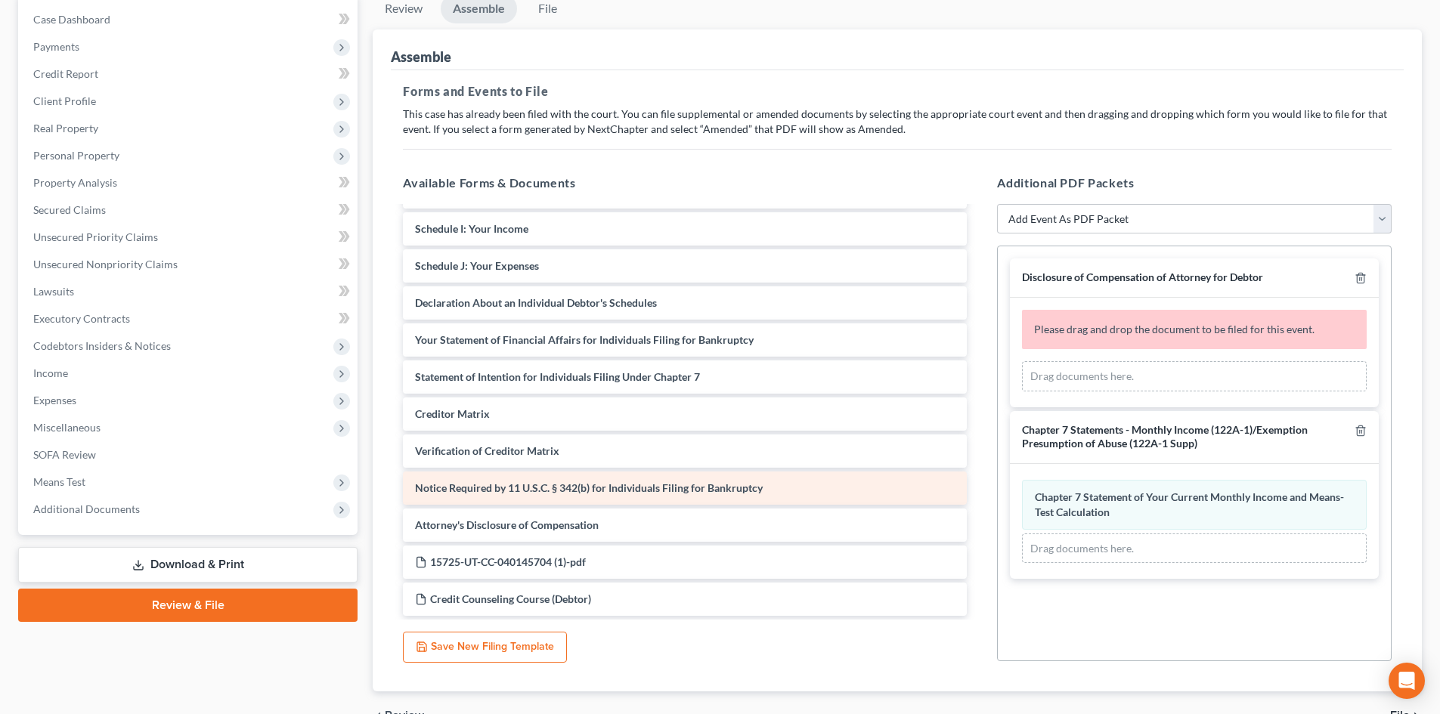
click at [587, 486] on span "Notice Required by 11 U.S.C. § 342(b) for Individuals Filing for Bankruptcy" at bounding box center [589, 488] width 348 height 13
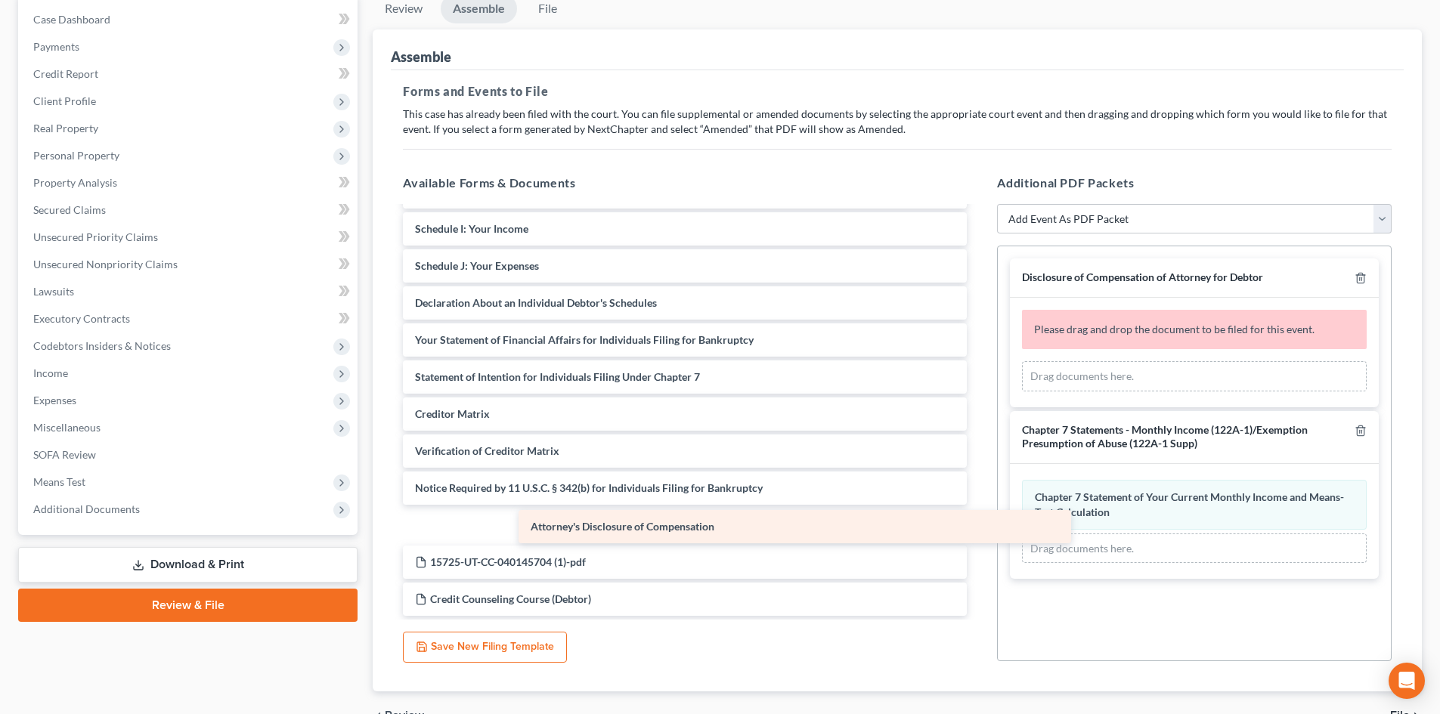
scroll to position [255, 0]
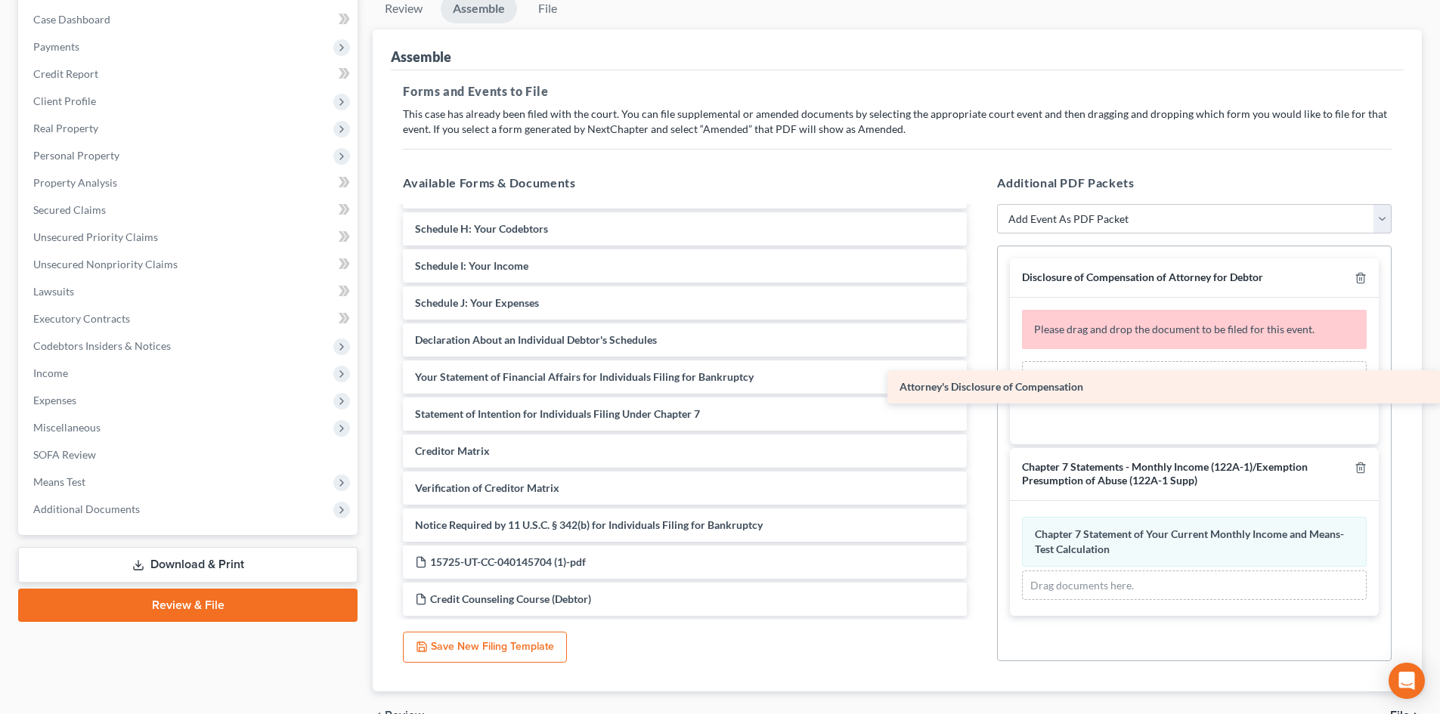
drag, startPoint x: 573, startPoint y: 515, endPoint x: 1170, endPoint y: 374, distance: 613.5
click at [979, 374] on div "Attorney's Disclosure of Compensation Voluntary Petition for Individuals Filing…" at bounding box center [685, 284] width 588 height 663
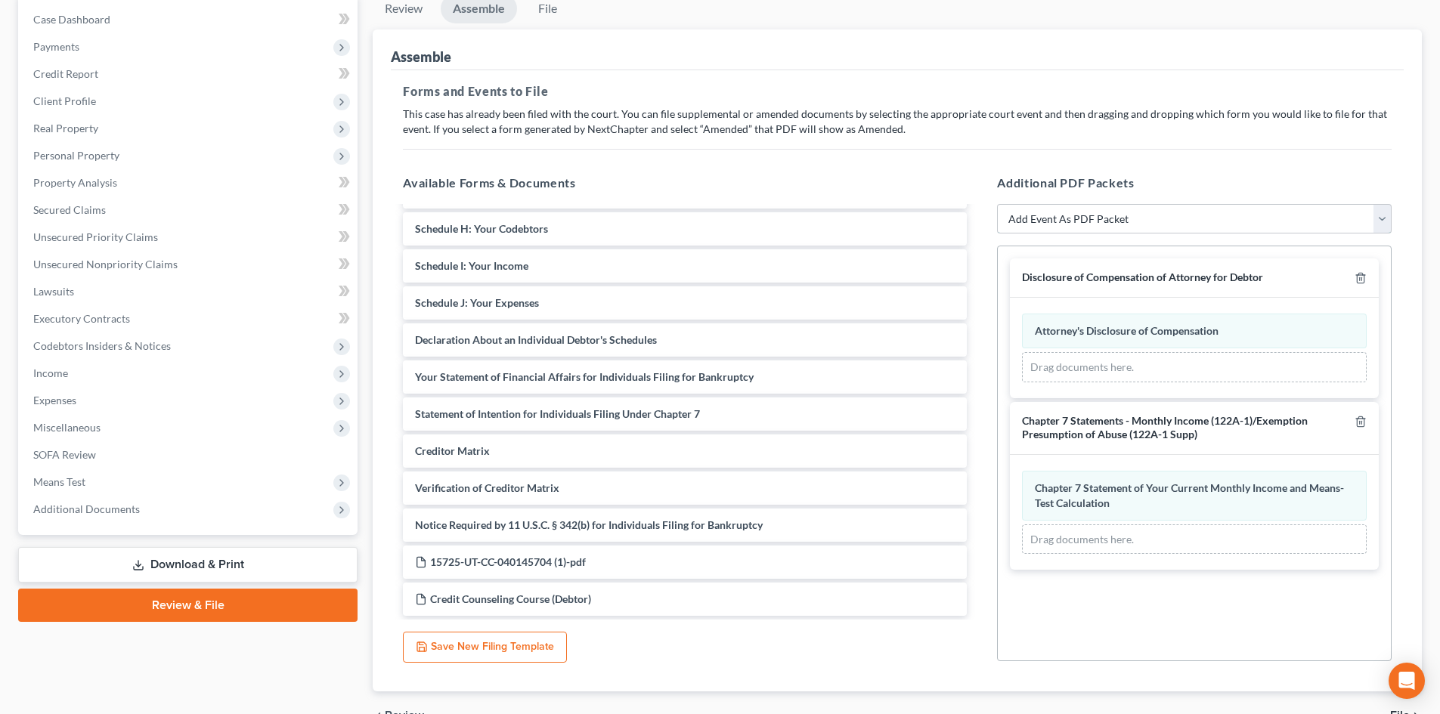
click at [1125, 215] on select "Add Event As PDF Packet Affidavit/Declaration Amended Document Amended Schedule…" at bounding box center [1194, 219] width 395 height 30
select select "47"
click at [997, 204] on select "Add Event As PDF Packet Affidavit/Declaration Amended Document Amended Schedule…" at bounding box center [1194, 219] width 395 height 30
select select
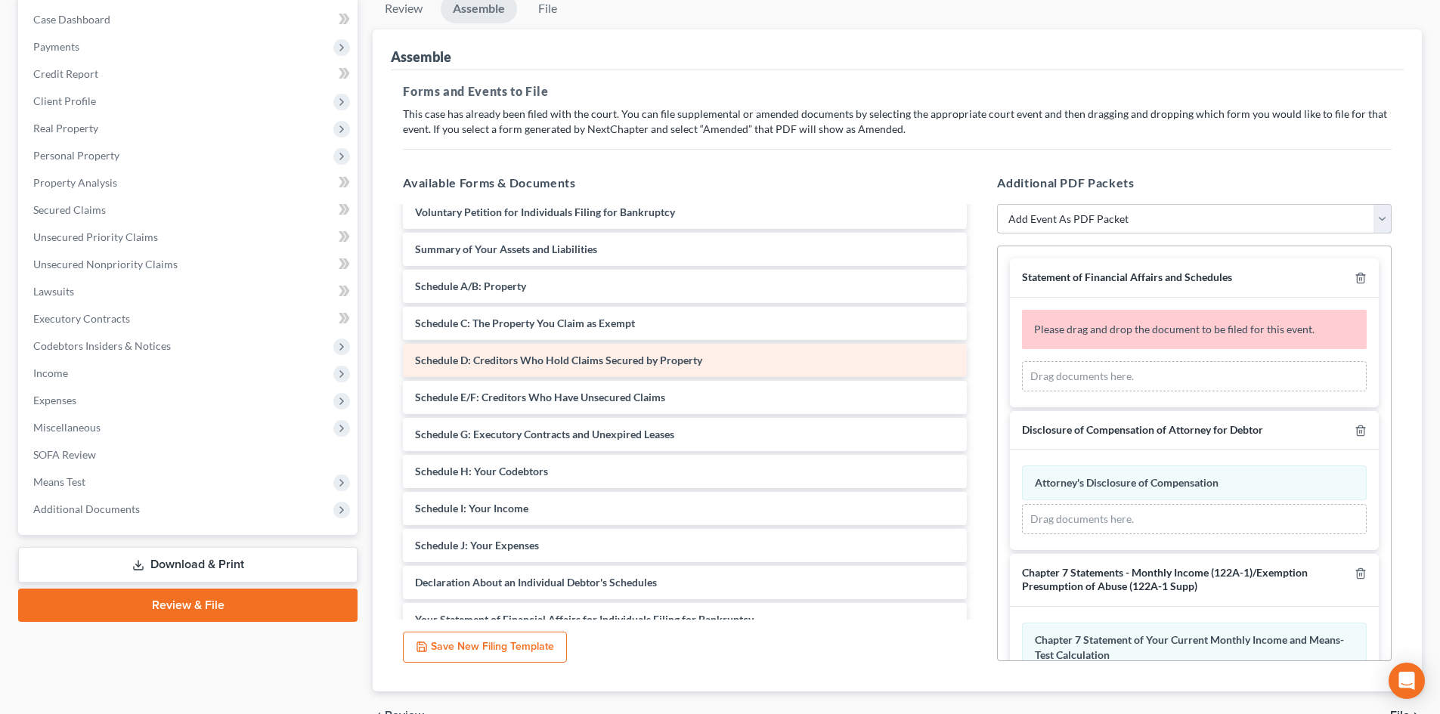
scroll to position [0, 0]
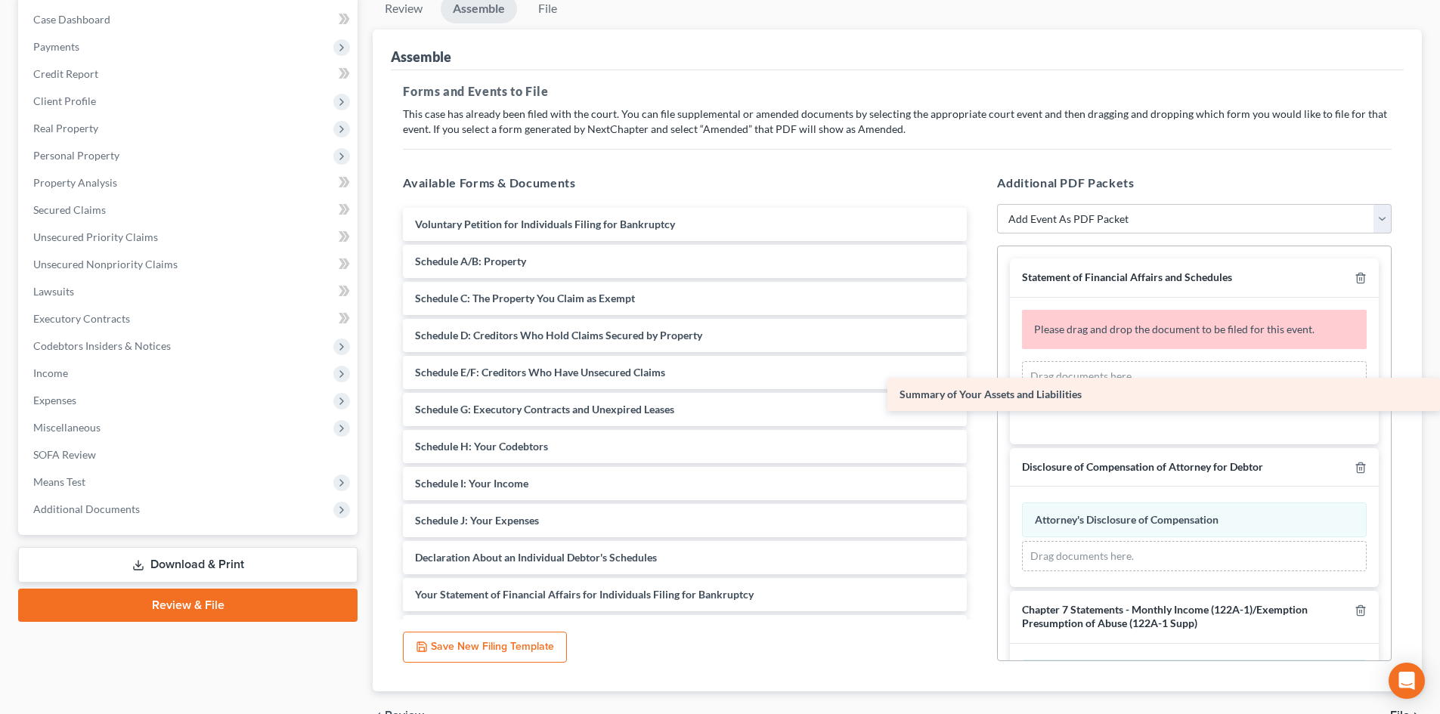
drag, startPoint x: 589, startPoint y: 257, endPoint x: 1141, endPoint y: 390, distance: 568.3
click at [979, 390] on div "Summary of Your Assets and Liabilities Voluntary Petition for Individuals Filin…" at bounding box center [685, 521] width 588 height 626
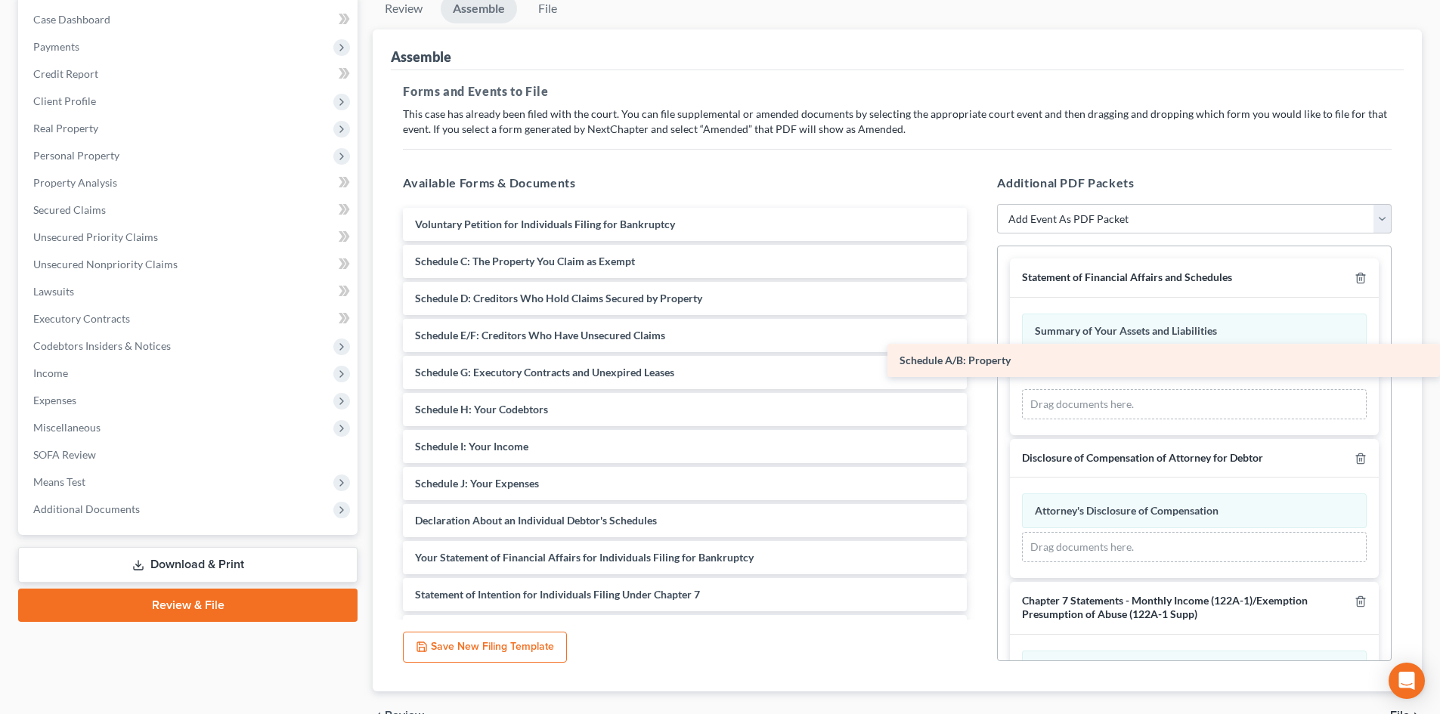
drag, startPoint x: 509, startPoint y: 260, endPoint x: 1189, endPoint y: 359, distance: 687.5
click at [979, 359] on div "Schedule A/B: Property Voluntary Petition for Individuals Filing for Bankruptcy…" at bounding box center [685, 502] width 588 height 589
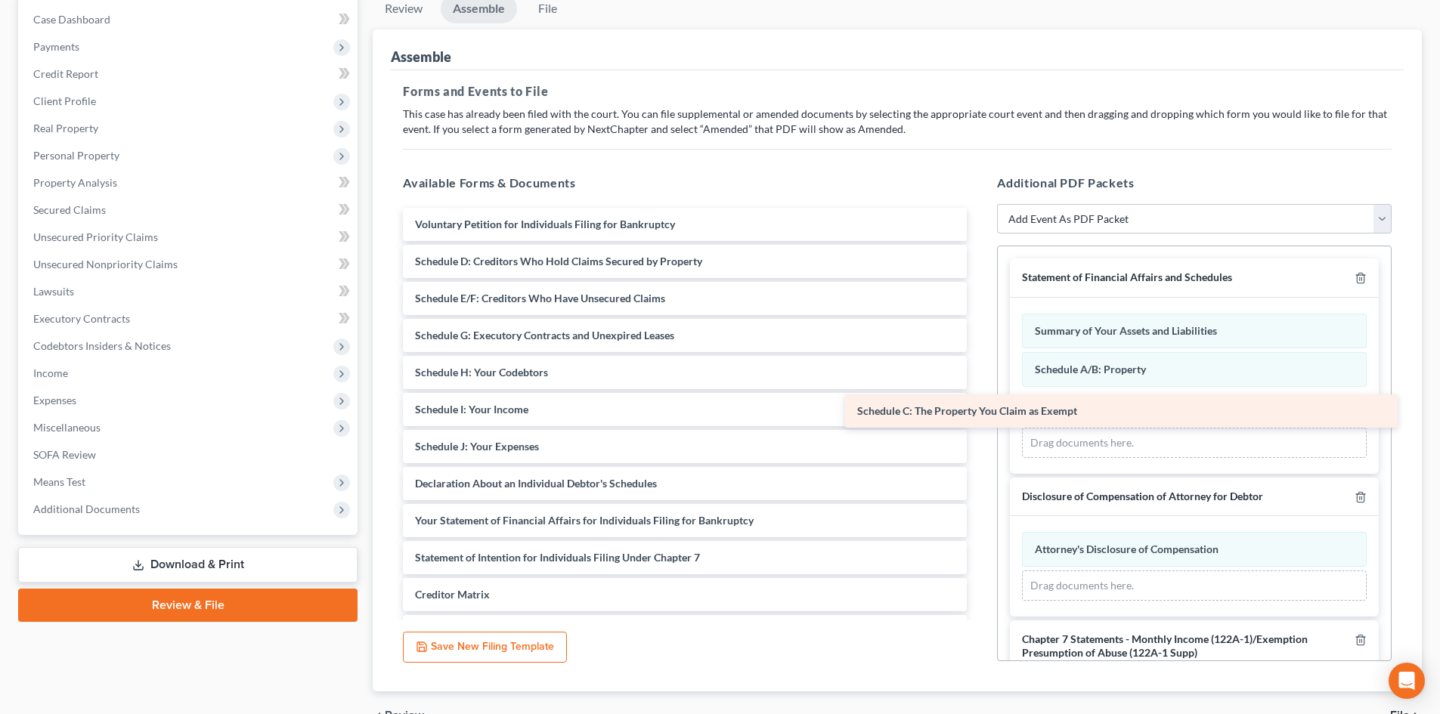
drag, startPoint x: 610, startPoint y: 254, endPoint x: 1069, endPoint y: 397, distance: 480.6
click at [979, 397] on div "Schedule C: The Property You Claim as Exempt Voluntary Petition for Individuals…" at bounding box center [685, 484] width 588 height 552
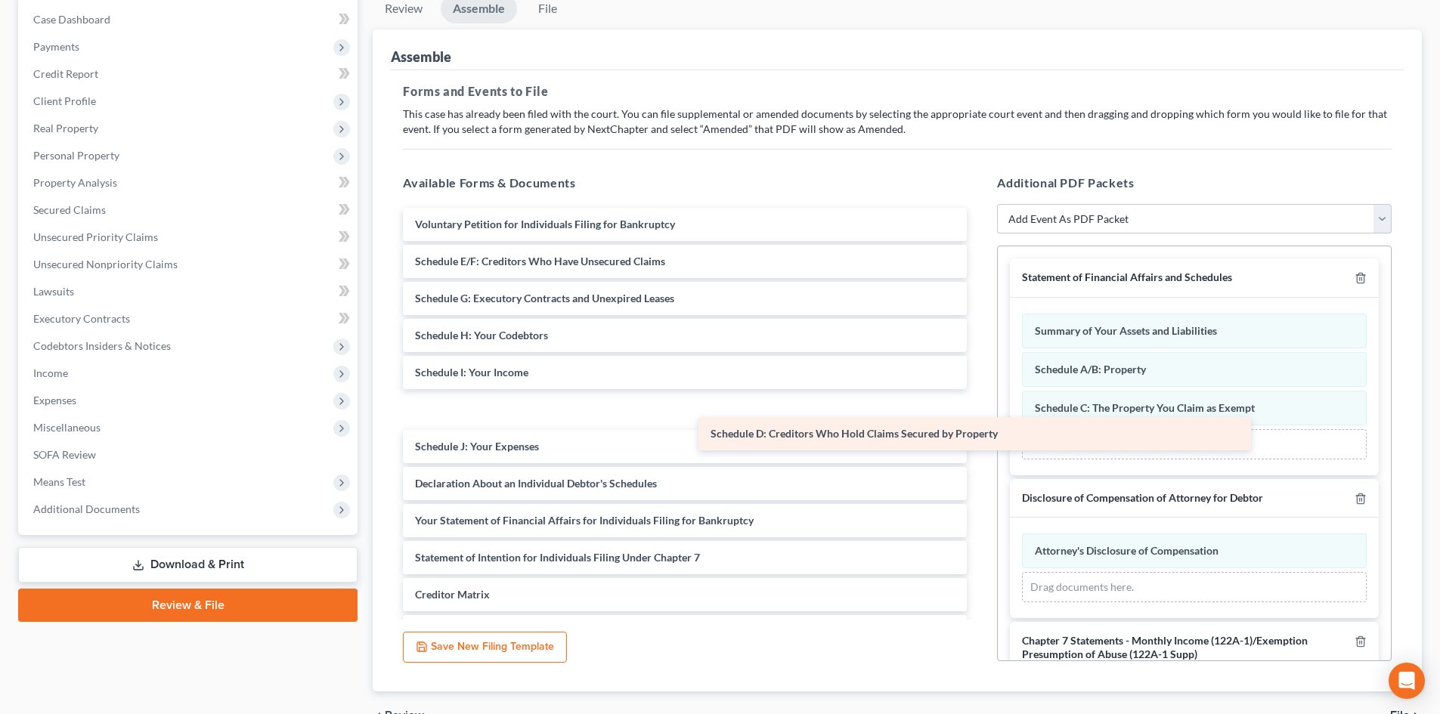
drag, startPoint x: 546, startPoint y: 259, endPoint x: 1079, endPoint y: 444, distance: 564.9
click at [979, 444] on div "Schedule D: Creditors Who Hold Claims Secured by Property Voluntary Petition fo…" at bounding box center [685, 484] width 588 height 552
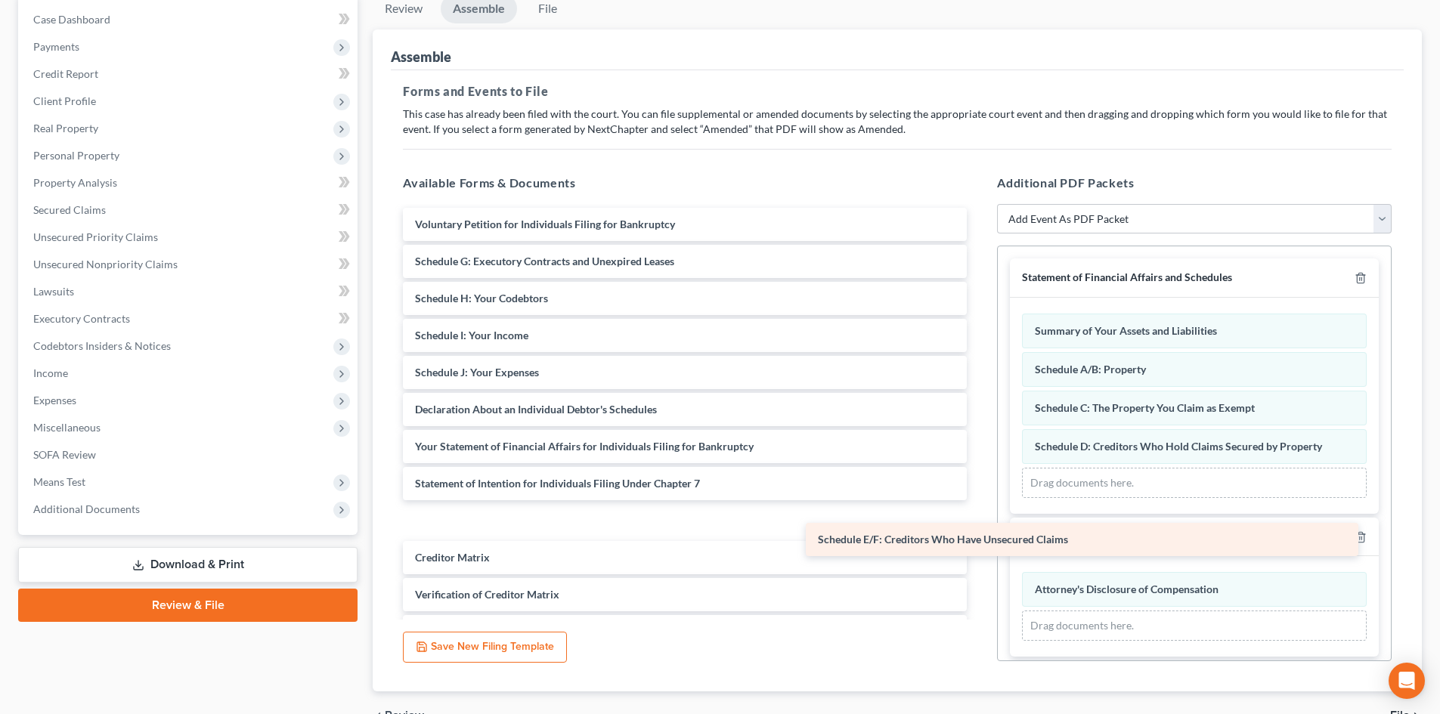
drag, startPoint x: 483, startPoint y: 257, endPoint x: 981, endPoint y: 528, distance: 567.3
click at [979, 528] on div "Schedule E/F: Creditors Who Have Unsecured Claims Voluntary Petition for Indivi…" at bounding box center [685, 465] width 588 height 515
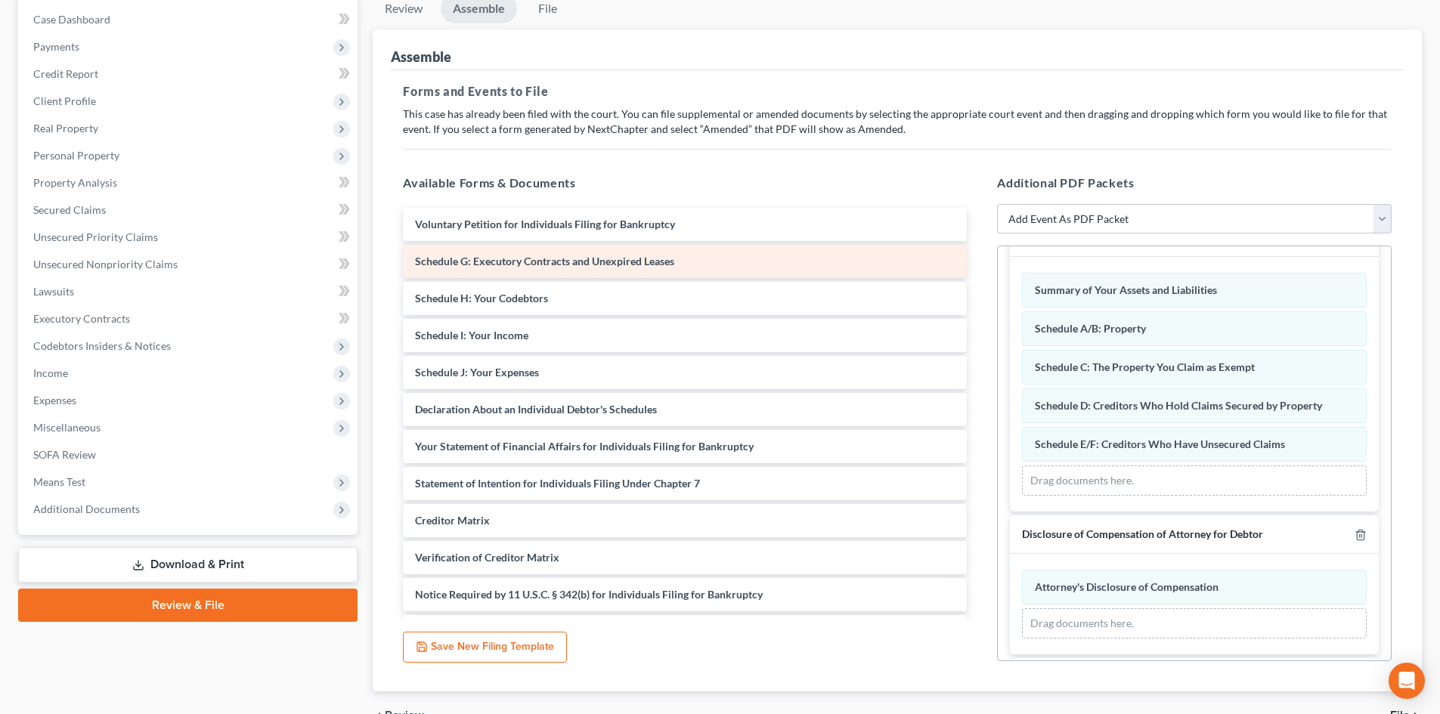
scroll to position [76, 0]
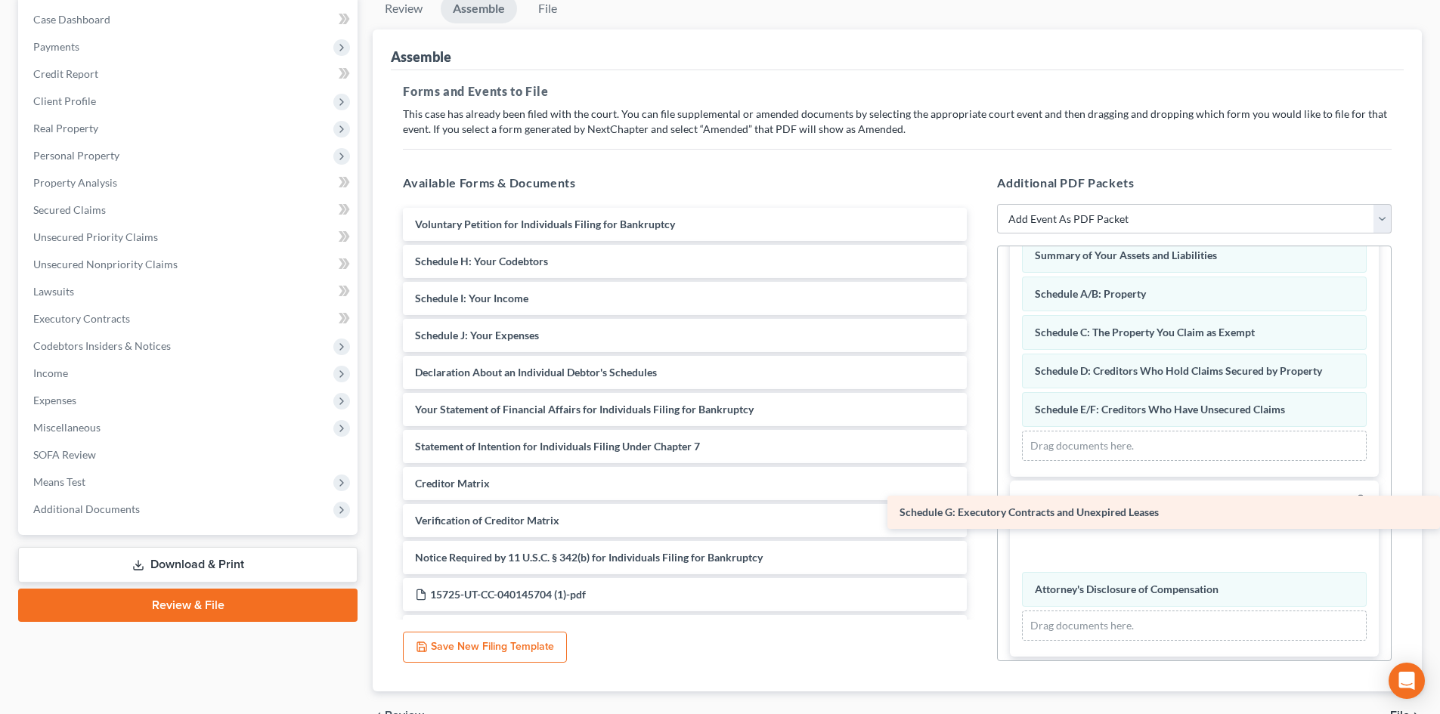
drag, startPoint x: 506, startPoint y: 269, endPoint x: 1011, endPoint y: 509, distance: 559.2
click at [979, 509] on div "Schedule G: Executory Contracts and Unexpired Leases Voluntary Petition for Ind…" at bounding box center [685, 428] width 588 height 441
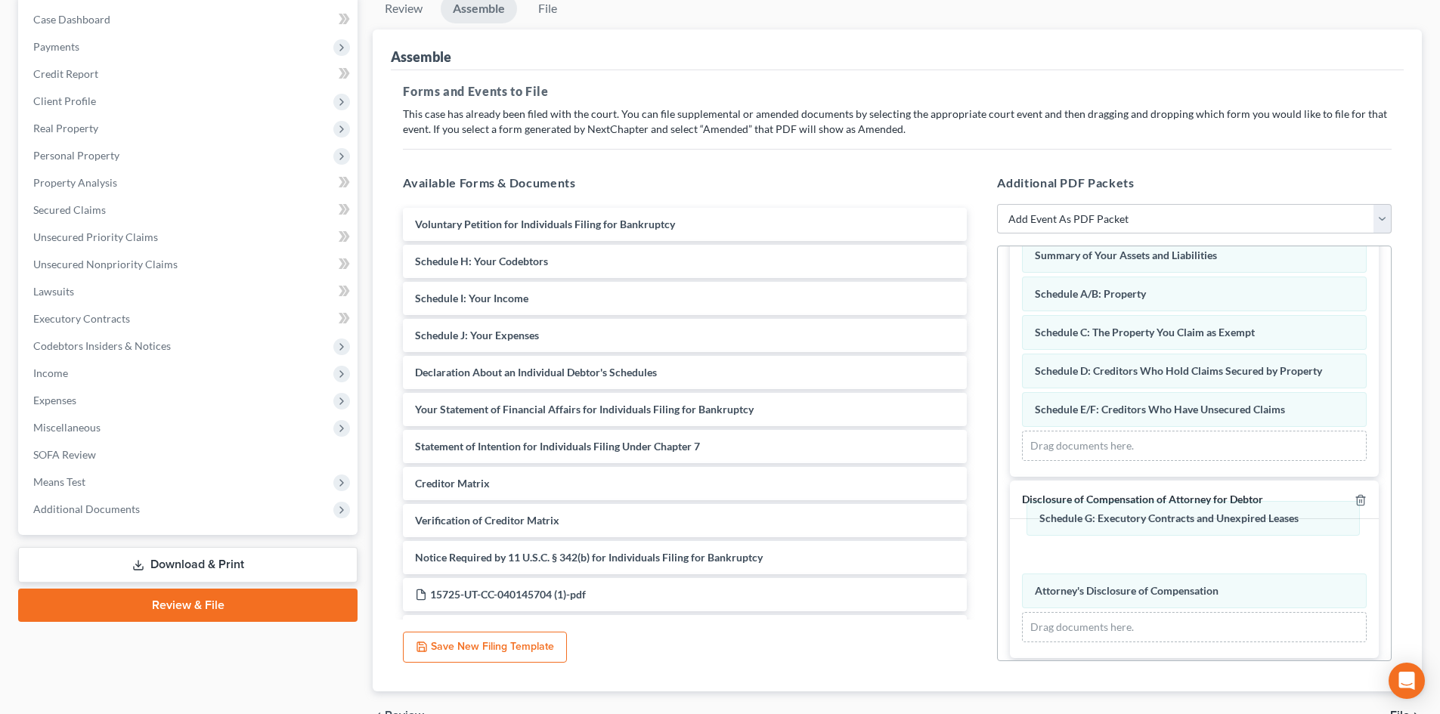
drag, startPoint x: 1094, startPoint y: 562, endPoint x: 1094, endPoint y: 469, distance: 92.2
click at [1098, 535] on div "Schedule G: Executory Contracts and Unexpired Leases Amended Schedule G: Execut…" at bounding box center [1194, 588] width 345 height 107
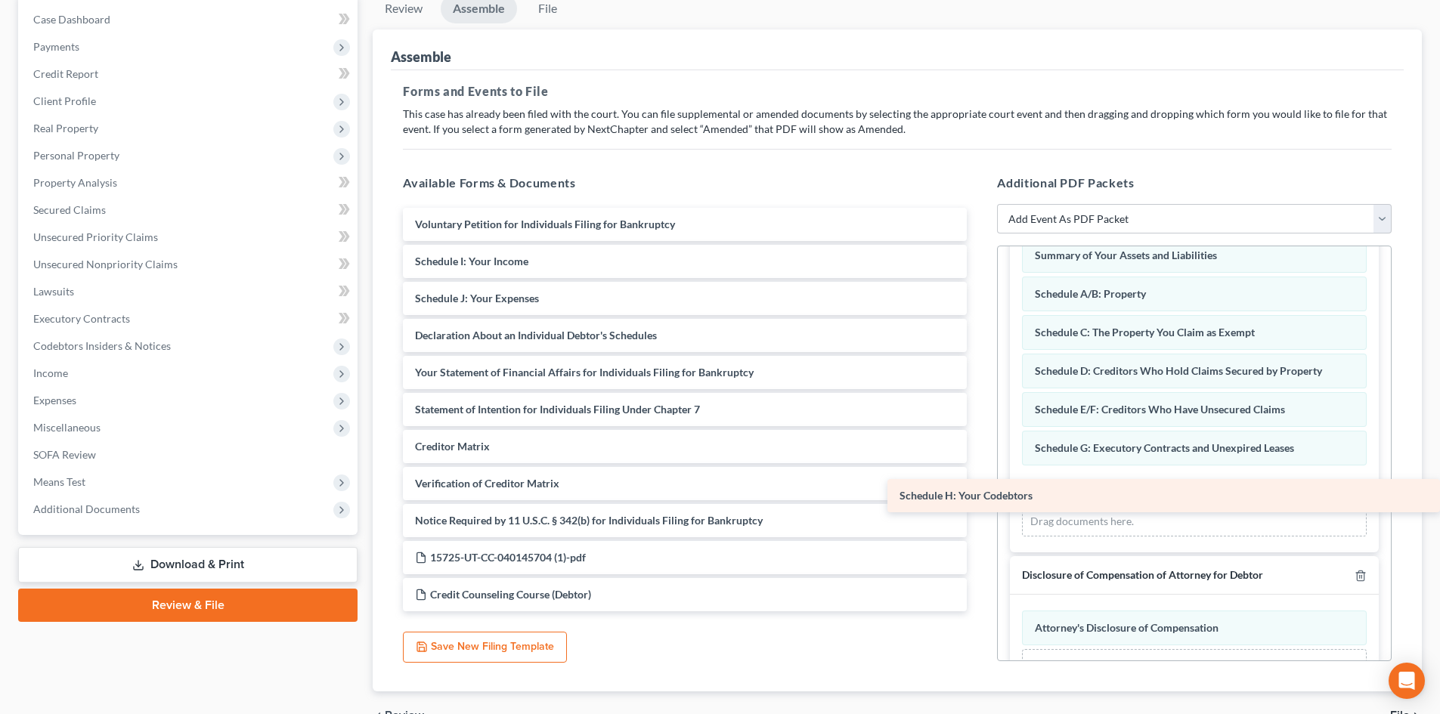
drag, startPoint x: 535, startPoint y: 265, endPoint x: 1082, endPoint y: 498, distance: 594.0
click at [979, 498] on div "Schedule H: Your Codebtors Voluntary Petition for Individuals Filing for Bankru…" at bounding box center [685, 410] width 588 height 404
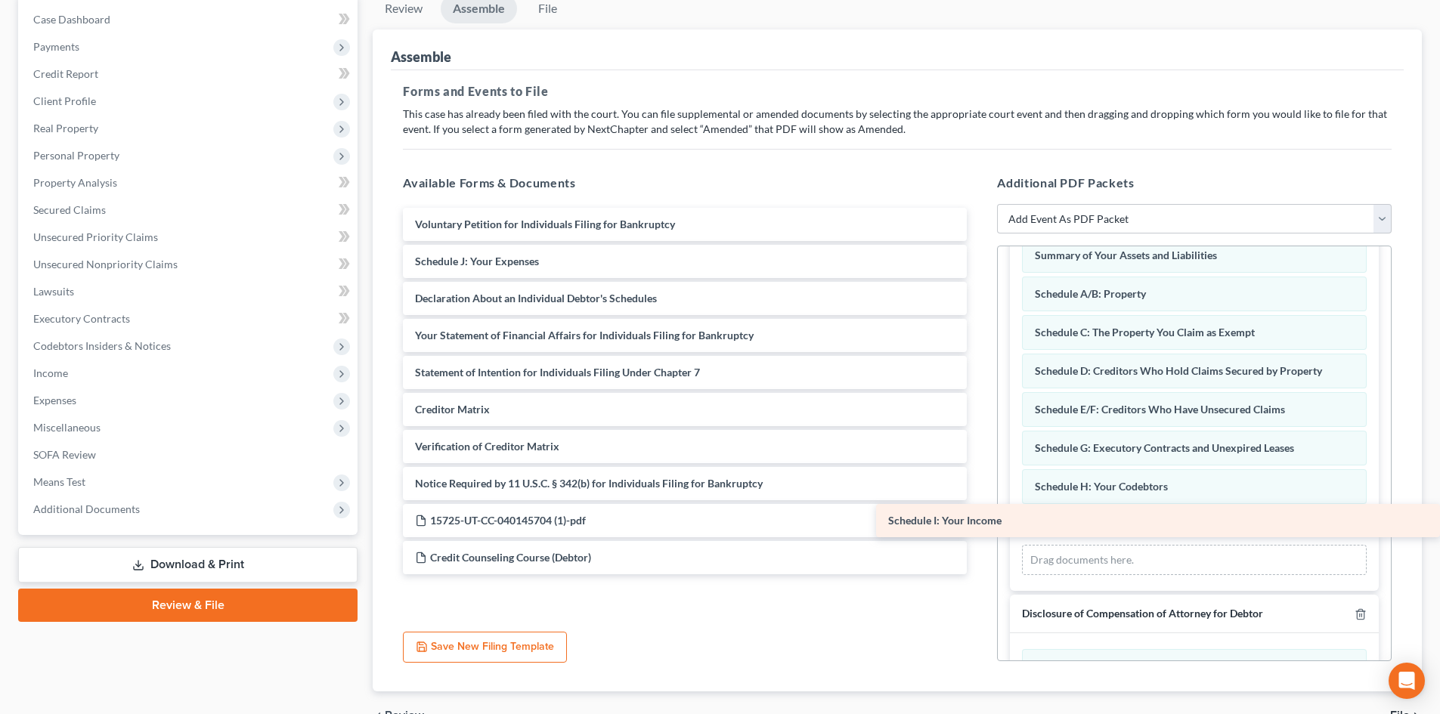
drag, startPoint x: 491, startPoint y: 256, endPoint x: 1182, endPoint y: 516, distance: 737.9
click at [979, 516] on div "Schedule I: Your Income Voluntary Petition for Individuals Filing for Bankruptc…" at bounding box center [685, 391] width 588 height 367
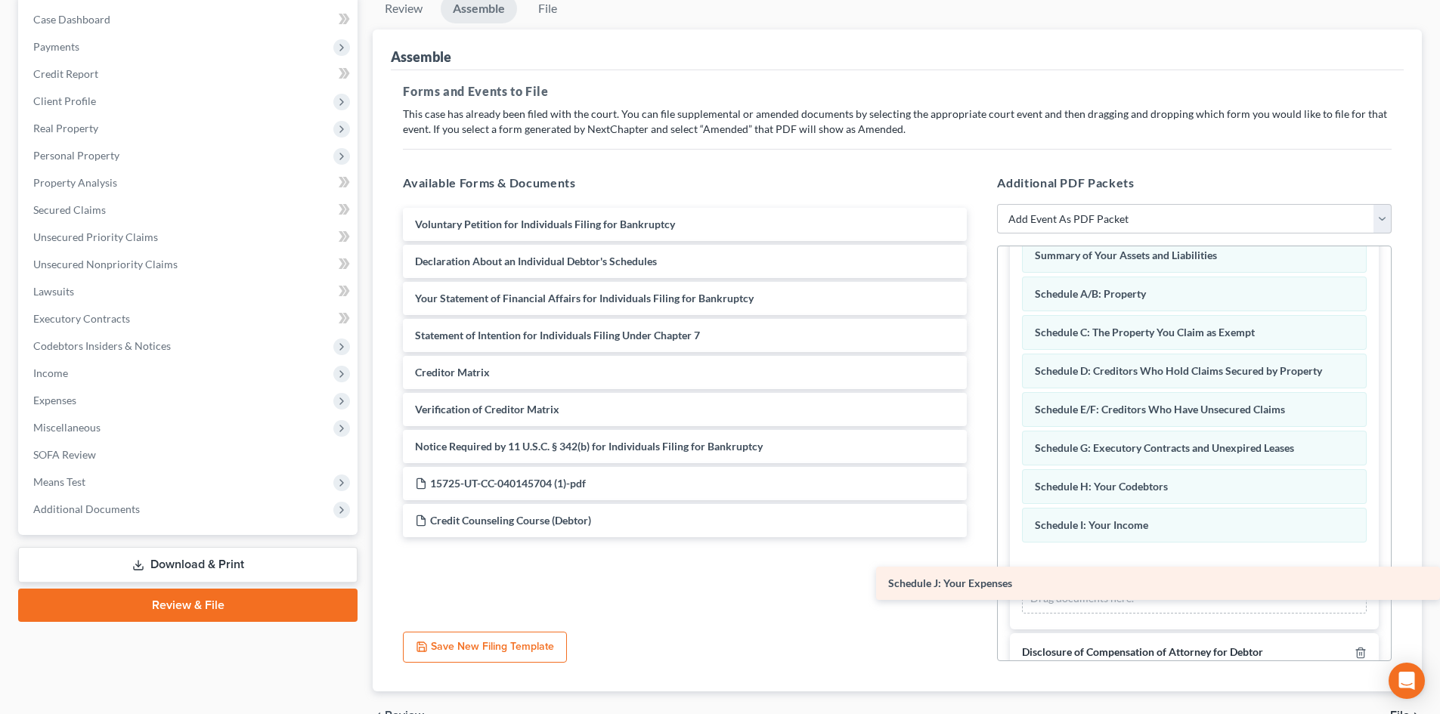
drag, startPoint x: 541, startPoint y: 263, endPoint x: 1115, endPoint y: 585, distance: 657.9
click at [979, 537] on div "Schedule J: Your Expenses Voluntary Petition for Individuals Filing for Bankrup…" at bounding box center [685, 373] width 588 height 330
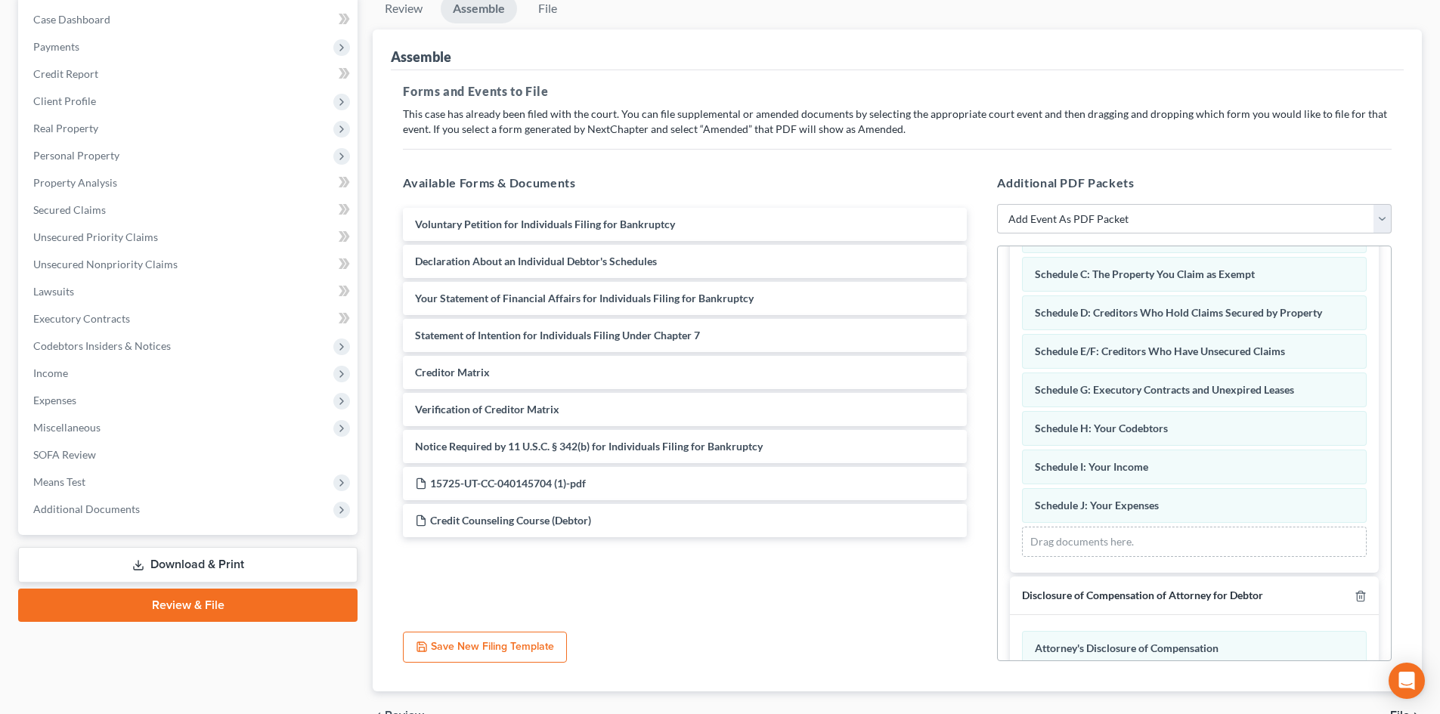
scroll to position [227, 0]
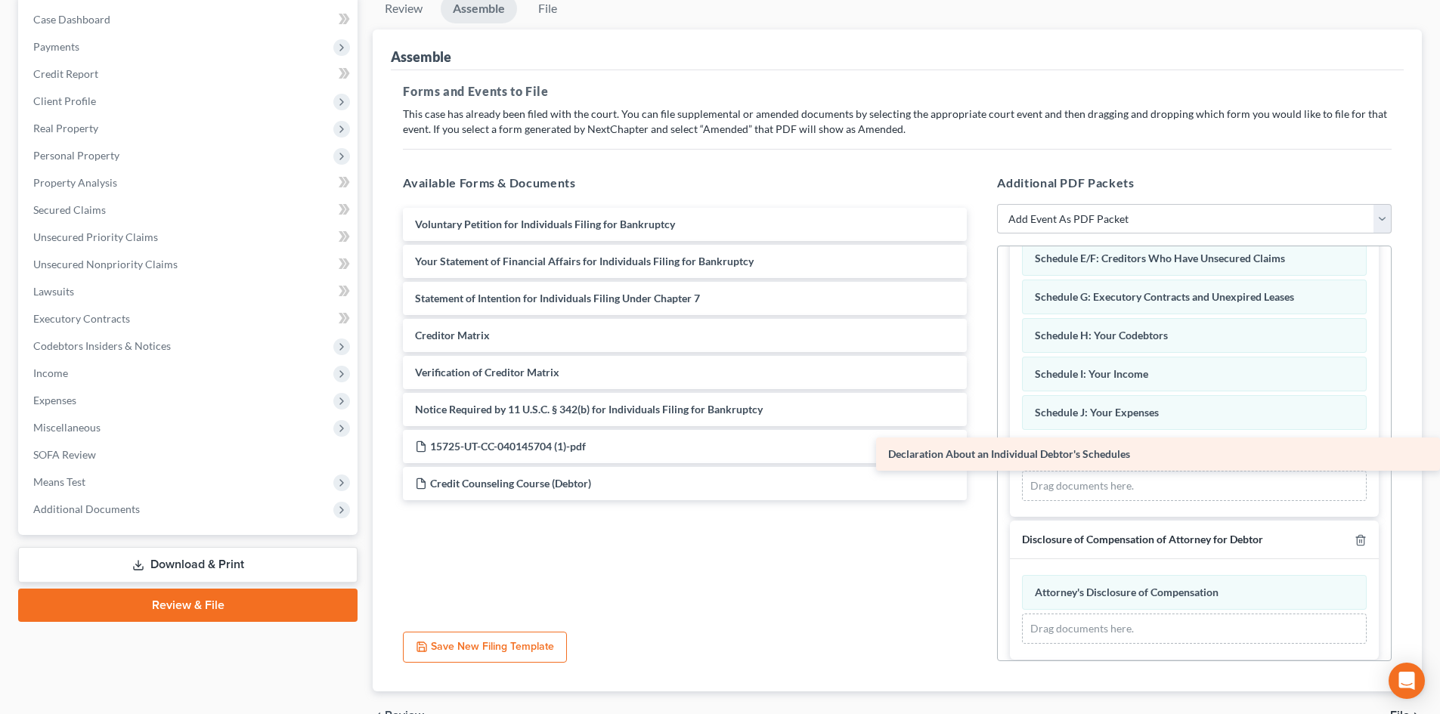
drag, startPoint x: 591, startPoint y: 262, endPoint x: 1064, endPoint y: 455, distance: 510.9
click at [979, 455] on div "Declaration About an Individual Debtor's Schedules Voluntary Petition for Indiv…" at bounding box center [685, 354] width 588 height 293
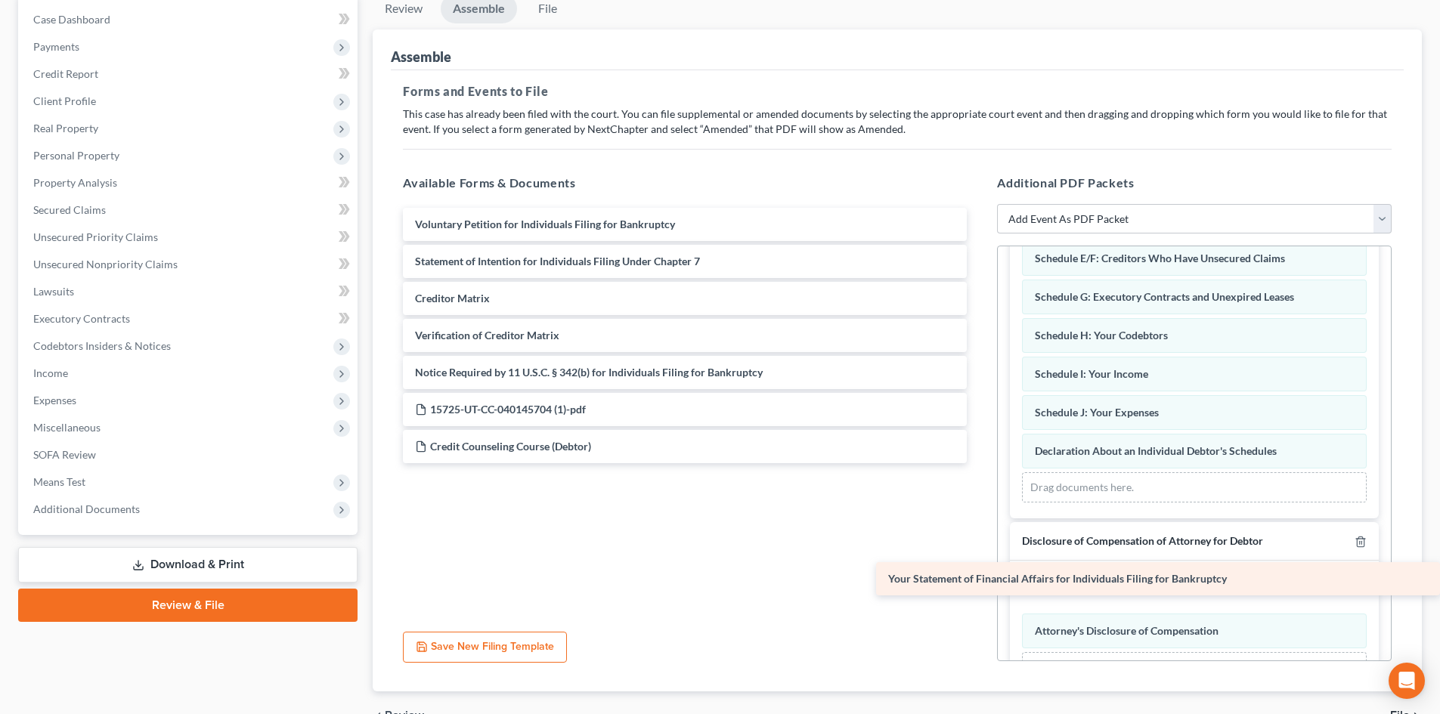
drag, startPoint x: 533, startPoint y: 261, endPoint x: 1042, endPoint y: 524, distance: 572.7
click at [979, 463] on div "Your Statement of Financial Affairs for Individuals Filing for Bankruptcy Volun…" at bounding box center [685, 335] width 588 height 255
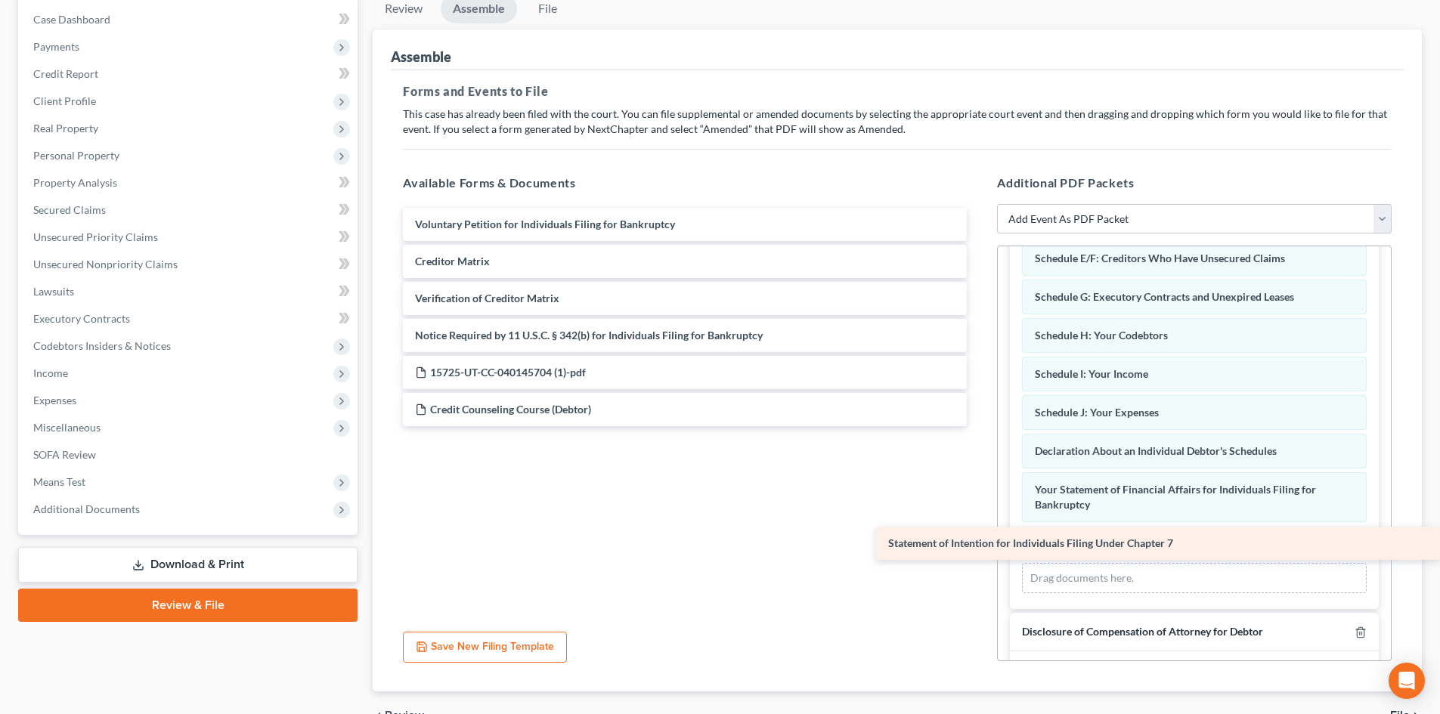
drag, startPoint x: 444, startPoint y: 246, endPoint x: 958, endPoint y: 528, distance: 585.6
click at [958, 426] on div "Statement of Intention for Individuals Filing Under Chapter 7 Voluntary Petitio…" at bounding box center [685, 317] width 588 height 218
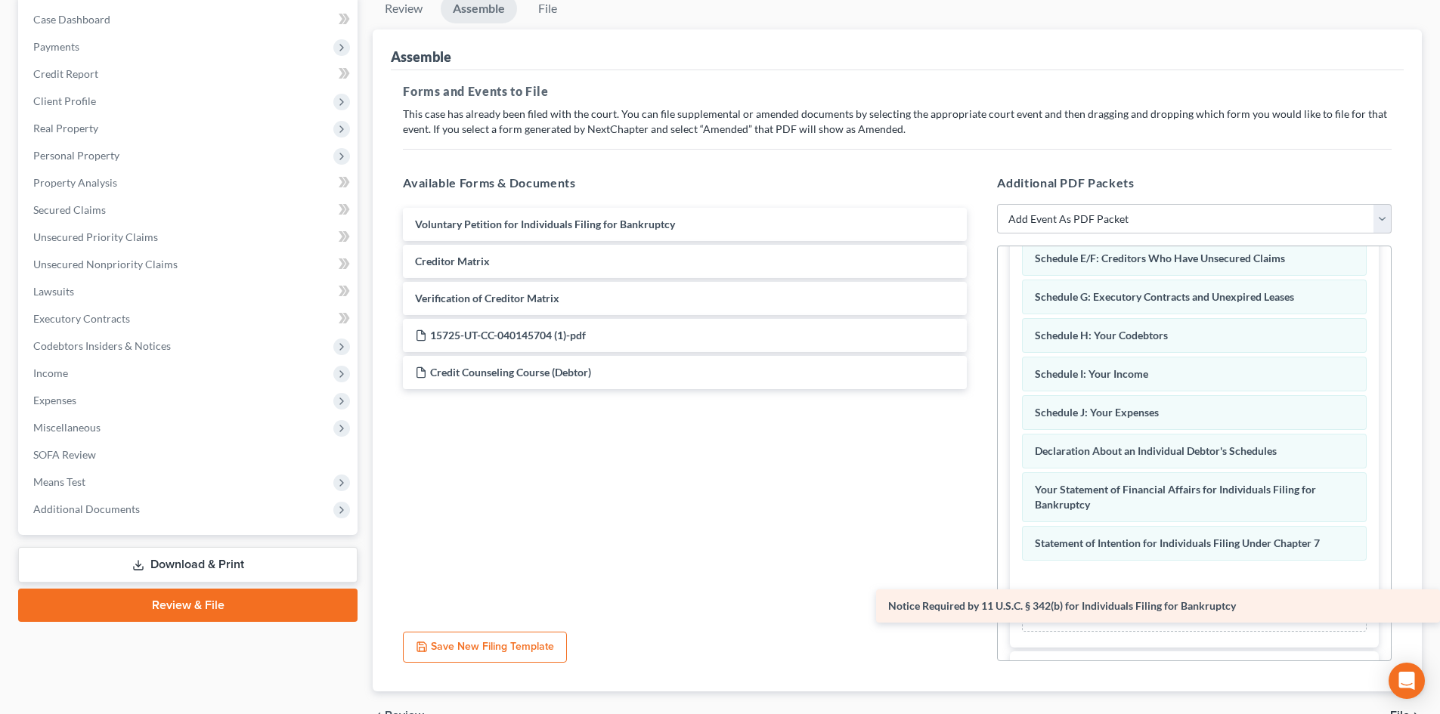
drag, startPoint x: 471, startPoint y: 331, endPoint x: 1000, endPoint y: 602, distance: 594.3
click at [979, 389] on div "Notice Required by 11 U.S.C. § 342(b) for Individuals Filing for Bankruptcy Vol…" at bounding box center [685, 298] width 588 height 181
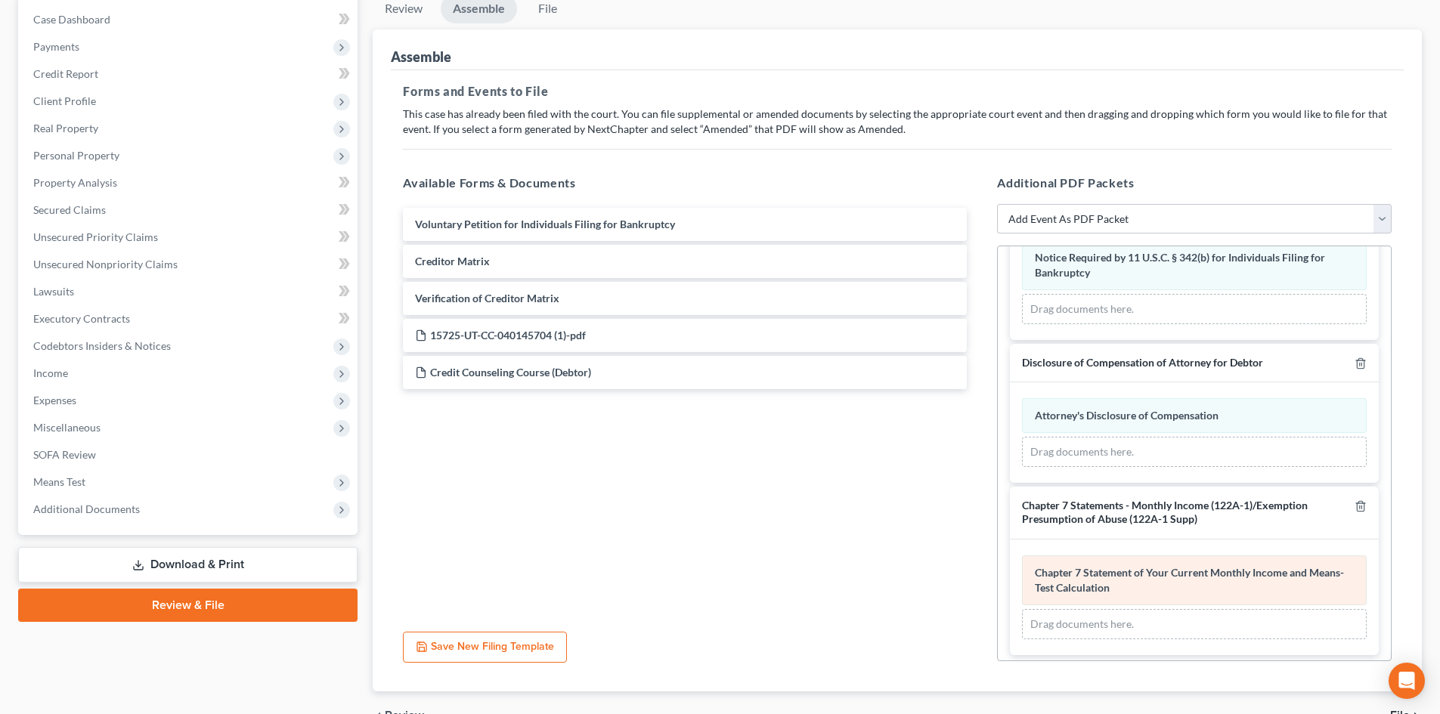
scroll to position [557, 0]
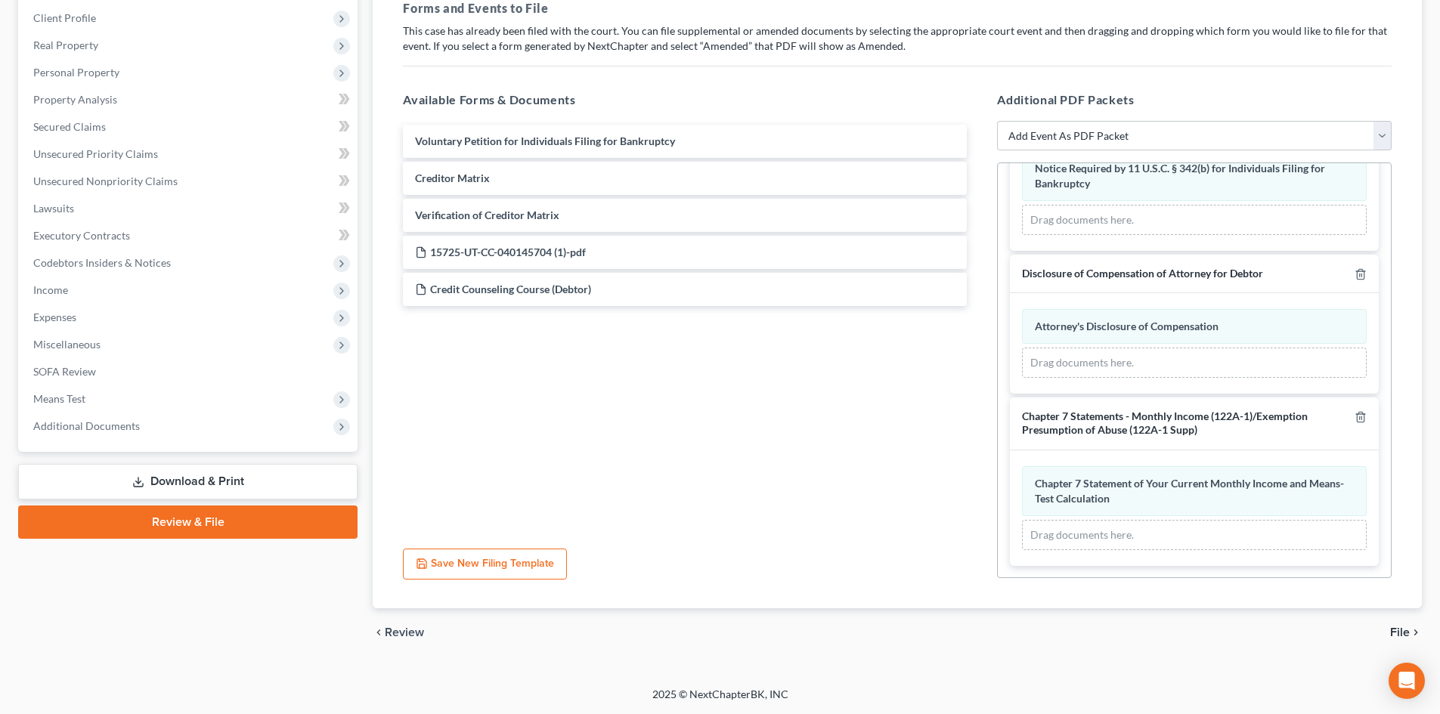
click at [1398, 628] on span "File" at bounding box center [1400, 633] width 20 height 12
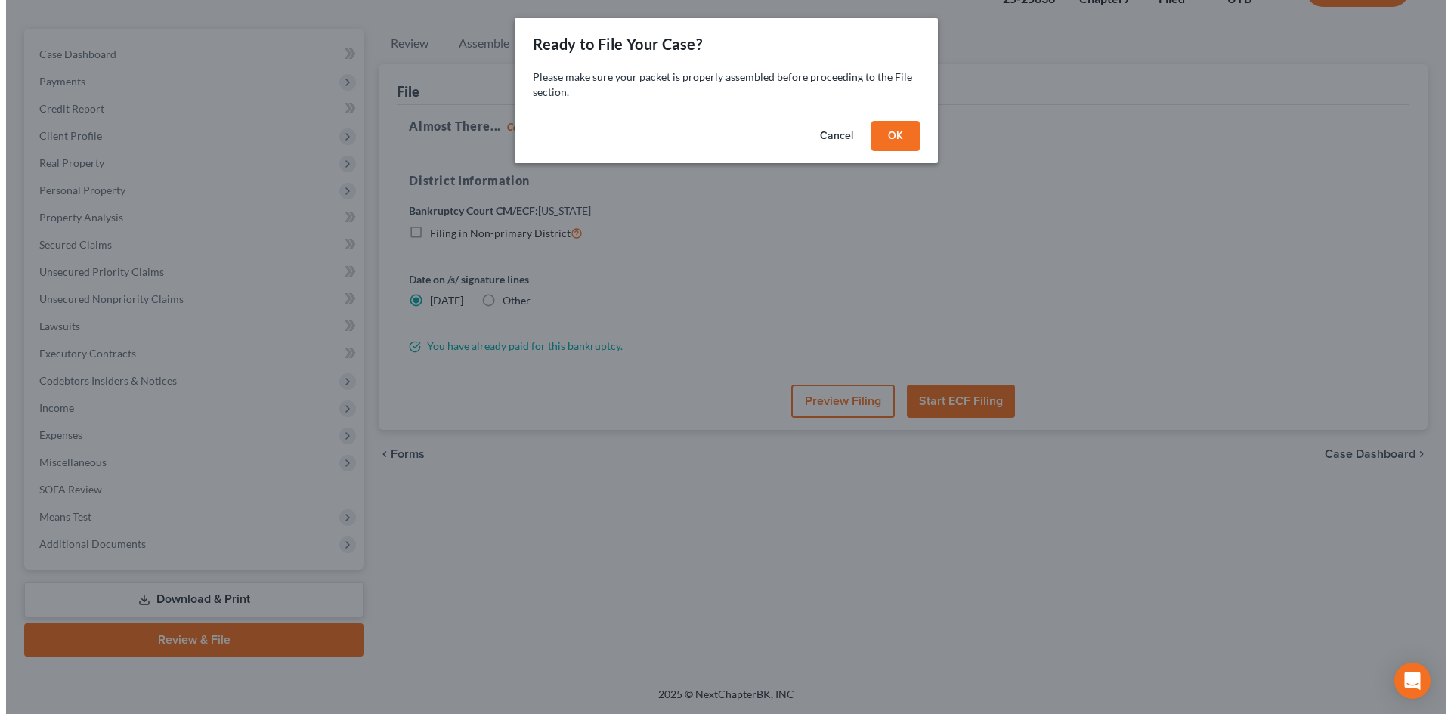
scroll to position [116, 0]
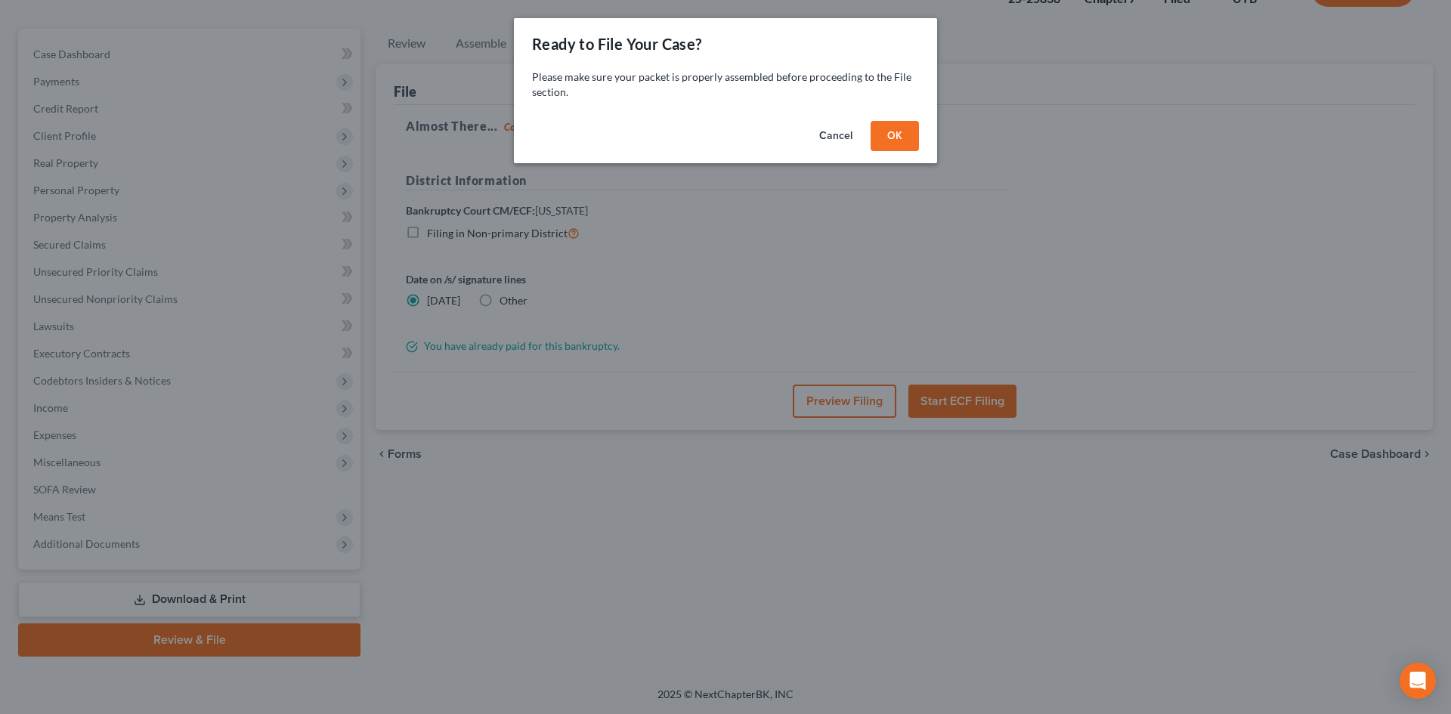
click at [900, 138] on button "OK" at bounding box center [895, 136] width 48 height 30
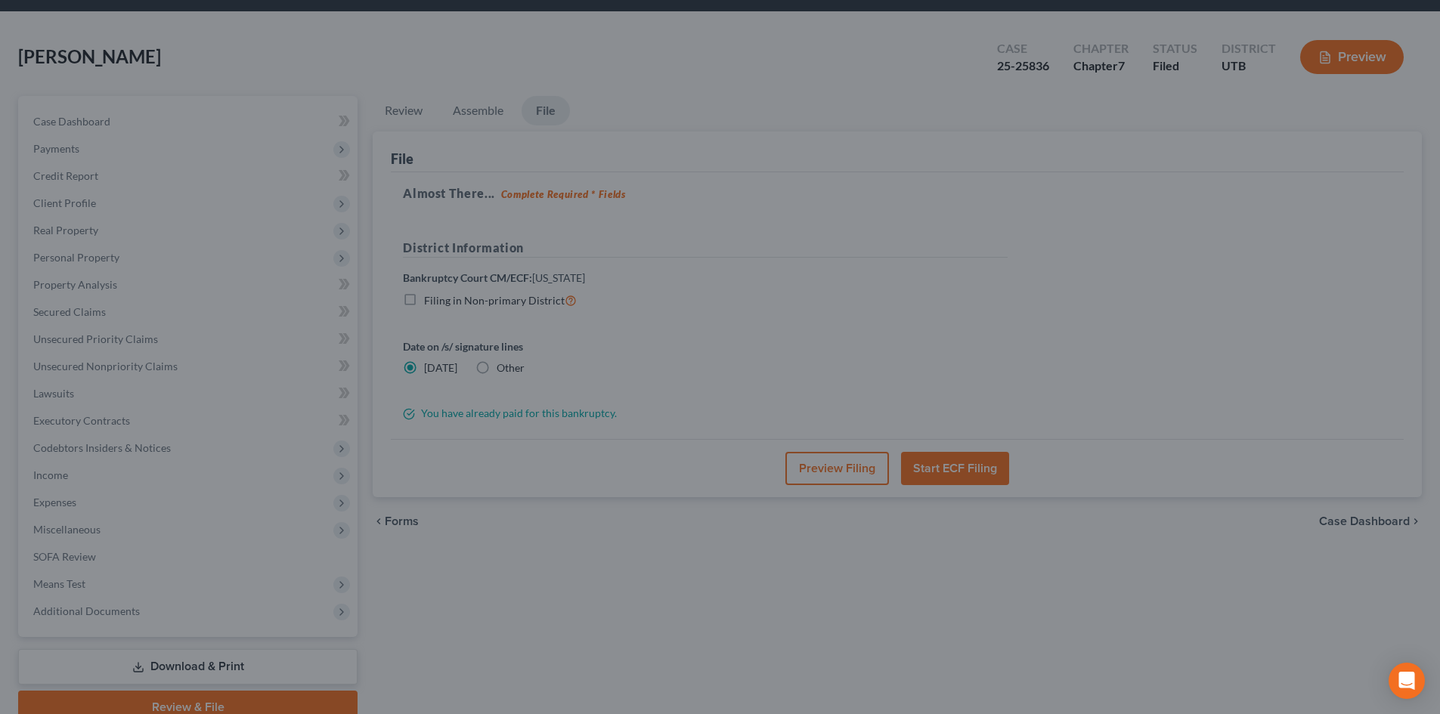
scroll to position [0, 0]
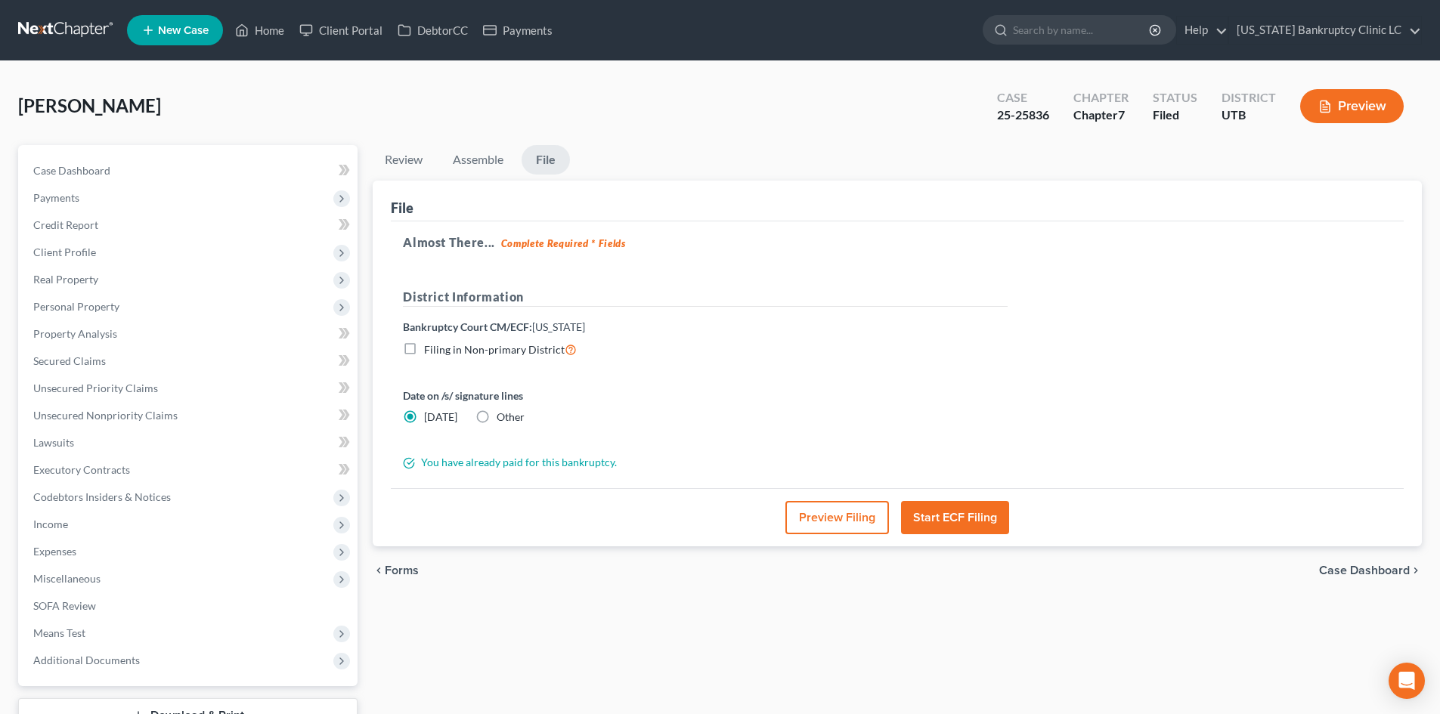
click at [972, 519] on button "Start ECF Filing" at bounding box center [955, 517] width 108 height 33
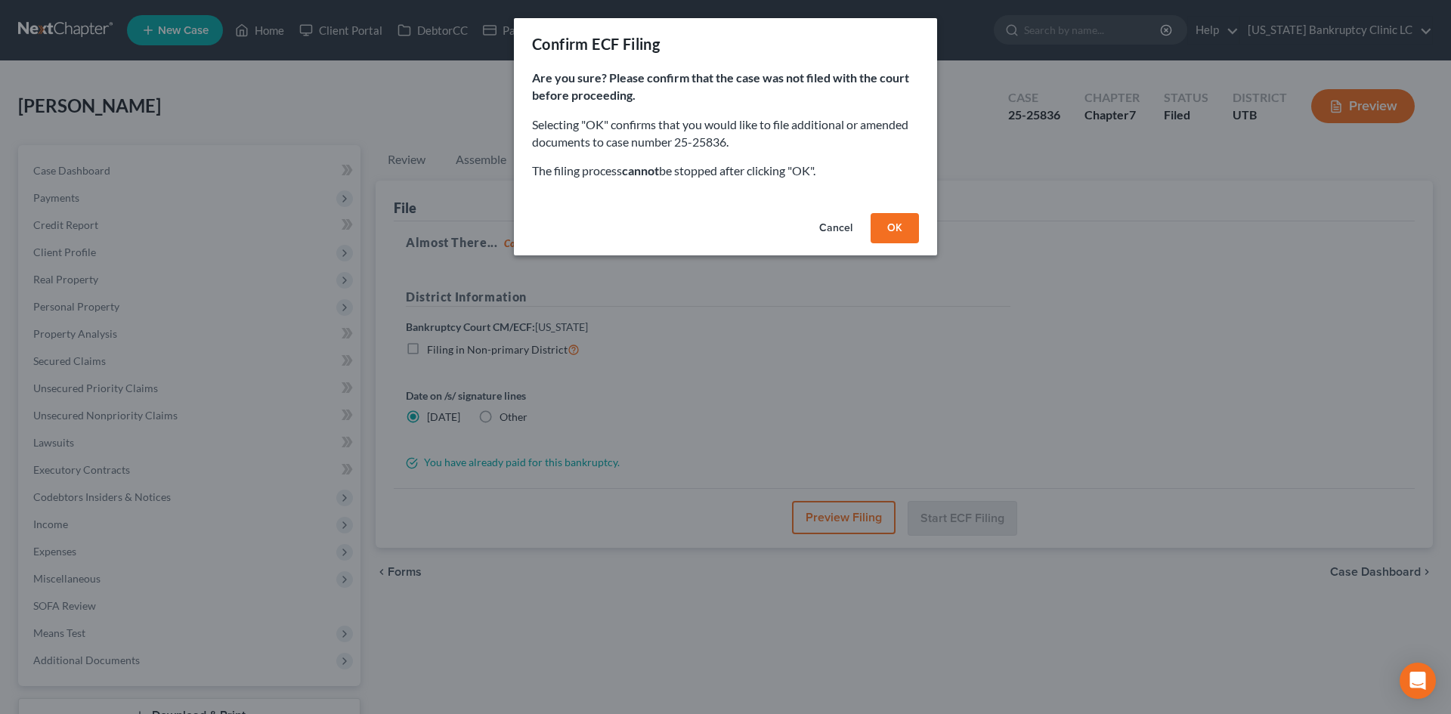
click at [904, 219] on button "OK" at bounding box center [895, 228] width 48 height 30
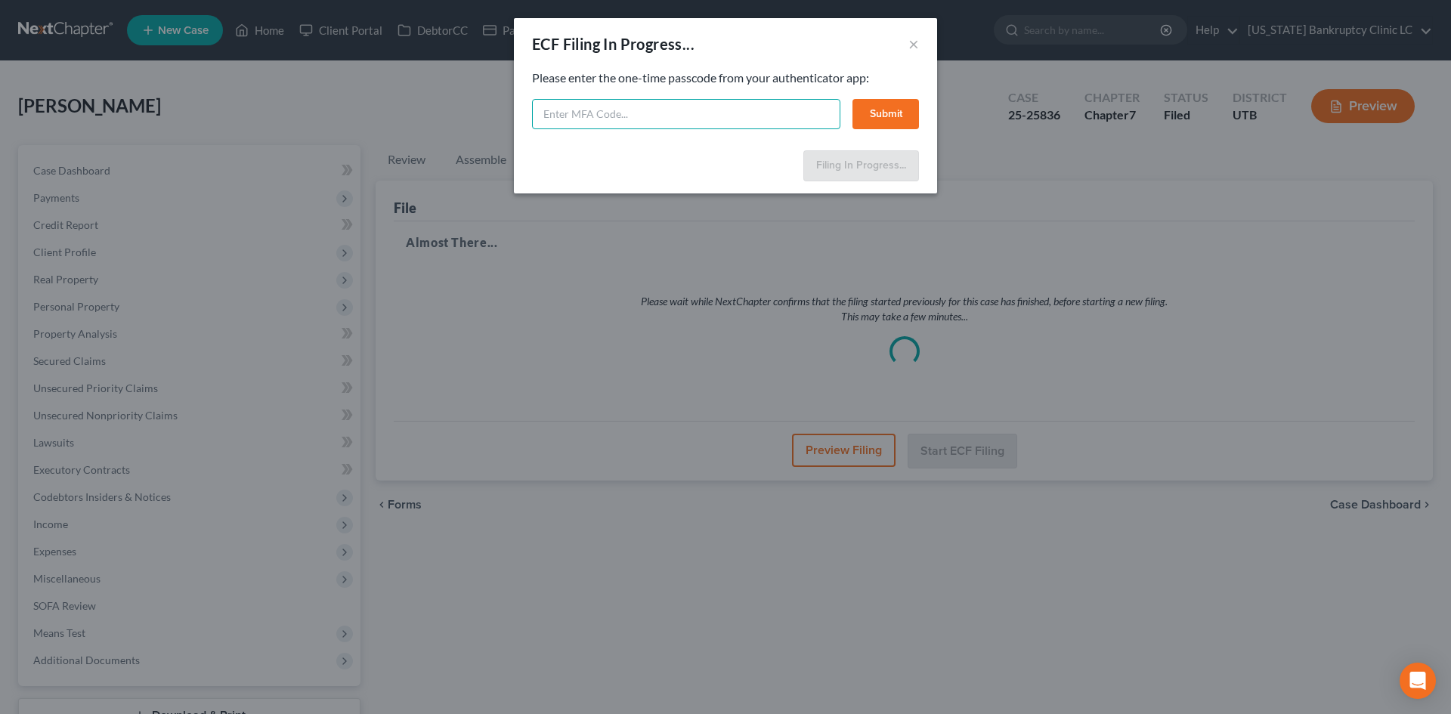
click at [772, 117] on input "text" at bounding box center [686, 114] width 308 height 30
type input "601726"
click at [923, 116] on div "Feel free to download your entire bankruptcy packet here: Please enter the one-…" at bounding box center [725, 107] width 423 height 75
click at [900, 109] on button "Submit" at bounding box center [886, 114] width 67 height 30
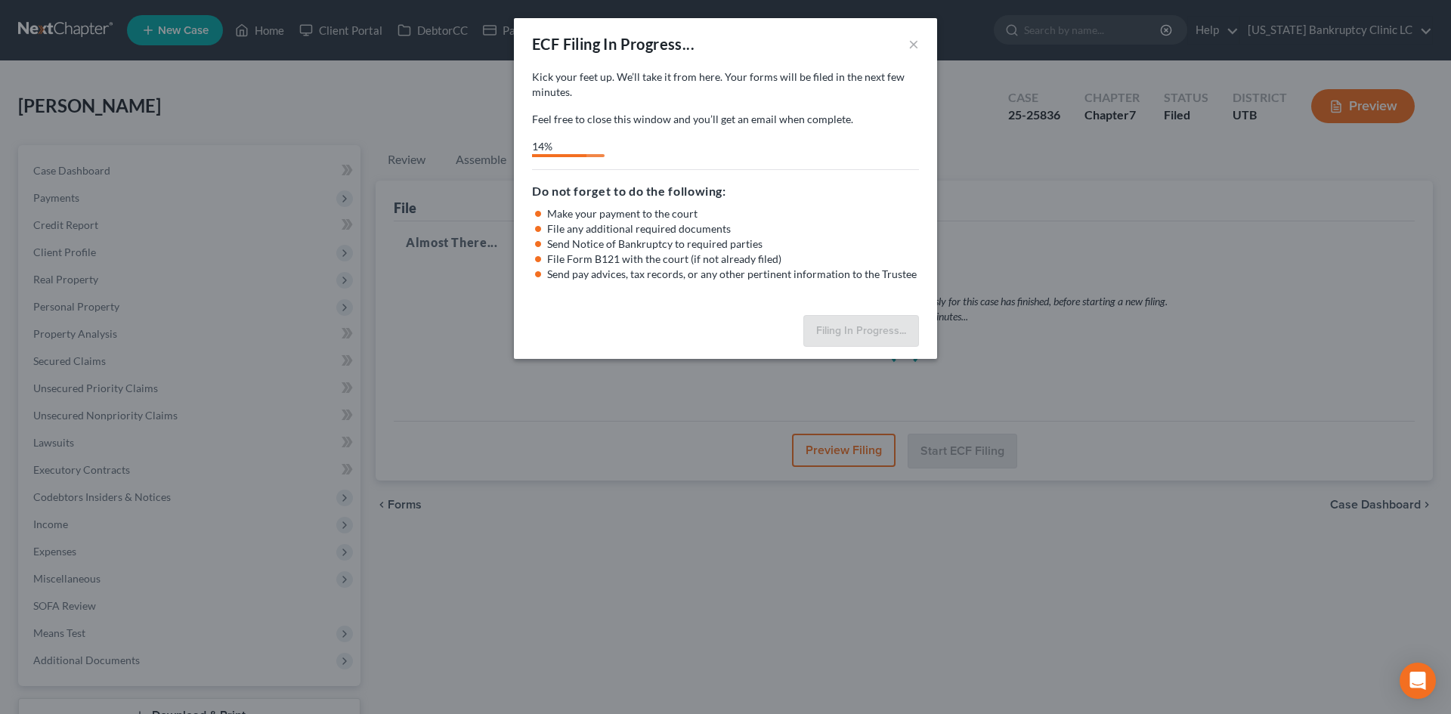
click at [856, 82] on p "Kick your feet up. We’ll take it from here. Your forms will be filed in the nex…" at bounding box center [725, 85] width 387 height 30
click at [917, 51] on button "×" at bounding box center [914, 44] width 11 height 18
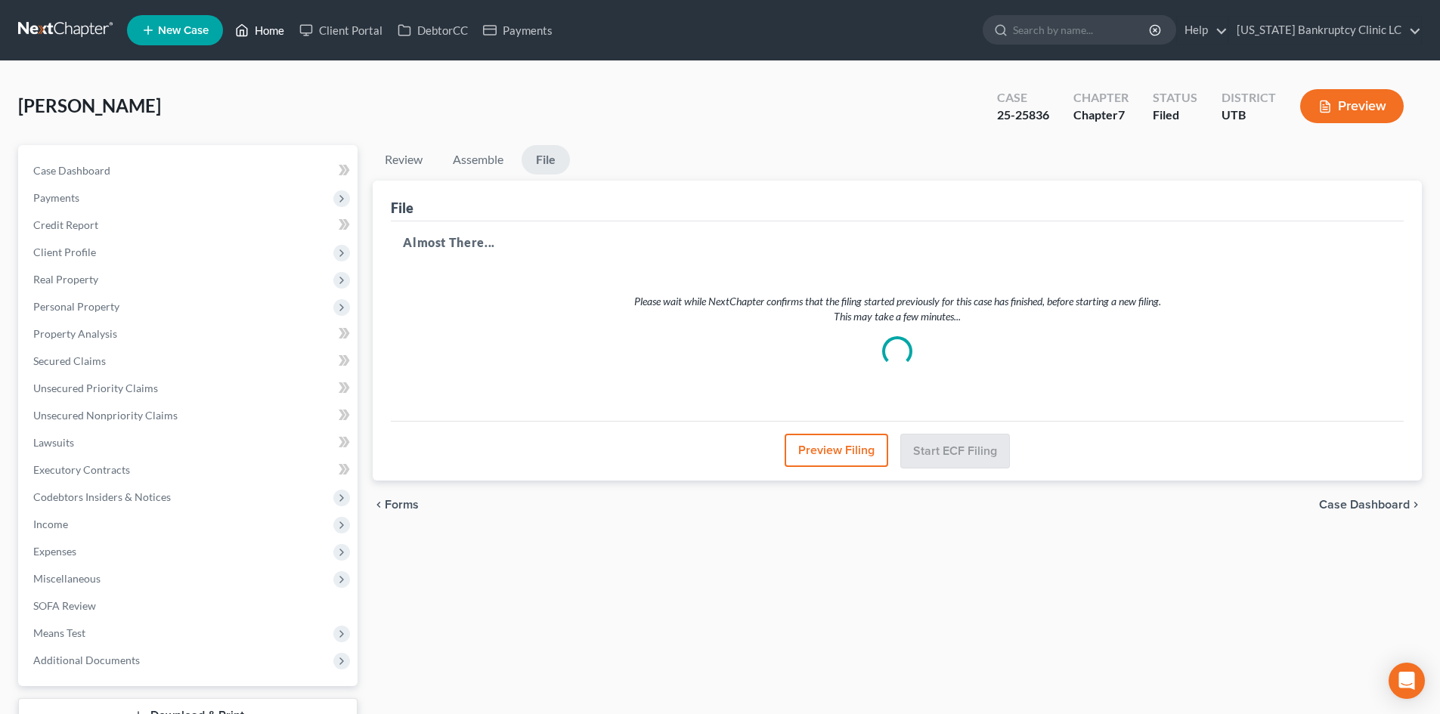
click at [248, 29] on icon at bounding box center [242, 30] width 11 height 11
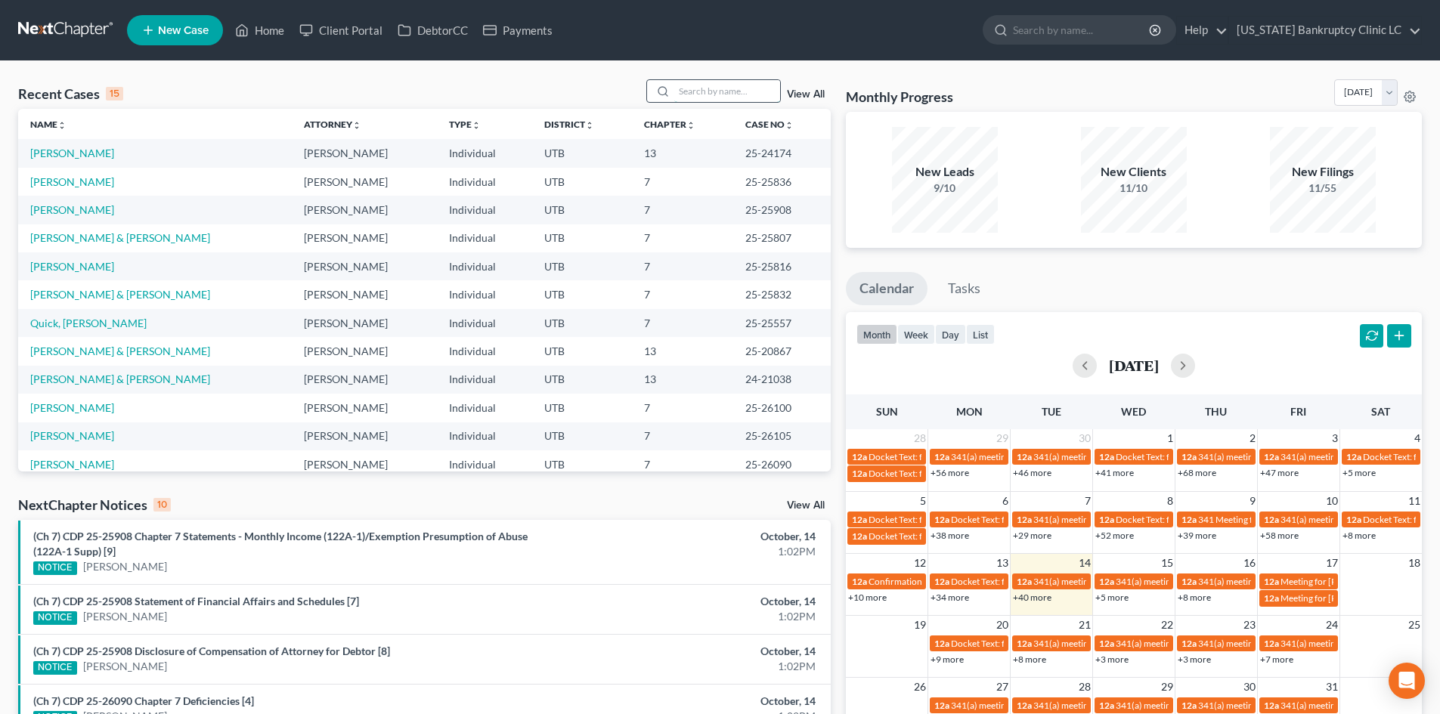
click at [711, 91] on input "search" at bounding box center [727, 91] width 106 height 22
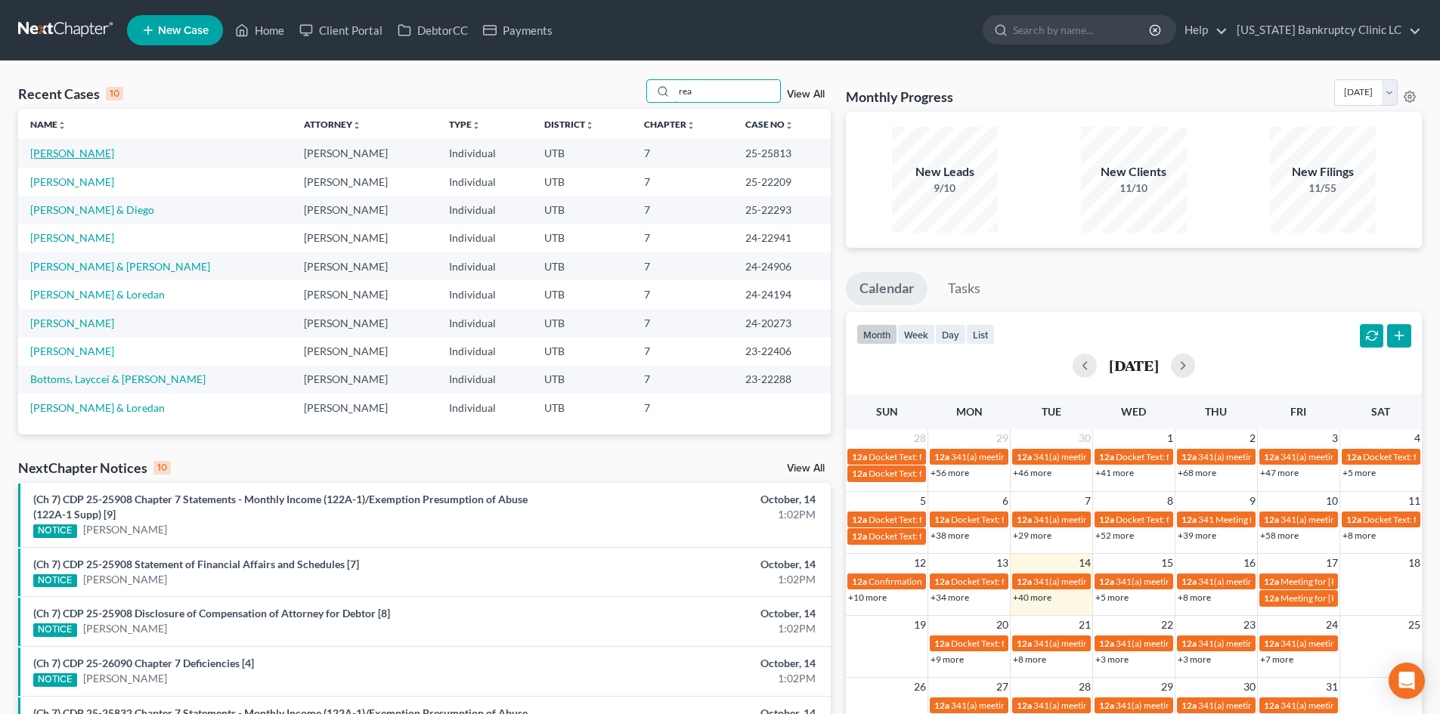
type input "rea"
click at [78, 159] on link "[PERSON_NAME]" at bounding box center [72, 153] width 84 height 13
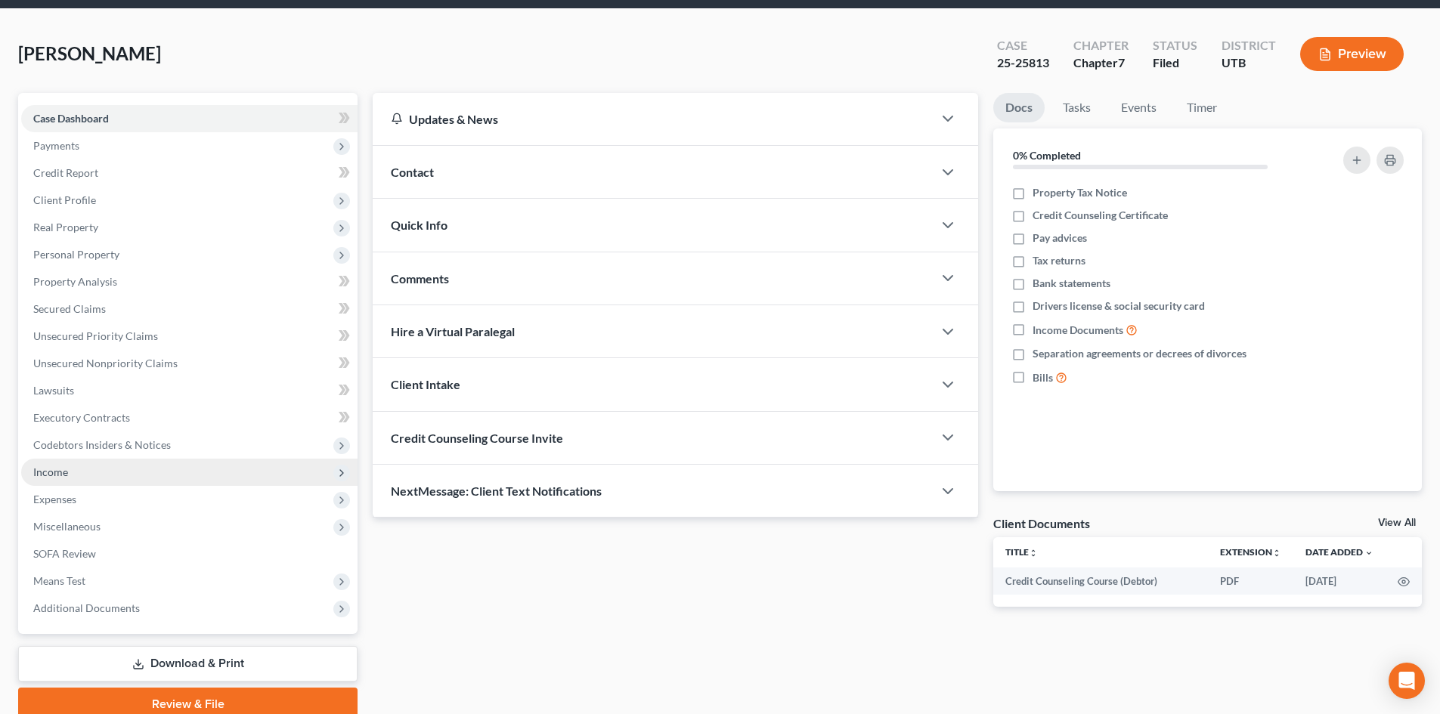
scroll to position [116, 0]
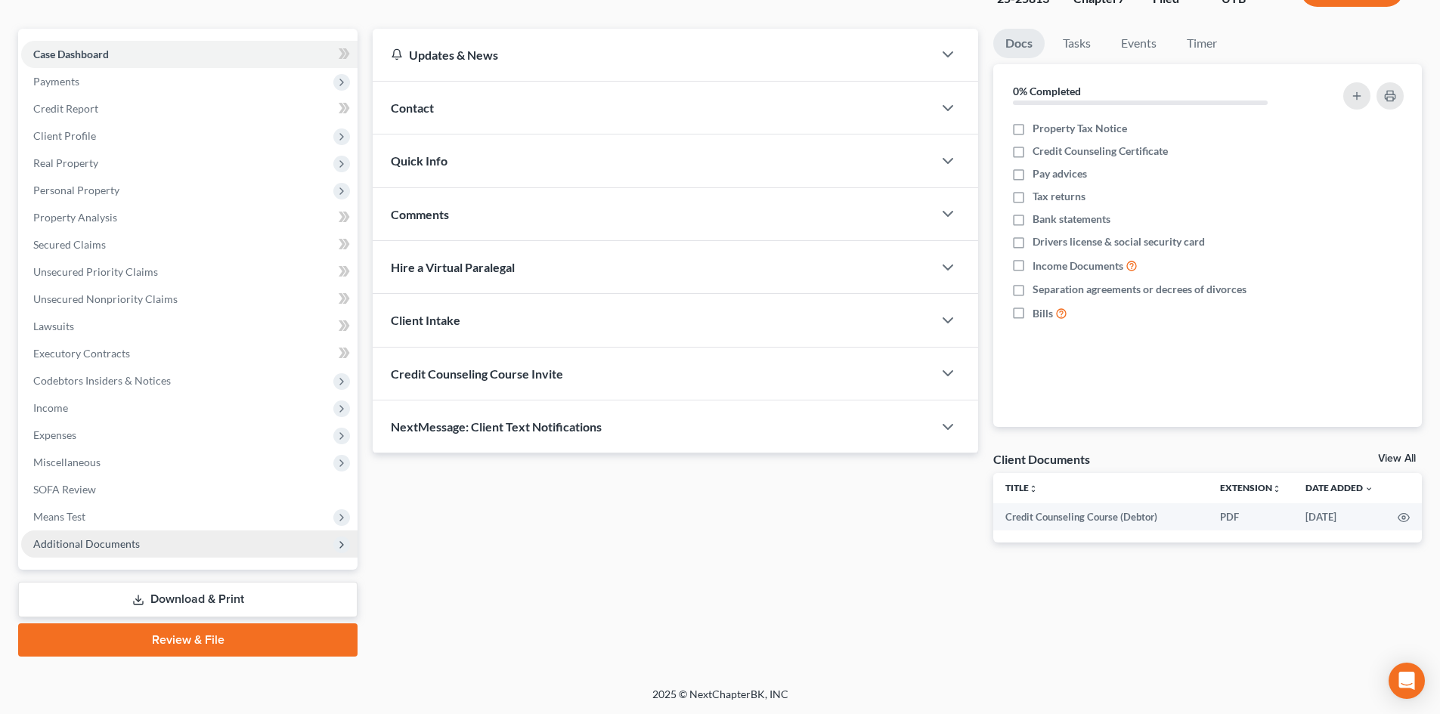
click at [116, 553] on span "Additional Documents" at bounding box center [189, 544] width 336 height 27
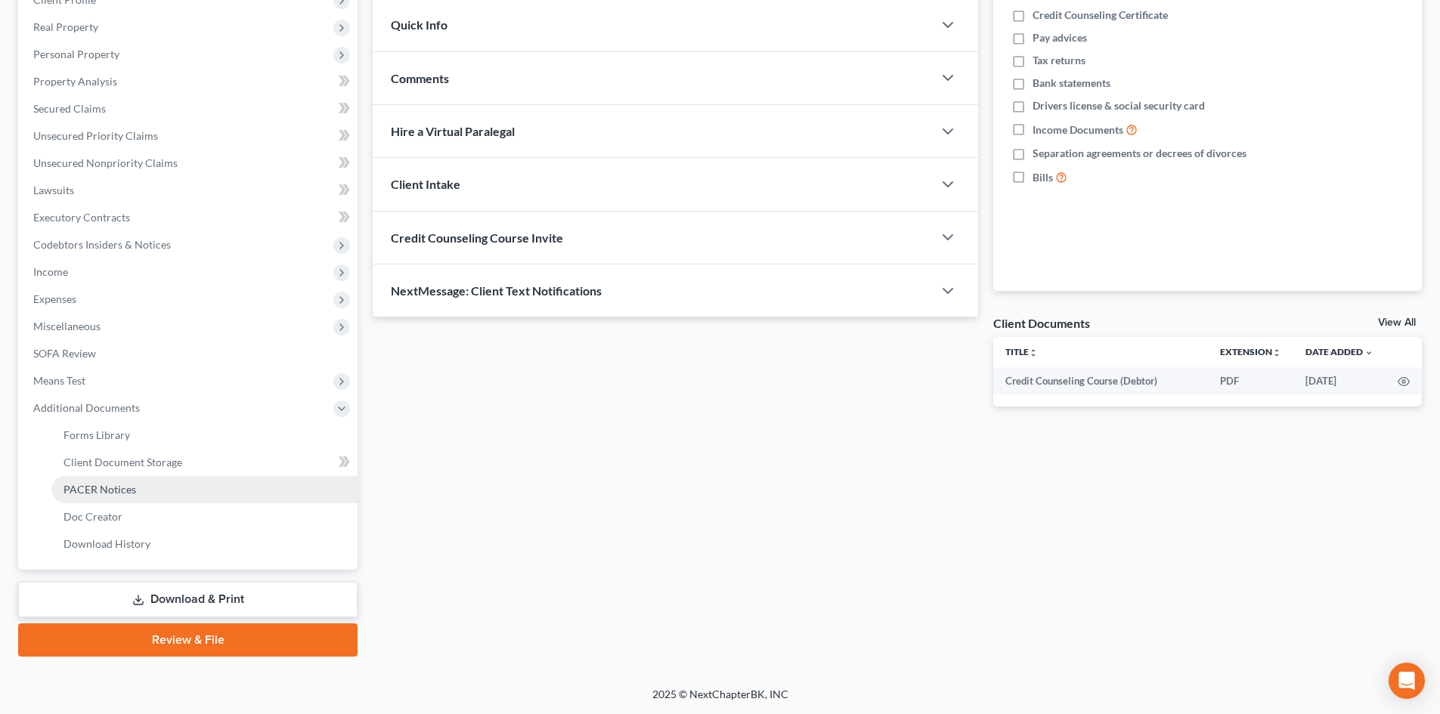
click at [141, 491] on link "PACER Notices" at bounding box center [204, 489] width 306 height 27
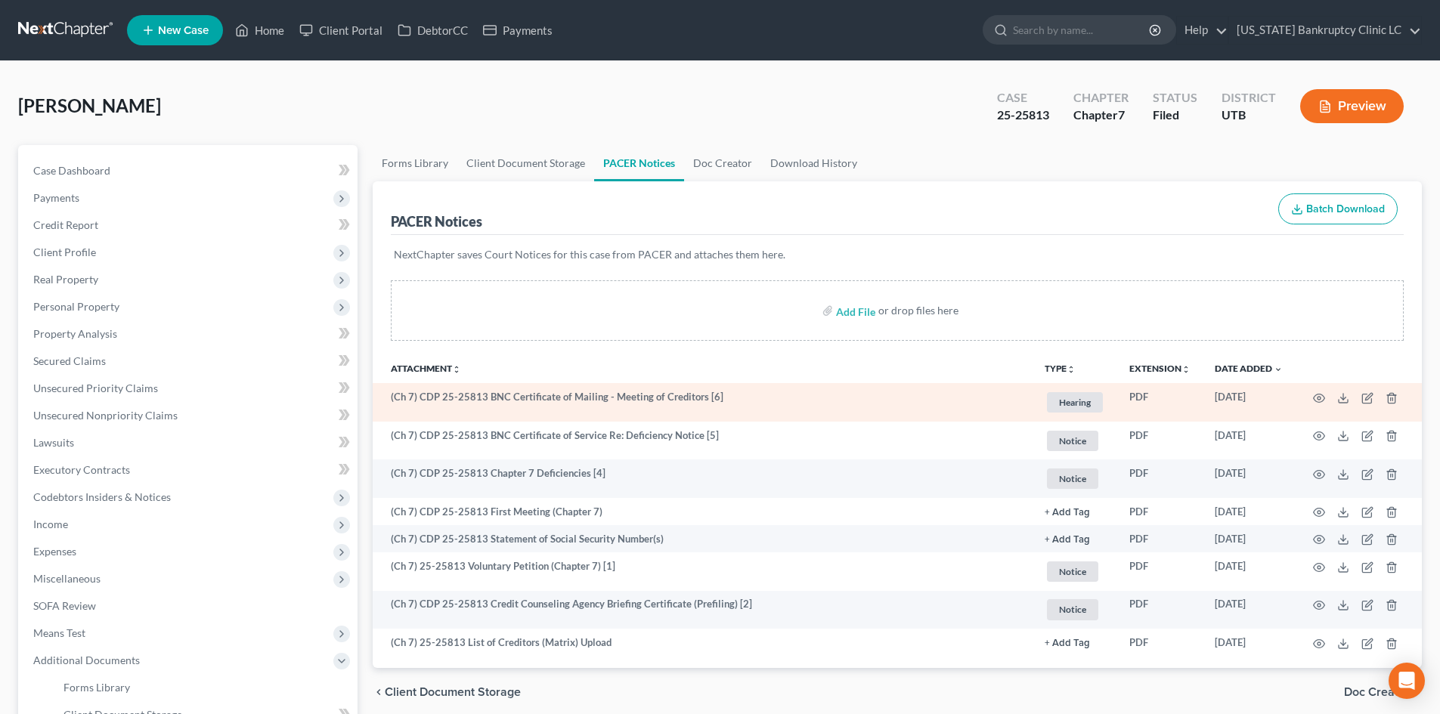
click at [1327, 402] on td at bounding box center [1358, 402] width 127 height 39
click at [1321, 393] on icon "button" at bounding box center [1319, 398] width 12 height 12
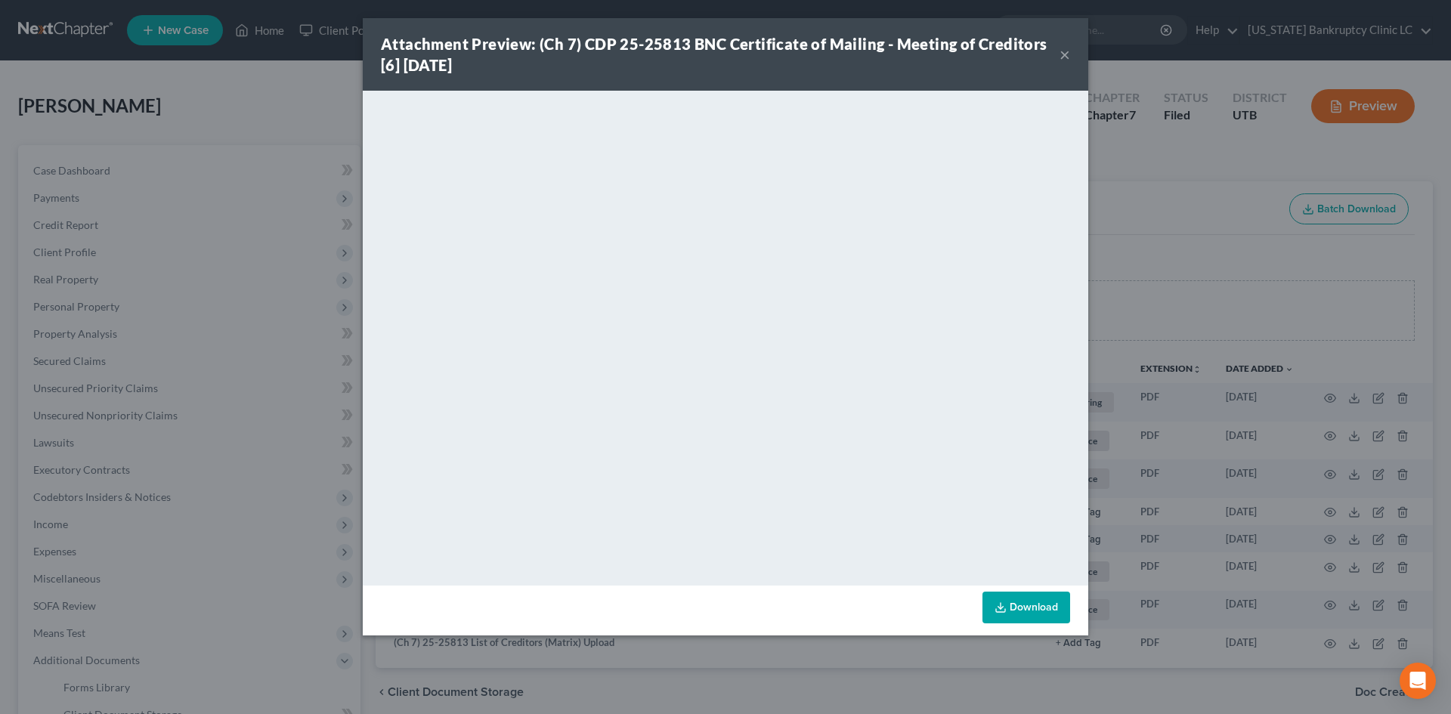
click at [1063, 55] on button "×" at bounding box center [1065, 54] width 11 height 18
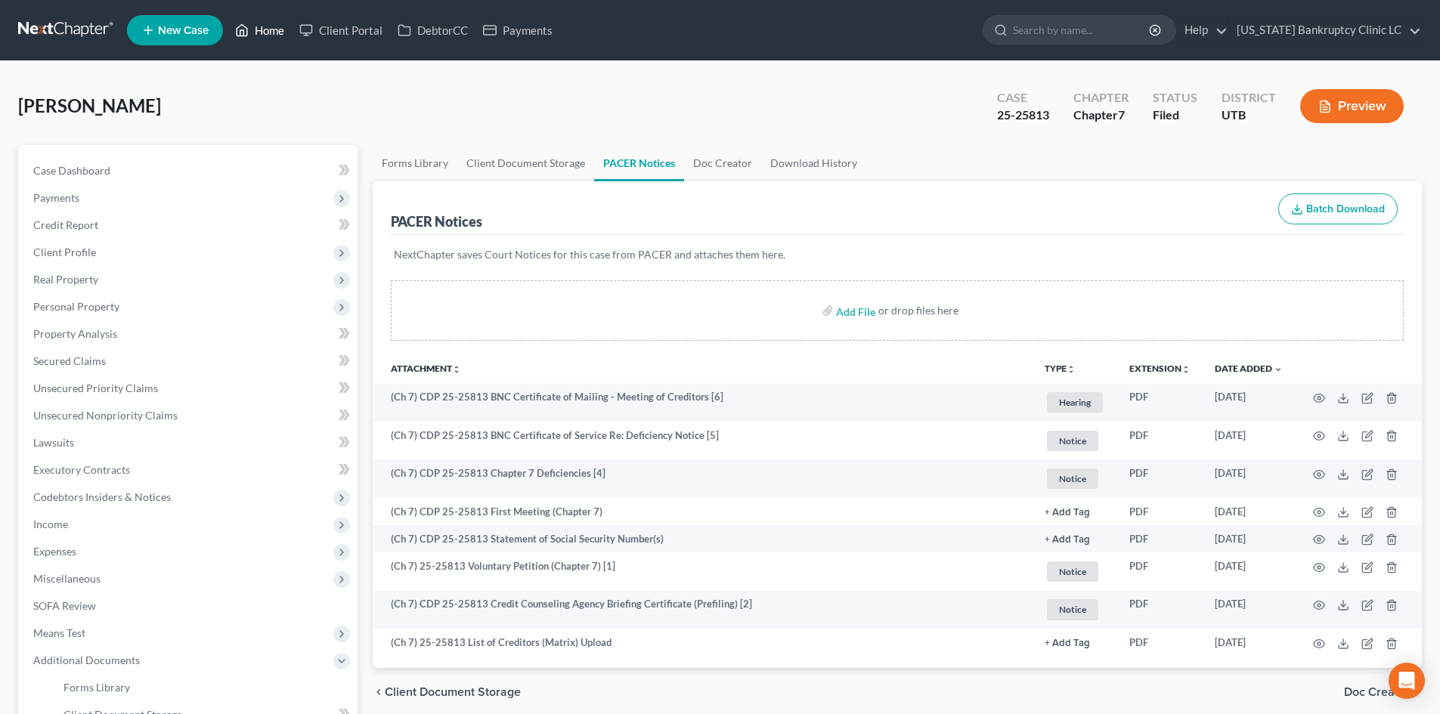
click at [277, 34] on link "Home" at bounding box center [260, 30] width 64 height 27
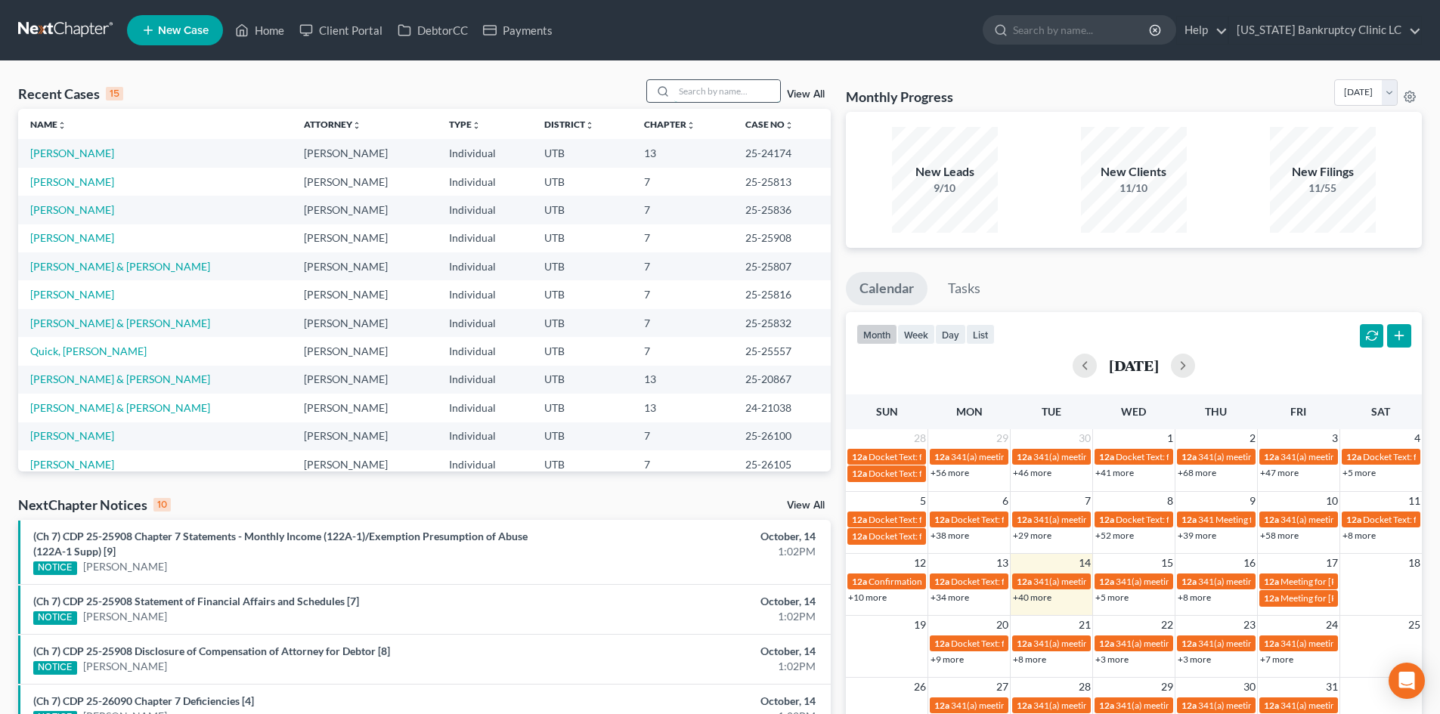
click at [720, 85] on input "search" at bounding box center [727, 91] width 106 height 22
paste input "25-25832"
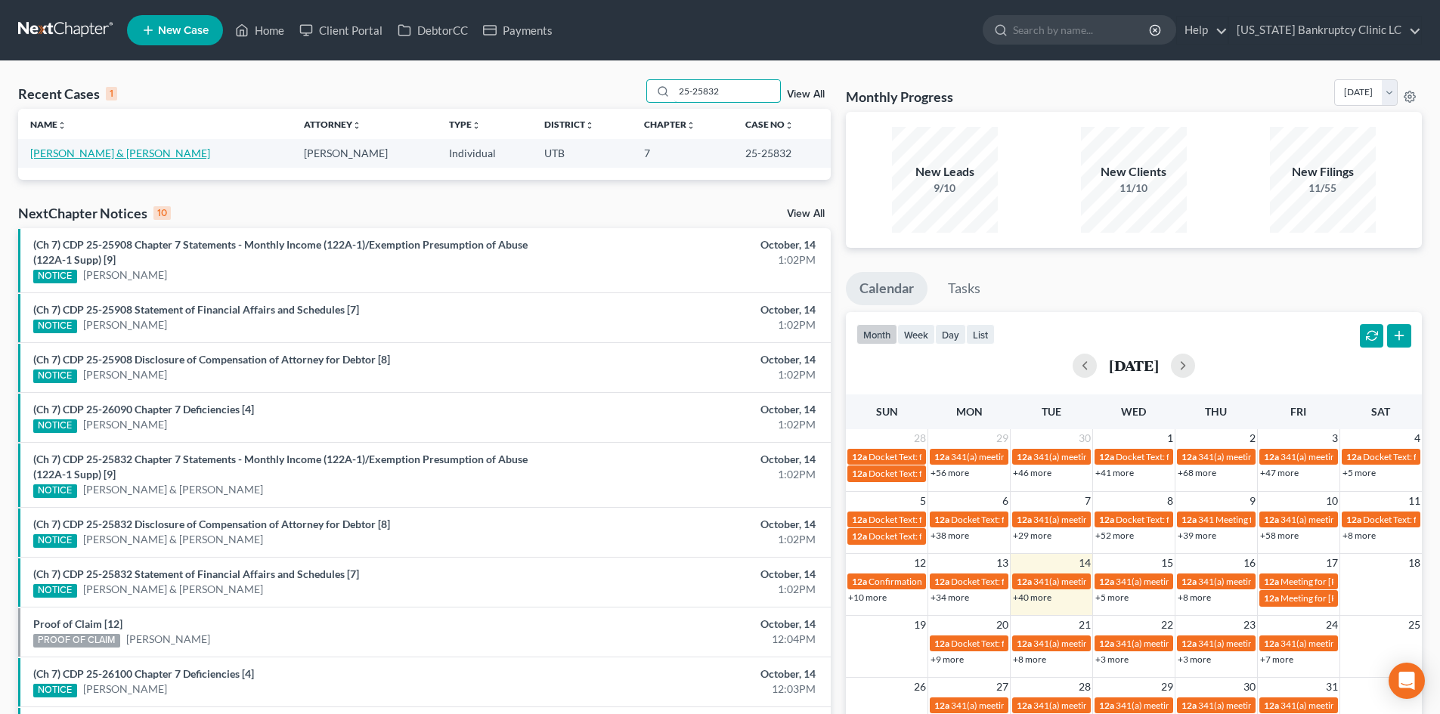
type input "25-25832"
click at [107, 152] on link "[PERSON_NAME] & [PERSON_NAME]" at bounding box center [120, 153] width 180 height 13
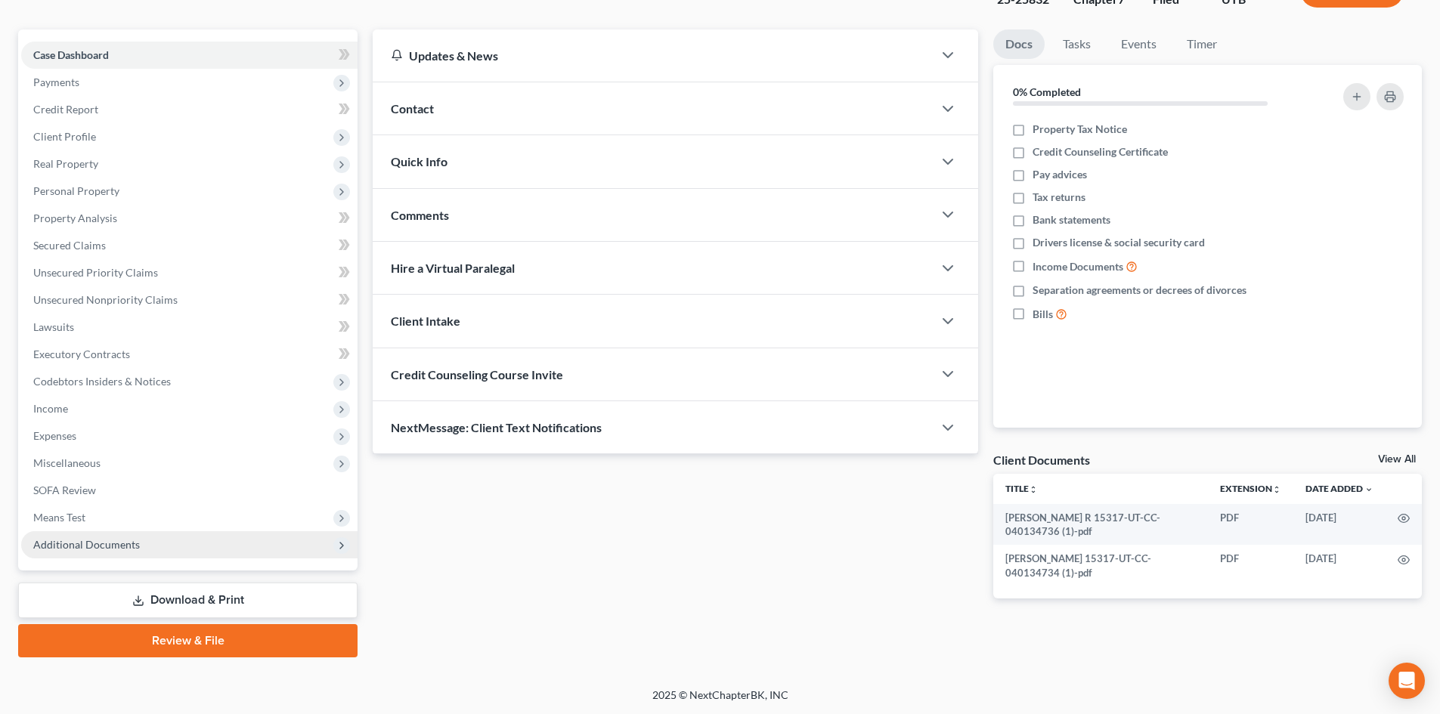
scroll to position [116, 0]
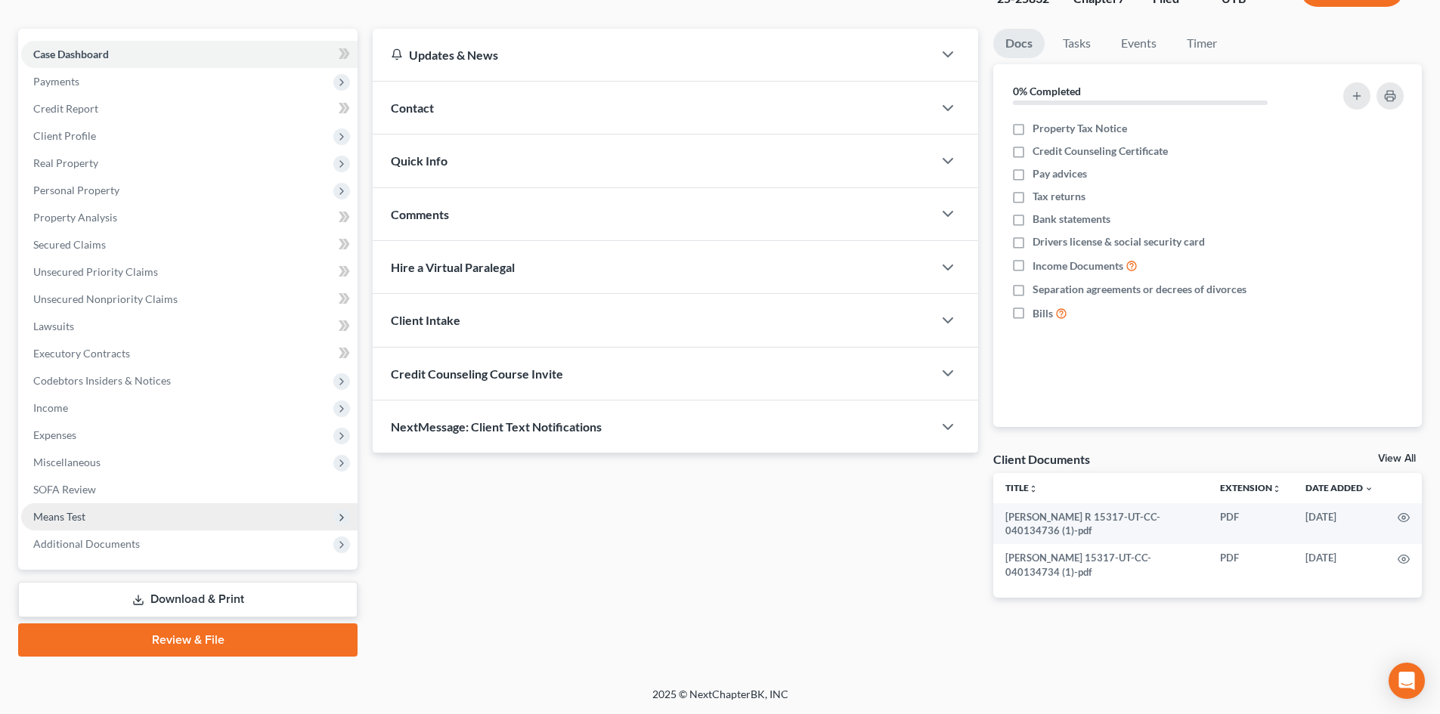
click at [101, 522] on span "Means Test" at bounding box center [189, 516] width 336 height 27
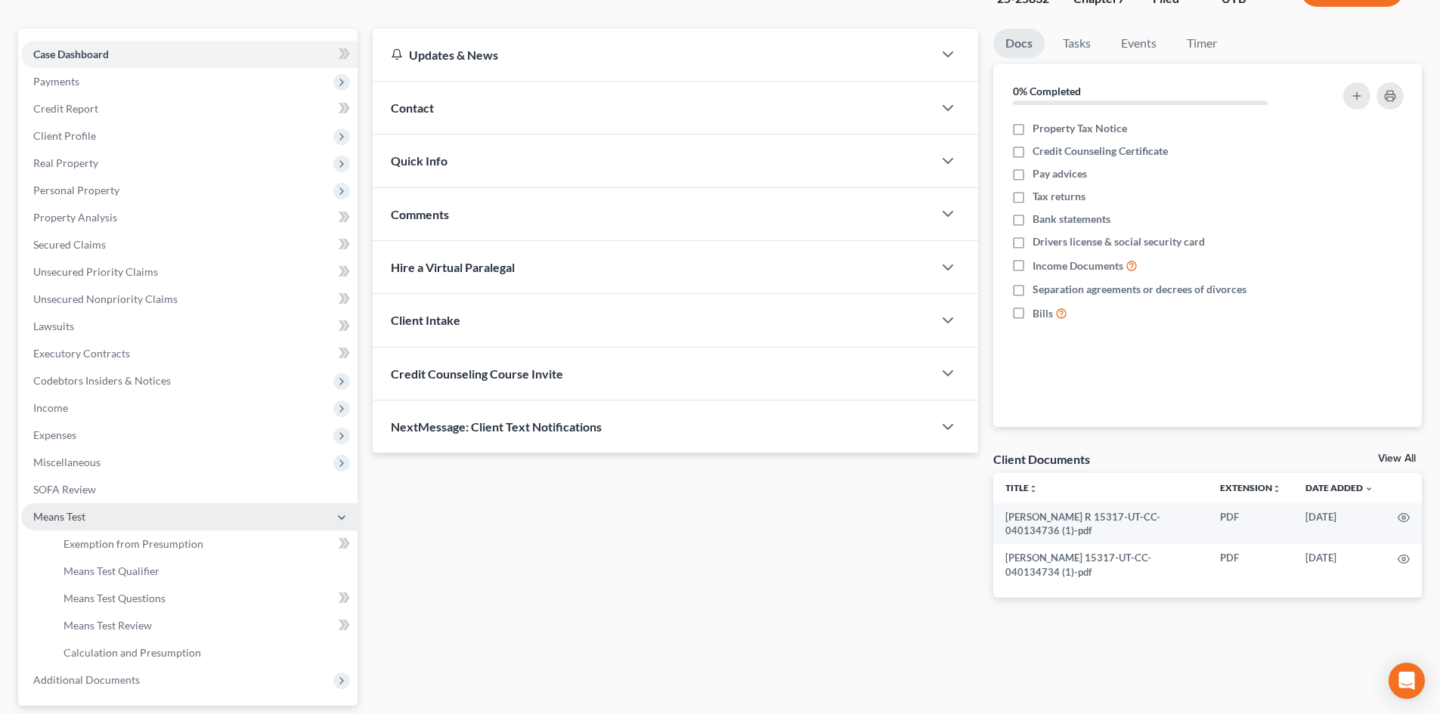
click at [101, 522] on span "Means Test" at bounding box center [189, 516] width 336 height 27
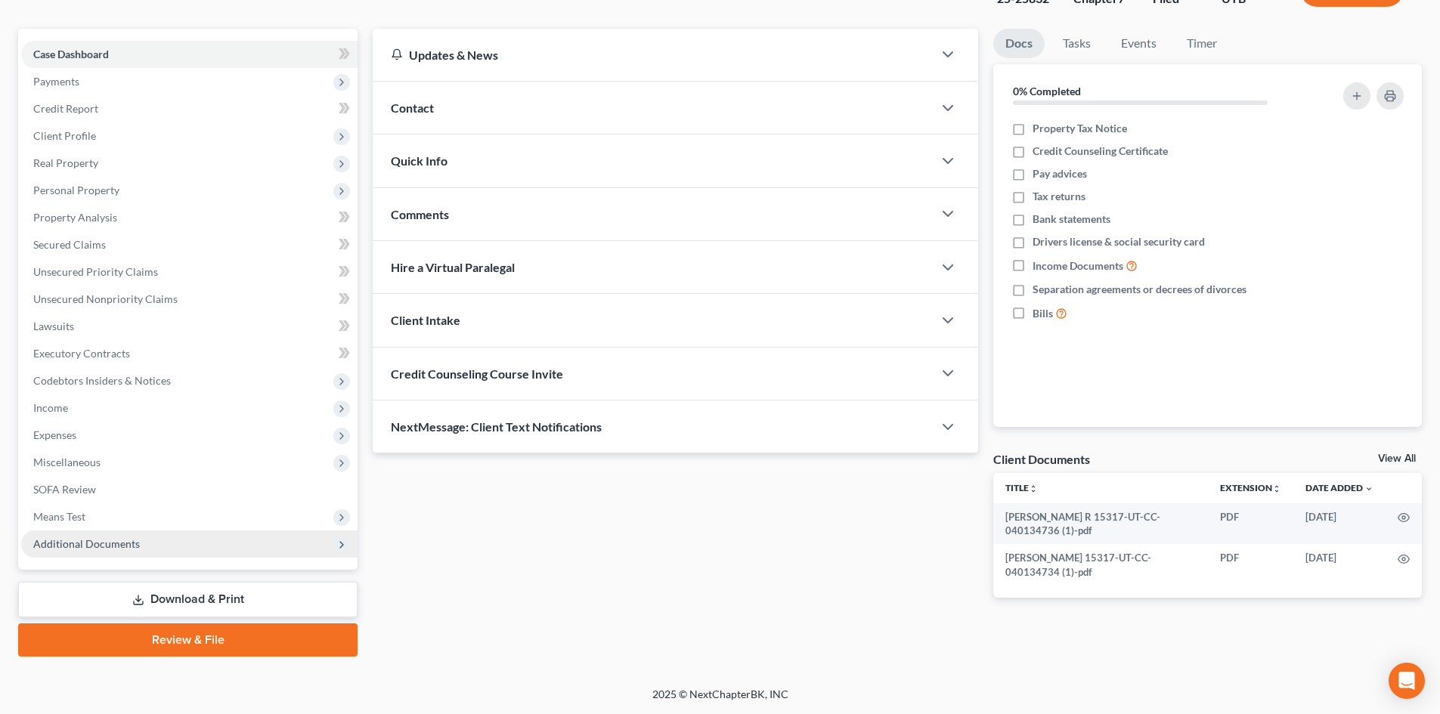
click at [107, 556] on span "Additional Documents" at bounding box center [189, 544] width 336 height 27
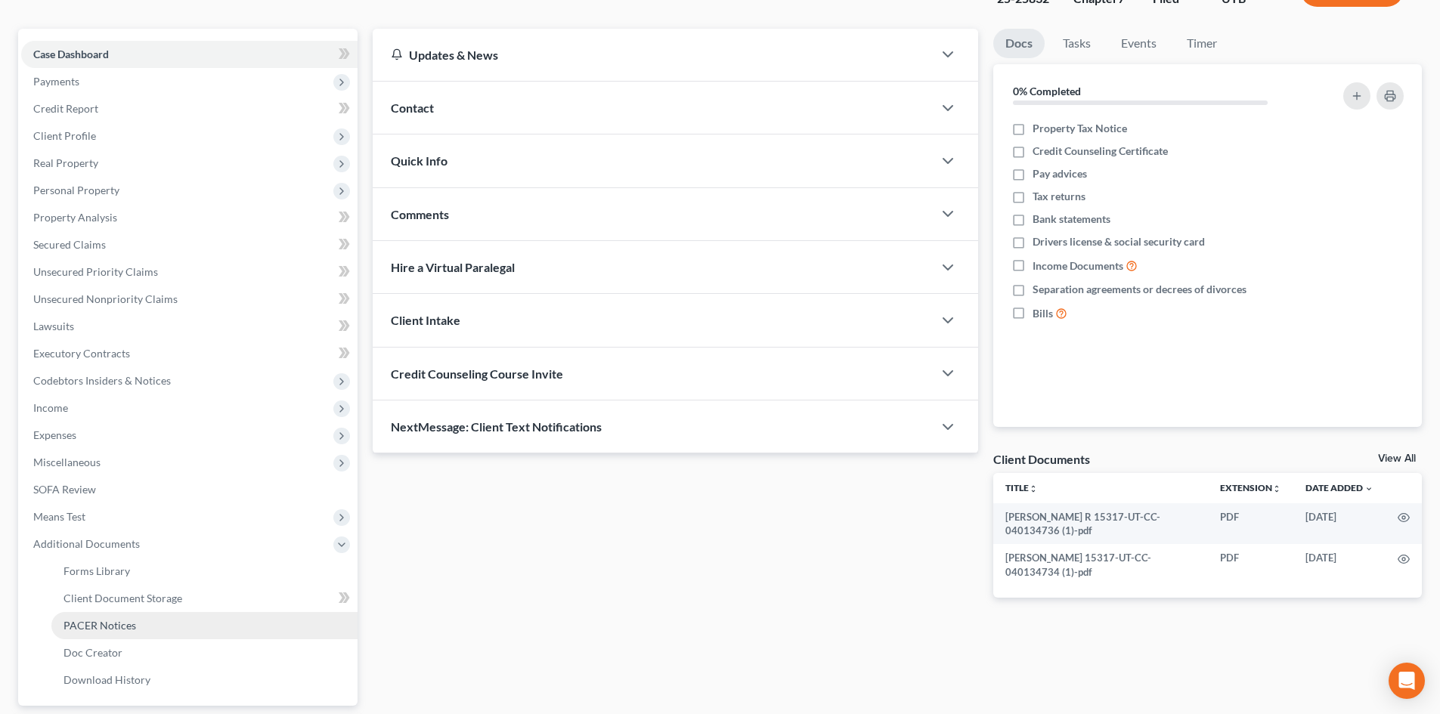
click at [129, 627] on span "PACER Notices" at bounding box center [99, 625] width 73 height 13
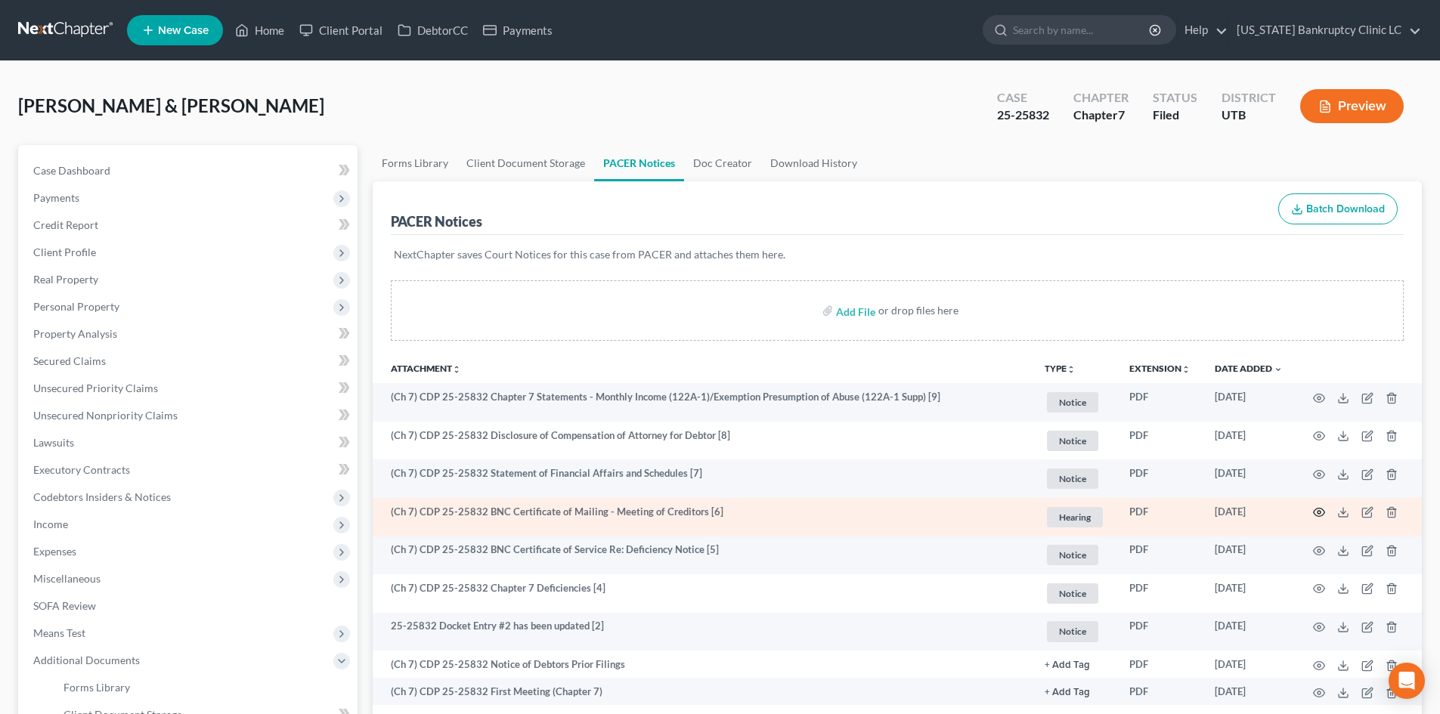
click at [1318, 514] on circle "button" at bounding box center [1319, 512] width 3 height 3
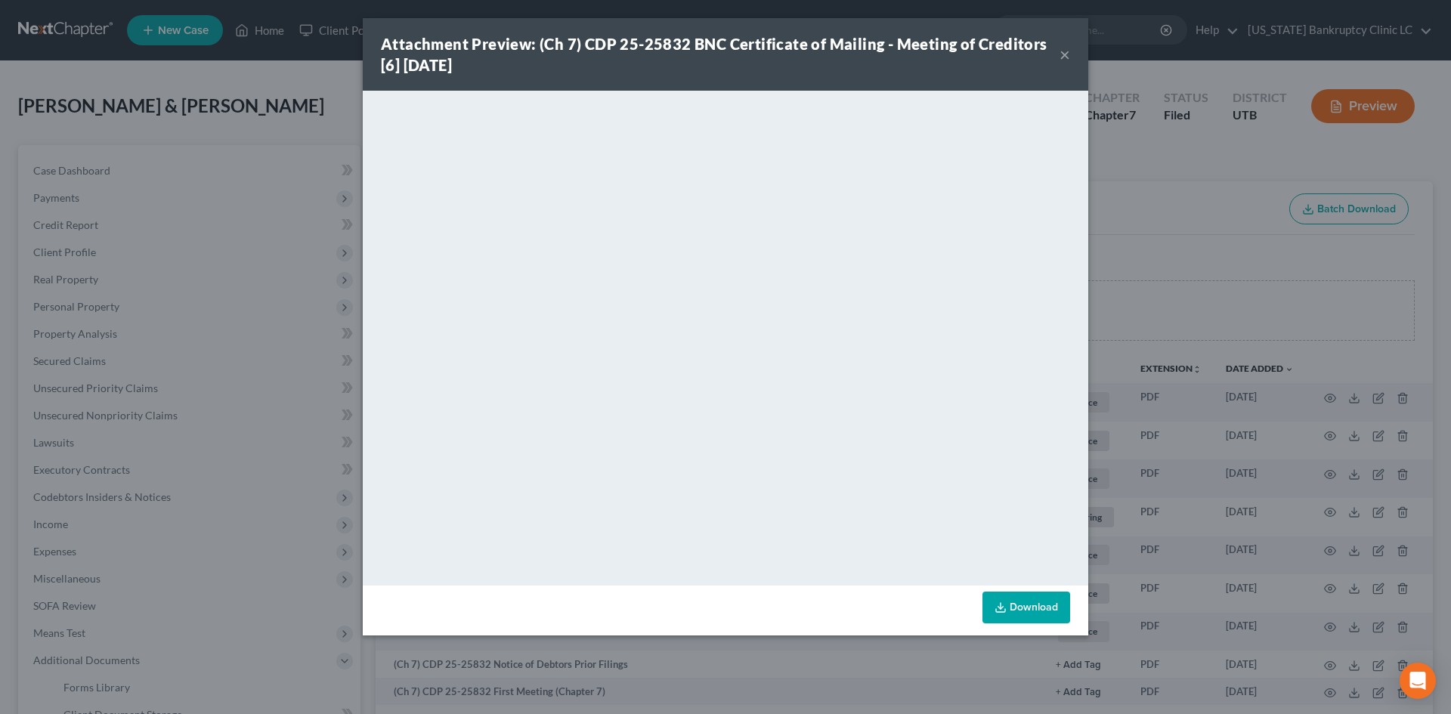
click at [1065, 54] on button "×" at bounding box center [1065, 54] width 11 height 18
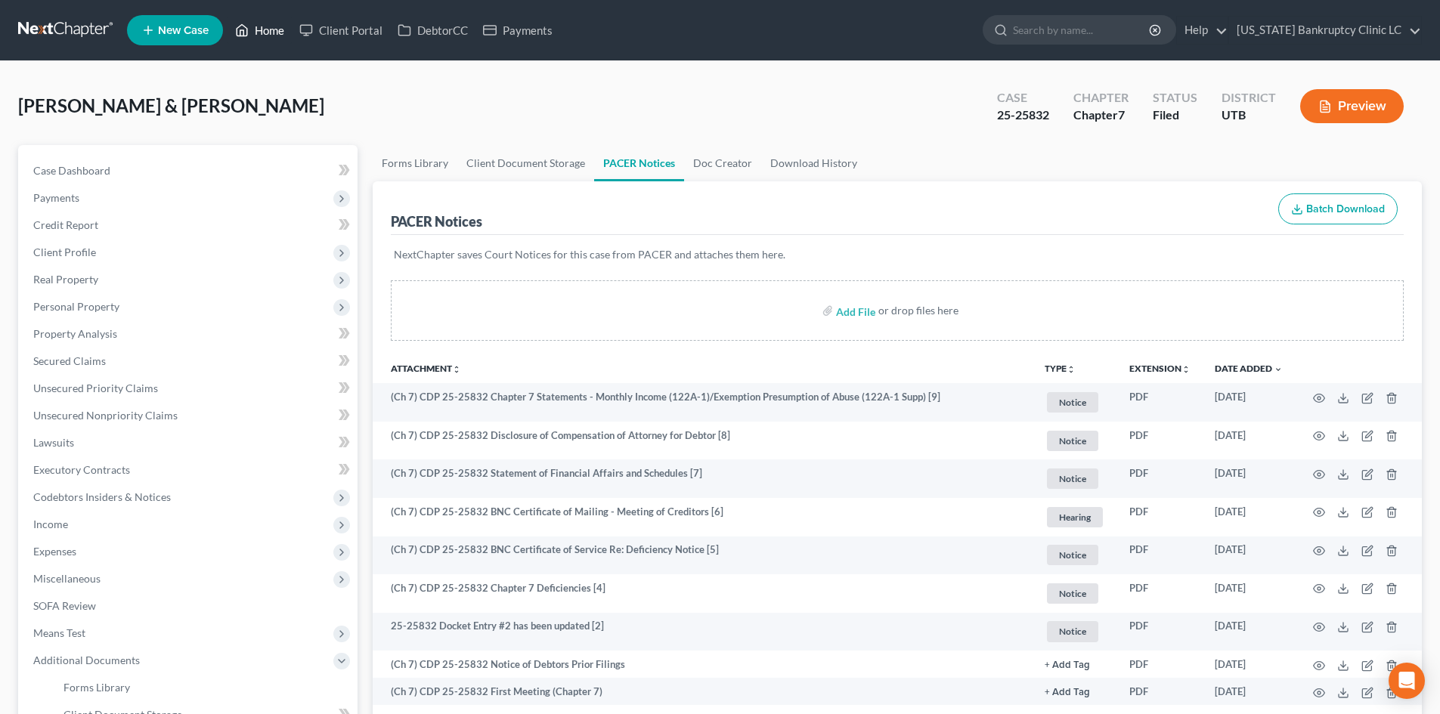
click at [277, 28] on link "Home" at bounding box center [260, 30] width 64 height 27
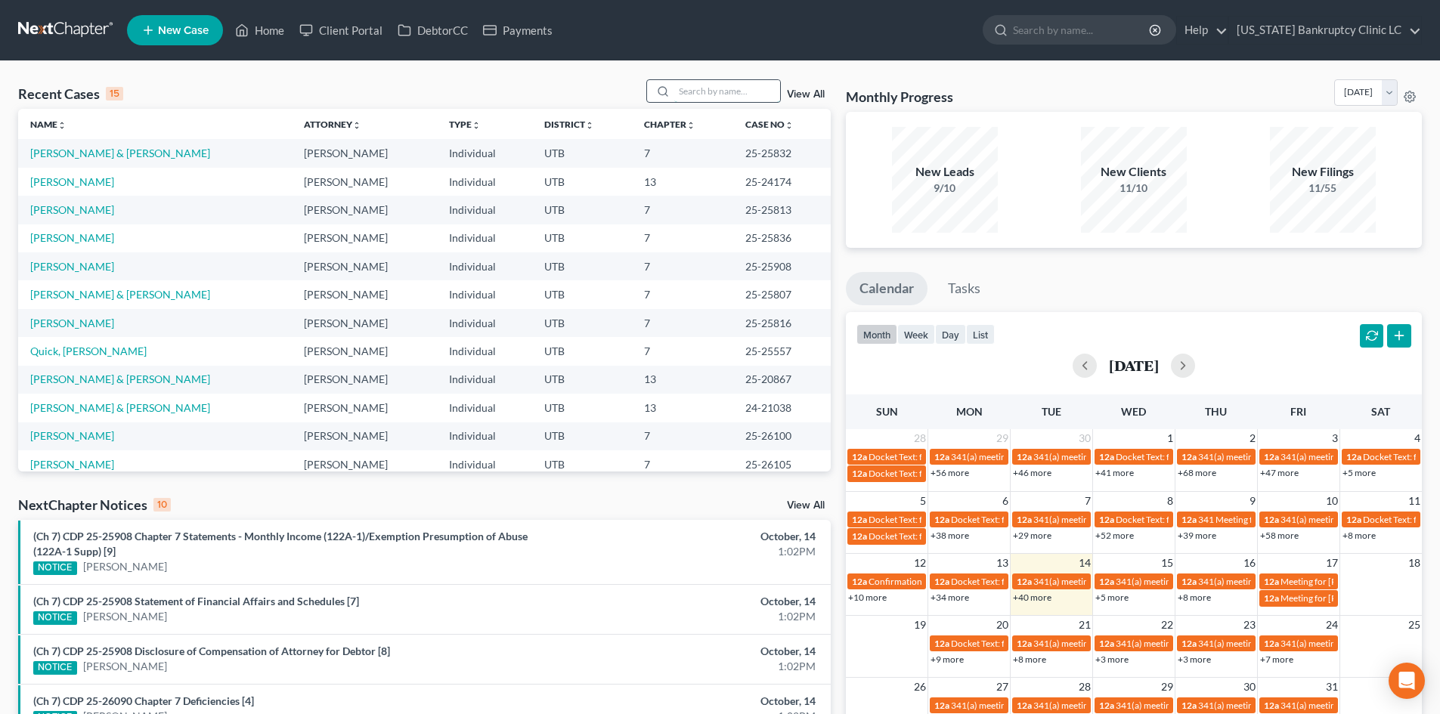
click at [731, 98] on input "search" at bounding box center [727, 91] width 106 height 22
type input "l"
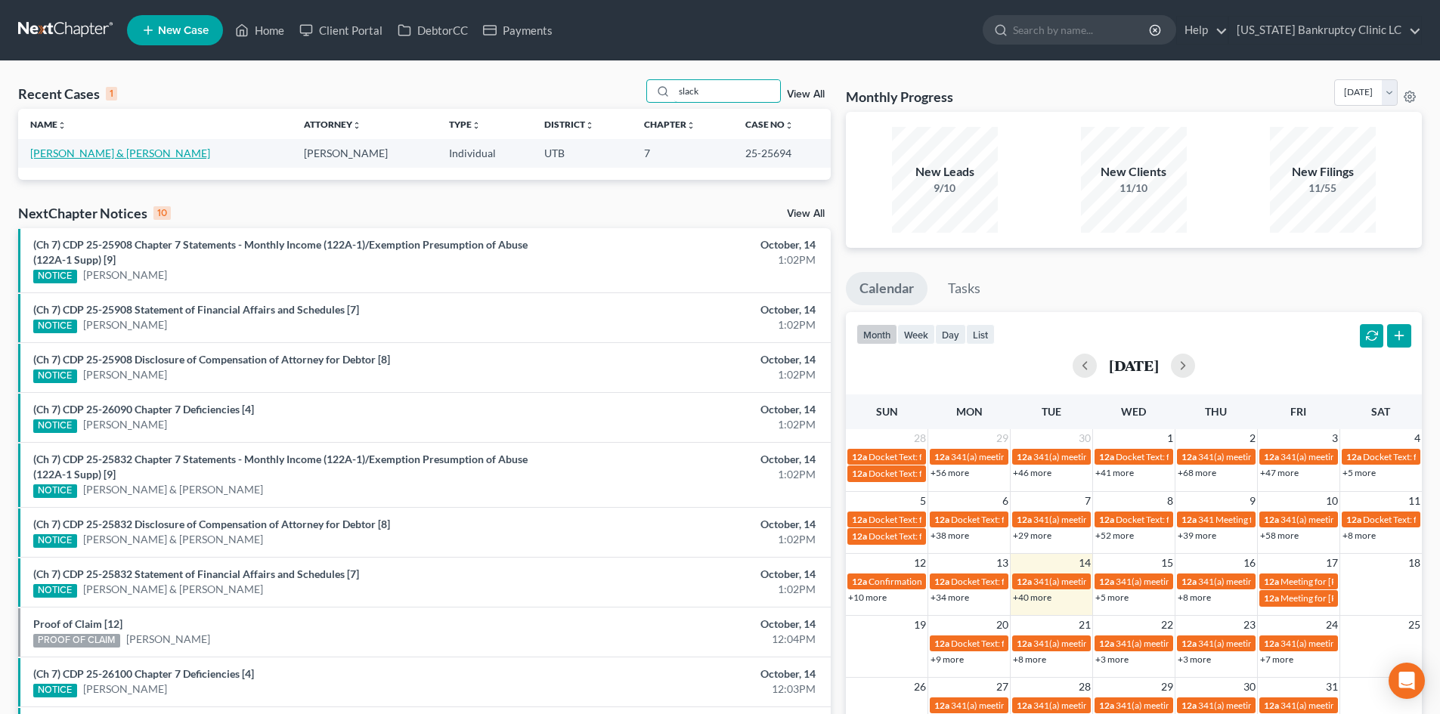
type input "slack"
click at [82, 153] on link "[PERSON_NAME] & [PERSON_NAME]" at bounding box center [120, 153] width 180 height 13
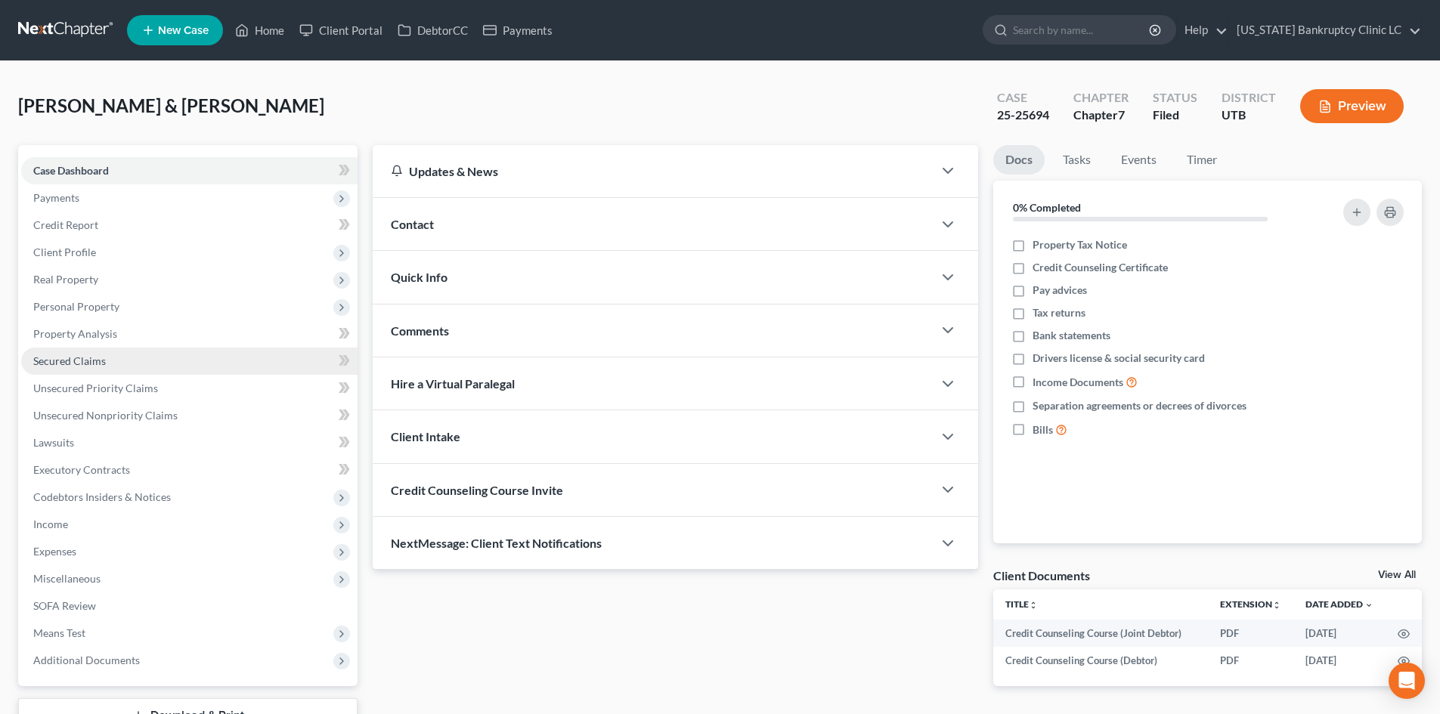
click at [138, 358] on link "Secured Claims" at bounding box center [189, 361] width 336 height 27
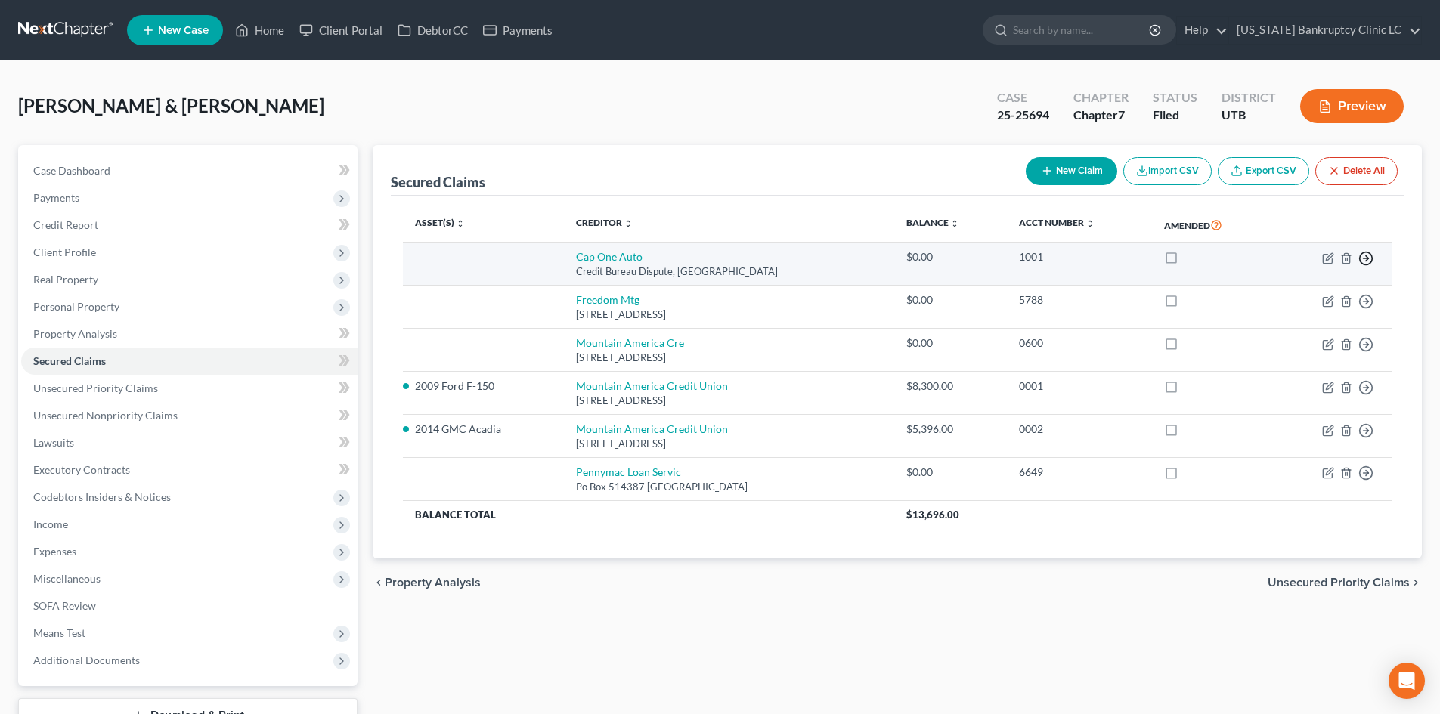
click at [1364, 259] on icon "button" at bounding box center [1365, 258] width 15 height 15
click at [1303, 290] on link "Move to F" at bounding box center [1297, 295] width 126 height 26
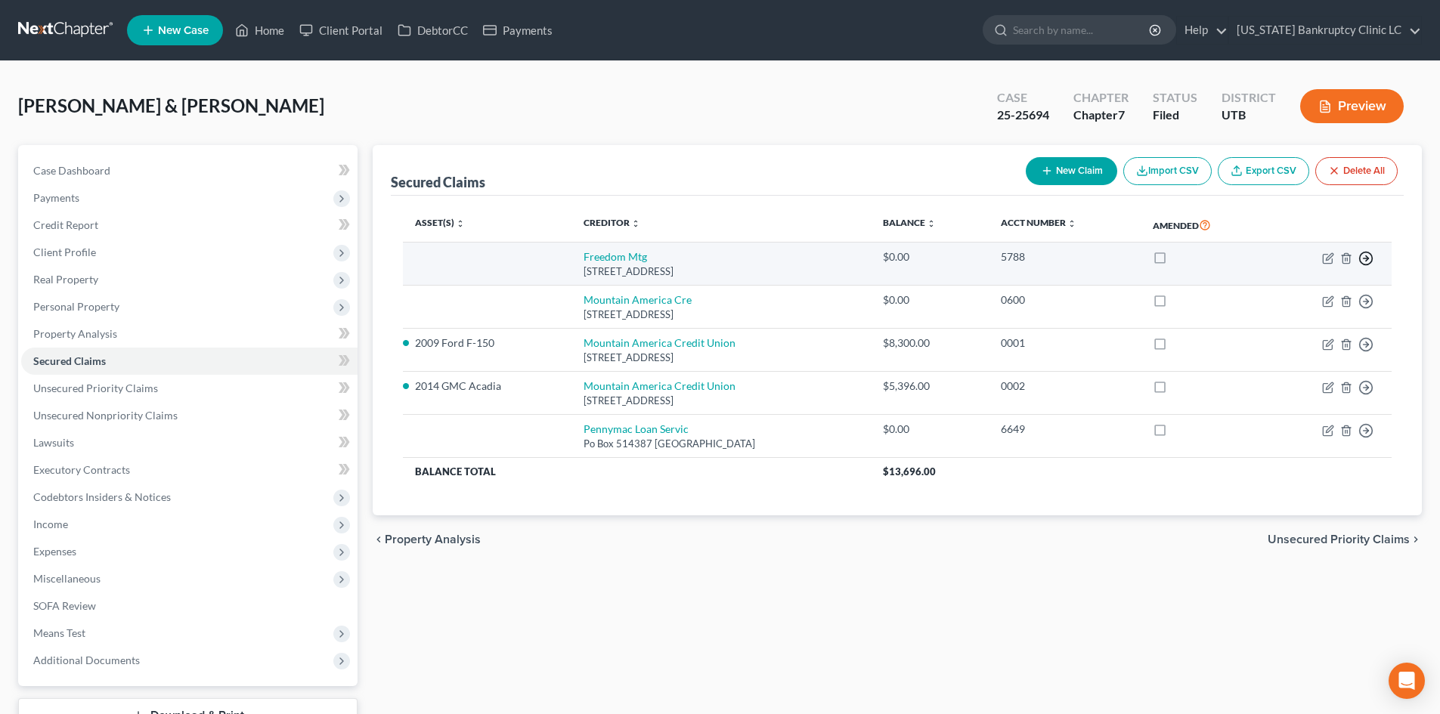
click at [1364, 259] on icon "button" at bounding box center [1365, 258] width 15 height 15
click at [1305, 290] on link "Move to F" at bounding box center [1297, 295] width 126 height 26
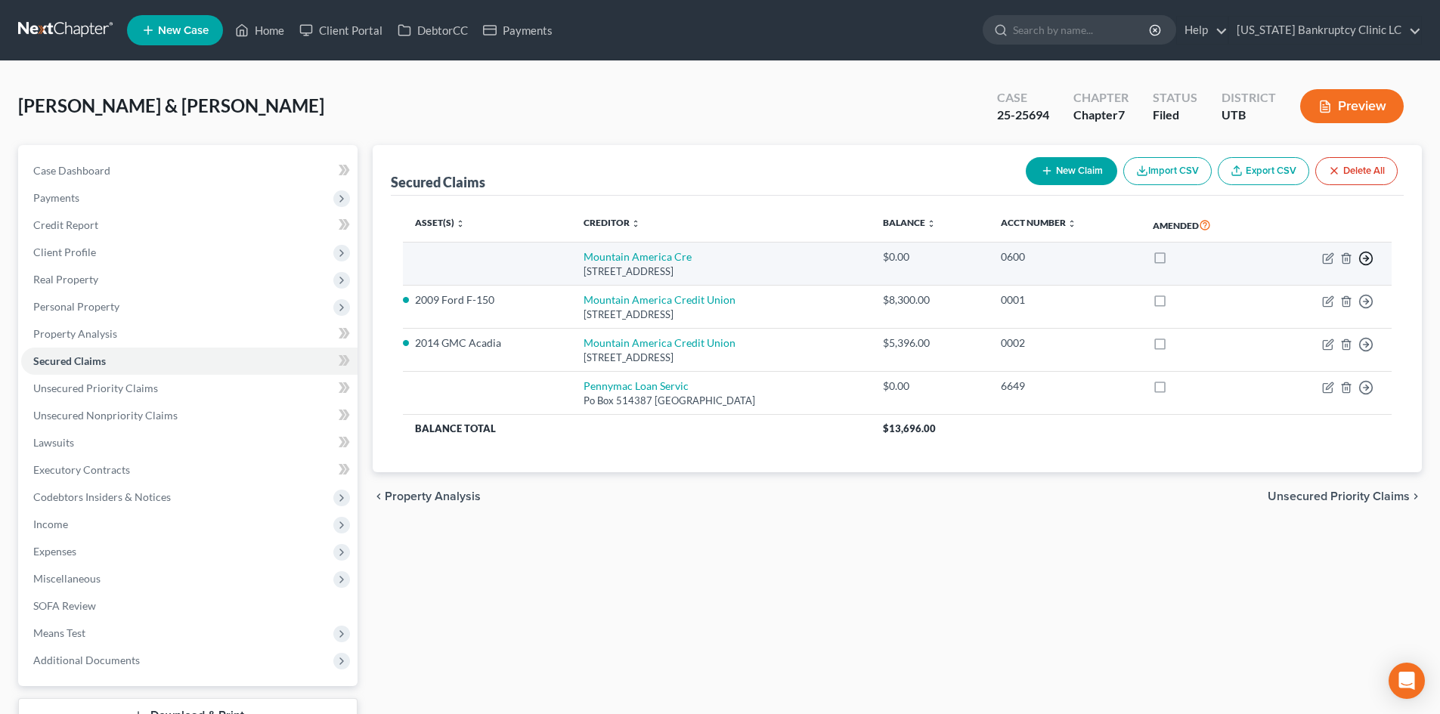
click at [1370, 256] on icon "button" at bounding box center [1365, 258] width 15 height 15
click at [1320, 295] on link "Move to F" at bounding box center [1297, 295] width 126 height 26
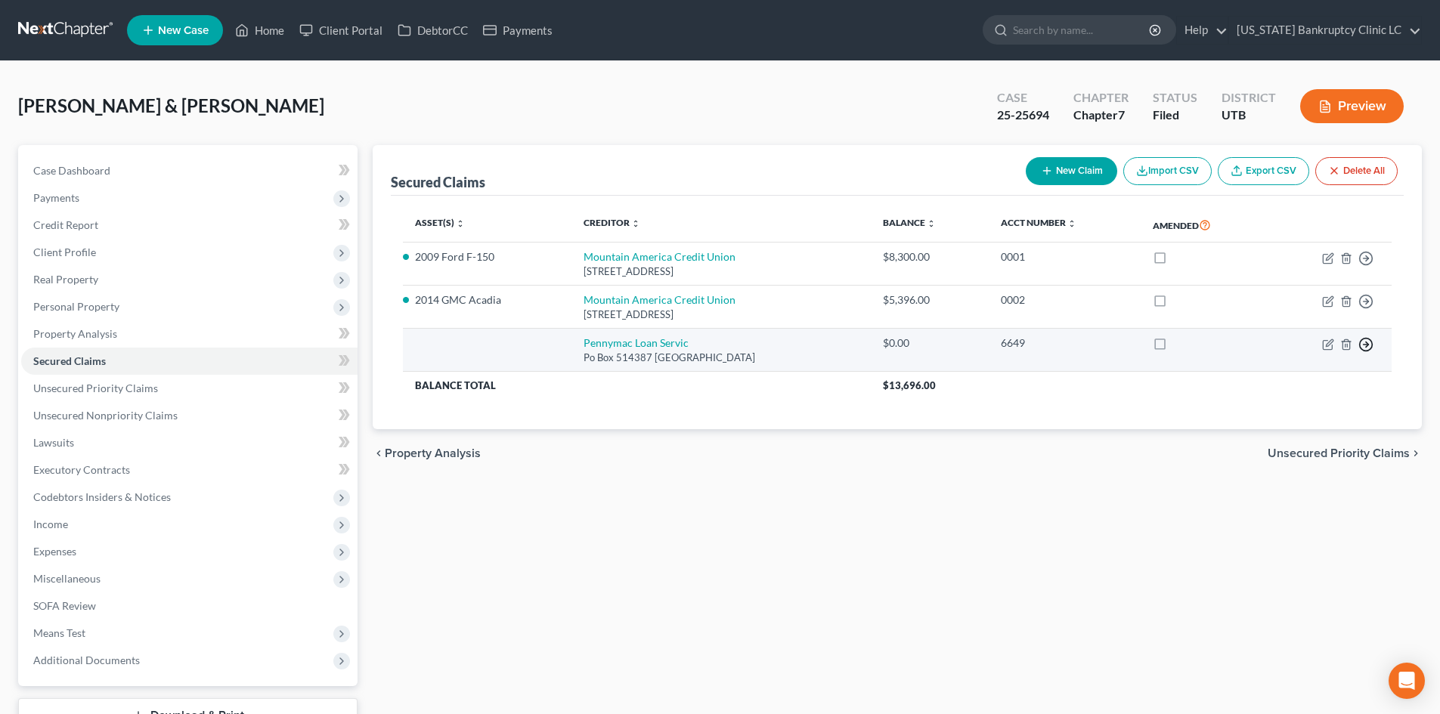
click at [1361, 342] on icon "button" at bounding box center [1365, 344] width 15 height 15
click at [1277, 374] on link "Move to F" at bounding box center [1297, 381] width 126 height 26
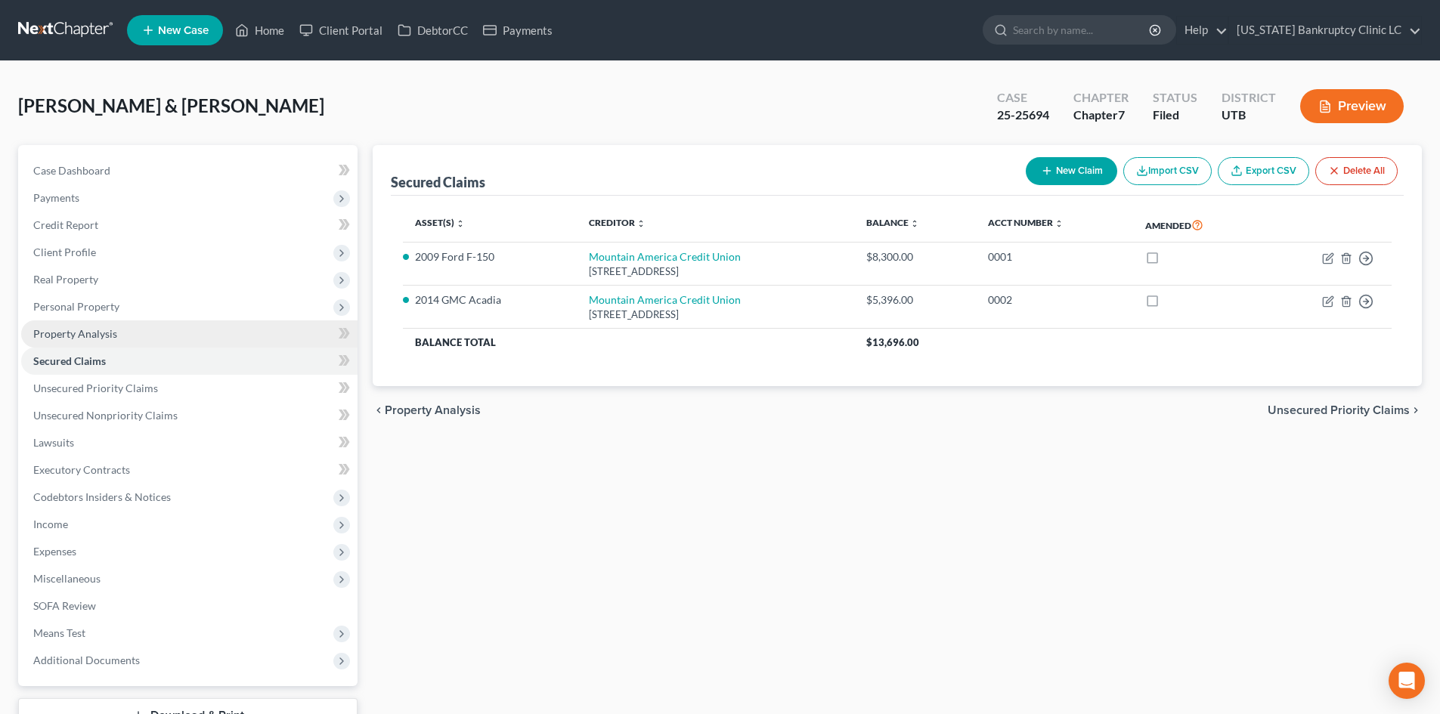
click at [136, 330] on link "Property Analysis" at bounding box center [189, 333] width 336 height 27
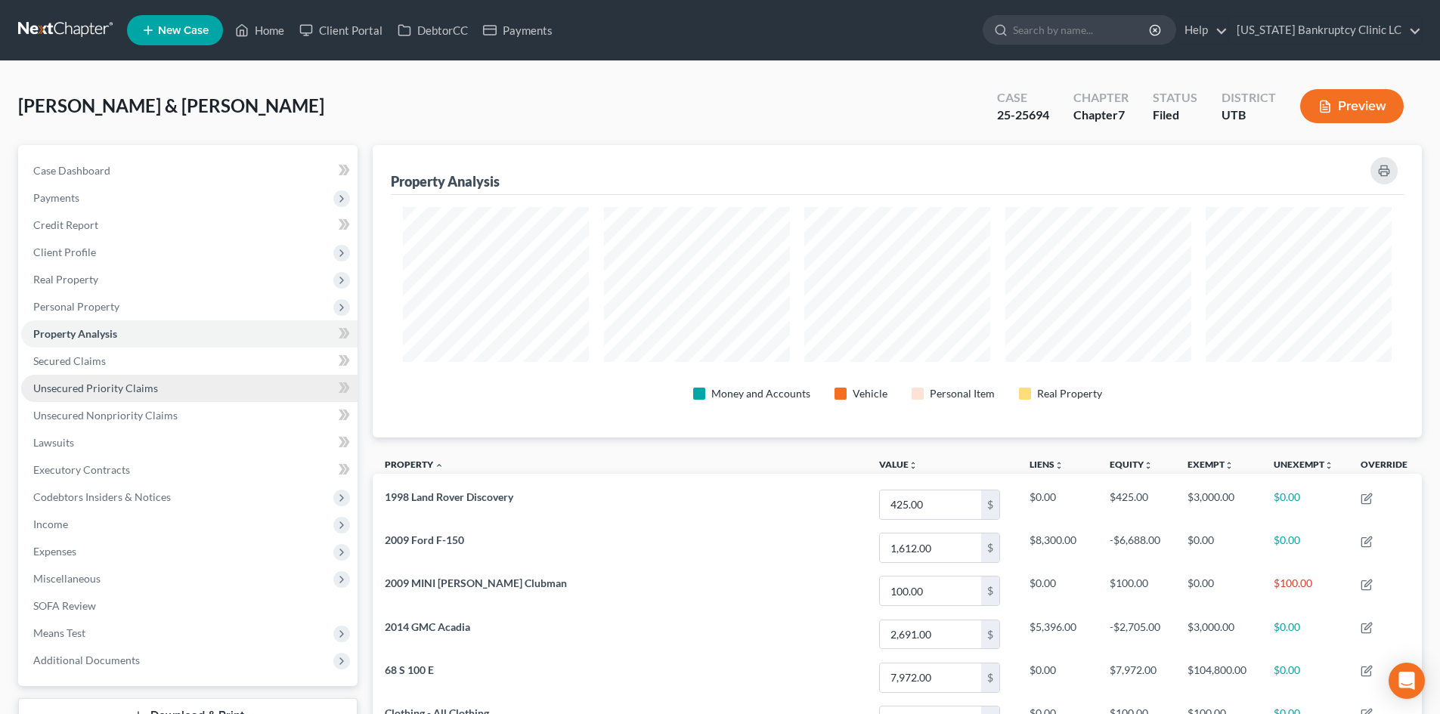
scroll to position [293, 1049]
click at [132, 383] on span "Unsecured Priority Claims" at bounding box center [95, 388] width 125 height 13
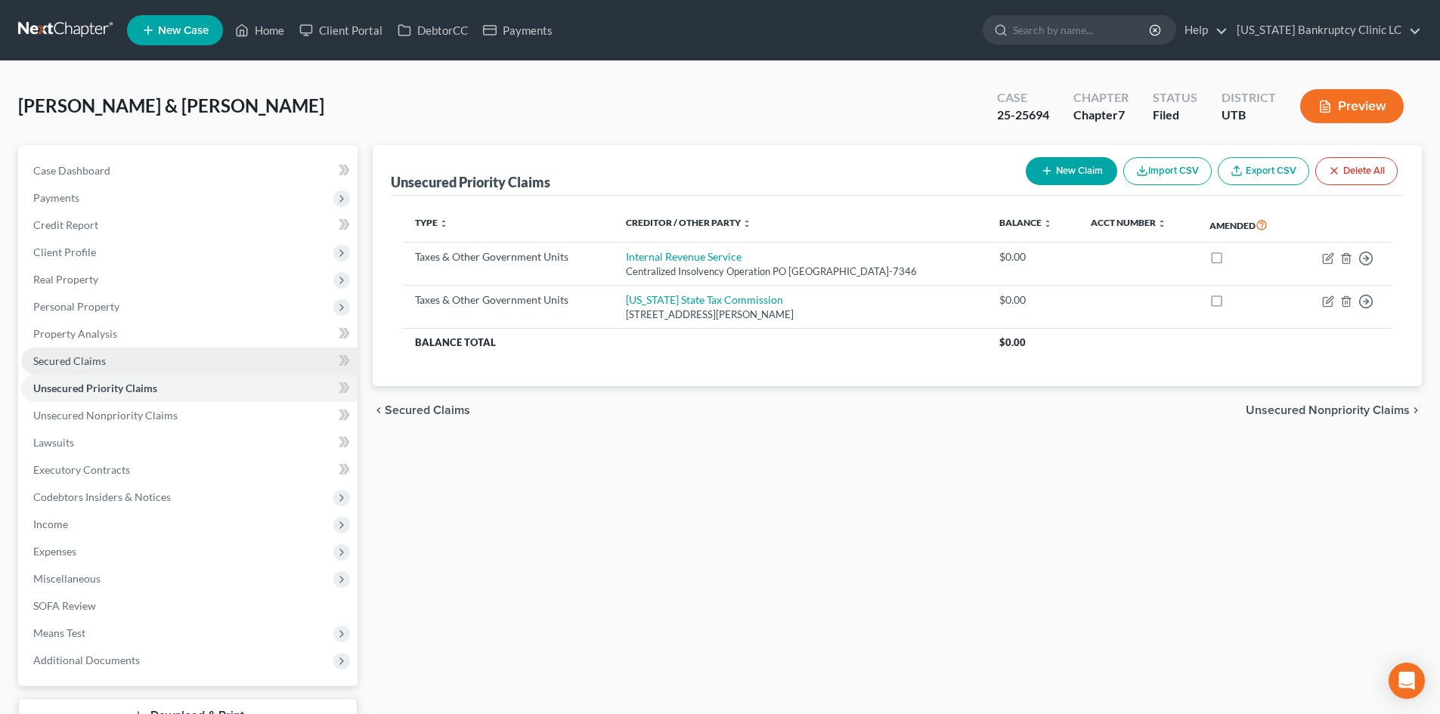
click at [116, 359] on link "Secured Claims" at bounding box center [189, 361] width 336 height 27
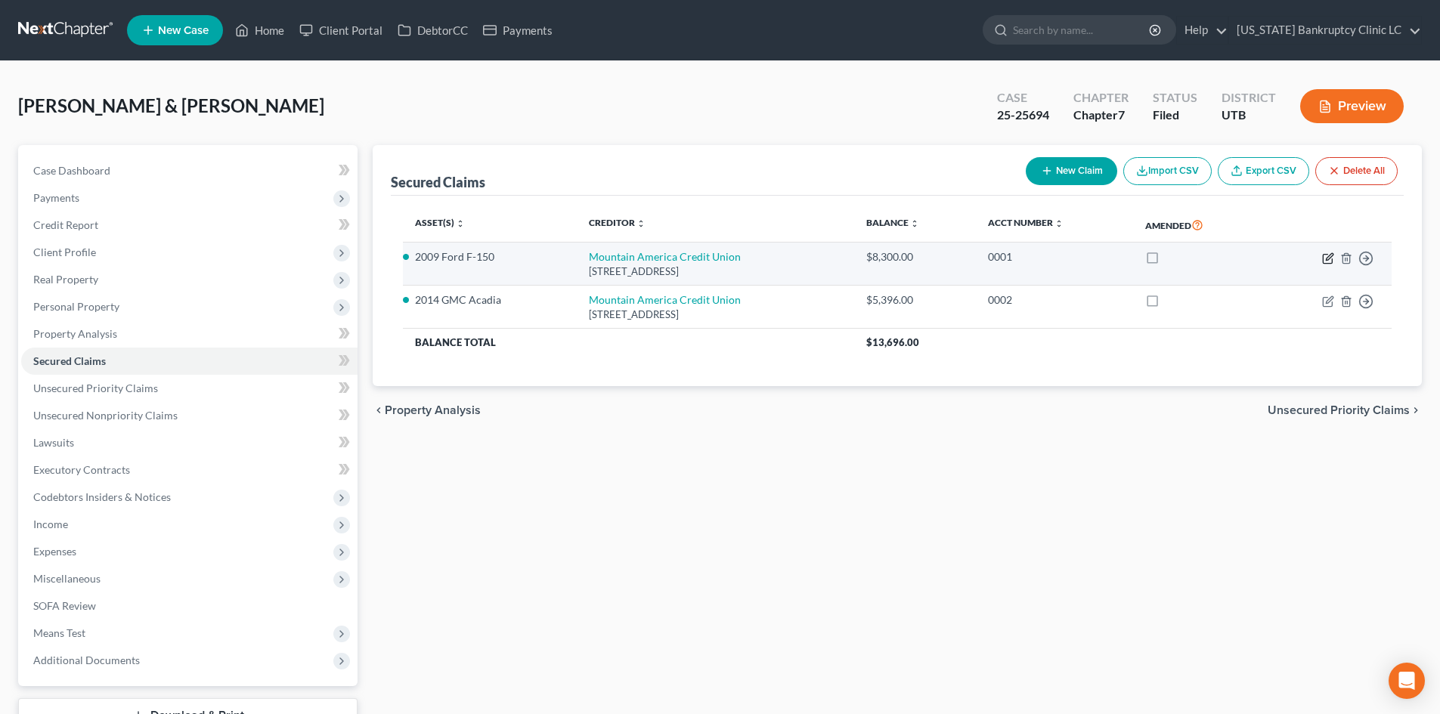
click at [1324, 255] on icon "button" at bounding box center [1328, 258] width 12 height 12
select select "46"
select select "0"
select select "2"
select select "1"
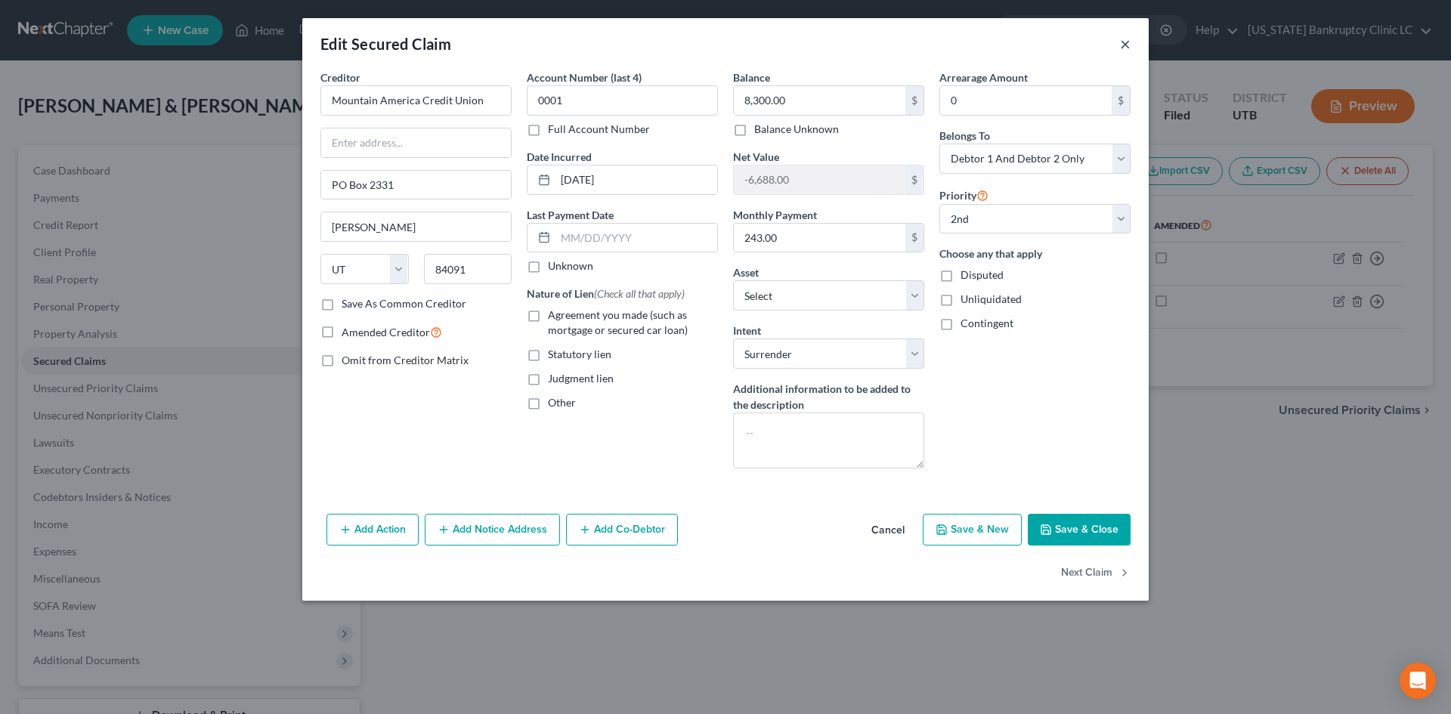
click at [1130, 48] on button "×" at bounding box center [1125, 44] width 11 height 18
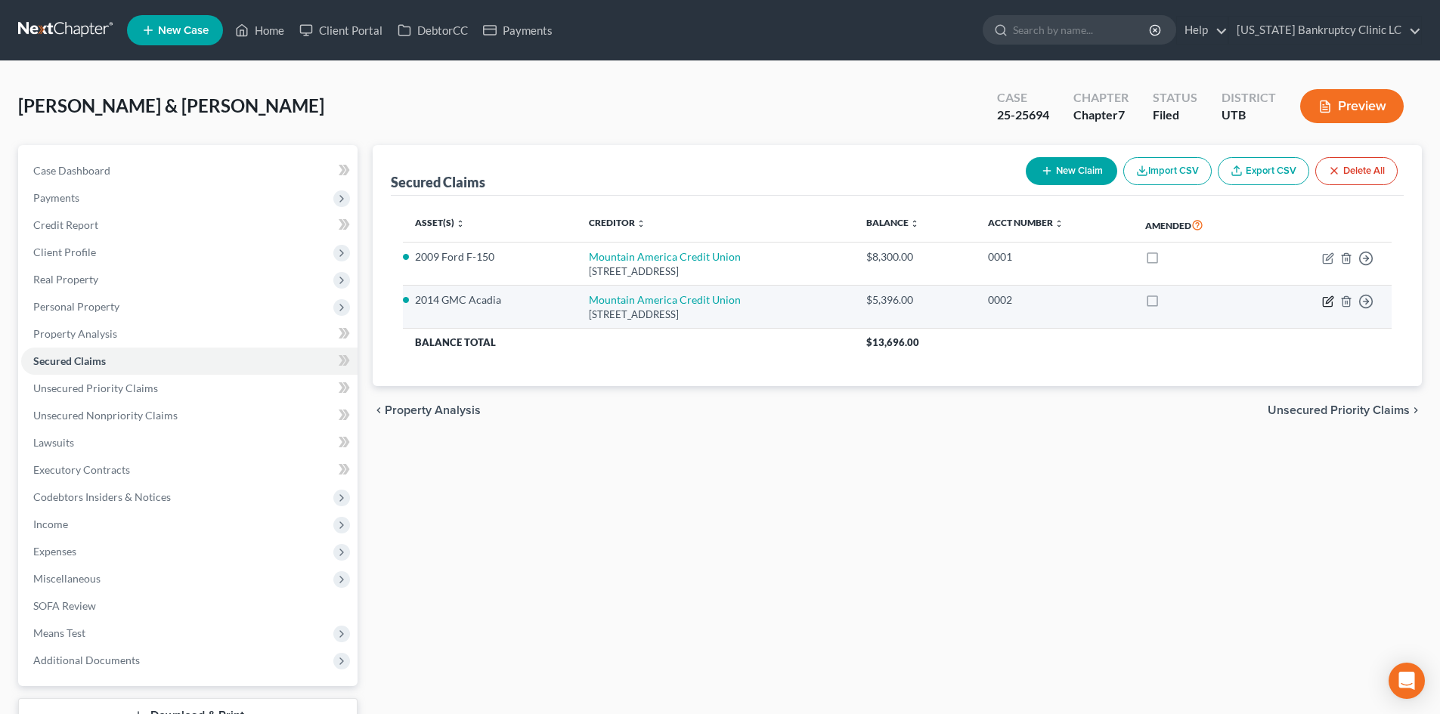
click at [1326, 303] on icon "button" at bounding box center [1328, 302] width 12 height 12
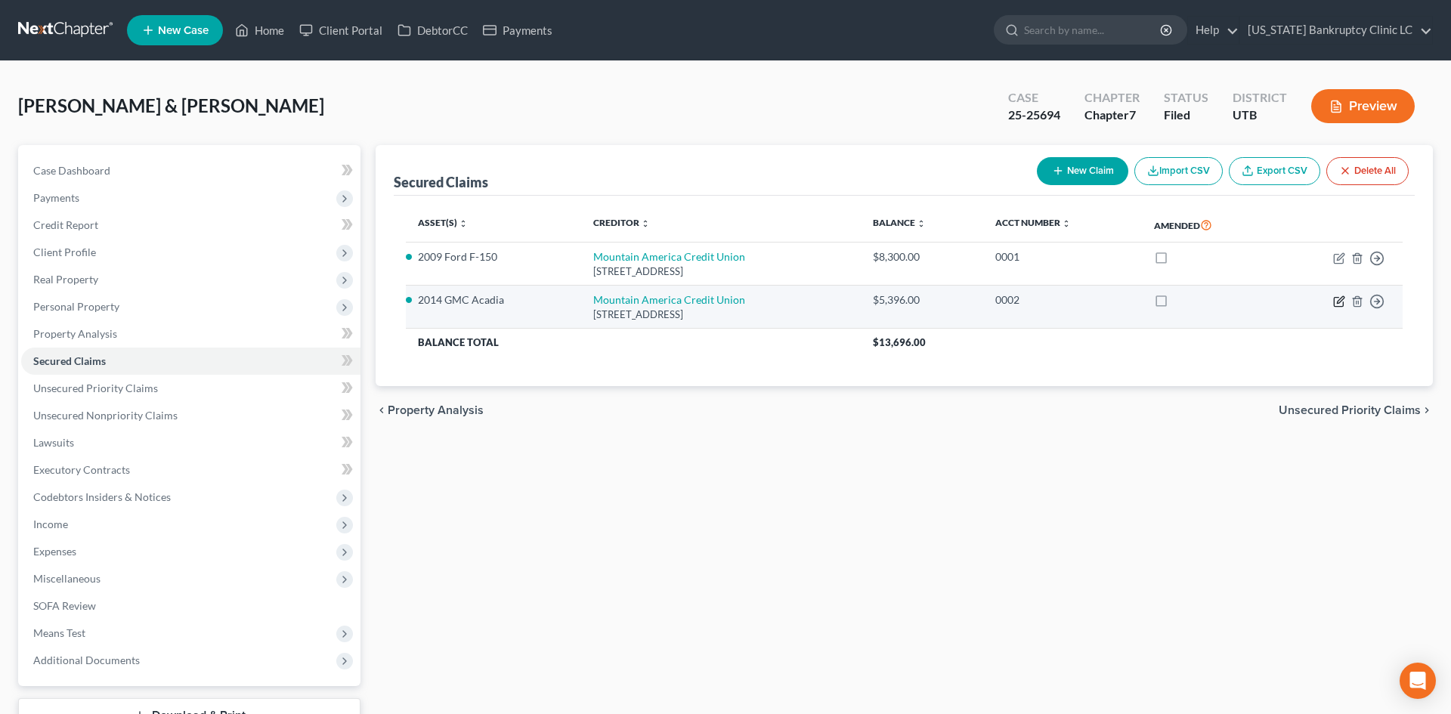
select select "46"
select select "7"
select select "2"
select select "0"
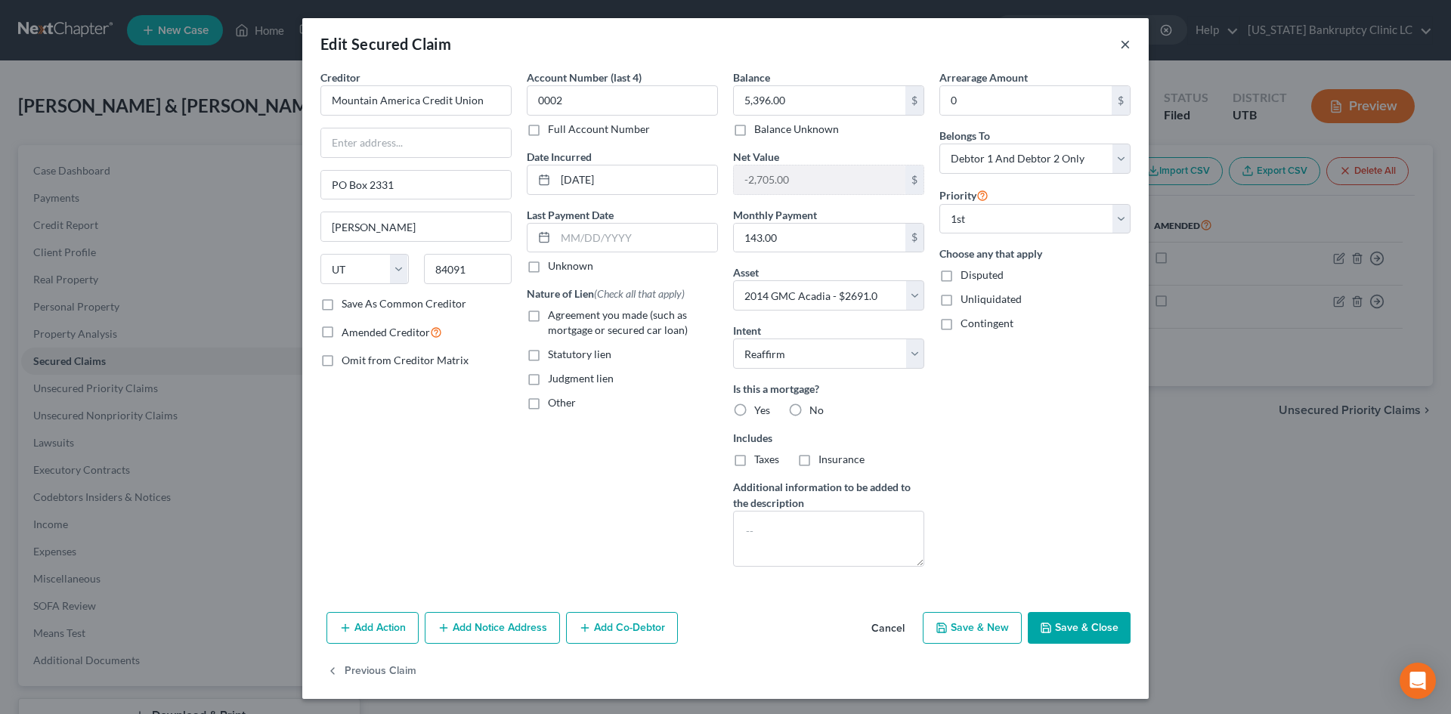
click at [1120, 45] on button "×" at bounding box center [1125, 44] width 11 height 18
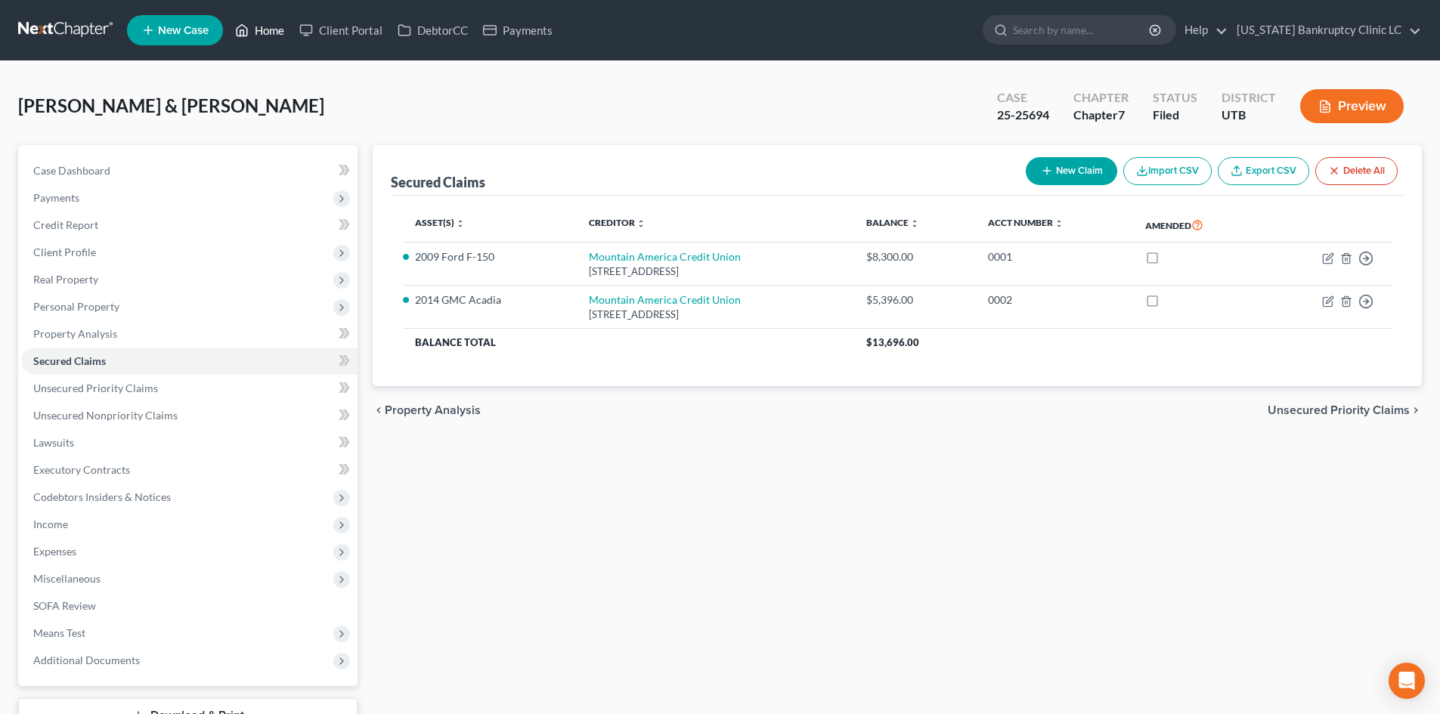
click at [286, 24] on link "Home" at bounding box center [260, 30] width 64 height 27
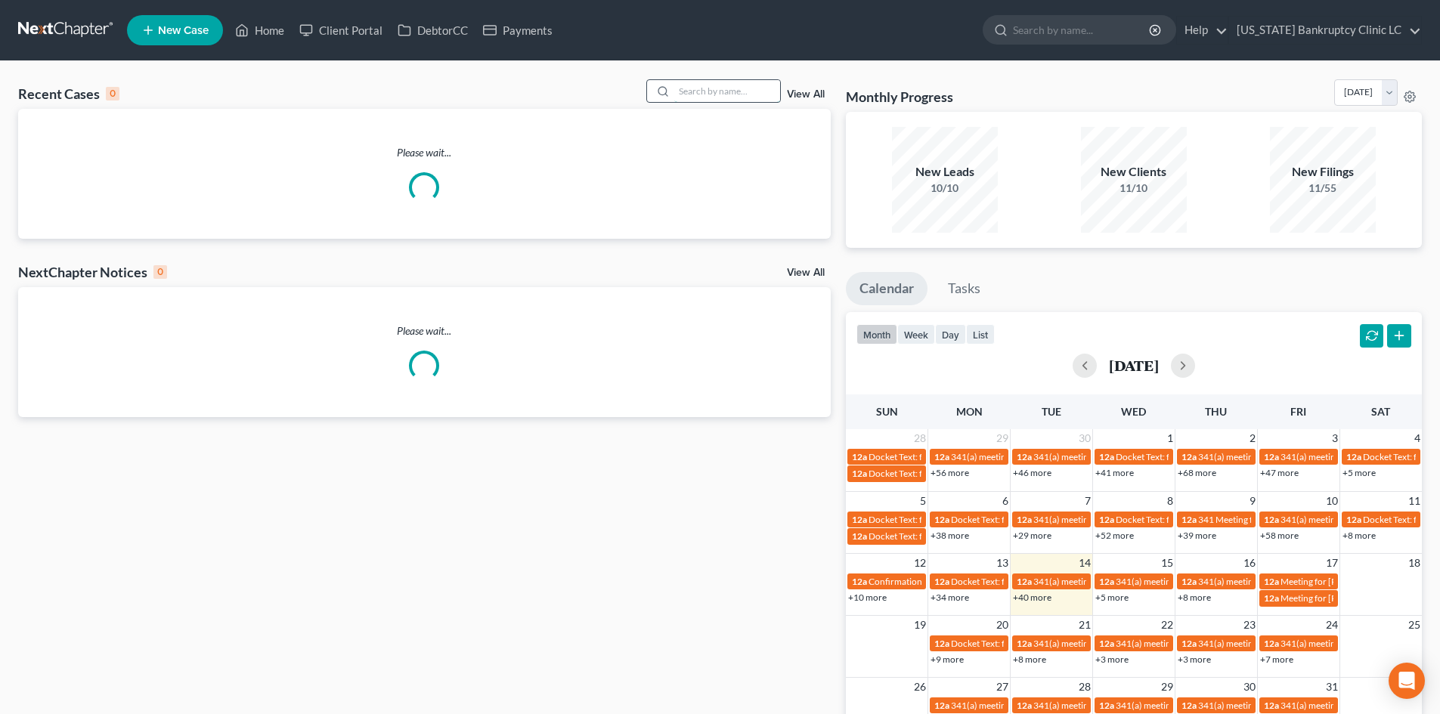
click at [732, 94] on input "search" at bounding box center [727, 91] width 106 height 22
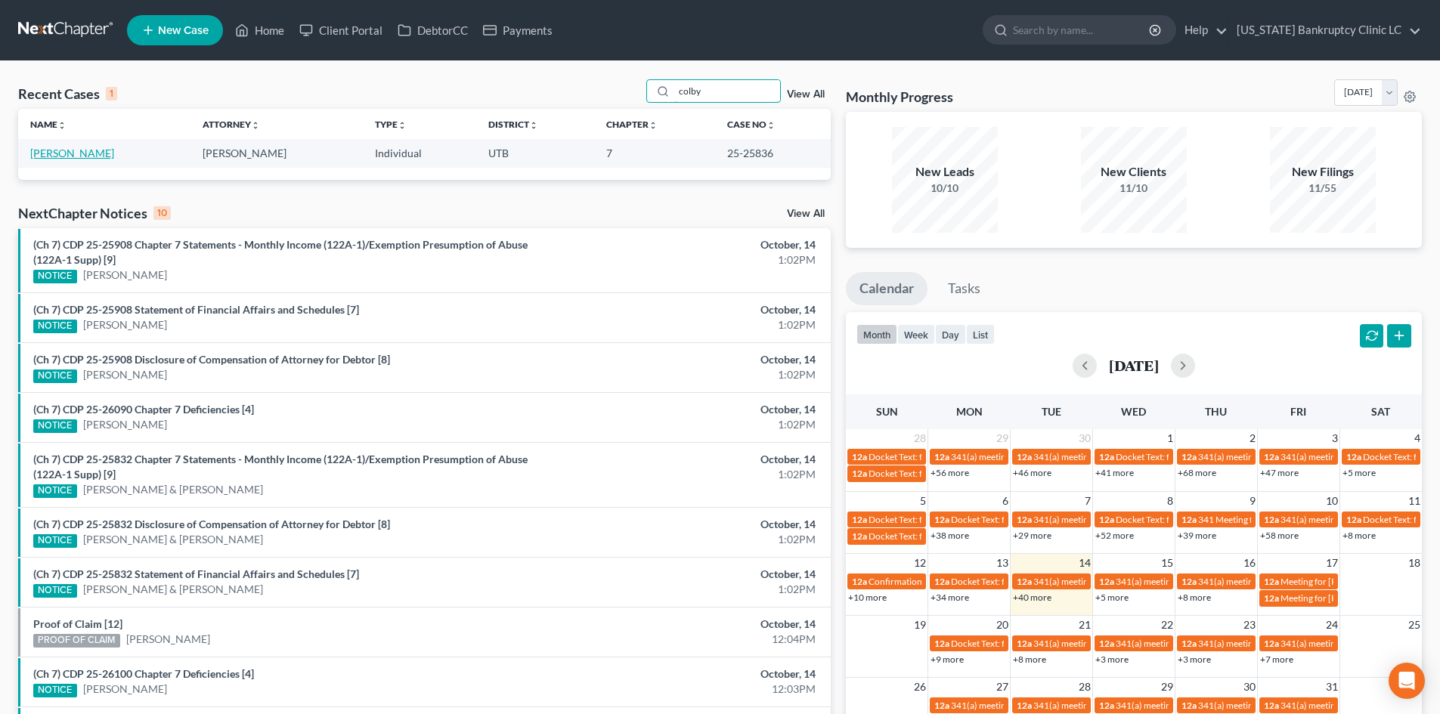
type input "colby"
click at [70, 151] on link "[PERSON_NAME]" at bounding box center [72, 153] width 84 height 13
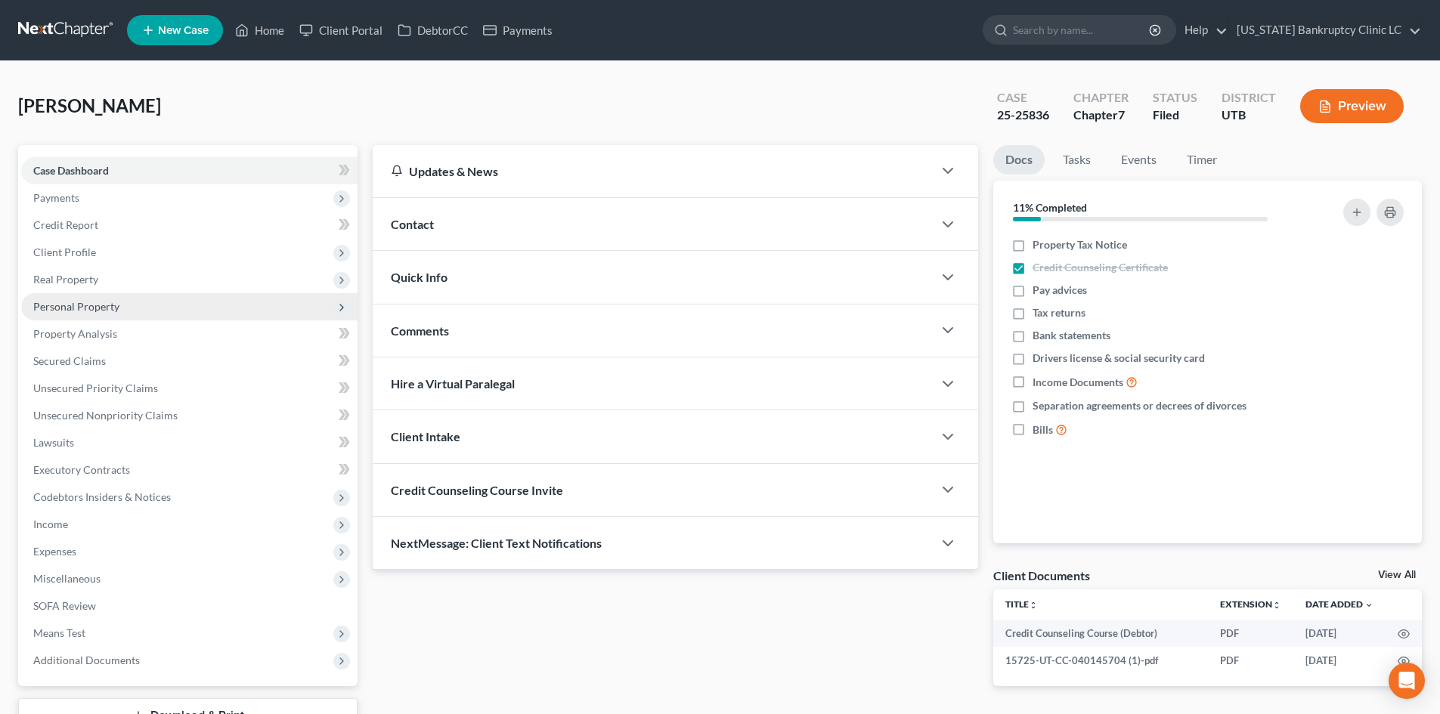
click at [99, 309] on span "Personal Property" at bounding box center [76, 306] width 86 height 13
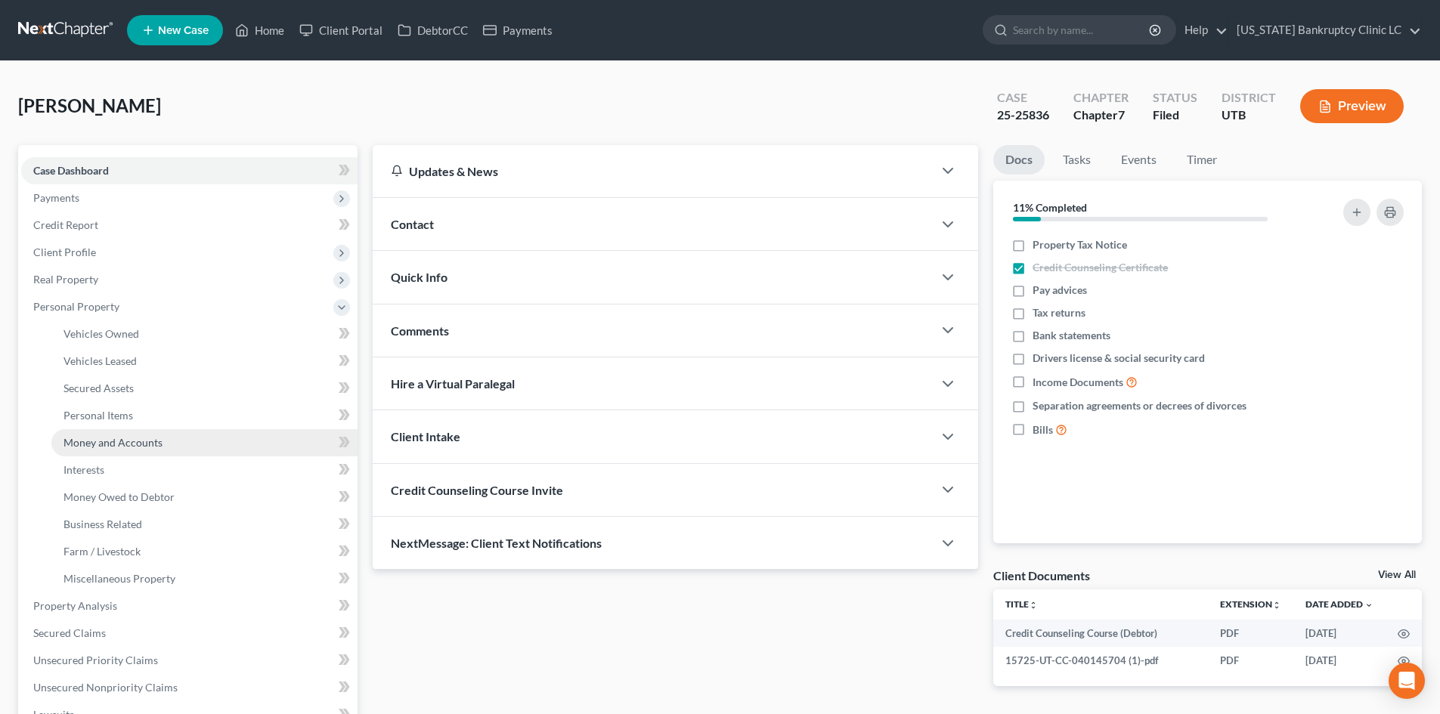
click at [129, 442] on span "Money and Accounts" at bounding box center [112, 442] width 99 height 13
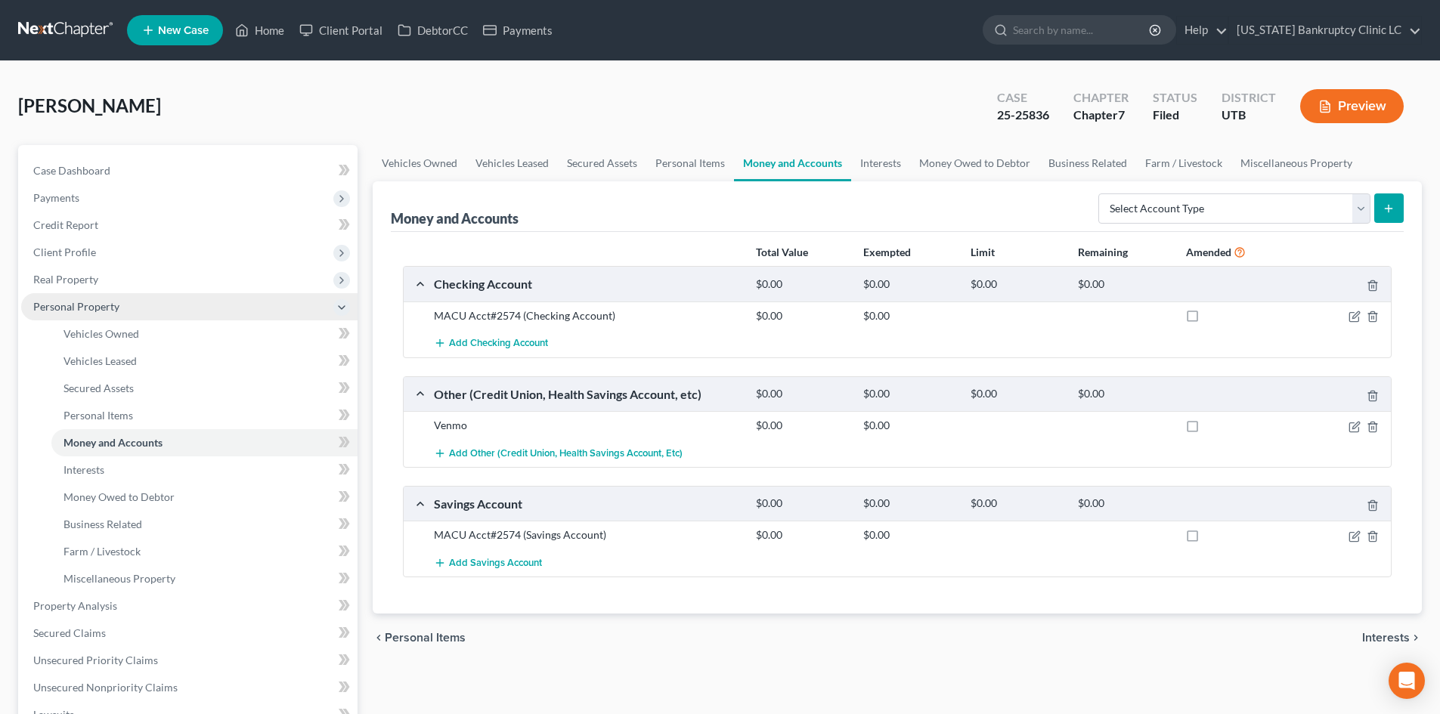
click at [121, 314] on span "Personal Property" at bounding box center [189, 306] width 336 height 27
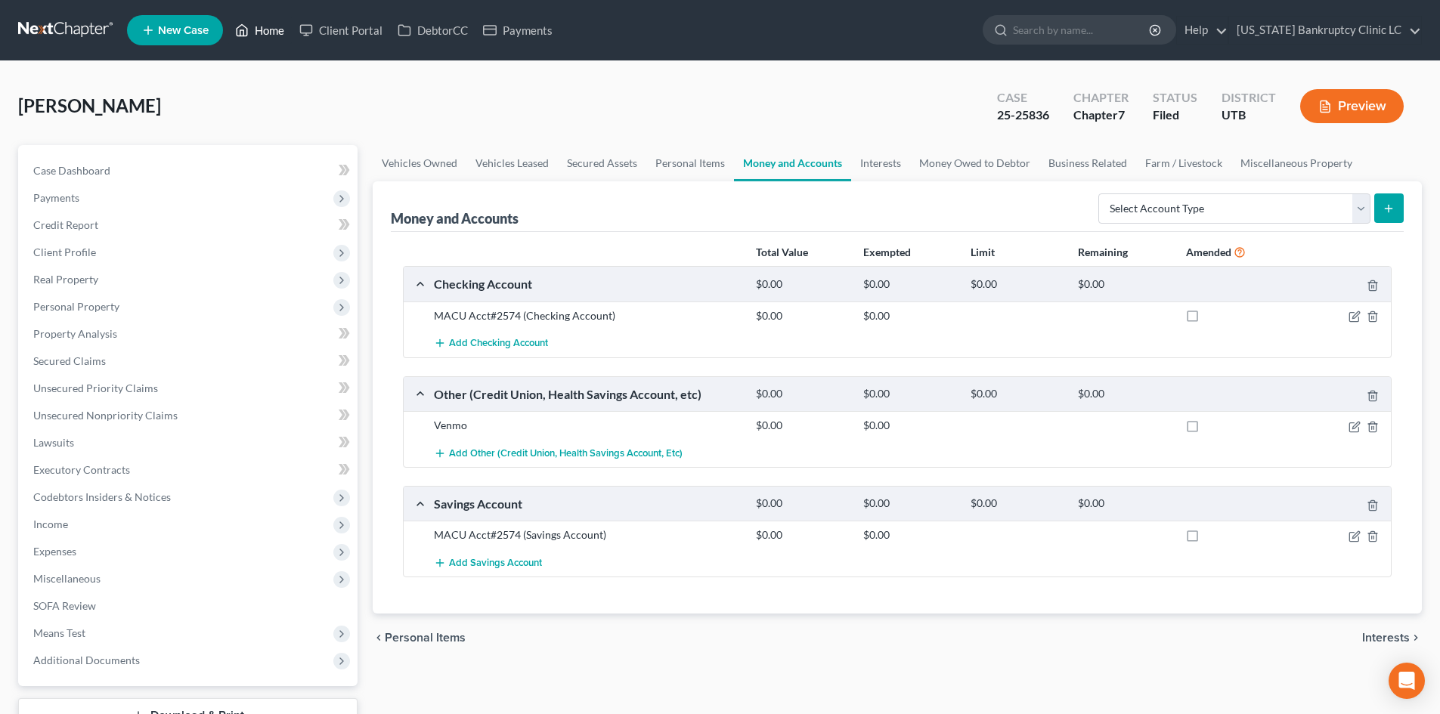
click at [262, 26] on link "Home" at bounding box center [260, 30] width 64 height 27
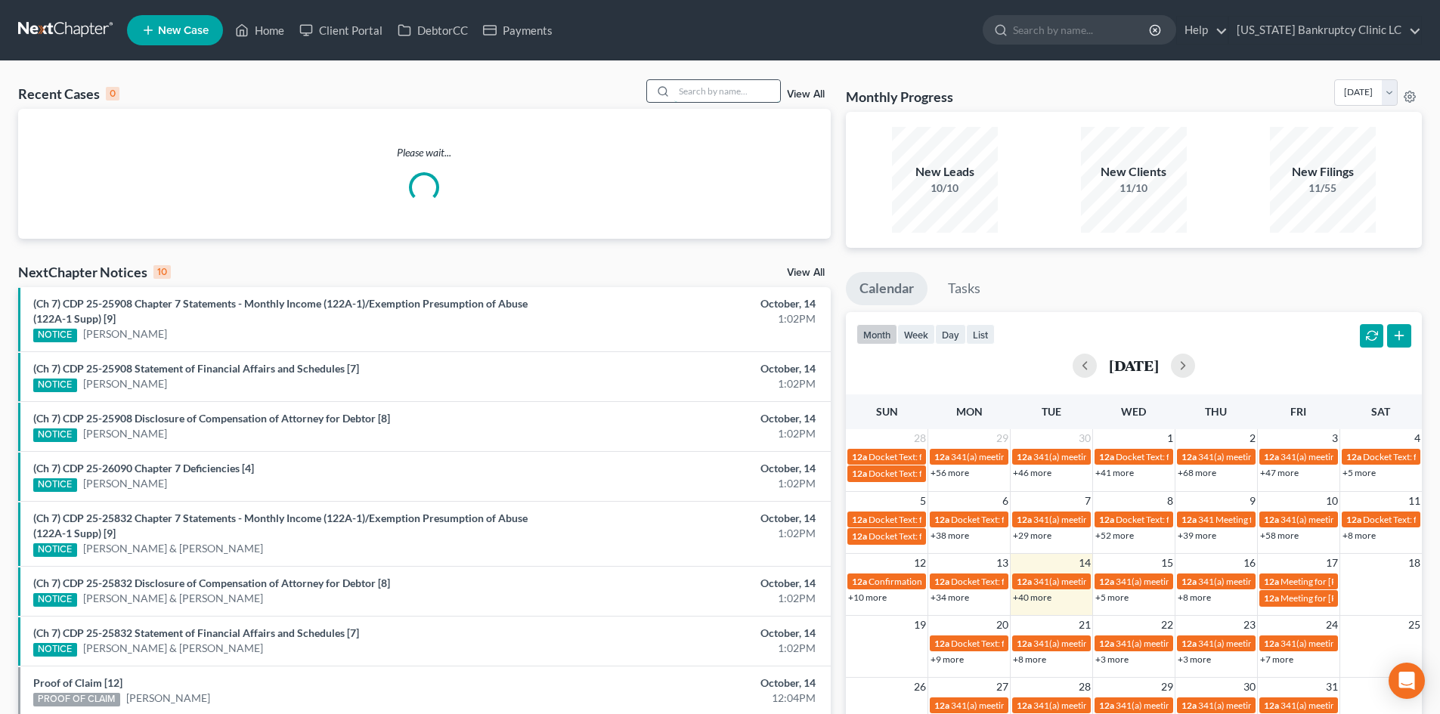
click at [745, 88] on input "search" at bounding box center [727, 91] width 106 height 22
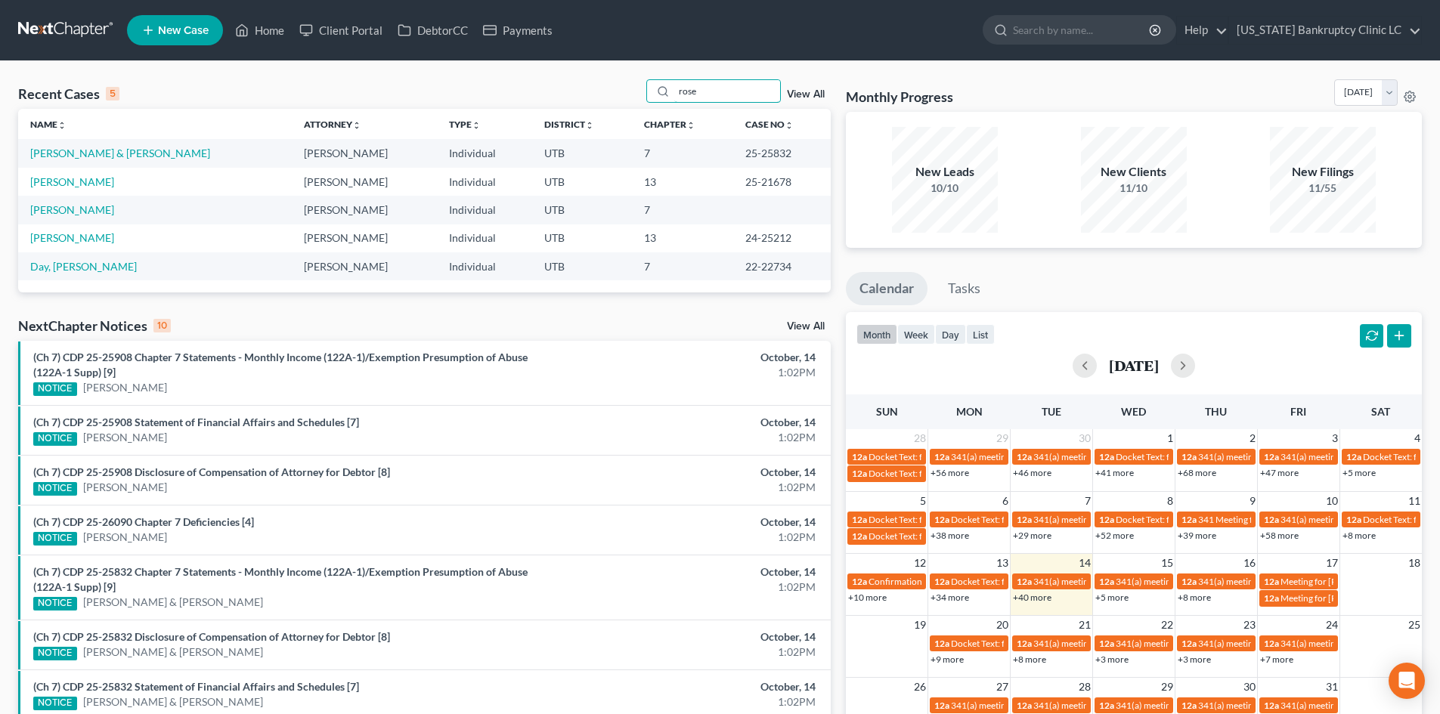
type input "rose"
click at [52, 150] on link "[PERSON_NAME] & [PERSON_NAME]" at bounding box center [120, 153] width 180 height 13
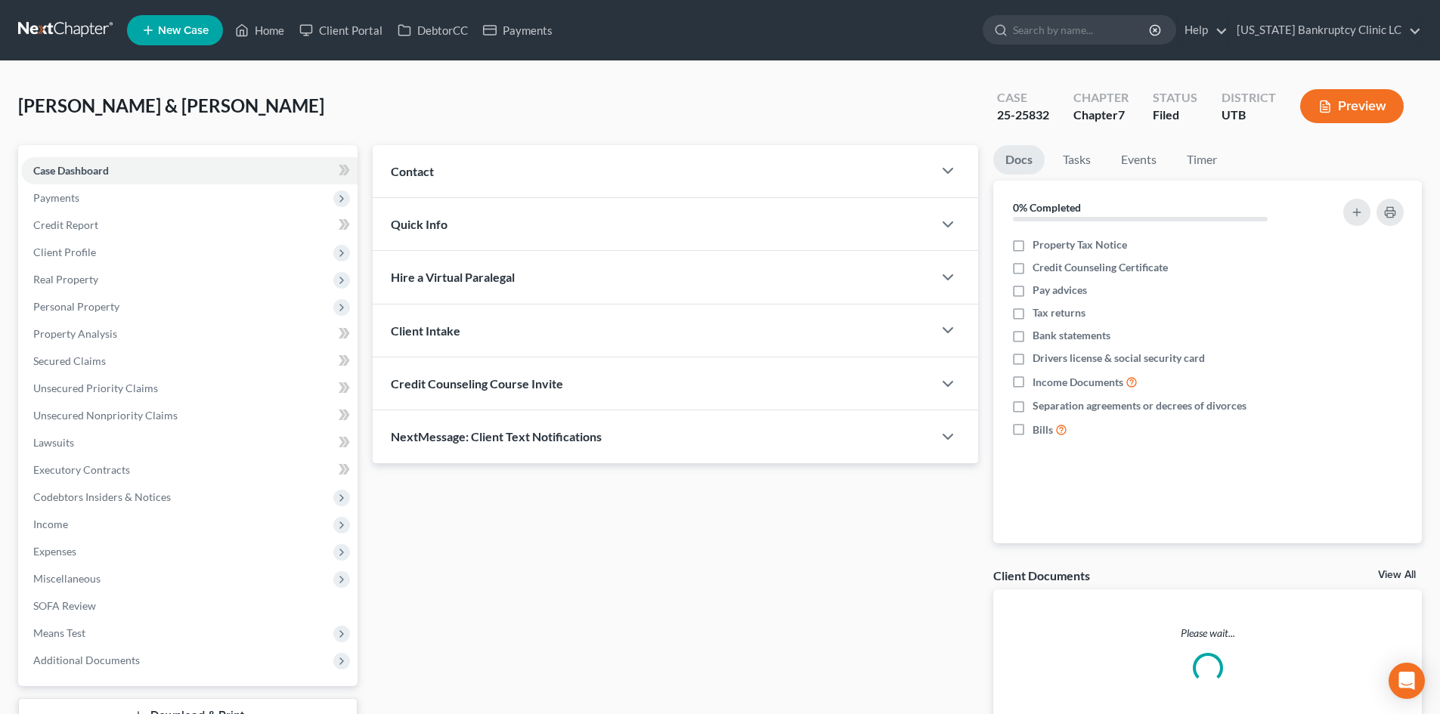
click at [106, 157] on link "Case Dashboard" at bounding box center [189, 170] width 336 height 27
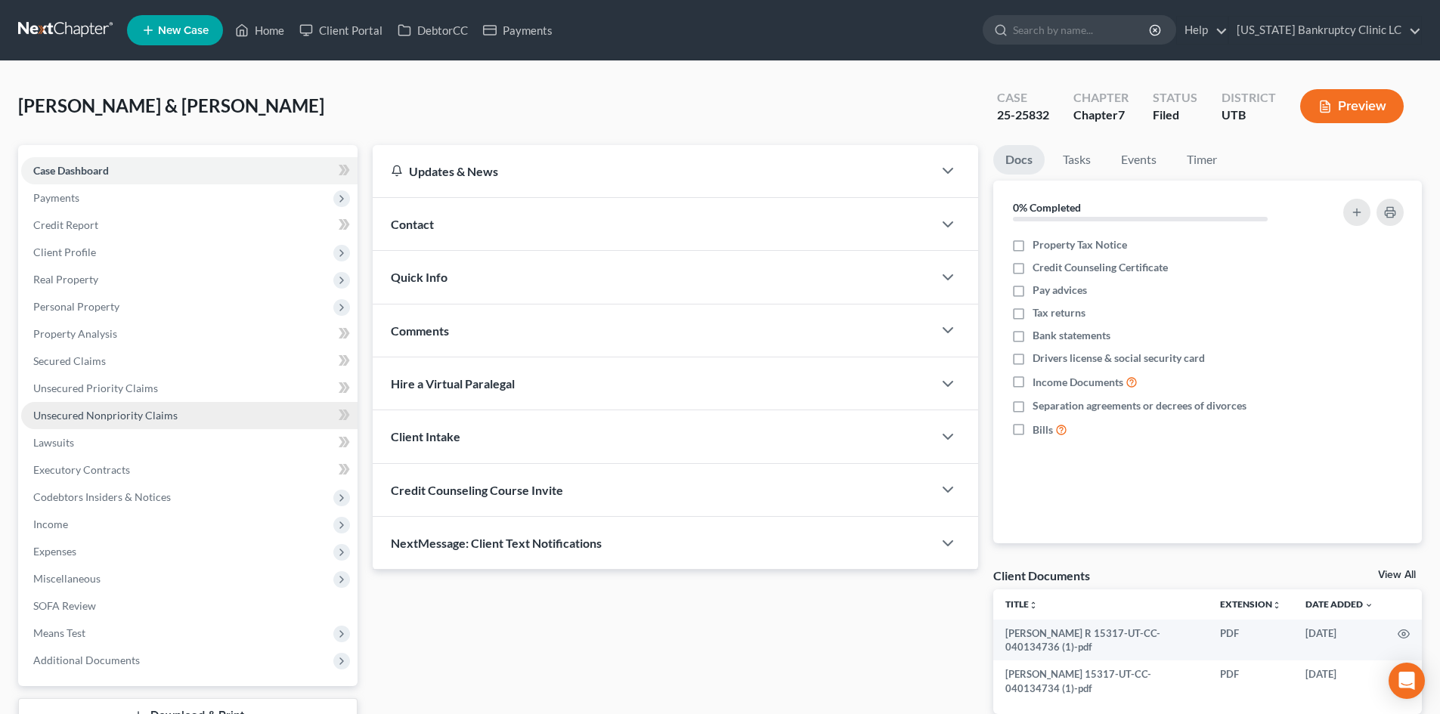
click at [101, 410] on span "Unsecured Nonpriority Claims" at bounding box center [105, 415] width 144 height 13
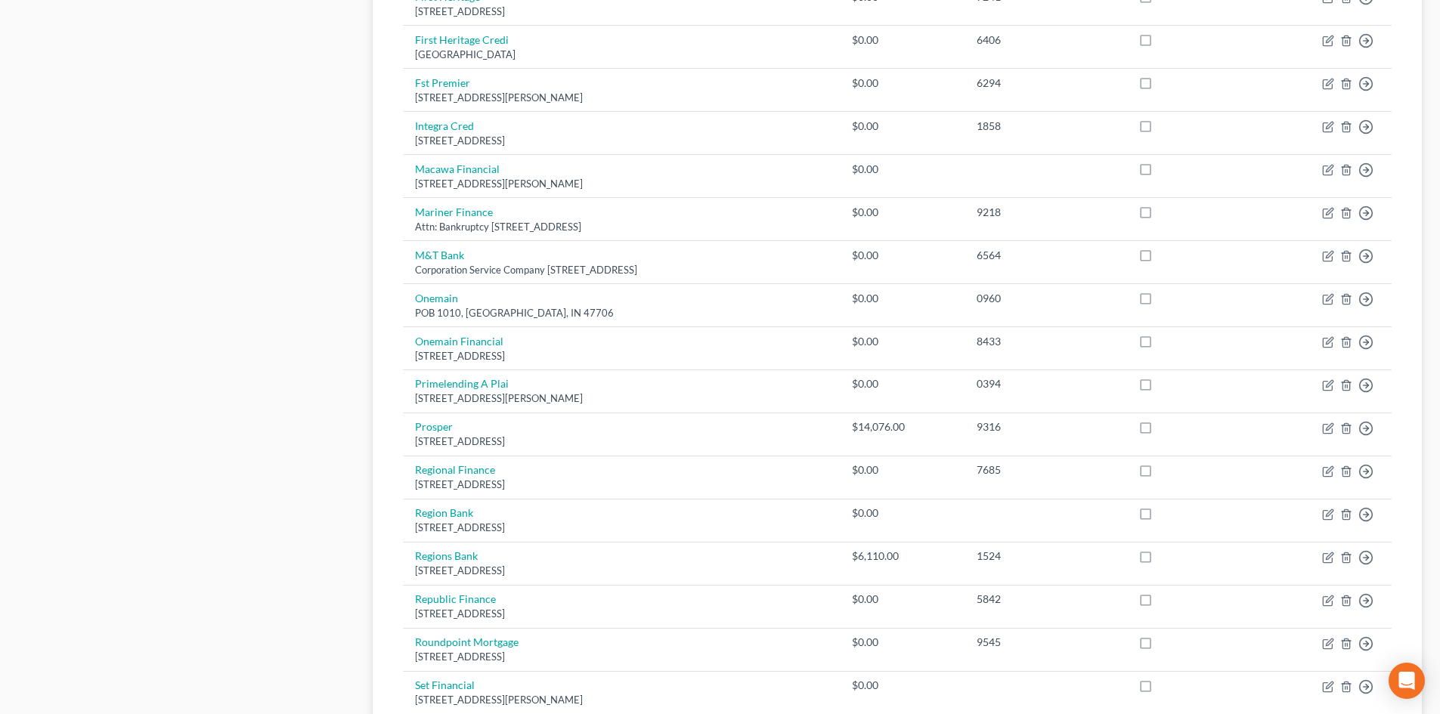
scroll to position [1036, 0]
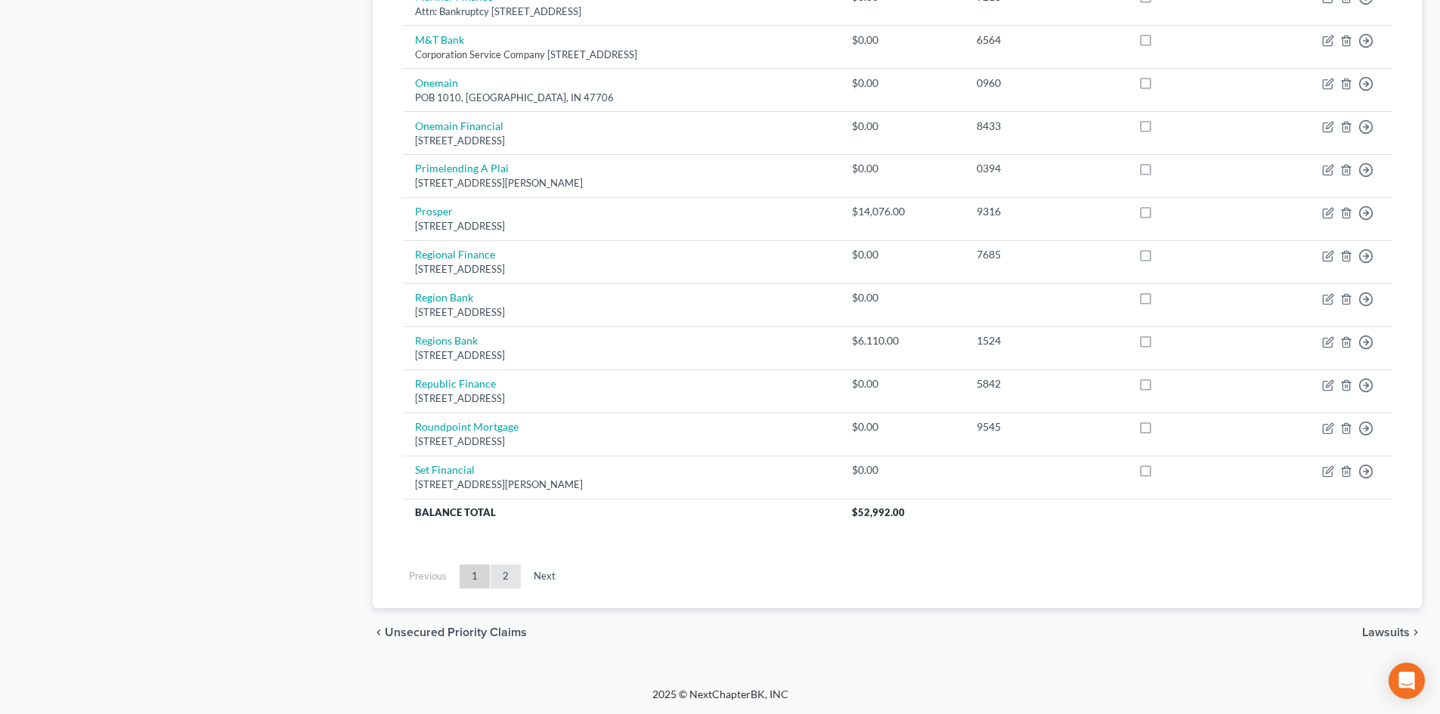
click at [518, 581] on link "2" at bounding box center [506, 577] width 30 height 24
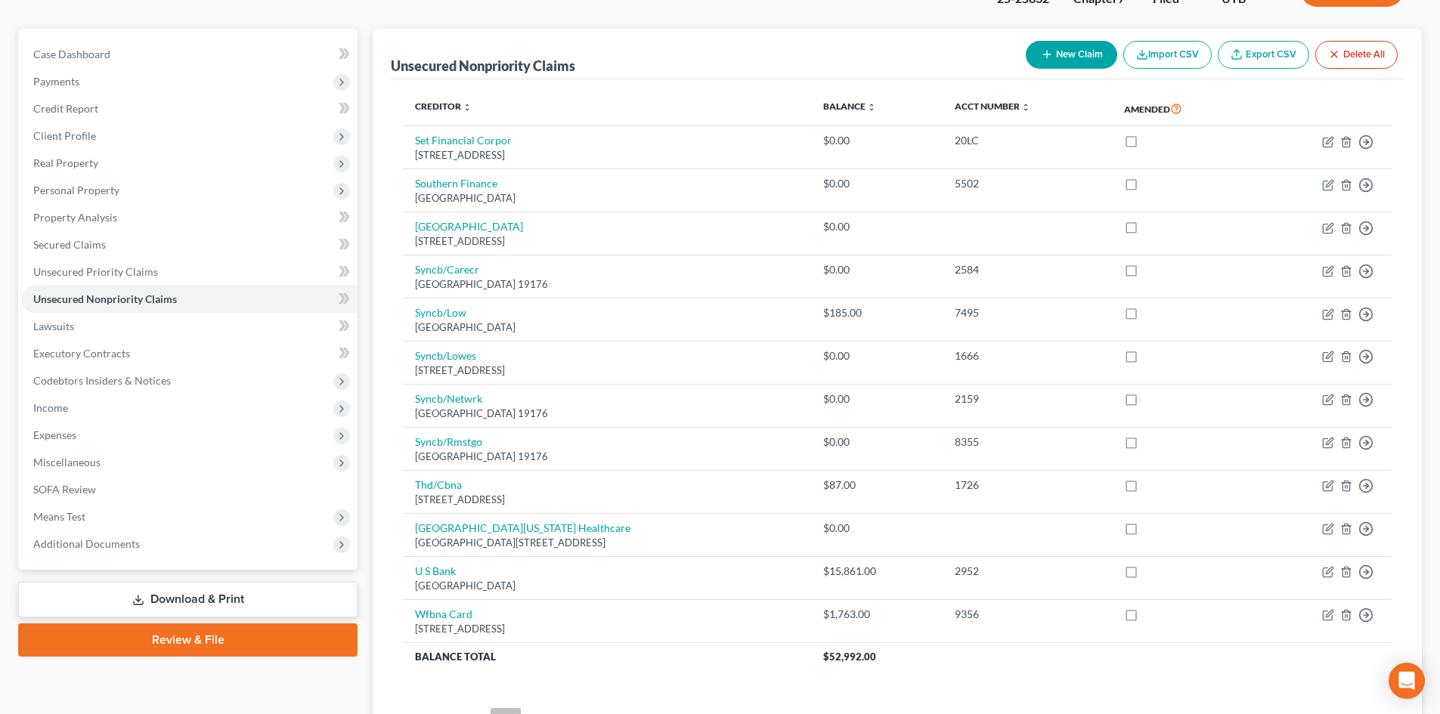
scroll to position [260, 0]
